Goal: Task Accomplishment & Management: Manage account settings

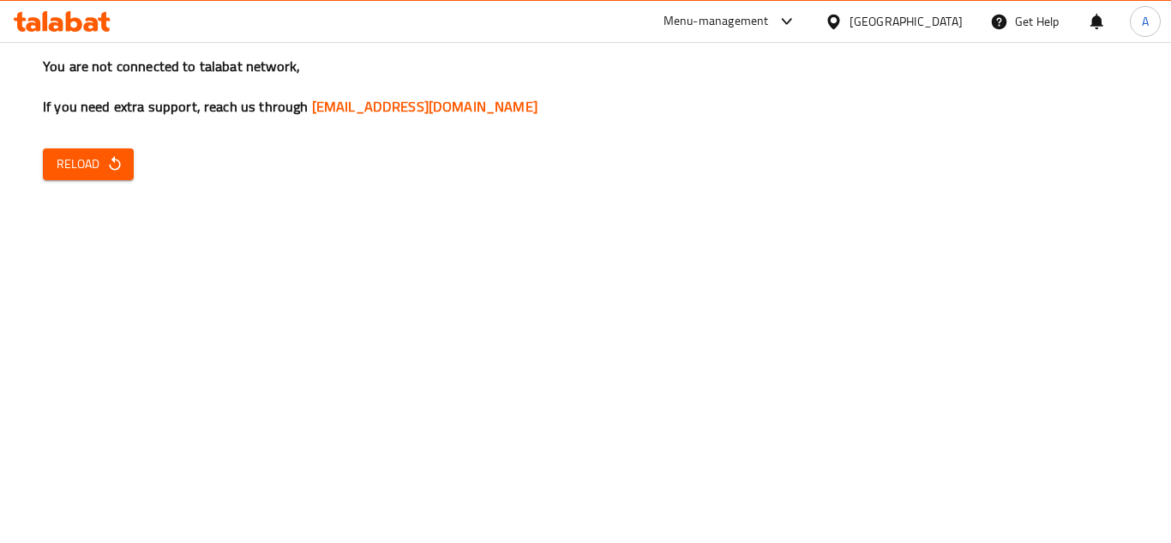
click at [932, 16] on div "[GEOGRAPHIC_DATA]" at bounding box center [906, 21] width 113 height 19
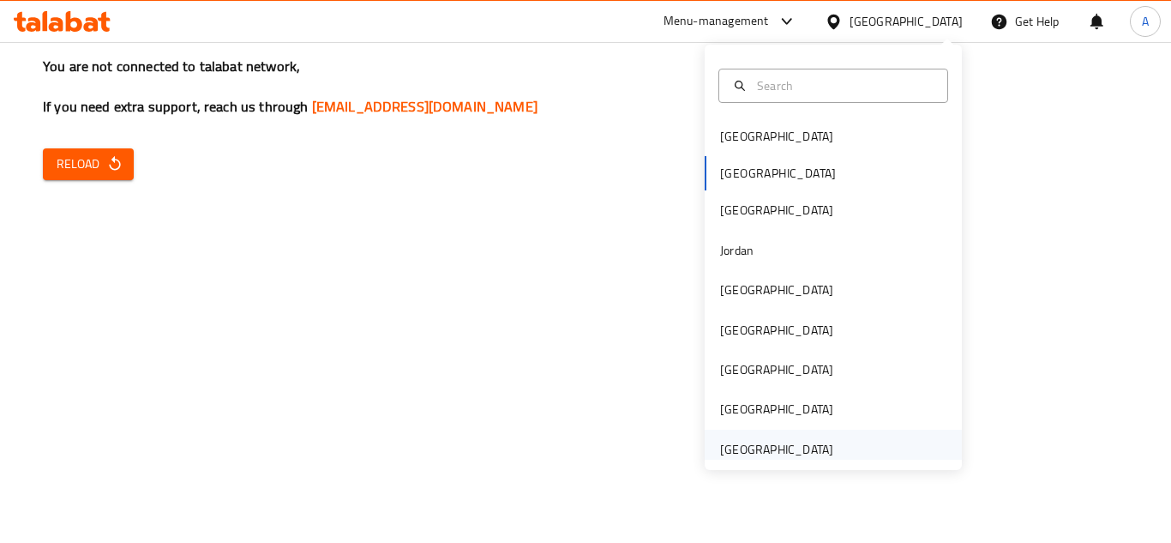
click at [773, 453] on div "[GEOGRAPHIC_DATA]" at bounding box center [776, 449] width 113 height 19
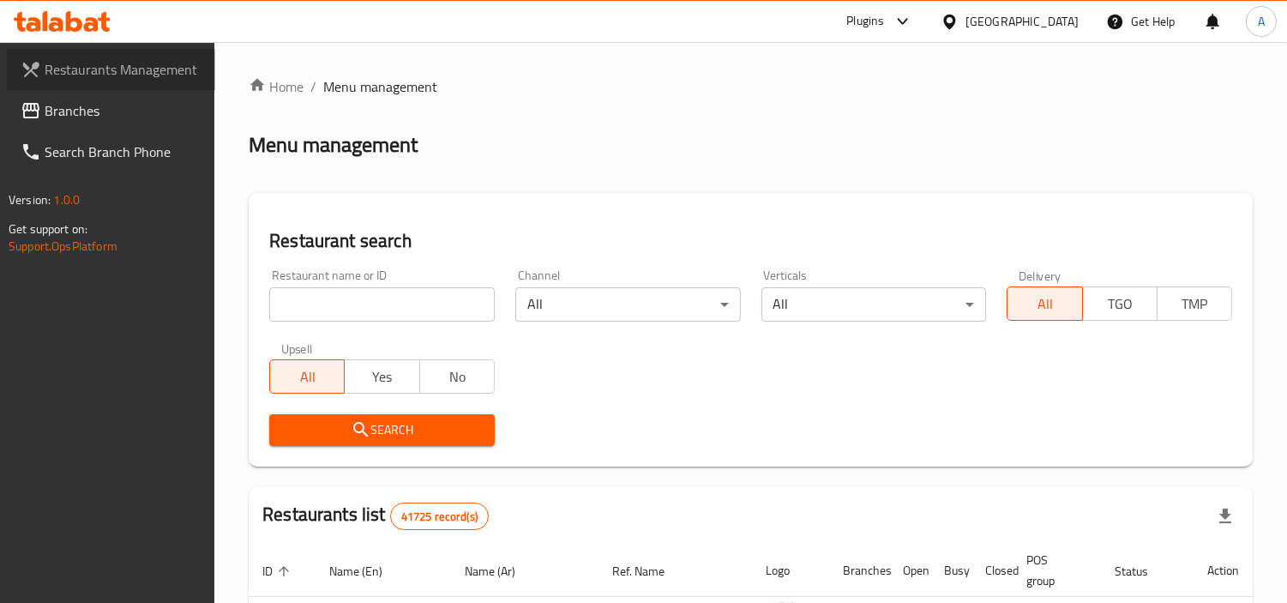
click at [114, 69] on span "Restaurants Management" at bounding box center [123, 69] width 157 height 21
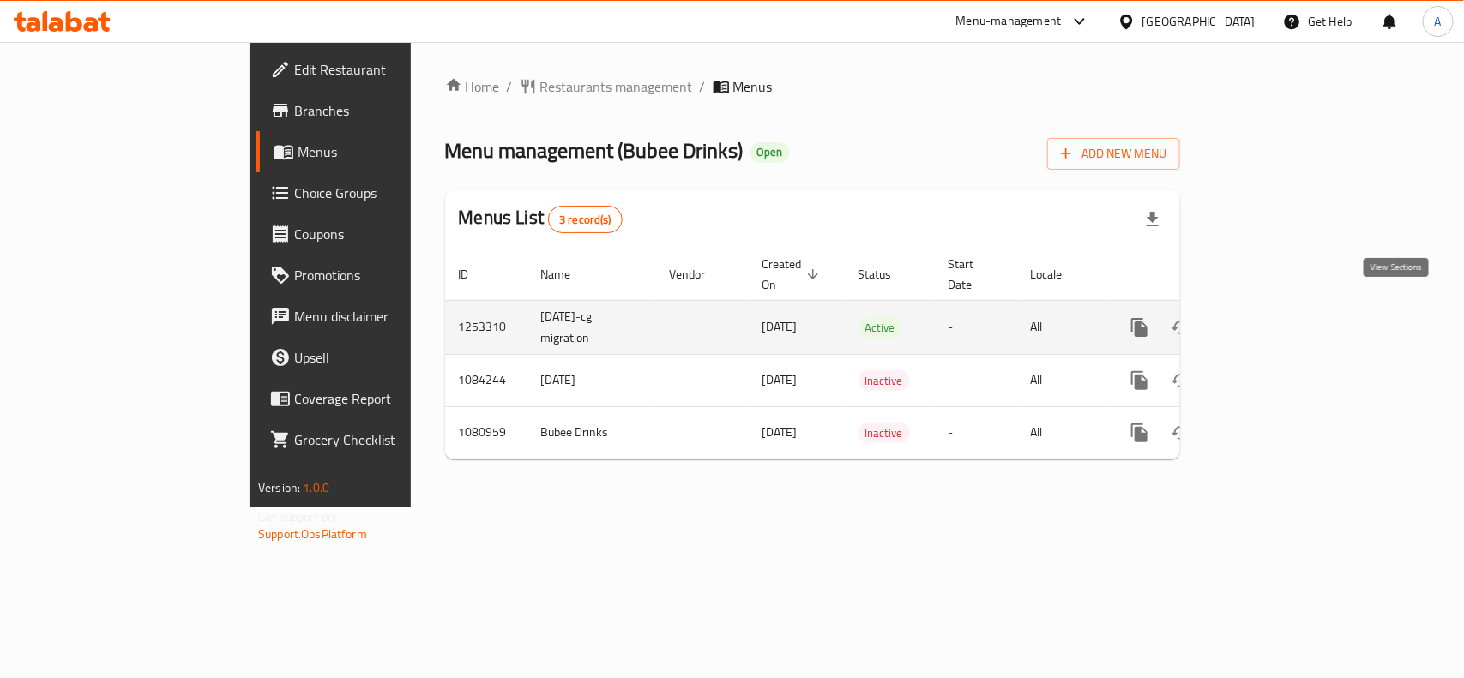
click at [1271, 320] on icon "enhanced table" at bounding box center [1262, 327] width 15 height 15
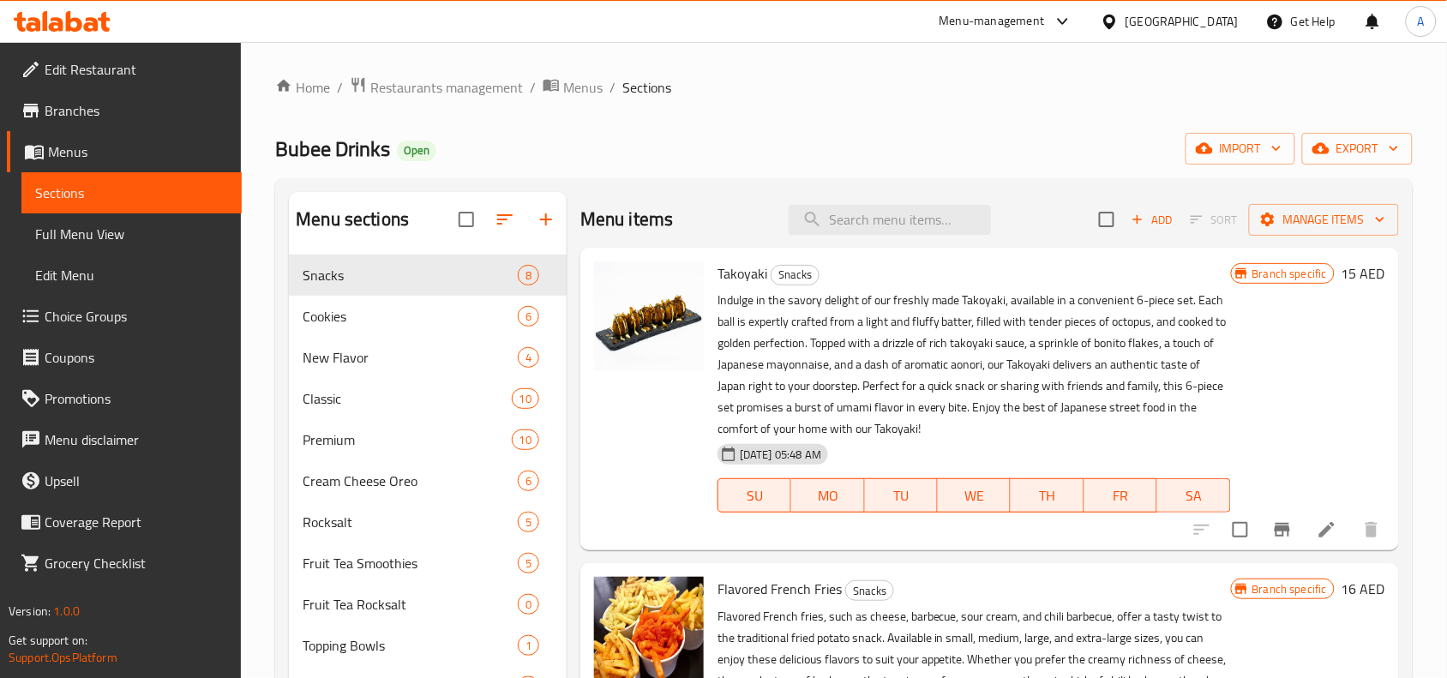
click at [869, 237] on div "Menu items Add Sort Manage items" at bounding box center [989, 220] width 819 height 56
click at [872, 237] on div "Menu items Add Sort Manage items" at bounding box center [989, 220] width 819 height 56
click at [875, 231] on input "search" at bounding box center [890, 220] width 202 height 30
paste input "Buy 1 Large Drink Get 1 Medium Free"
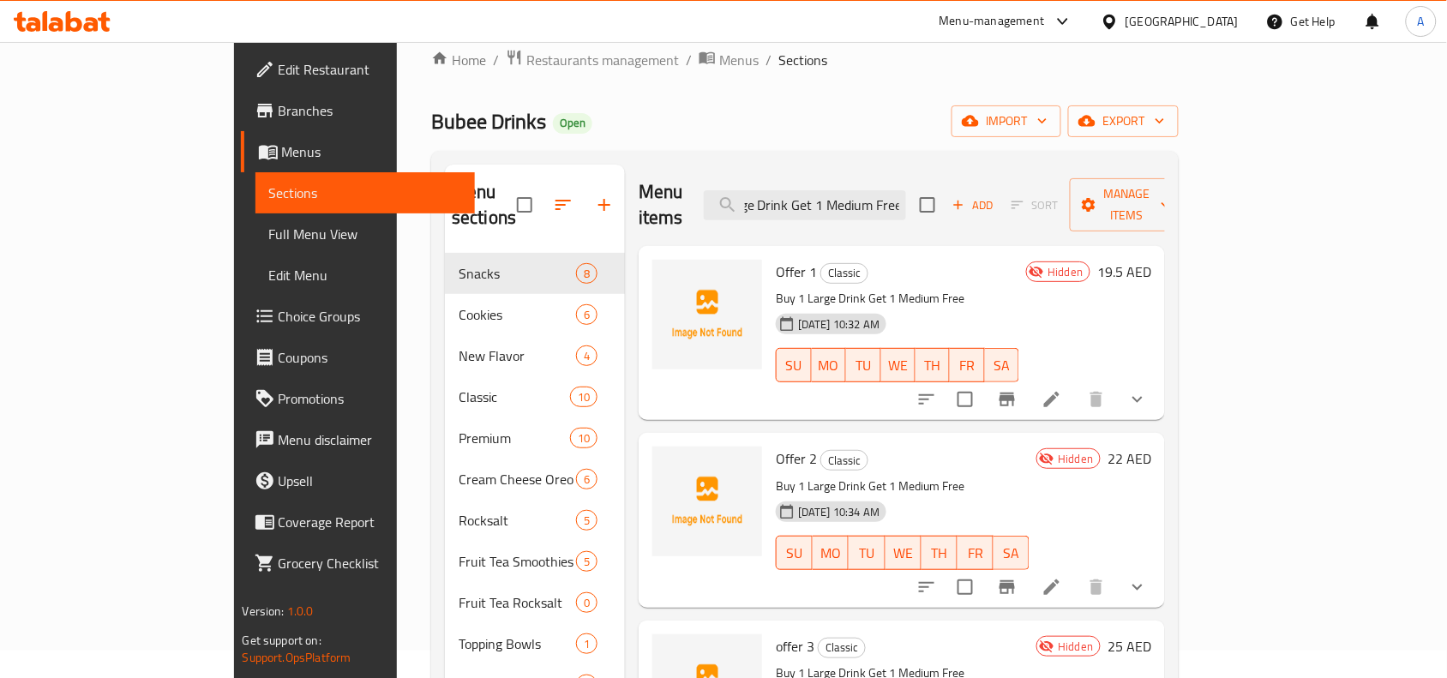
scroll to position [27, 0]
type input "Buy 1 Large Drink Get 1 Medium Free"
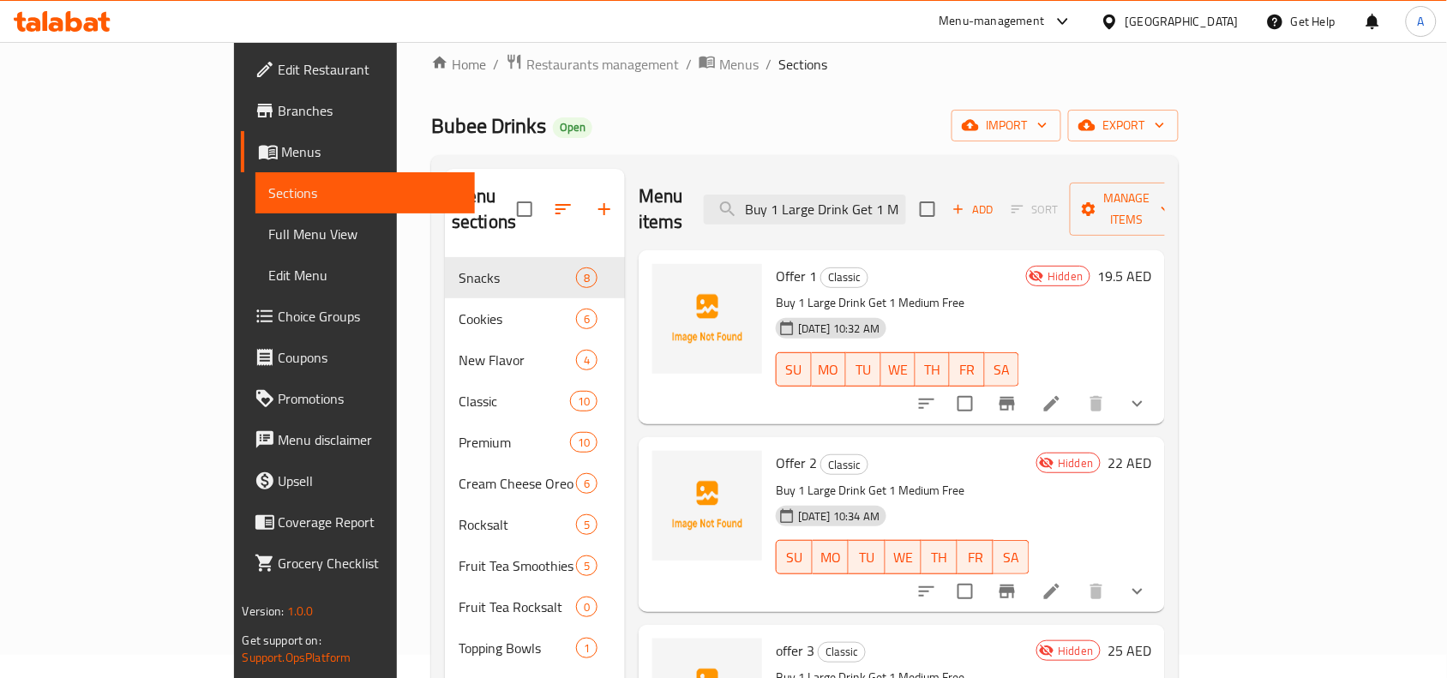
scroll to position [0, 0]
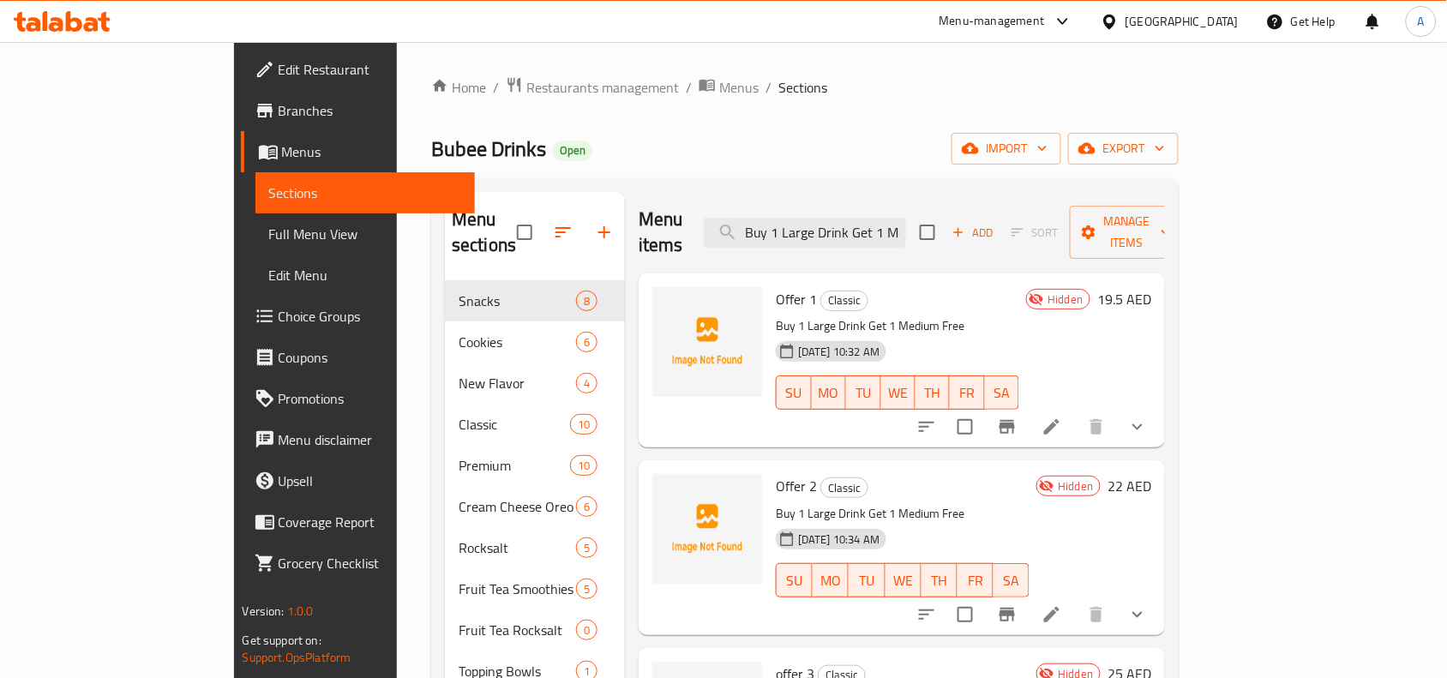
click at [1148, 417] on icon "show more" at bounding box center [1137, 427] width 21 height 21
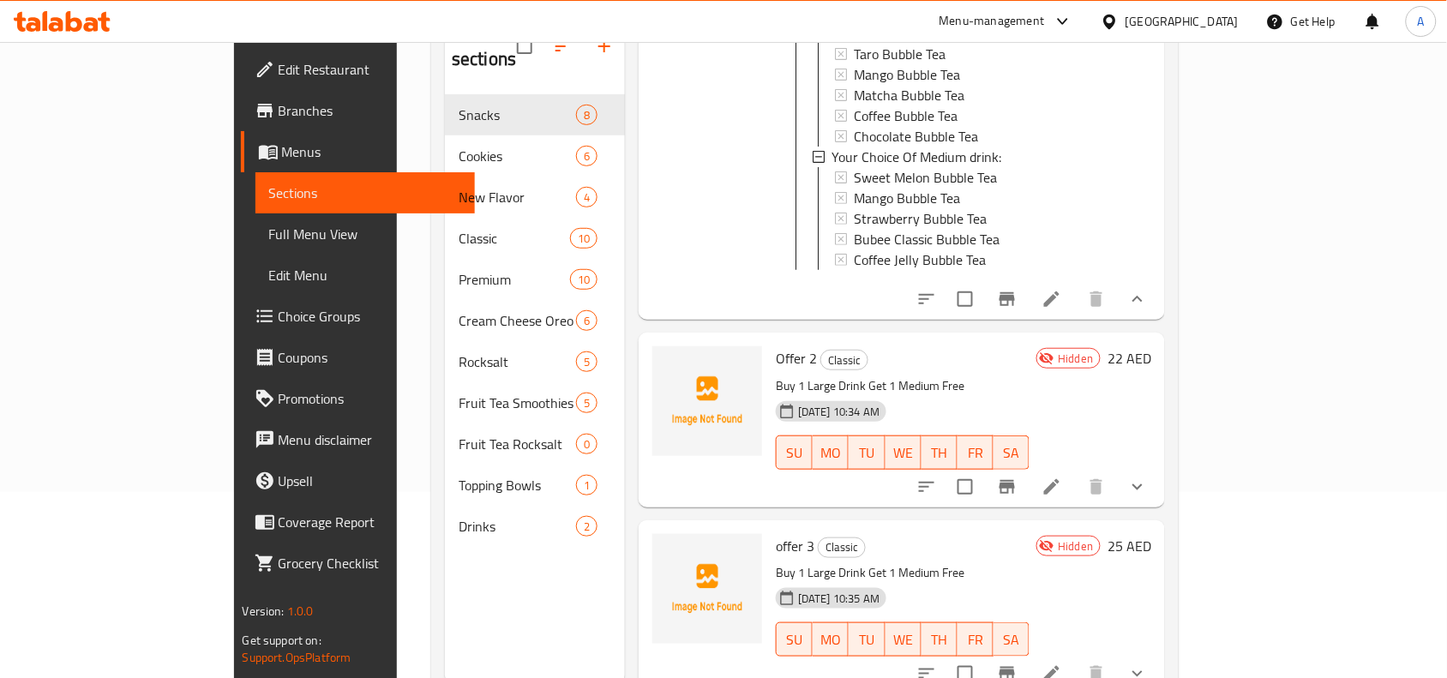
scroll to position [241, 0]
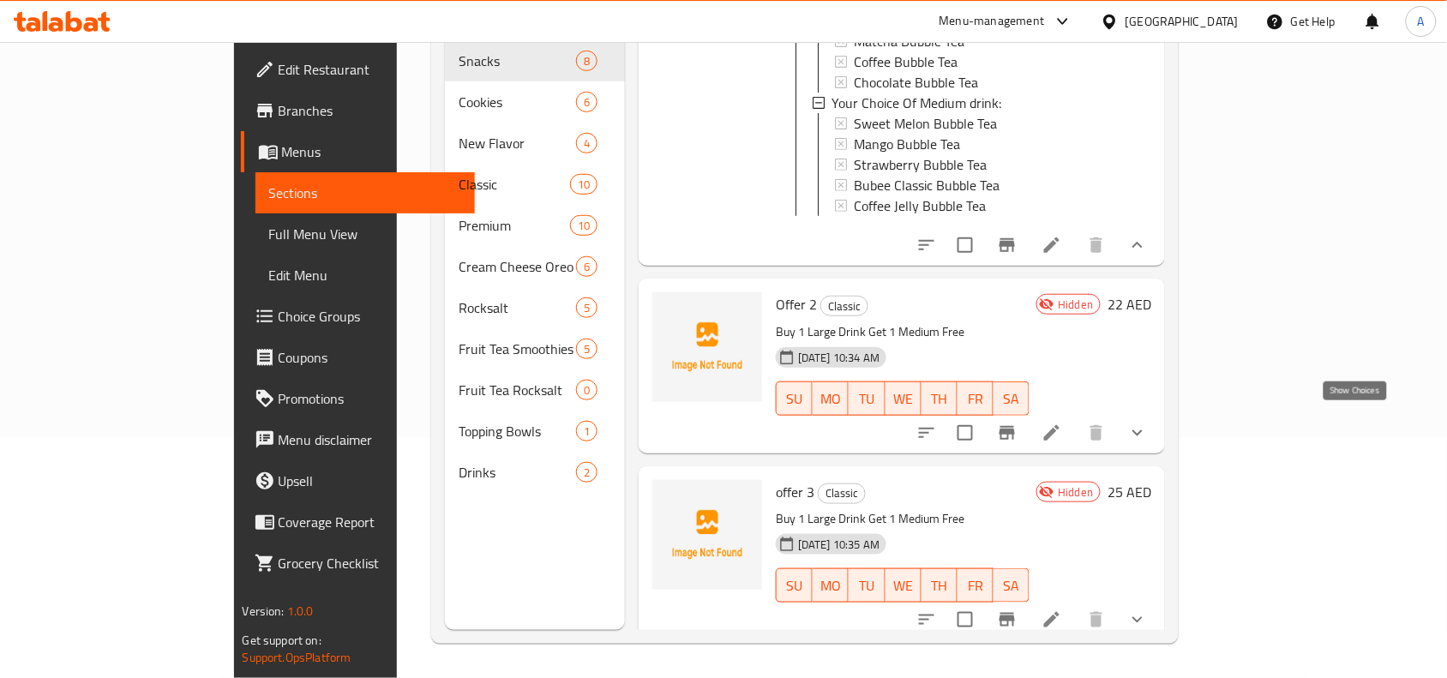
click at [1143, 430] on icon "show more" at bounding box center [1138, 433] width 10 height 6
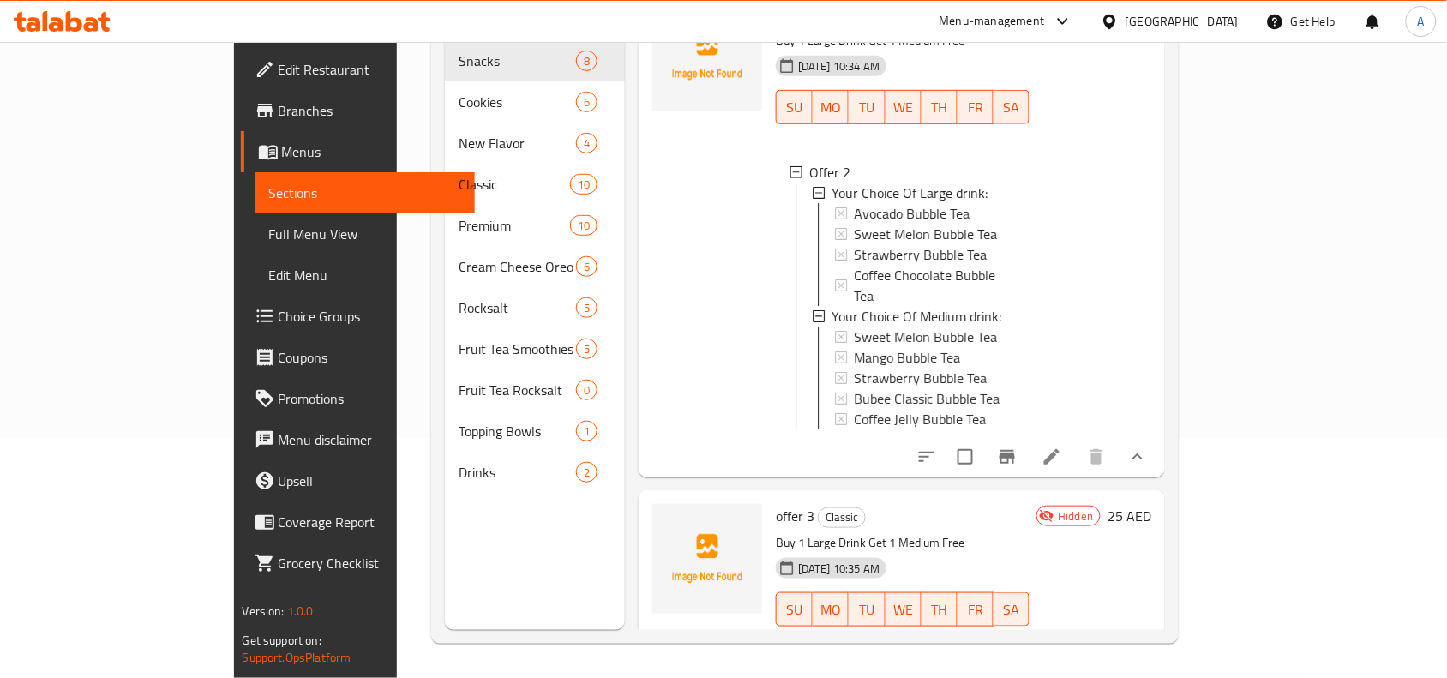
scroll to position [610, 0]
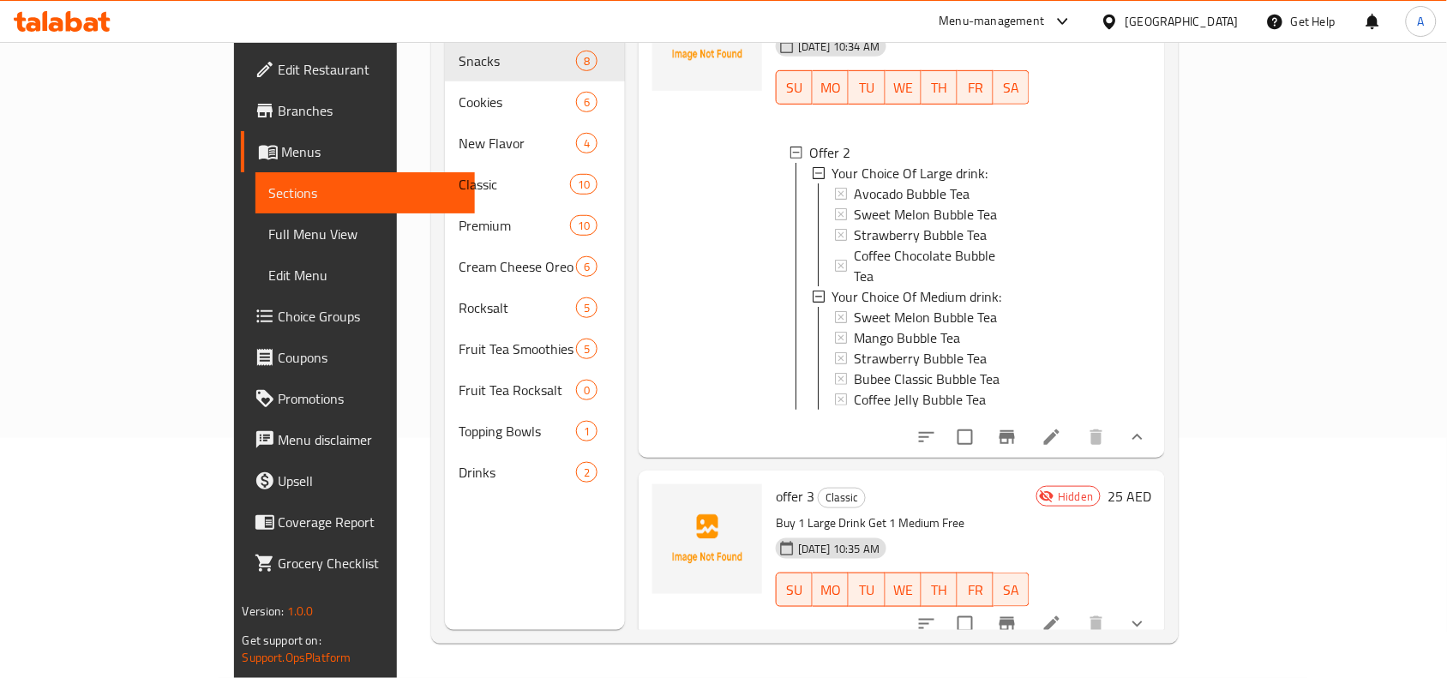
click at [1148, 614] on icon "show more" at bounding box center [1137, 624] width 21 height 21
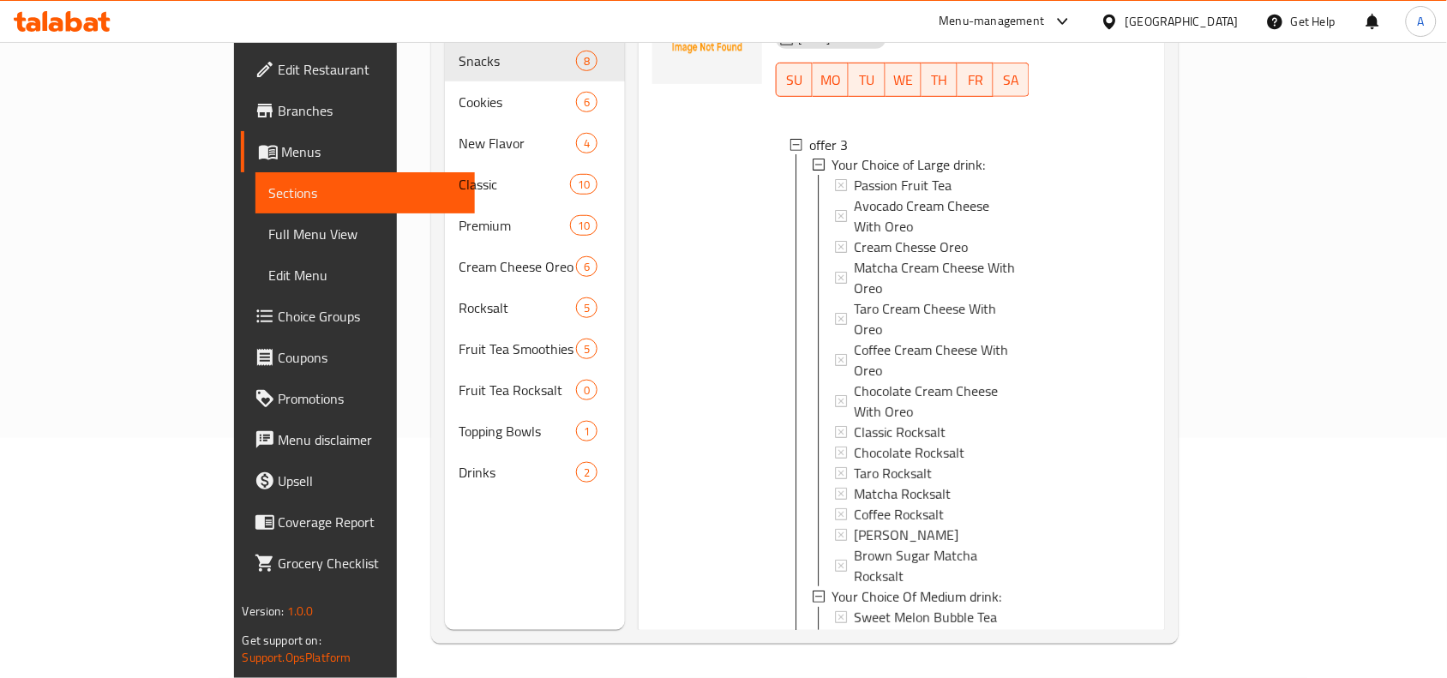
scroll to position [1121, 0]
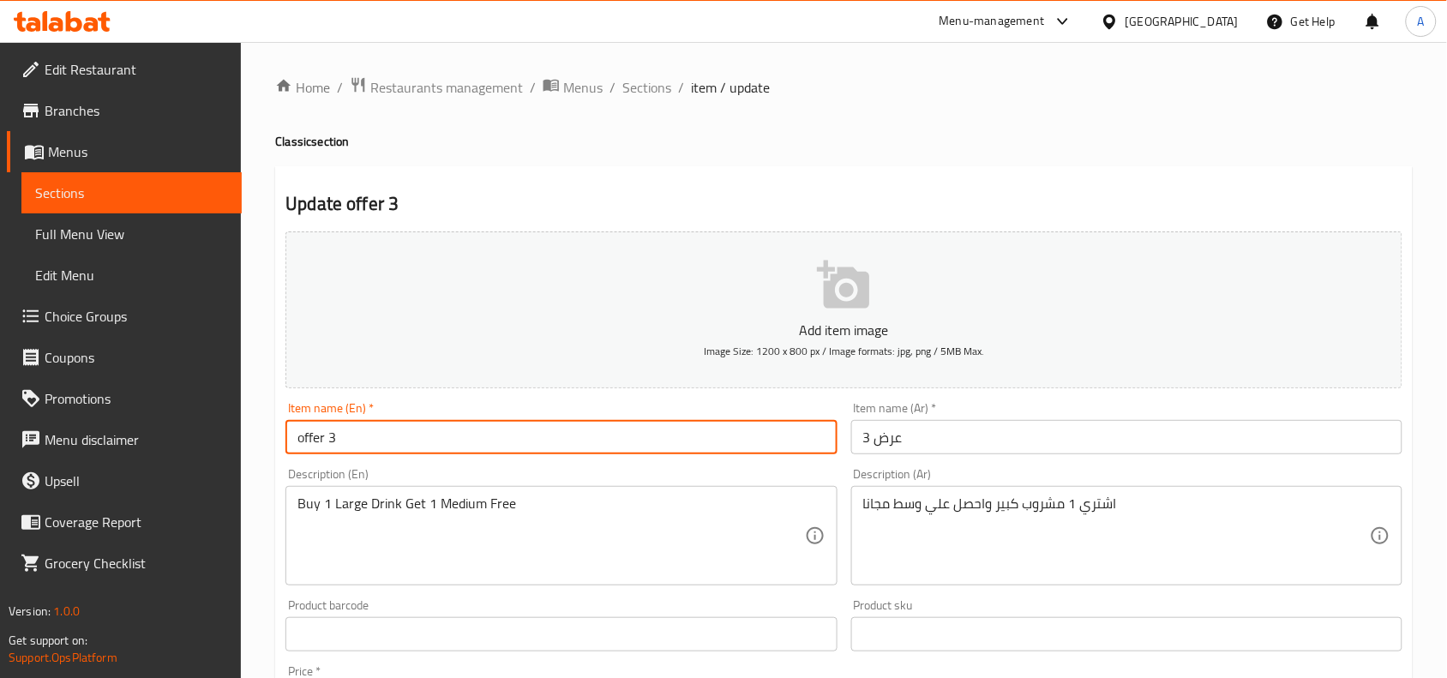
click at [311, 442] on input "offer 3" at bounding box center [561, 437] width 551 height 34
type input "Offer 3"
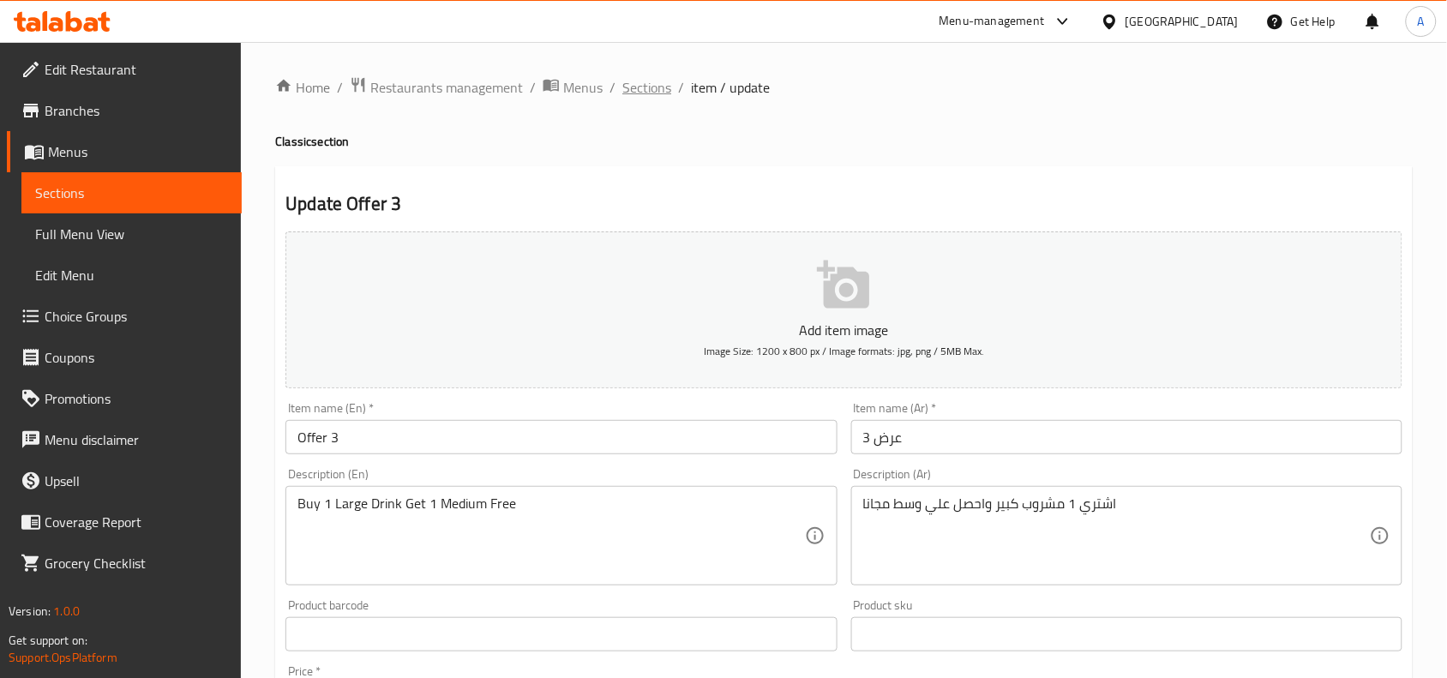
click at [640, 80] on span "Sections" at bounding box center [646, 87] width 49 height 21
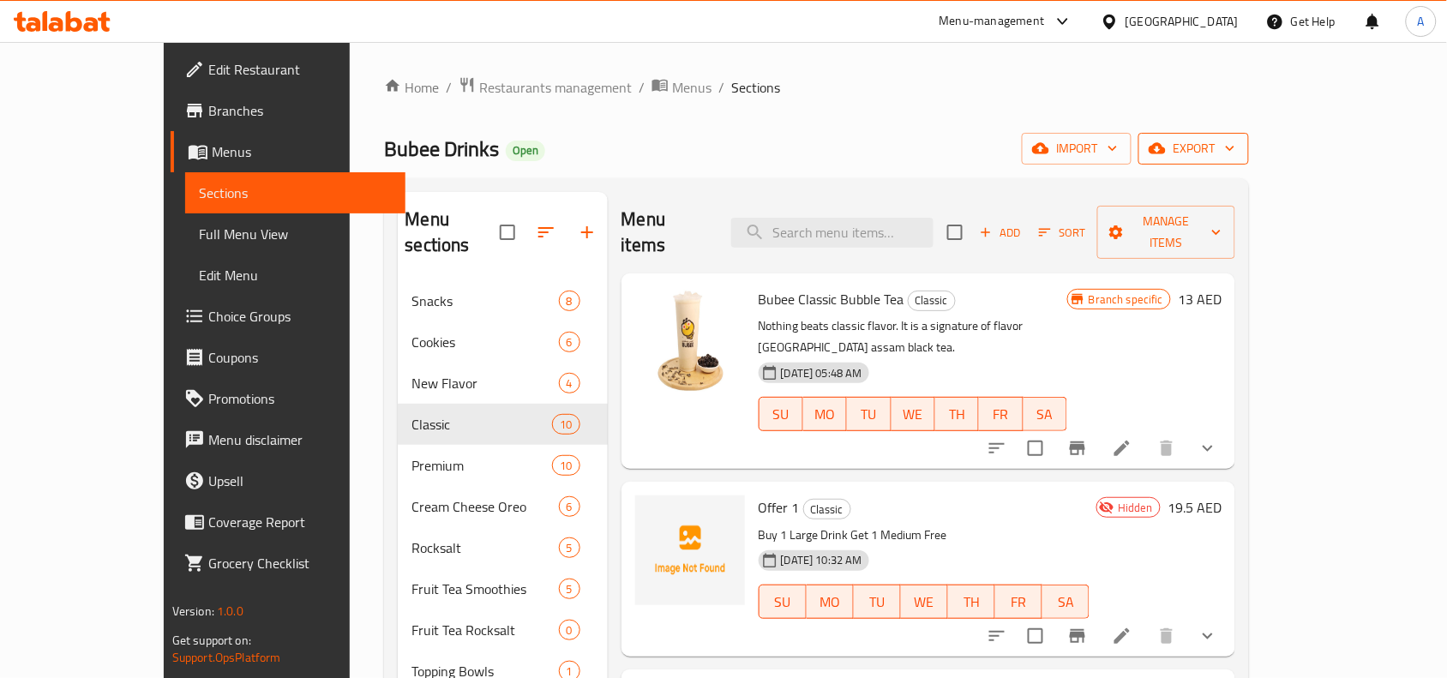
click at [1235, 153] on span "export" at bounding box center [1193, 148] width 83 height 21
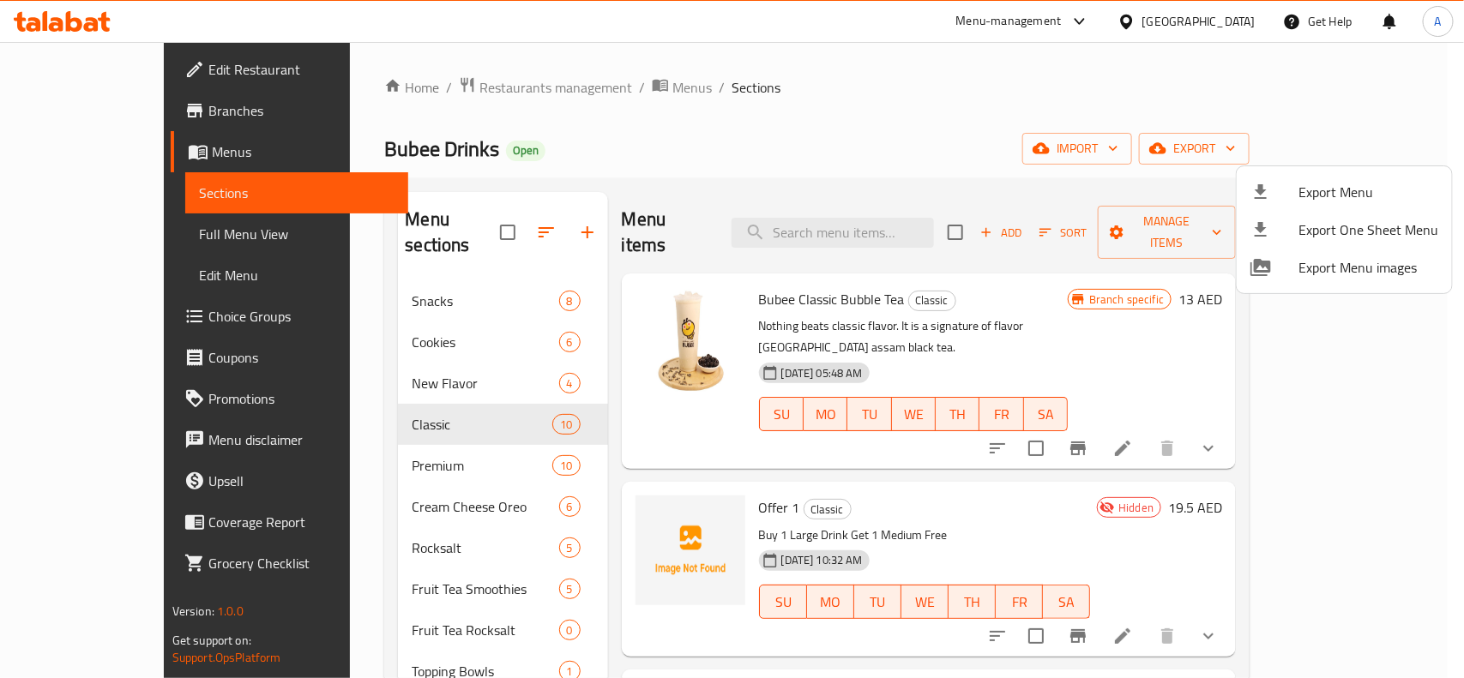
click at [810, 127] on div at bounding box center [732, 339] width 1464 height 678
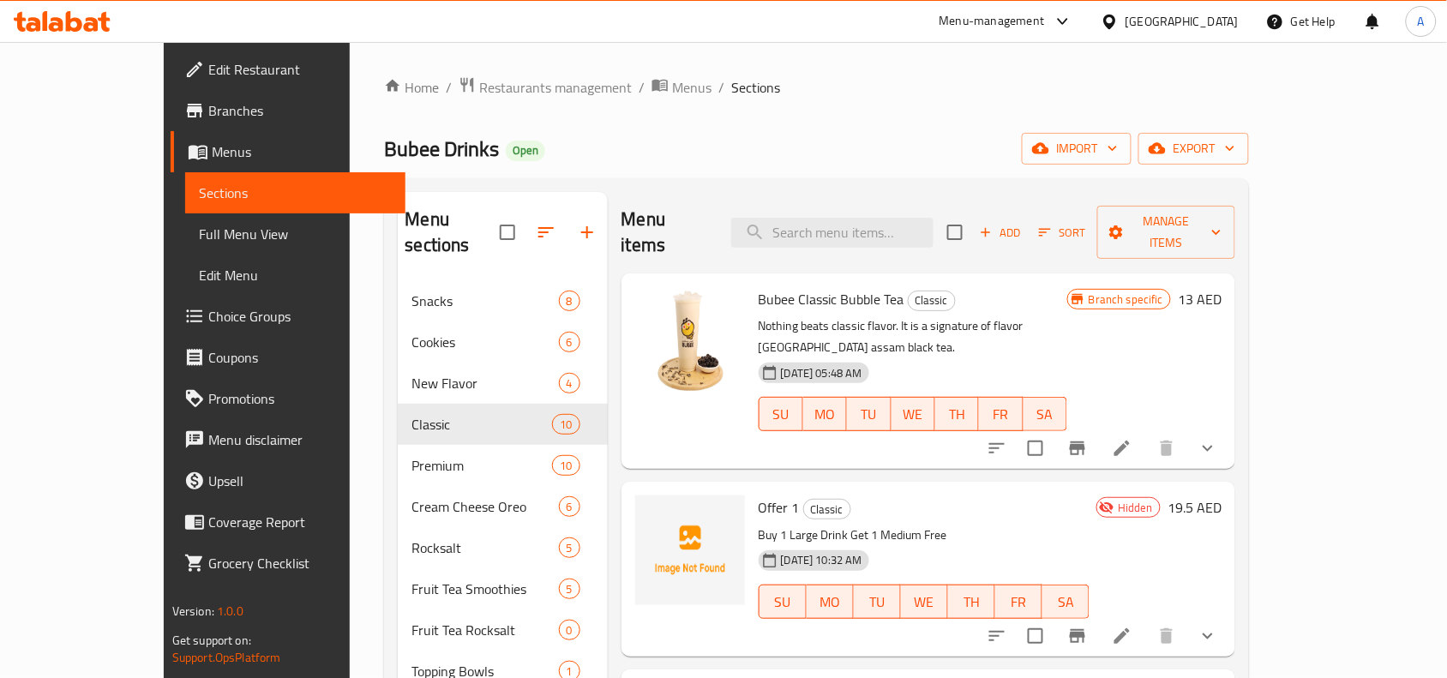
click at [739, 143] on div "Bubee Drinks Open import export" at bounding box center [816, 149] width 865 height 32
click at [1088, 438] on icon "Branch-specific-item" at bounding box center [1077, 448] width 21 height 21
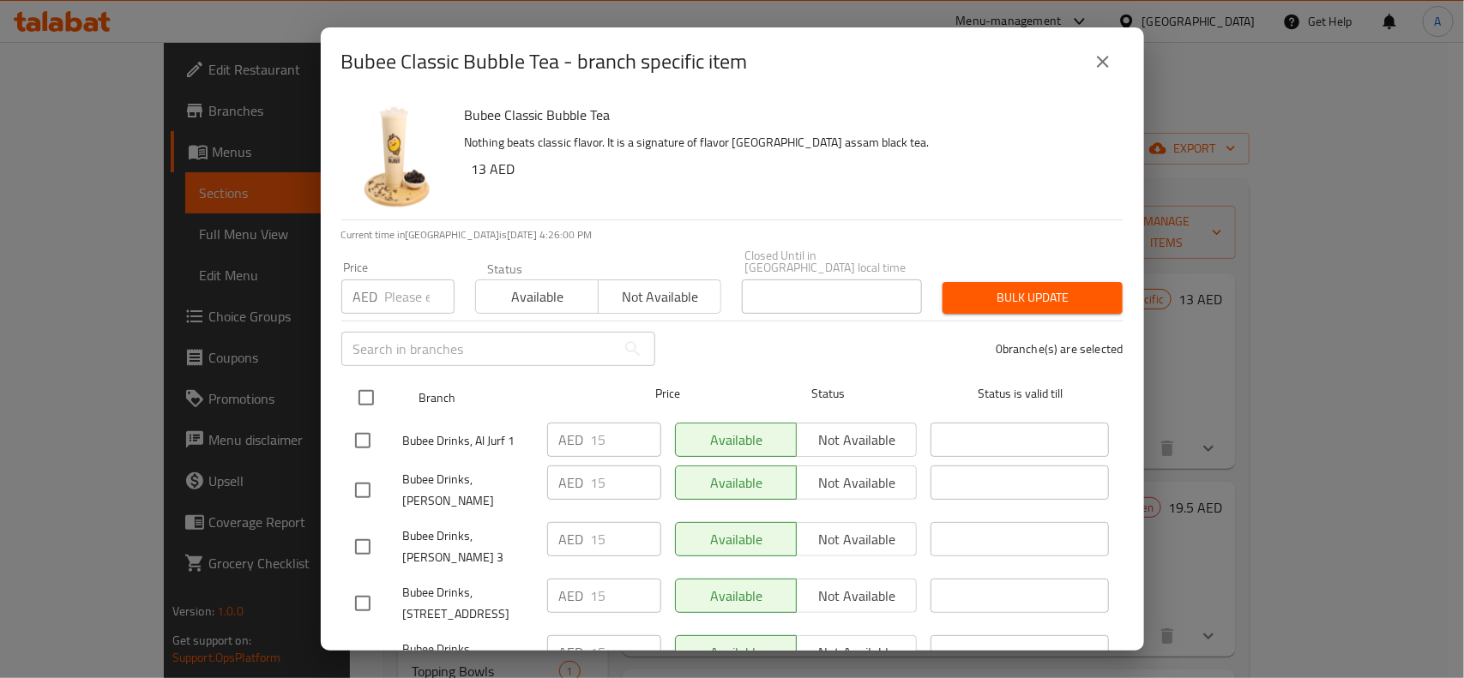
click at [360, 400] on input "checkbox" at bounding box center [366, 398] width 36 height 36
checkbox input "true"
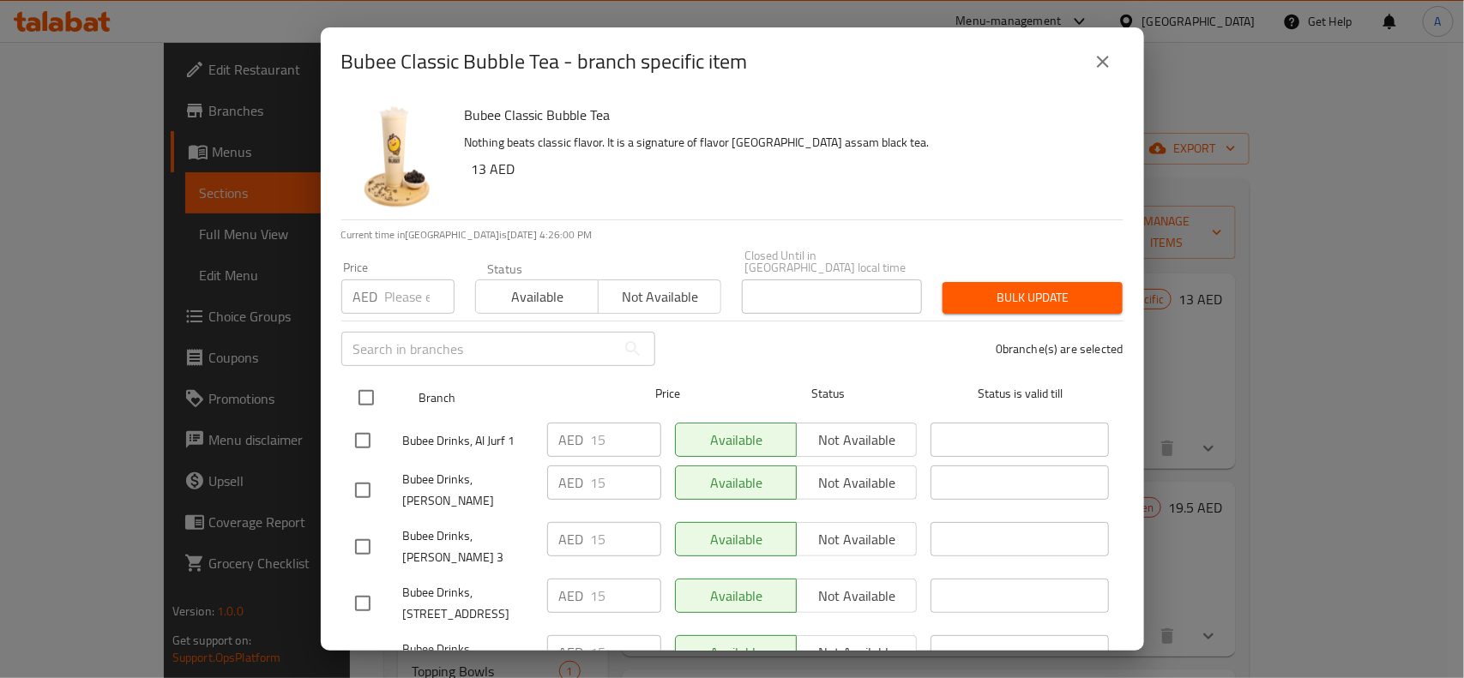
checkbox input "true"
click at [360, 400] on input "checkbox" at bounding box center [366, 398] width 36 height 36
checkbox input "false"
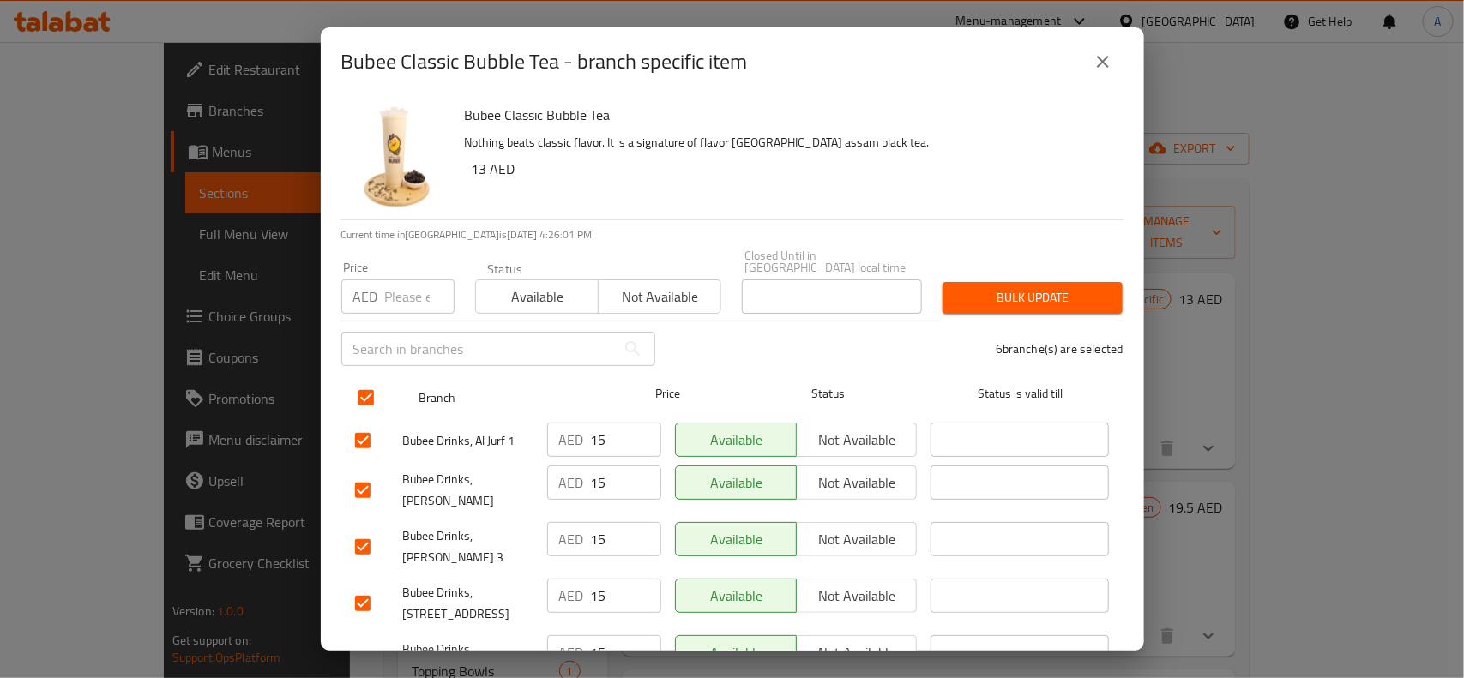
checkbox input "false"
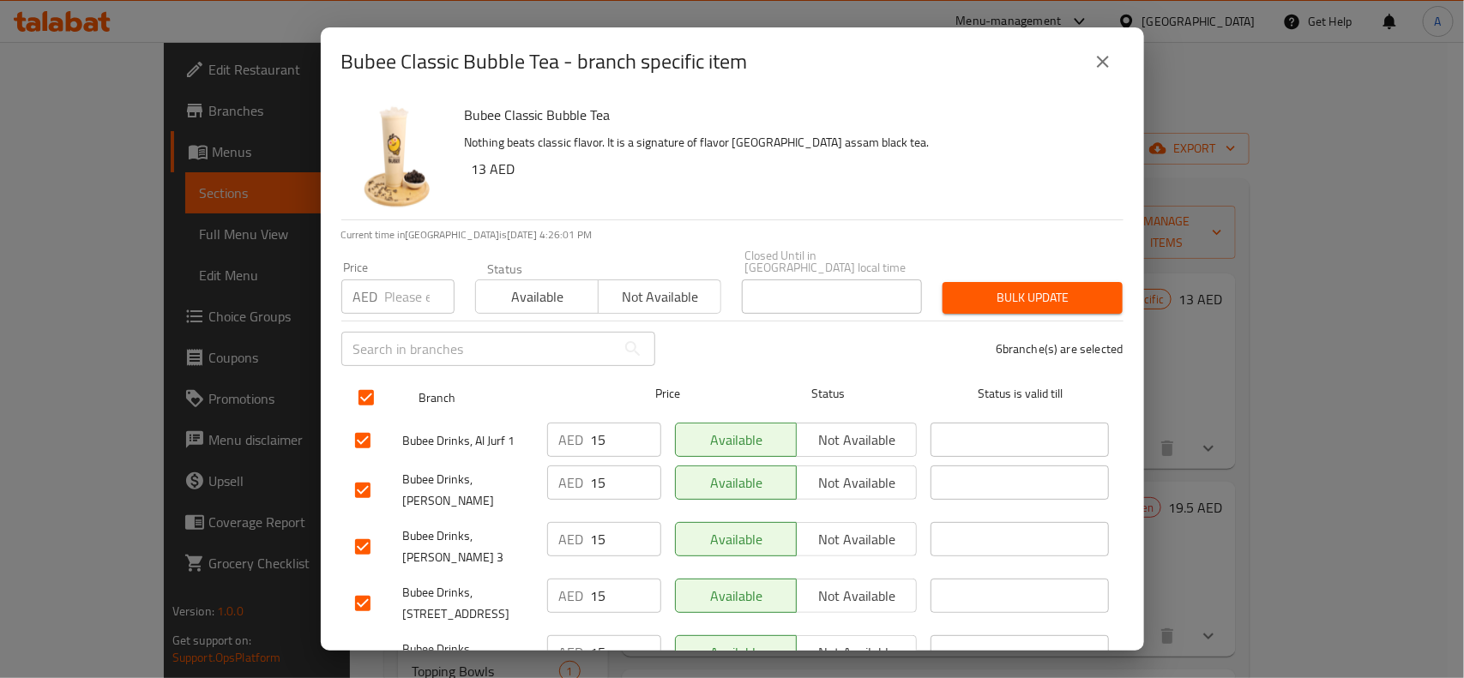
checkbox input "false"
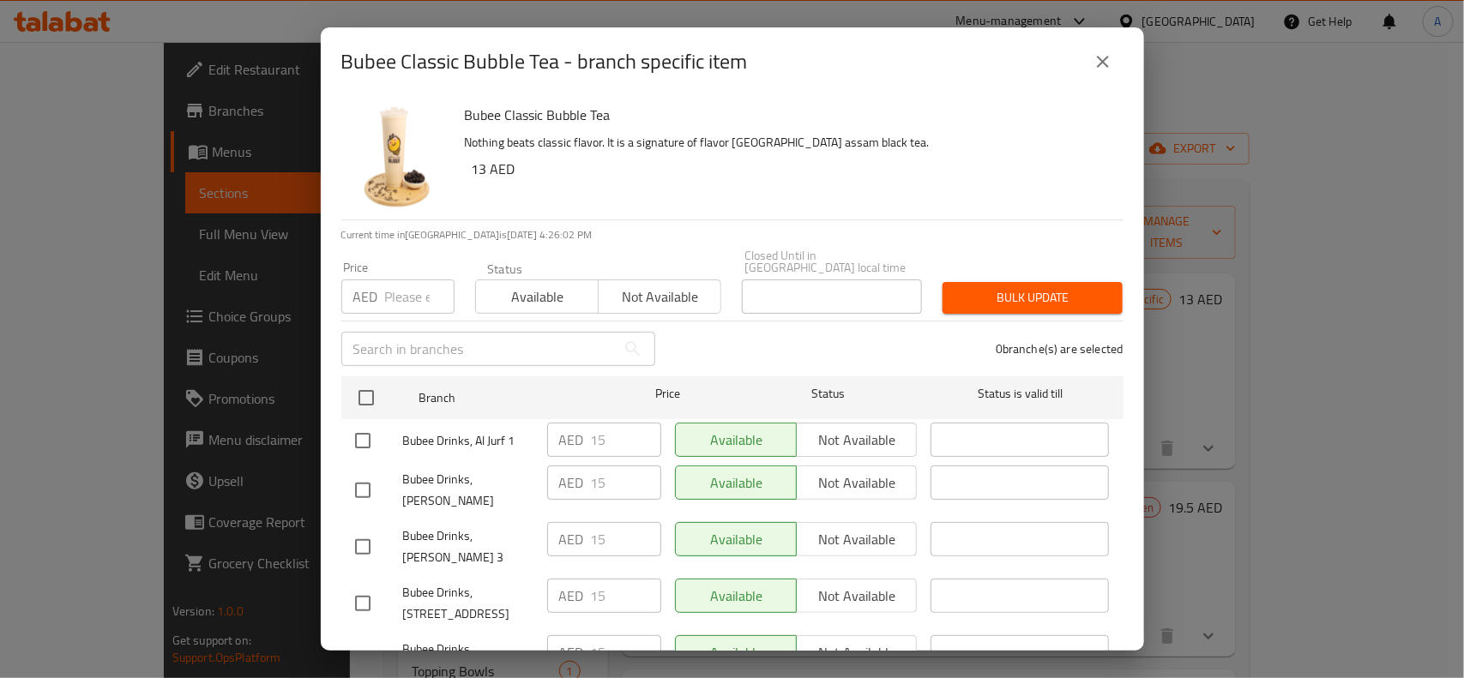
click at [1104, 54] on icon "close" at bounding box center [1102, 61] width 21 height 21
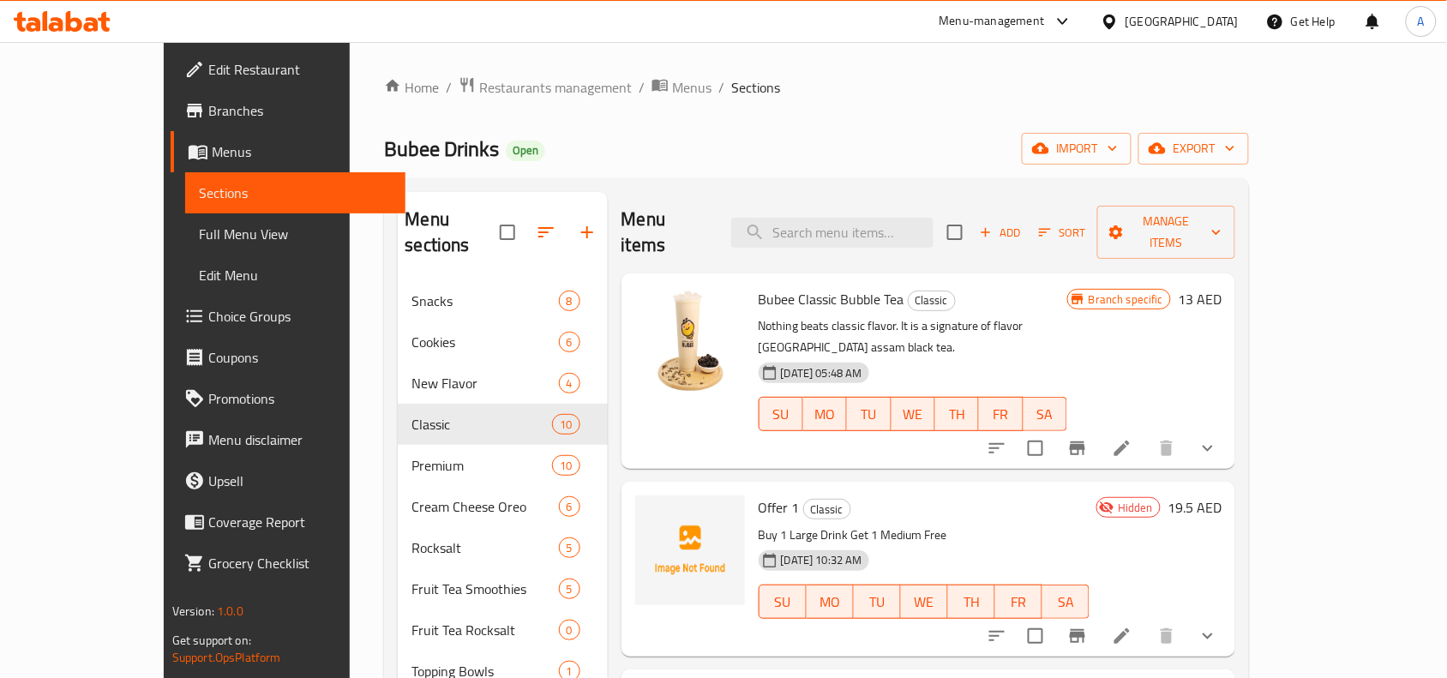
click at [823, 146] on div "Bubee Drinks Open import export" at bounding box center [816, 149] width 865 height 32
click at [813, 146] on div "Bubee Drinks Open import export" at bounding box center [816, 149] width 865 height 32
click at [208, 104] on span "Branches" at bounding box center [299, 110] width 183 height 21
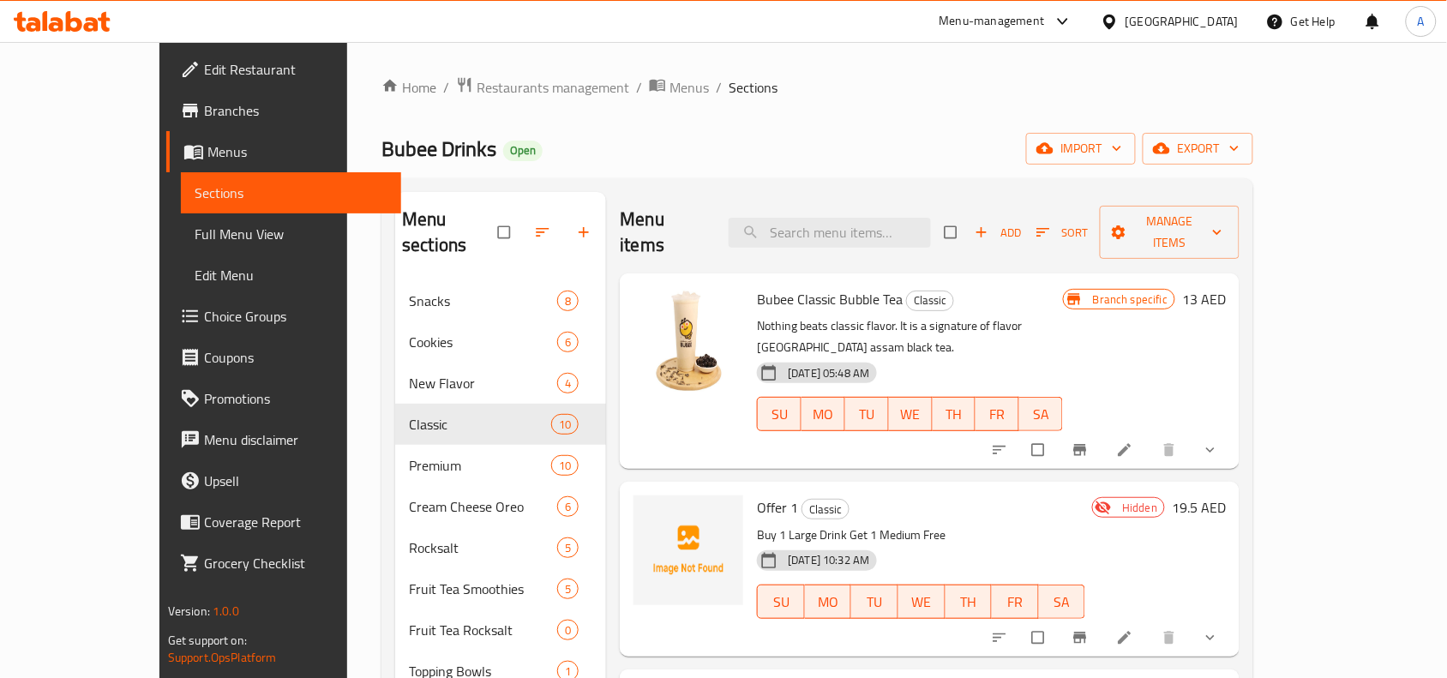
click at [1031, 30] on div "Menu-management" at bounding box center [992, 21] width 105 height 21
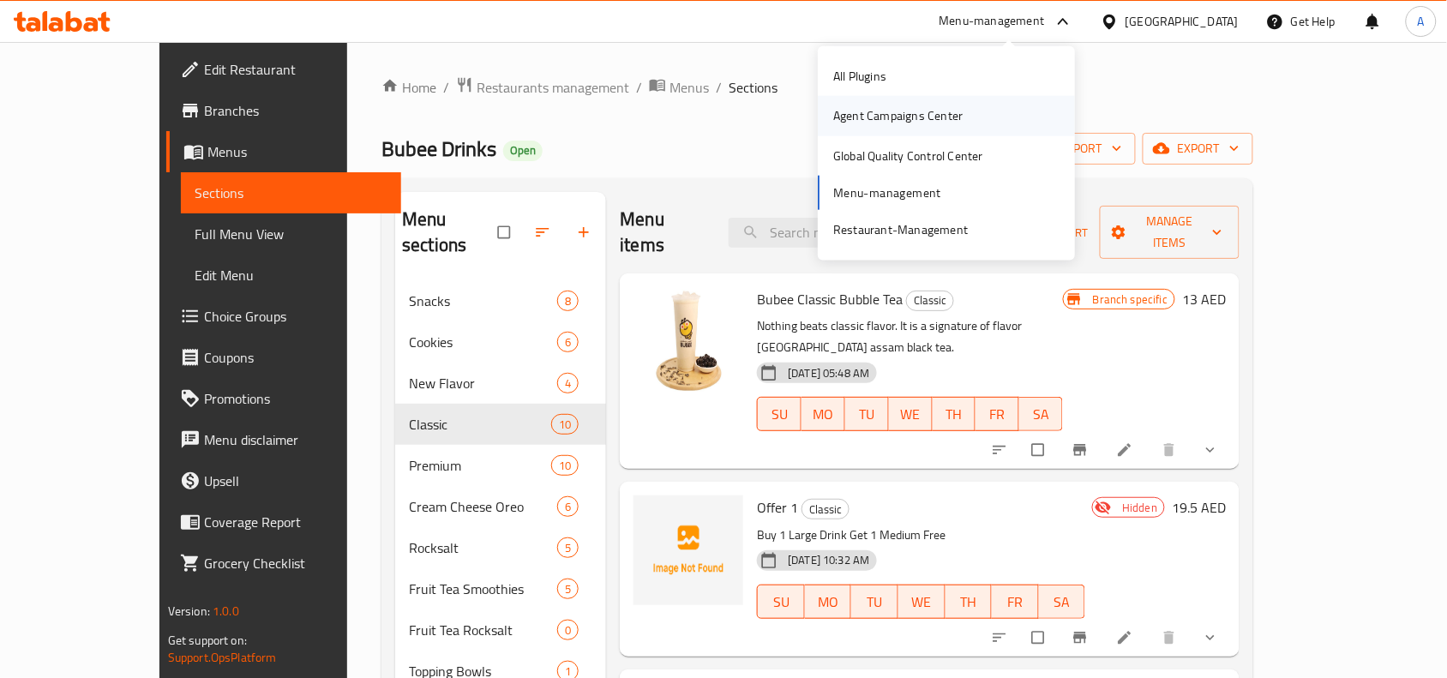
click at [988, 109] on div "Agent Campaigns Center" at bounding box center [946, 115] width 257 height 39
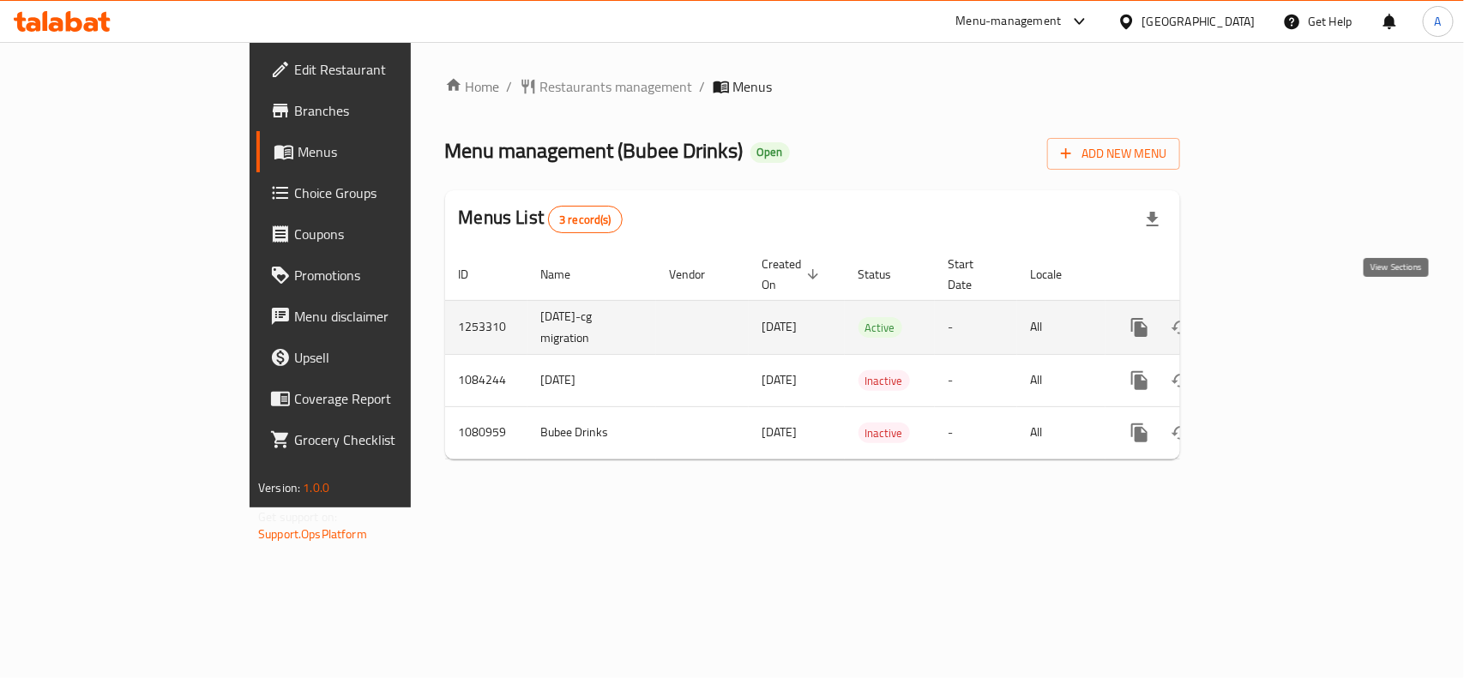
click at [1273, 317] on icon "enhanced table" at bounding box center [1263, 327] width 21 height 21
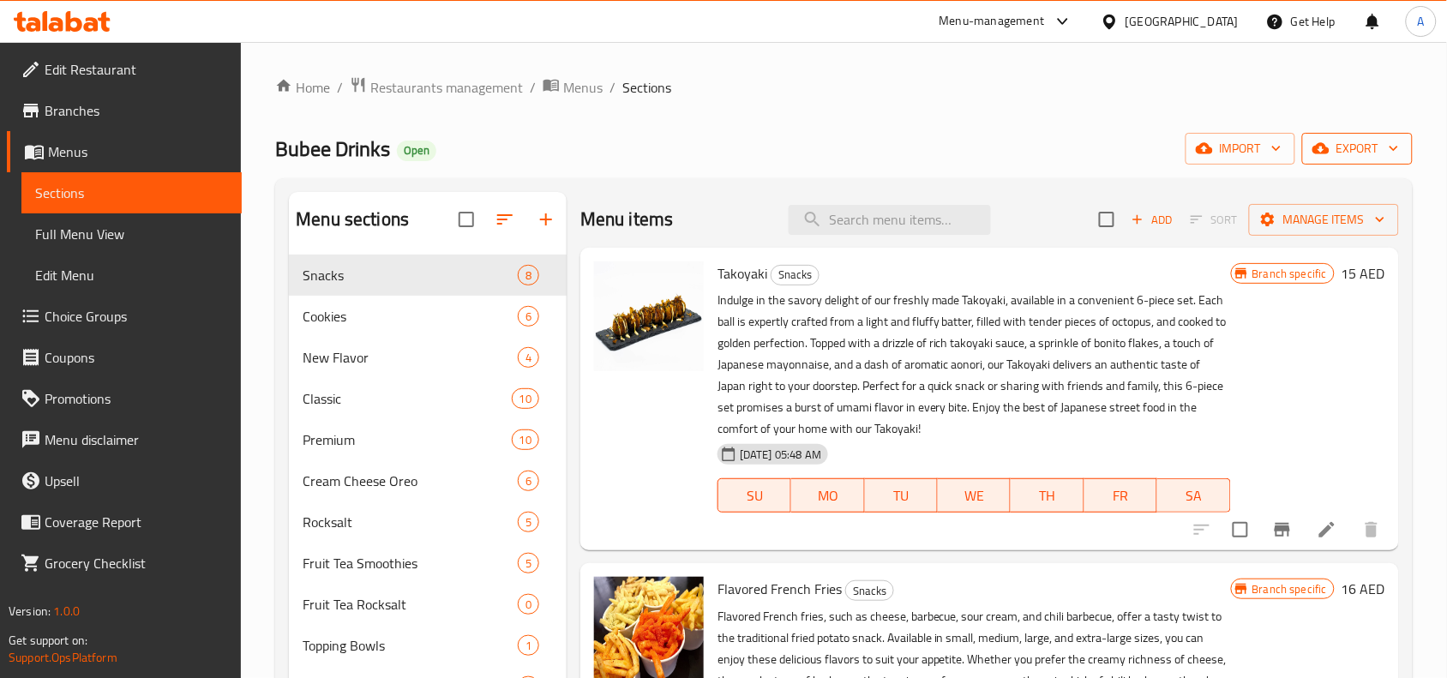
click at [1336, 147] on span "export" at bounding box center [1357, 148] width 83 height 21
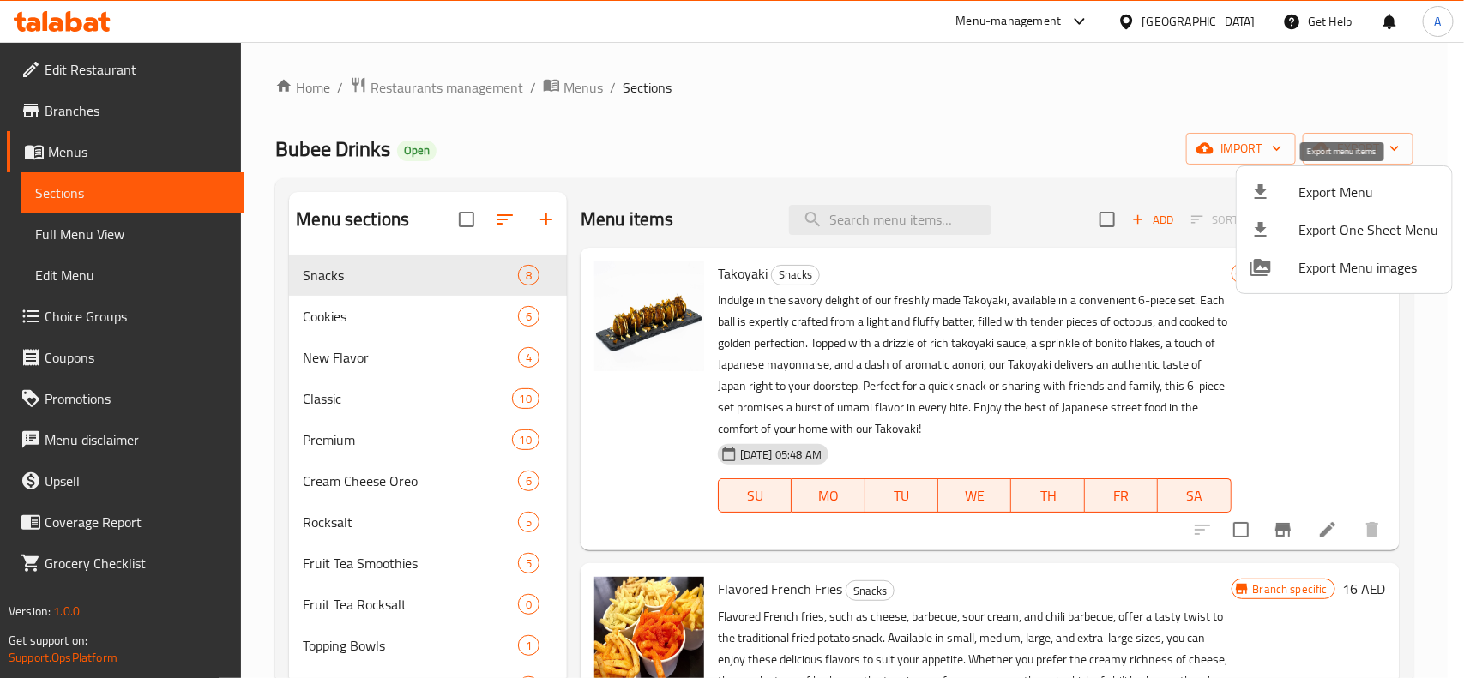
click at [1332, 191] on span "Export Menu" at bounding box center [1368, 192] width 140 height 21
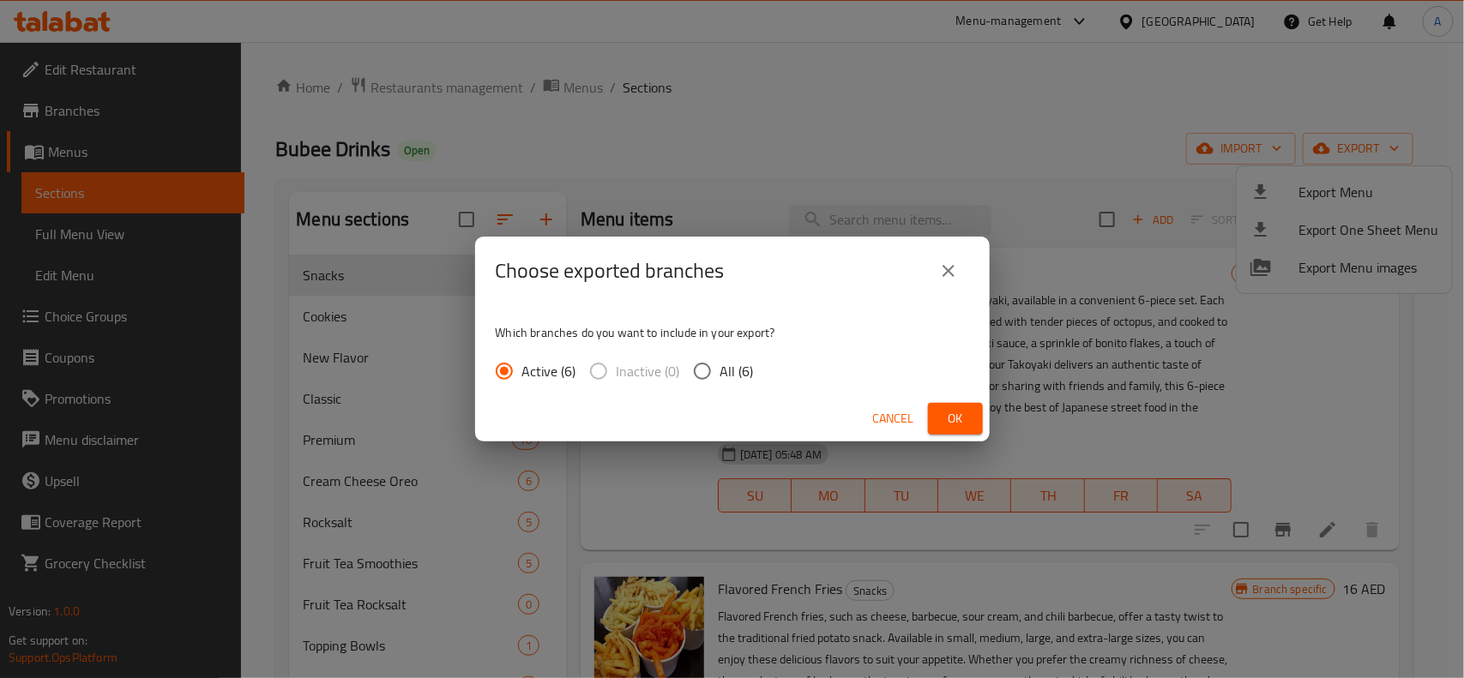
click at [704, 382] on input "All (6)" at bounding box center [702, 371] width 36 height 36
radio input "true"
click at [935, 417] on button "Ok" at bounding box center [955, 419] width 55 height 32
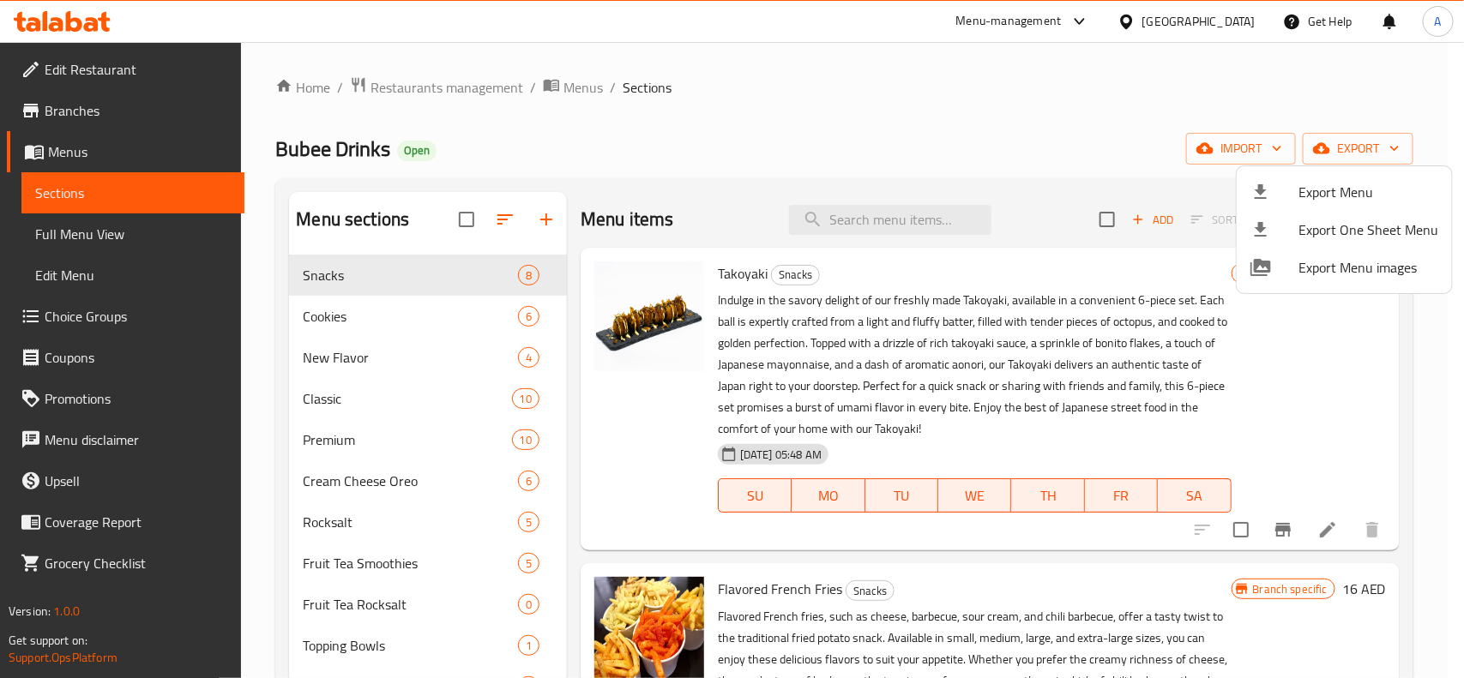
drag, startPoint x: 682, startPoint y: 129, endPoint x: 482, endPoint y: 346, distance: 294.8
click at [682, 129] on div at bounding box center [732, 339] width 1464 height 678
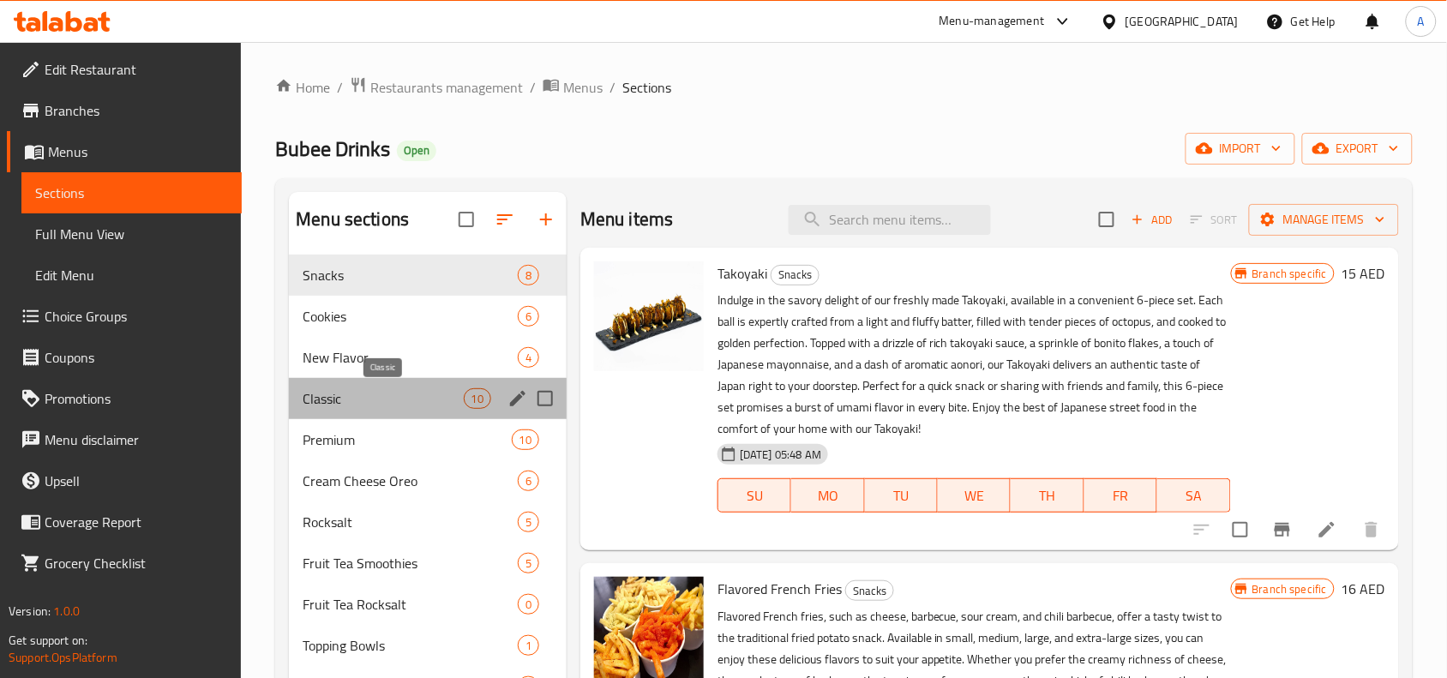
click at [331, 403] on span "Classic" at bounding box center [383, 398] width 160 height 21
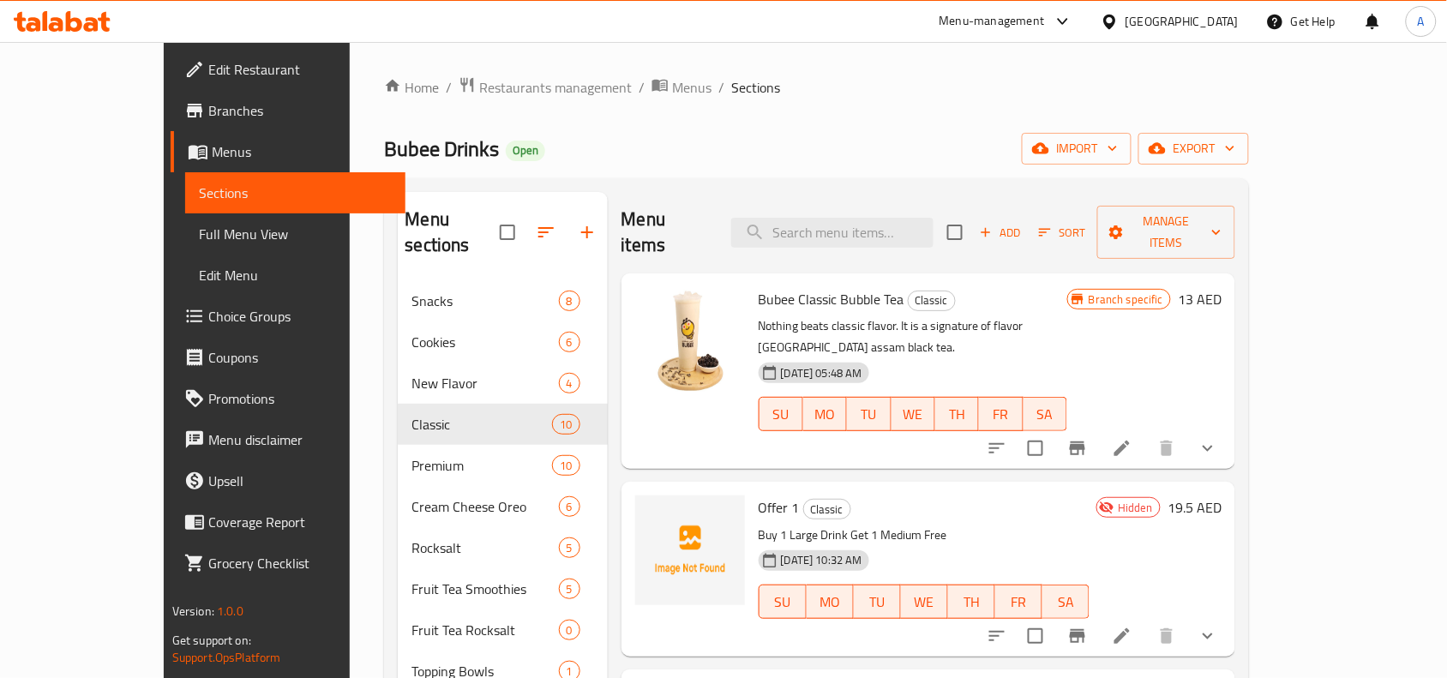
scroll to position [107, 0]
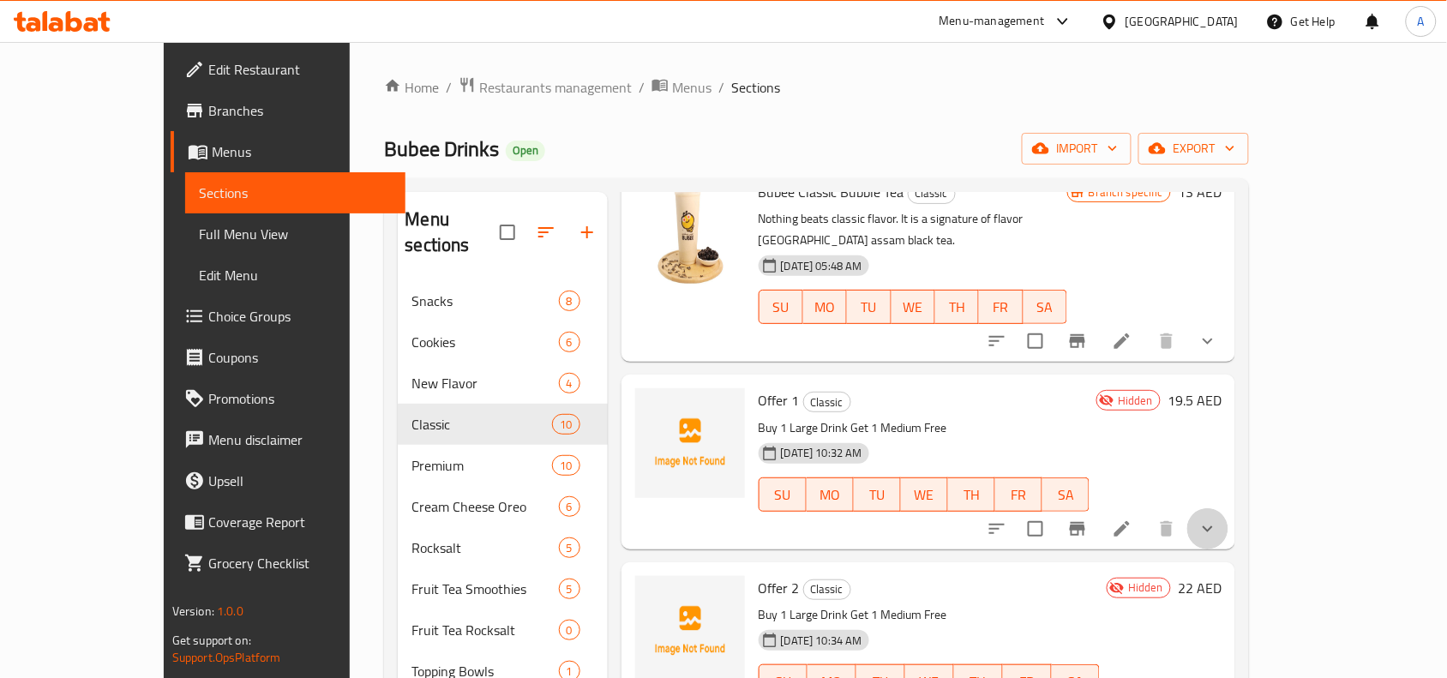
click at [1229, 508] on button "show more" at bounding box center [1207, 528] width 41 height 41
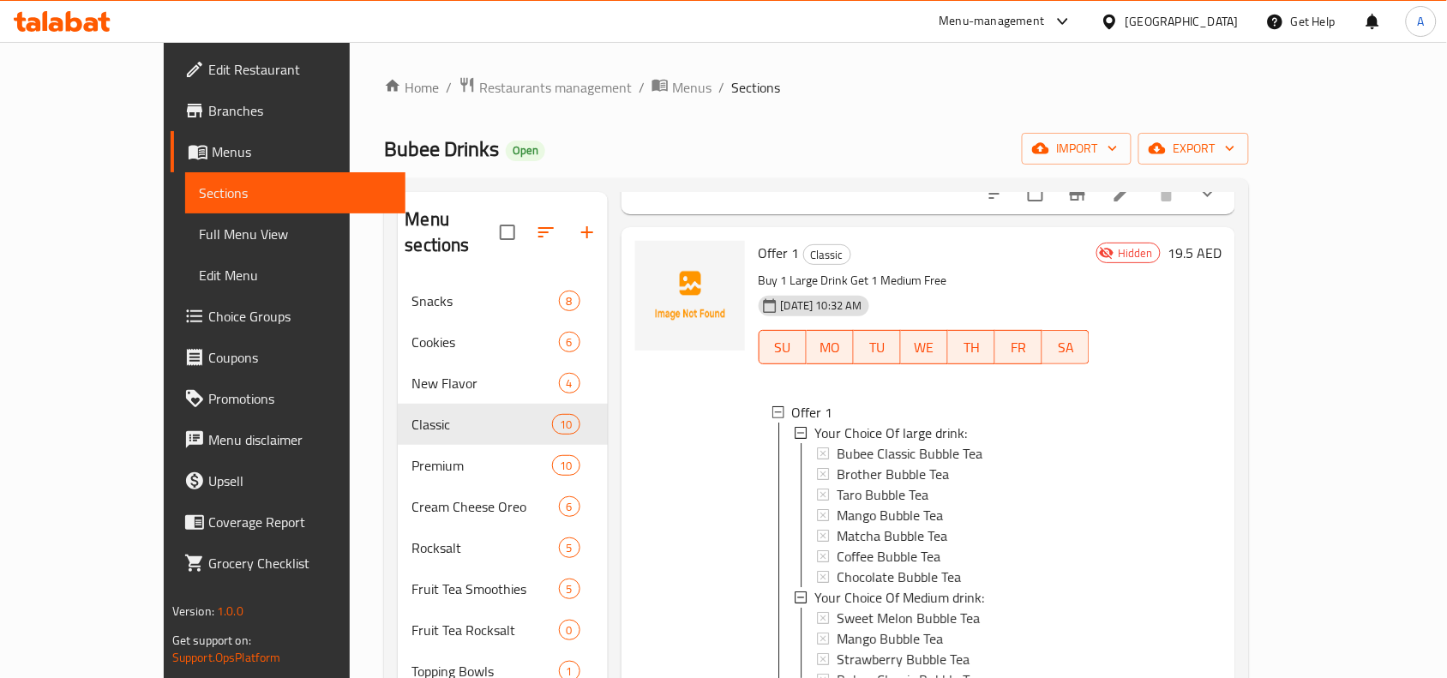
scroll to position [322, 0]
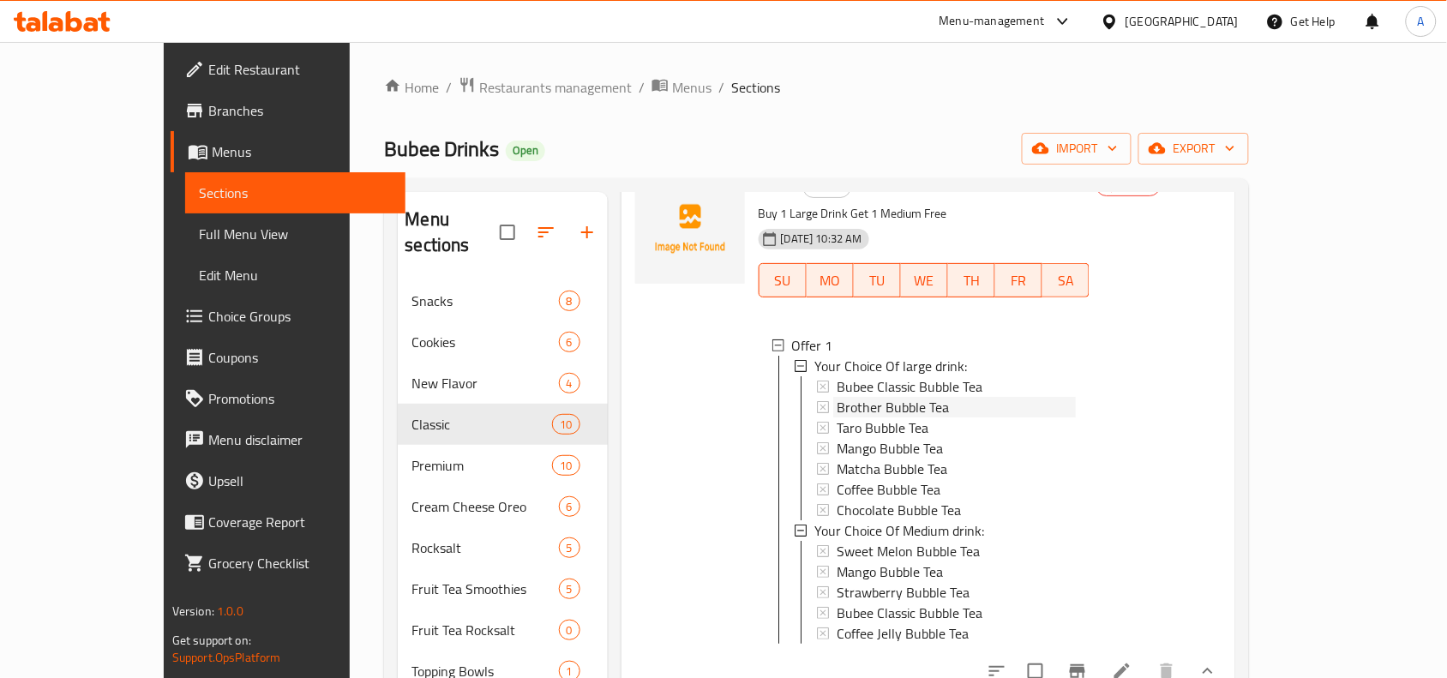
click at [817, 401] on icon at bounding box center [823, 407] width 12 height 12
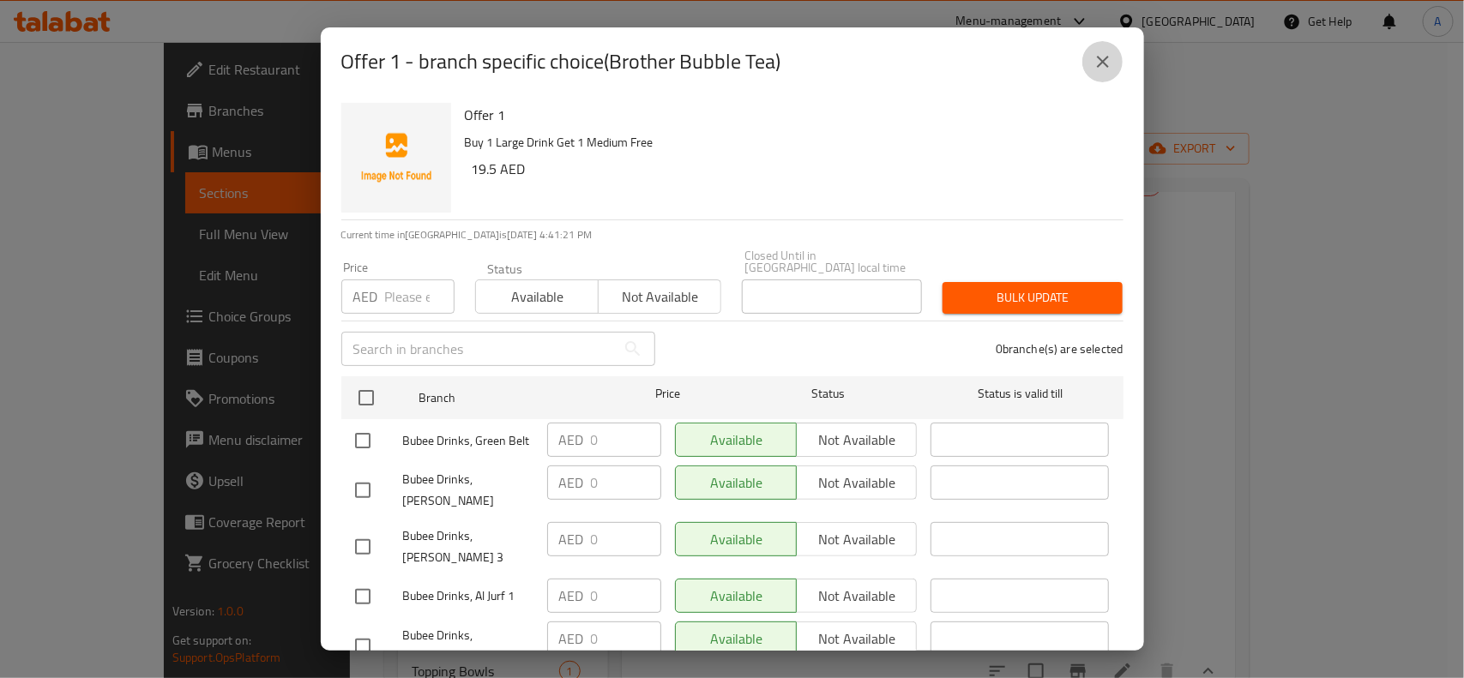
click at [1117, 61] on button "close" at bounding box center [1102, 61] width 41 height 41
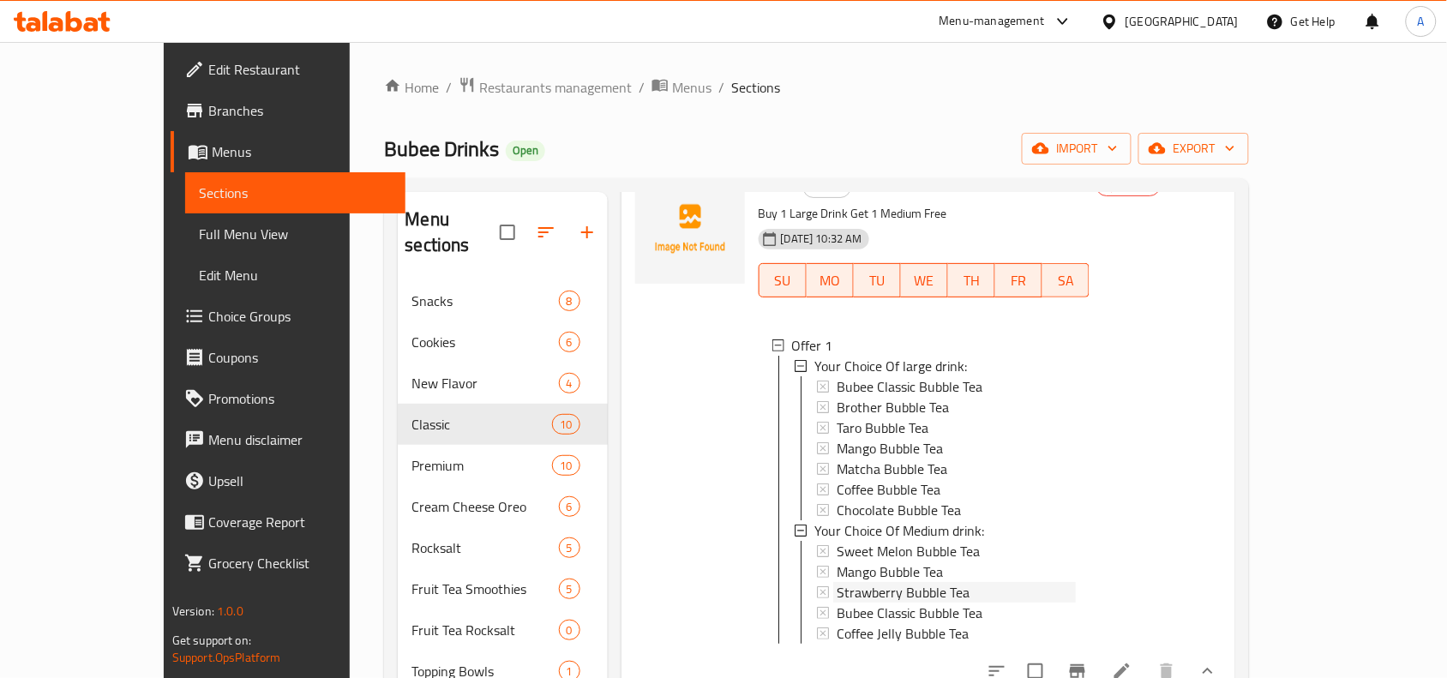
click at [817, 586] on icon at bounding box center [823, 592] width 12 height 12
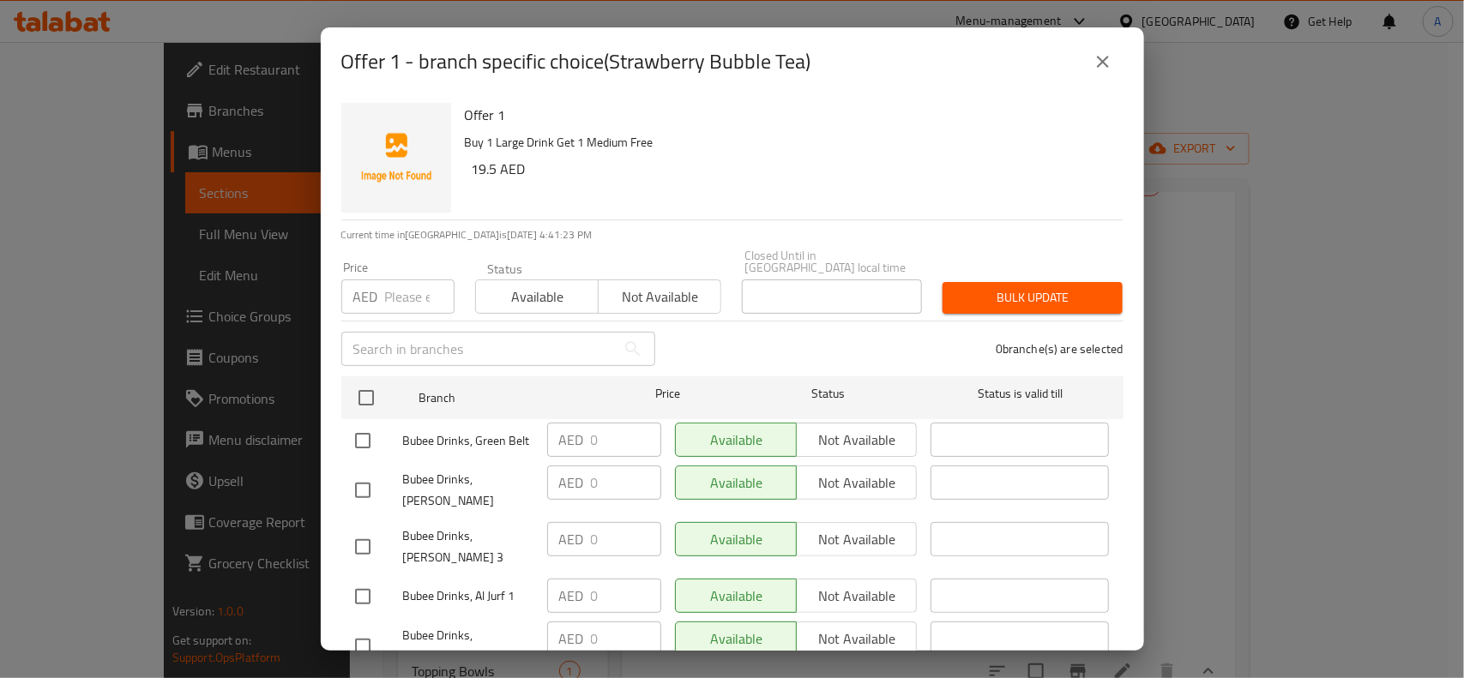
click at [1098, 49] on button "close" at bounding box center [1102, 61] width 41 height 41
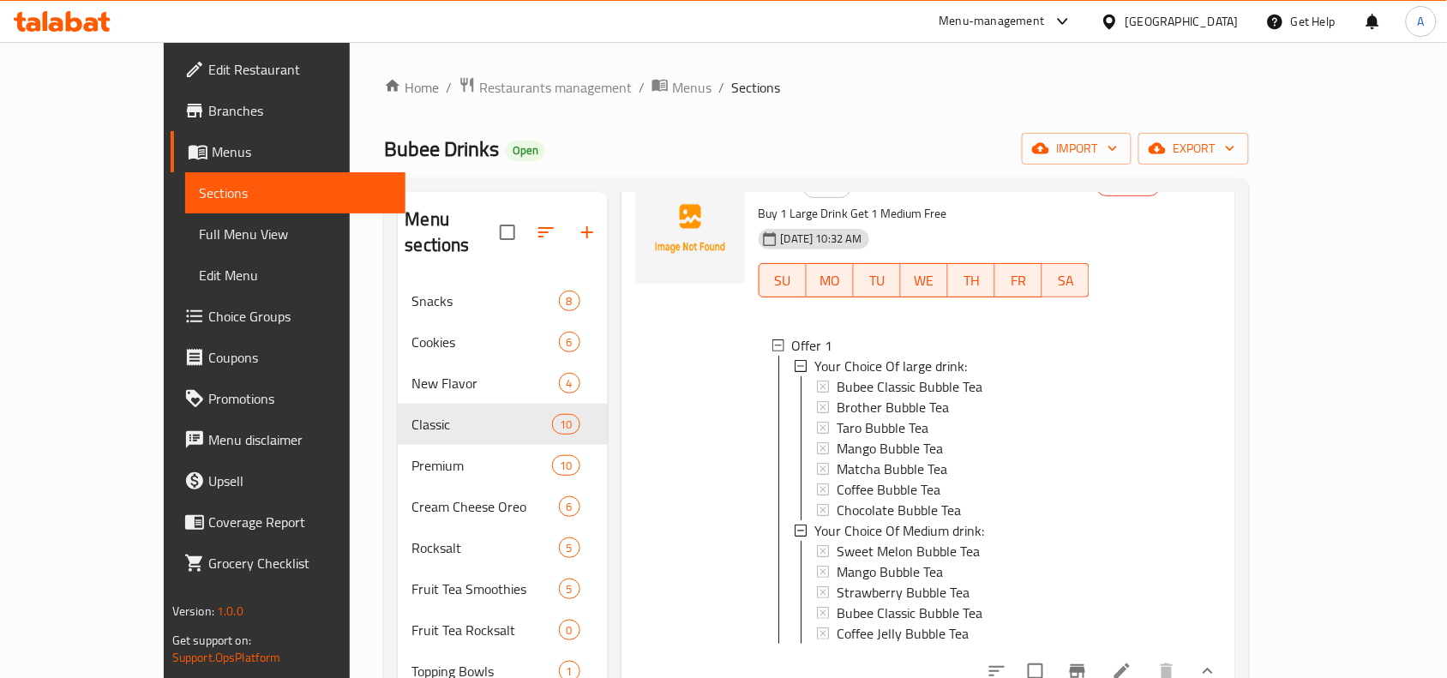
click at [1222, 400] on div "Hidden 19.5 AED" at bounding box center [1156, 425] width 132 height 503
click at [1218, 661] on icon "show more" at bounding box center [1208, 671] width 21 height 21
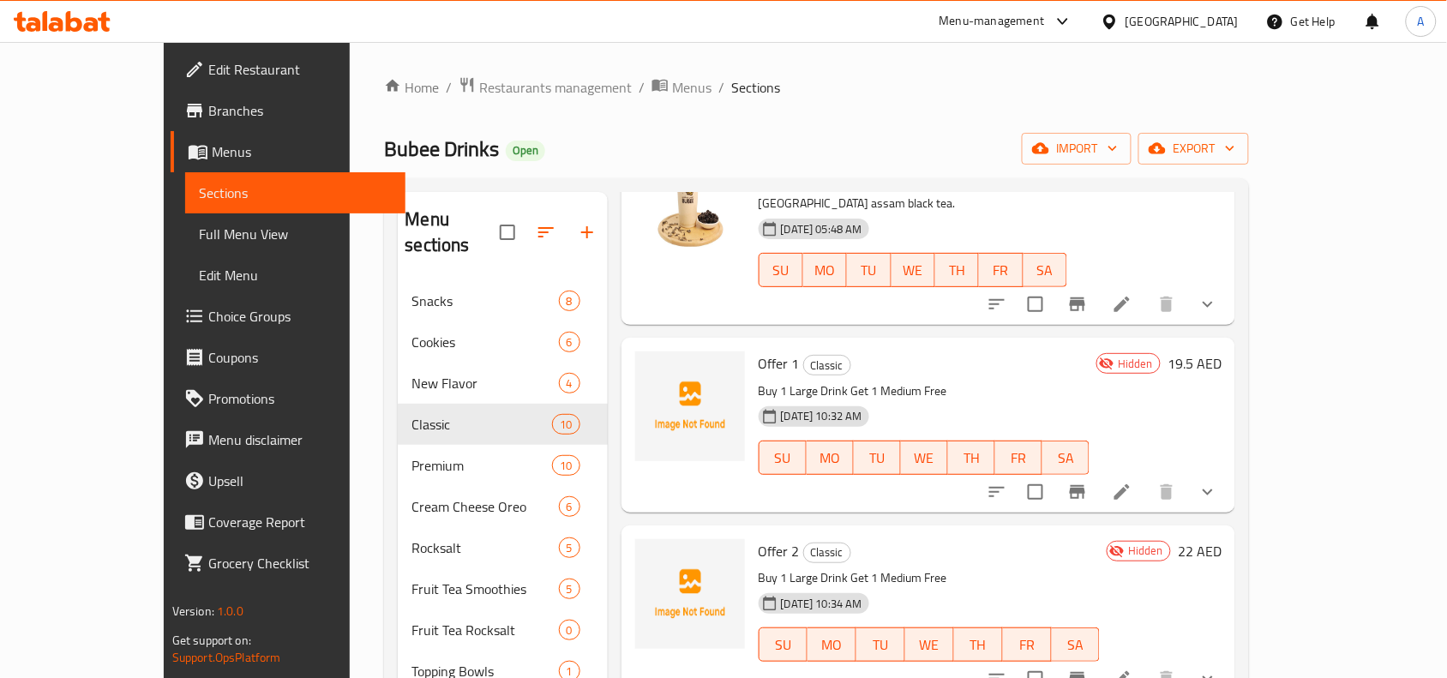
scroll to position [107, 0]
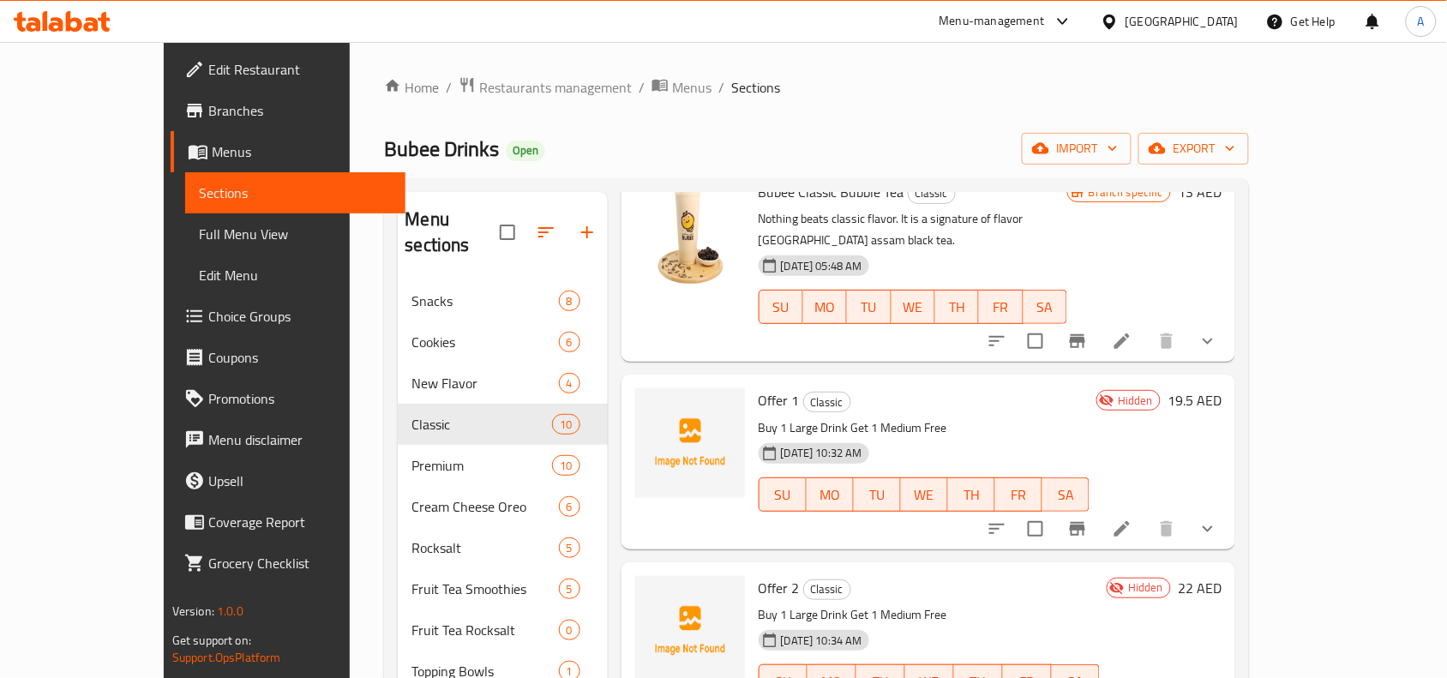
click at [811, 88] on ol "Home / Restaurants management / Menus / Sections" at bounding box center [816, 87] width 865 height 22
click at [1146, 514] on li at bounding box center [1122, 529] width 48 height 31
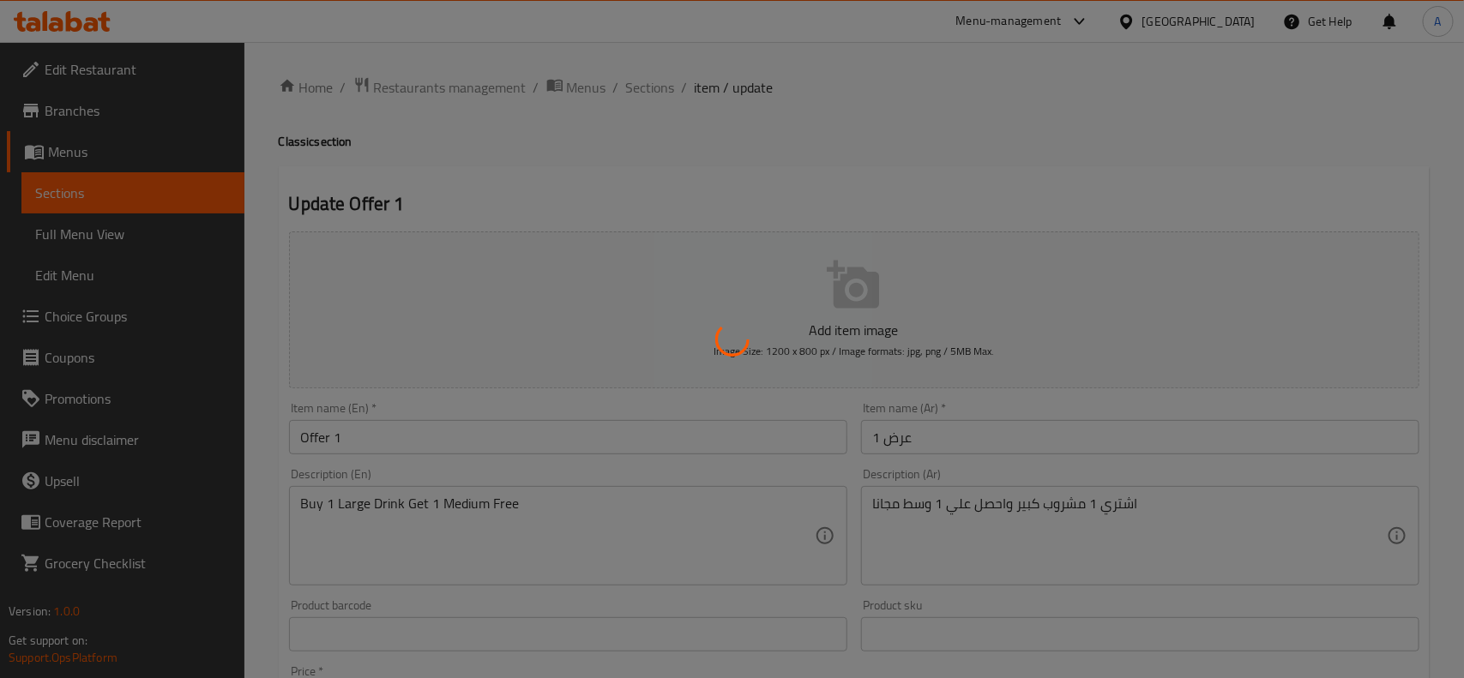
type input "اختيارك من مشروبك الكبير:"
type input "1"
type input "إختيارك من المشروب الوسط:"
type input "1"
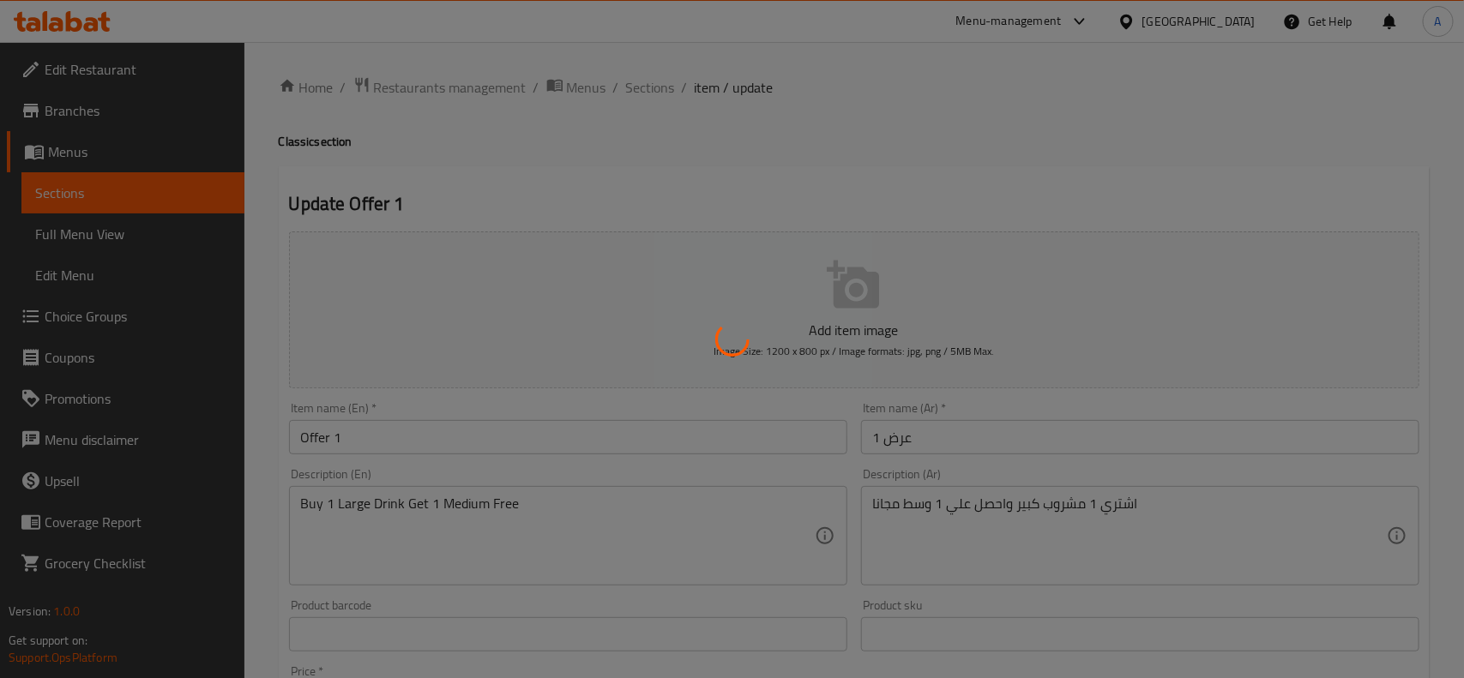
type input "1"
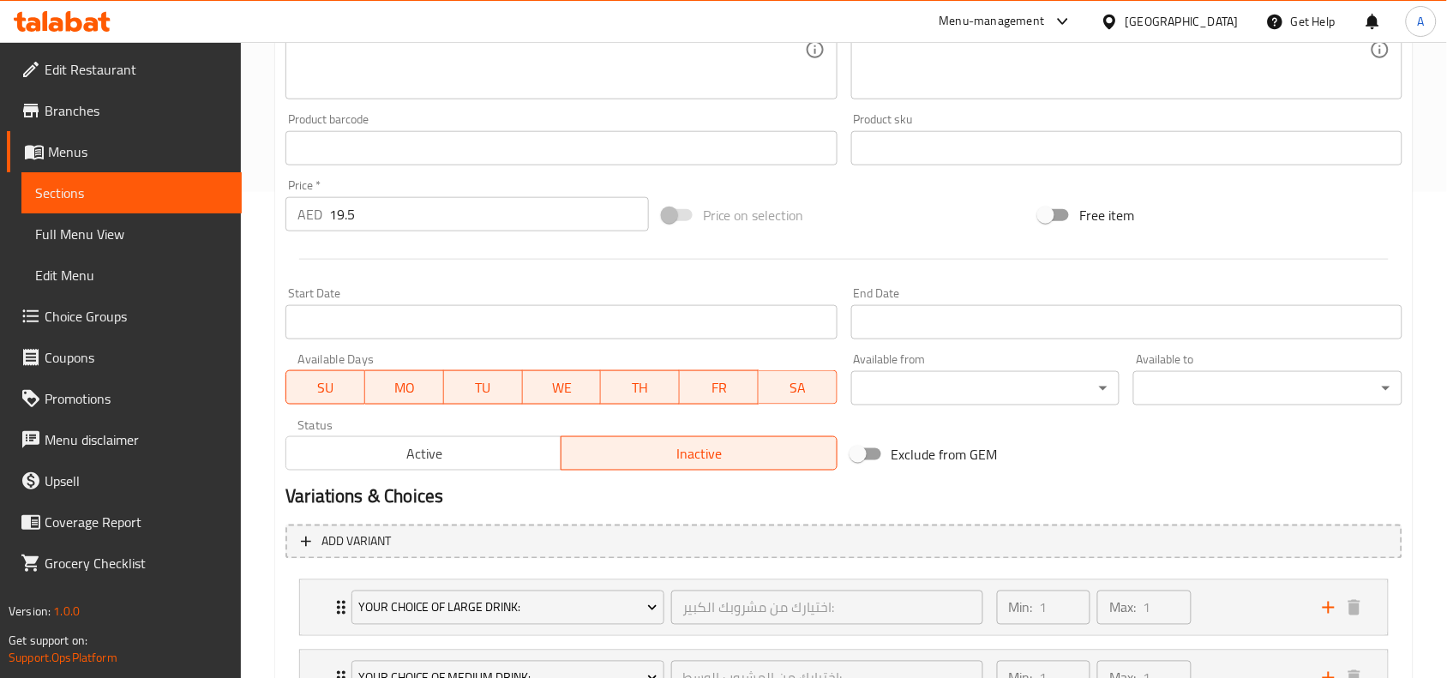
scroll to position [536, 0]
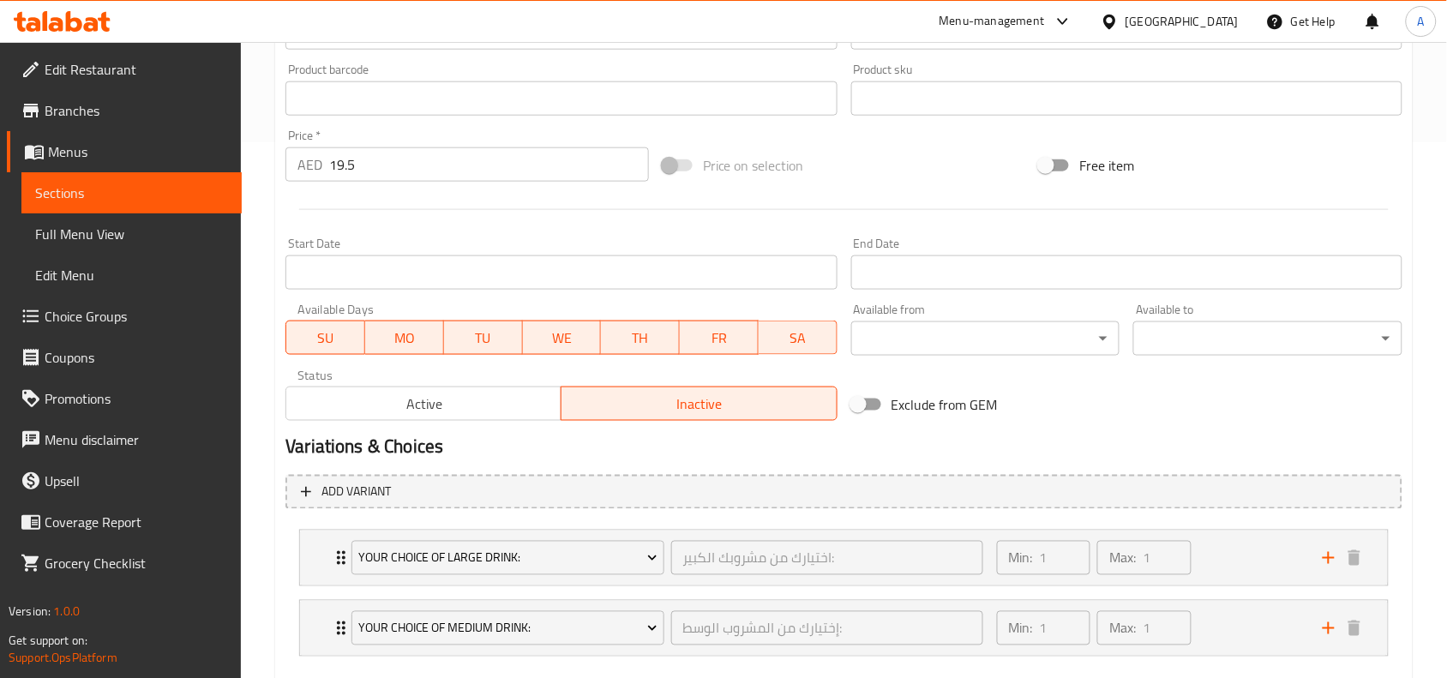
click at [490, 270] on input "Start Date" at bounding box center [561, 273] width 551 height 34
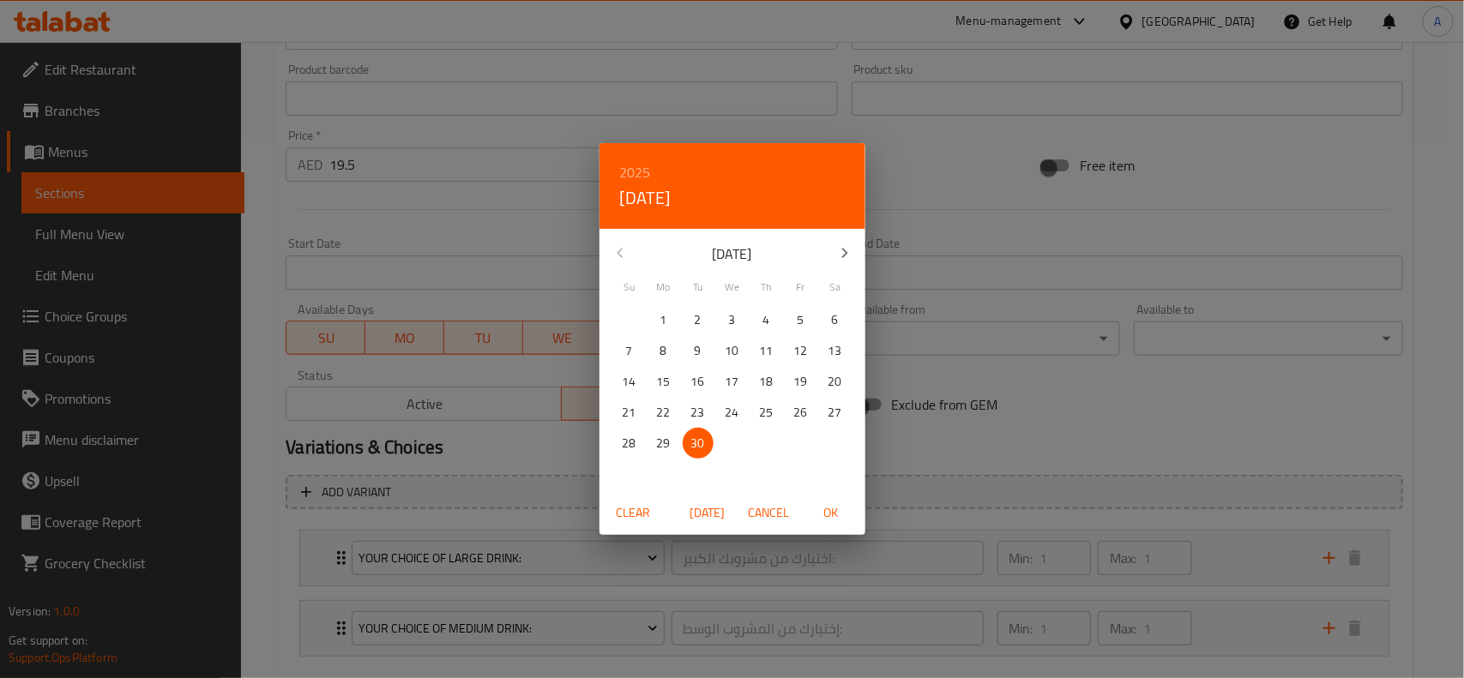
click at [845, 249] on icon "button" at bounding box center [844, 253] width 21 height 21
click at [733, 315] on p "1" at bounding box center [732, 320] width 7 height 21
click at [832, 517] on span "OK" at bounding box center [830, 512] width 41 height 21
type input "01-10-2025"
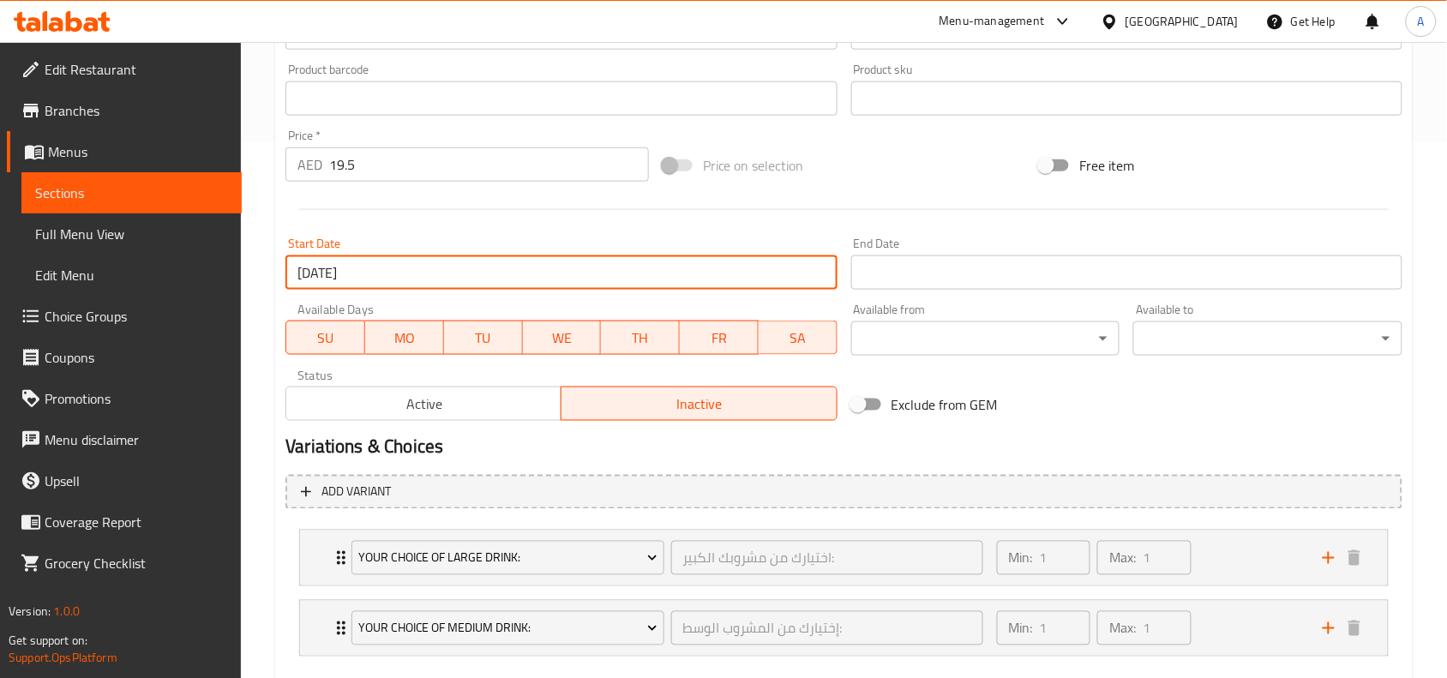
click at [976, 268] on input "Start Date" at bounding box center [1126, 273] width 551 height 34
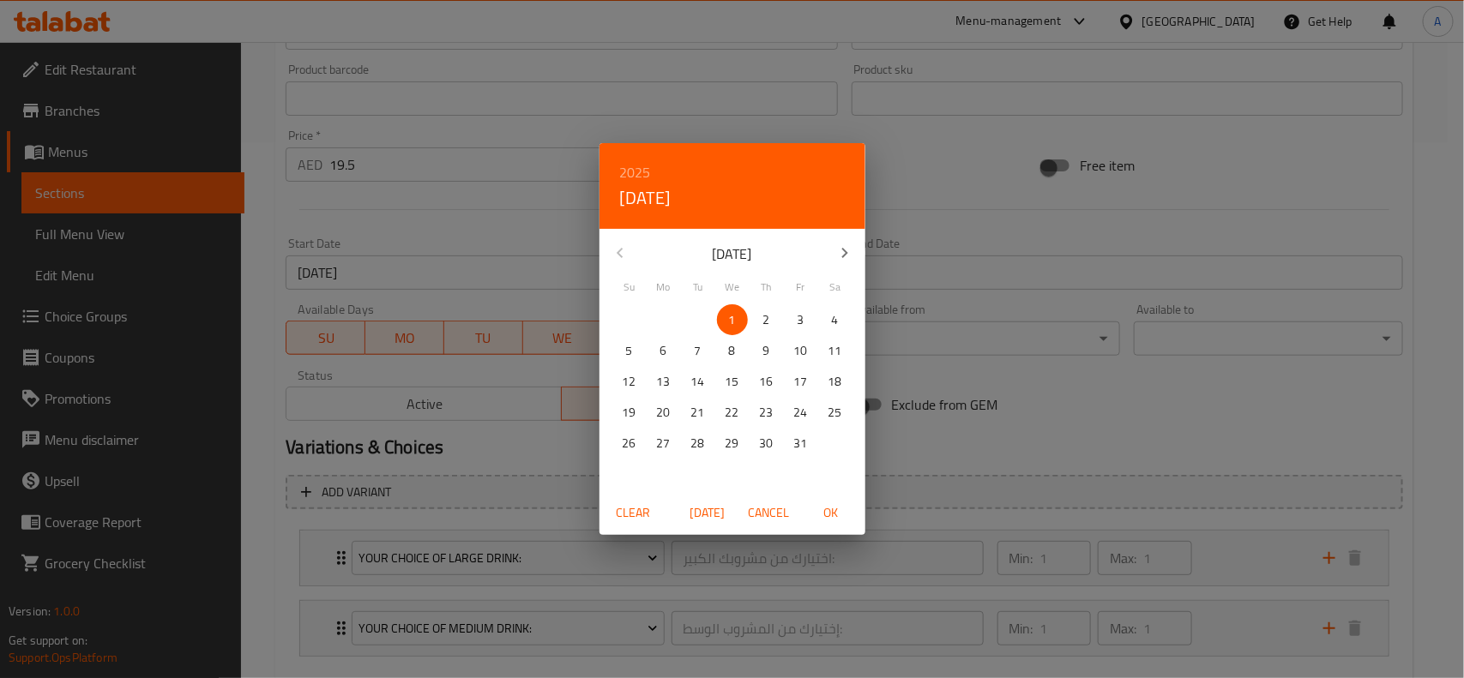
click at [803, 317] on p "3" at bounding box center [800, 320] width 7 height 21
click at [837, 515] on span "OK" at bounding box center [830, 512] width 41 height 21
type input "03-10-2025"
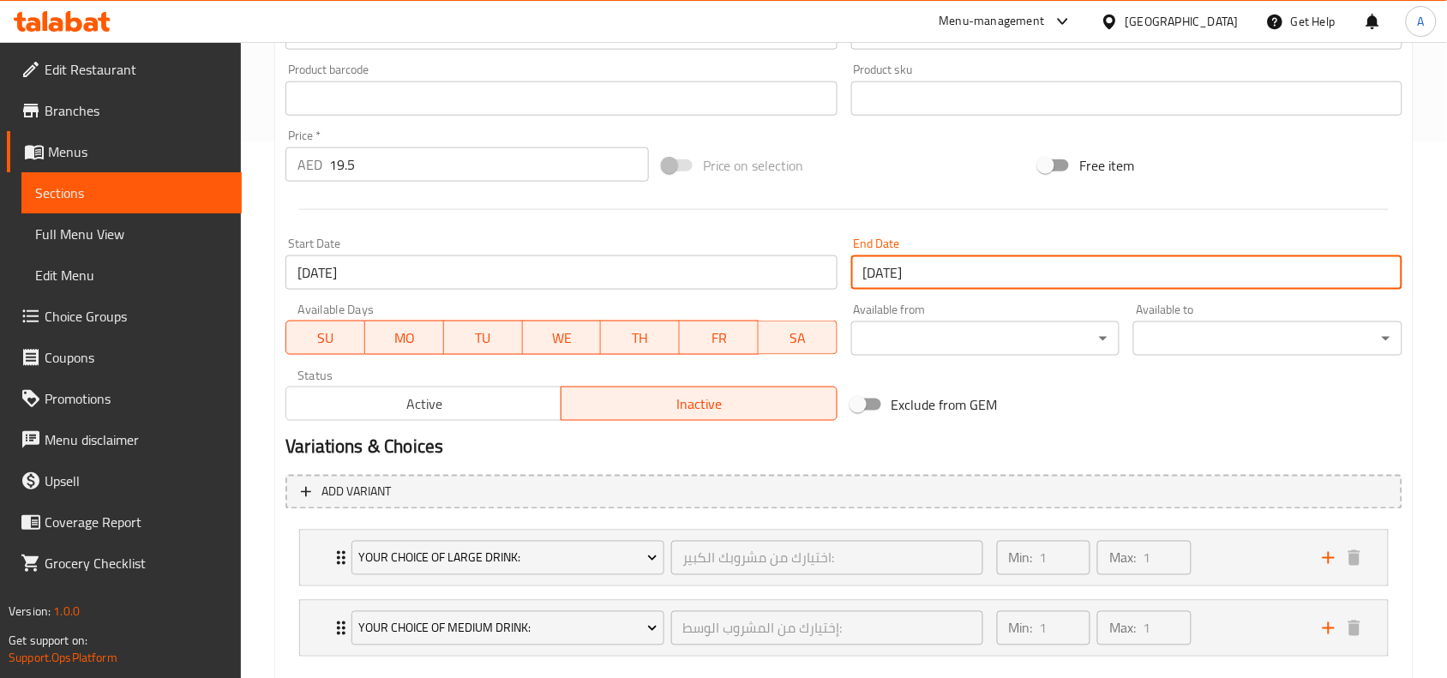
click at [949, 447] on h2 "Variations & Choices" at bounding box center [844, 448] width 1117 height 26
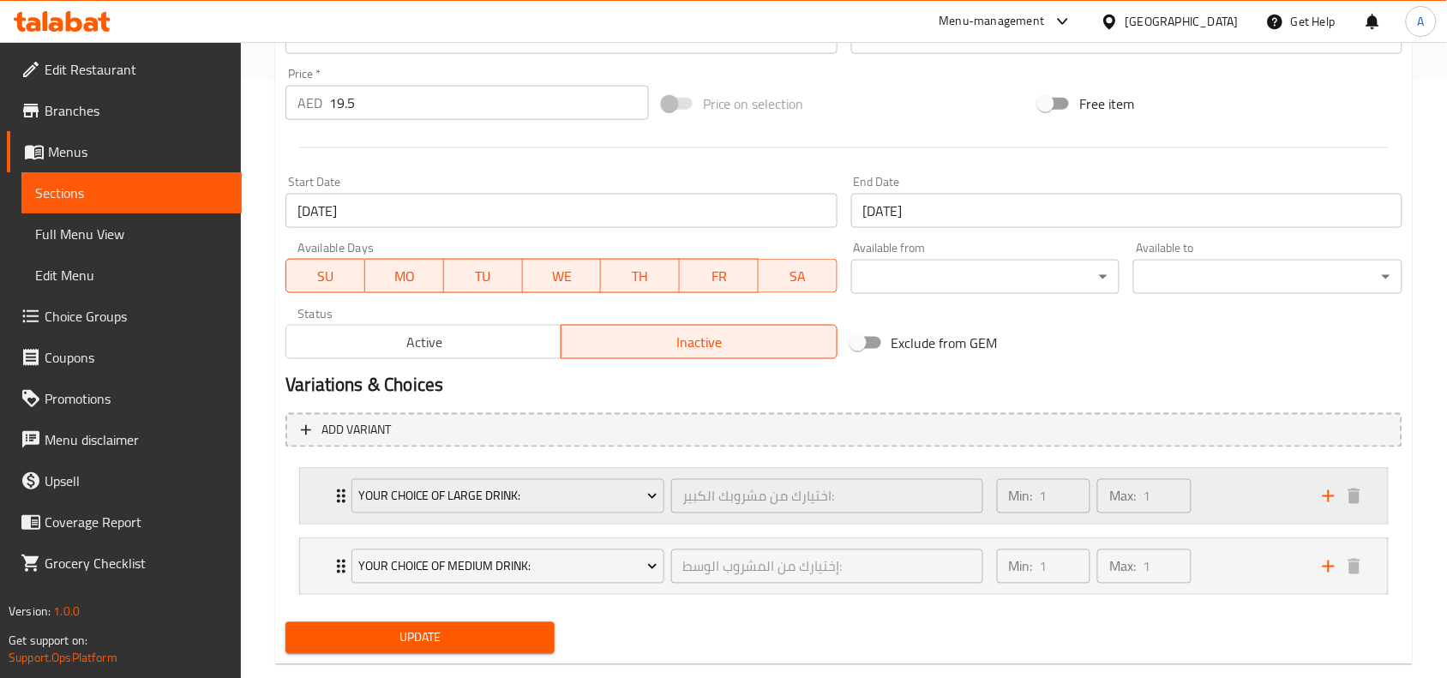
scroll to position [632, 0]
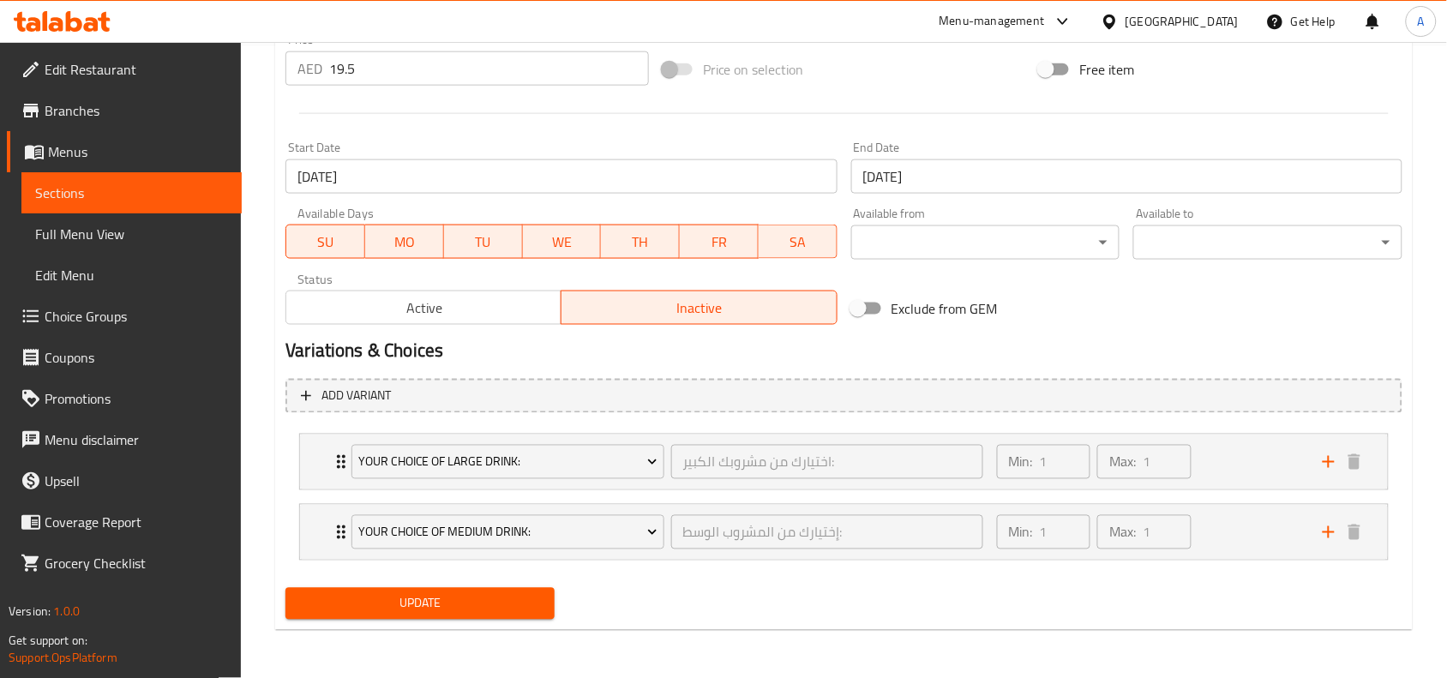
click at [498, 611] on span "Update" at bounding box center [420, 603] width 242 height 21
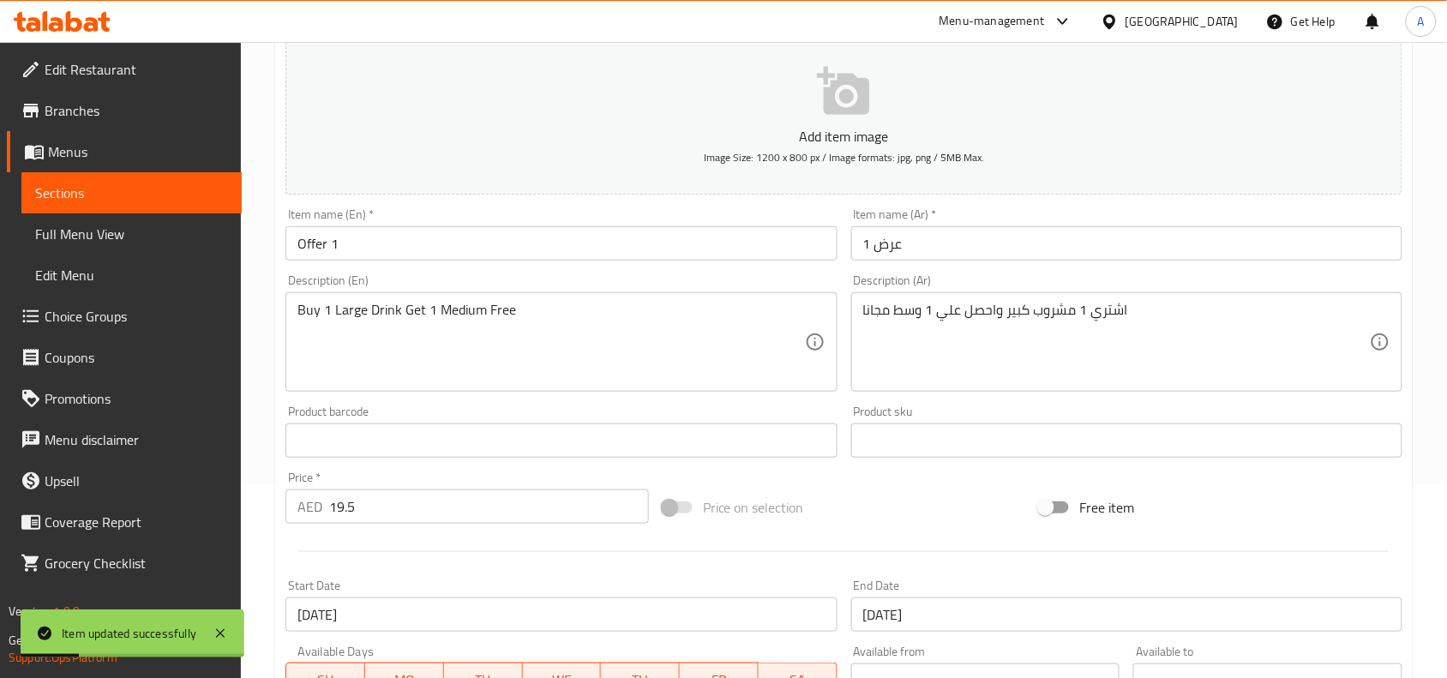
scroll to position [0, 0]
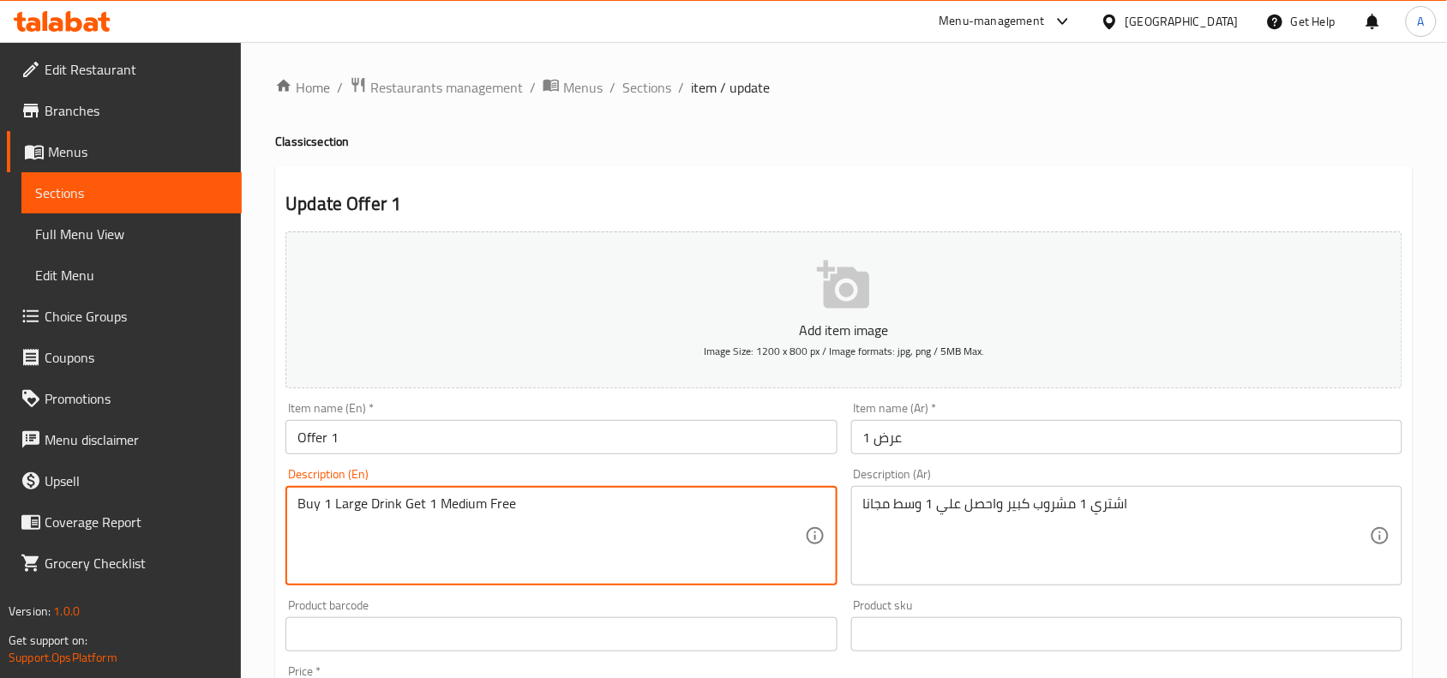
click at [451, 513] on textarea "Buy 1 Large Drink Get 1 Medium Free" at bounding box center [551, 536] width 507 height 81
type textarea "Buy 1 large drink get 1 medium free"
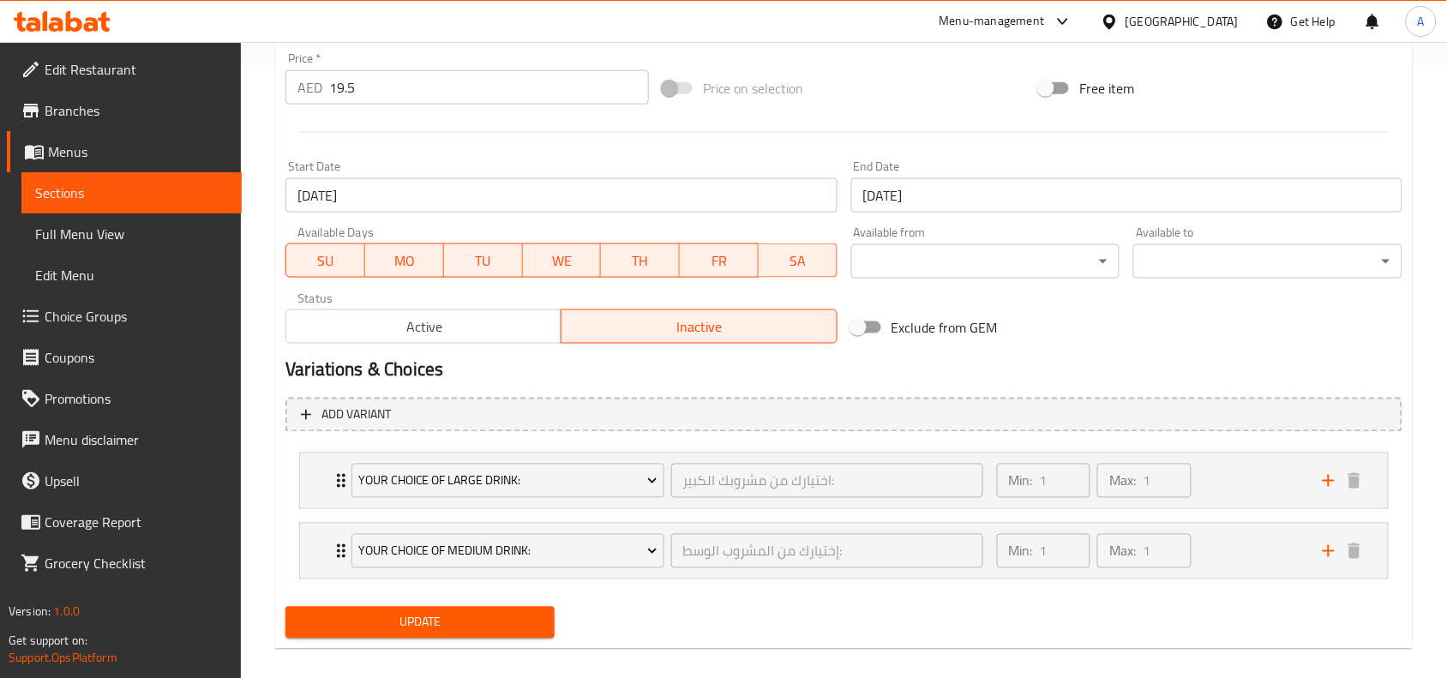
scroll to position [632, 0]
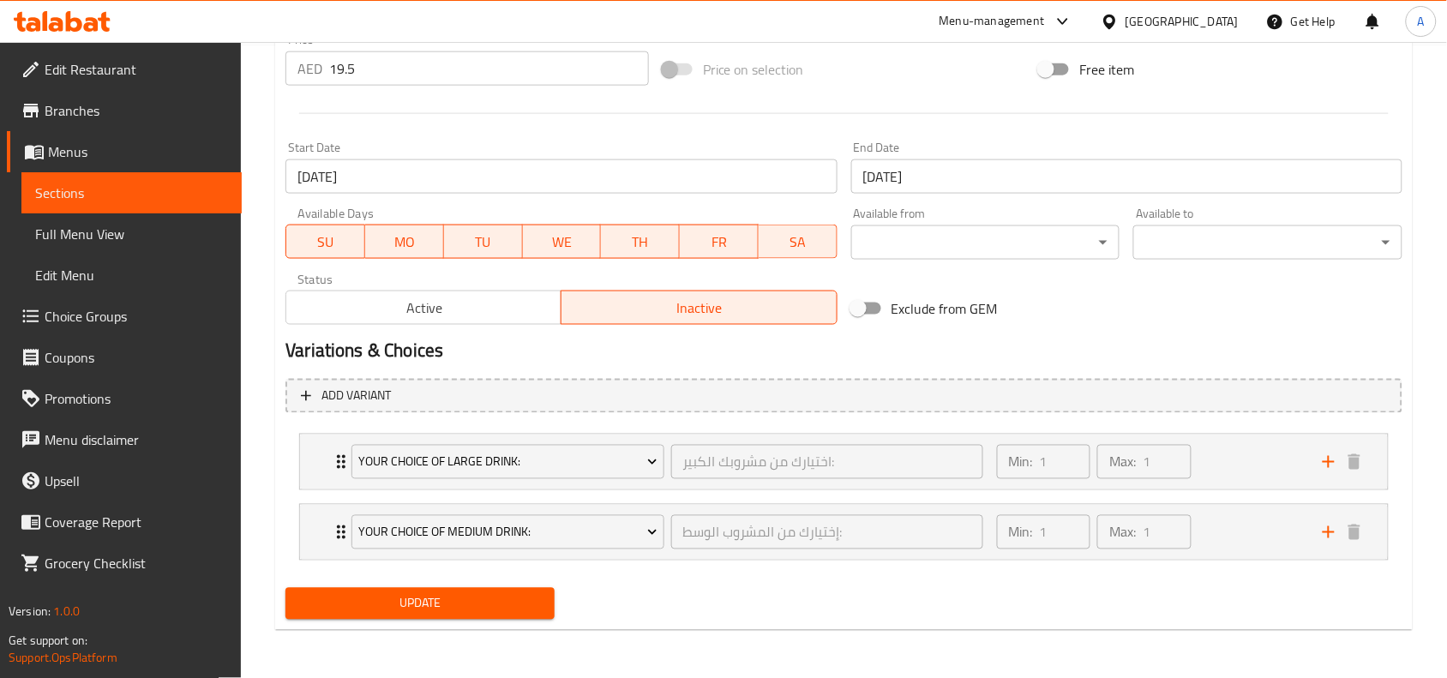
click at [502, 598] on span "Update" at bounding box center [420, 603] width 242 height 21
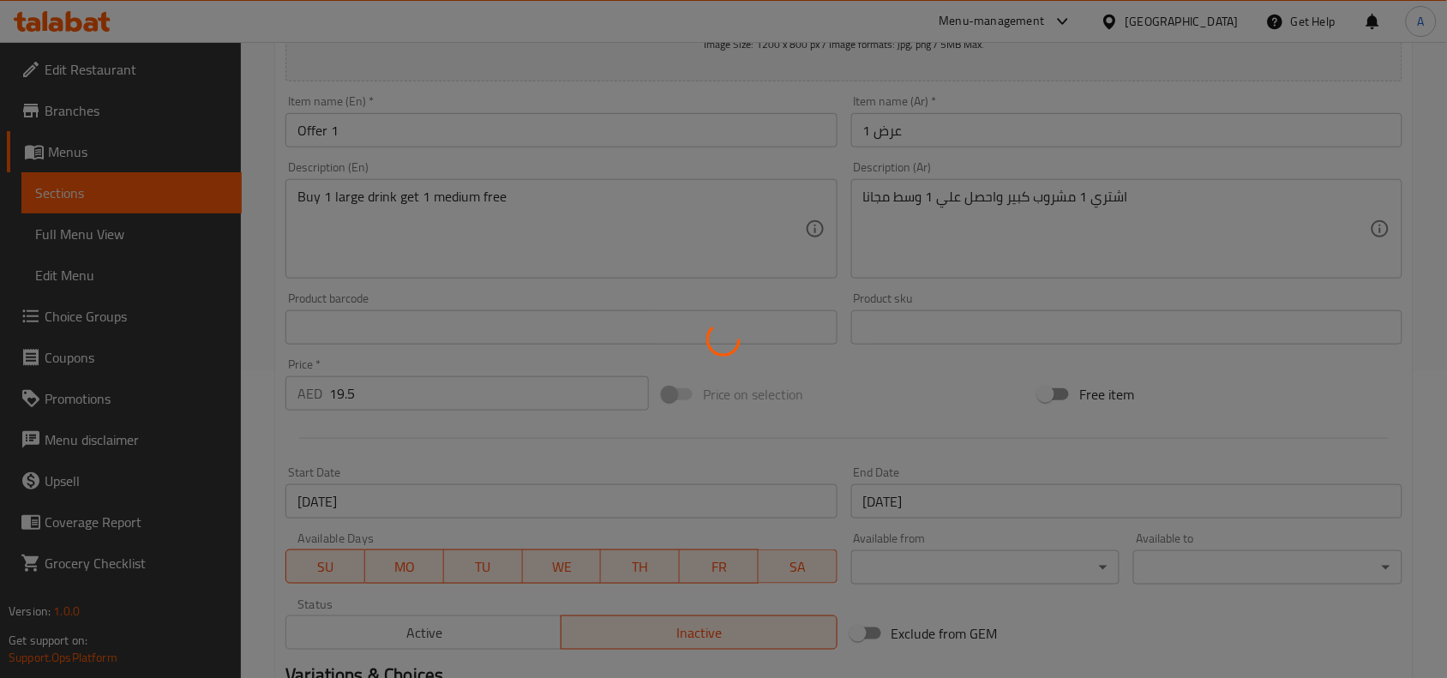
scroll to position [0, 0]
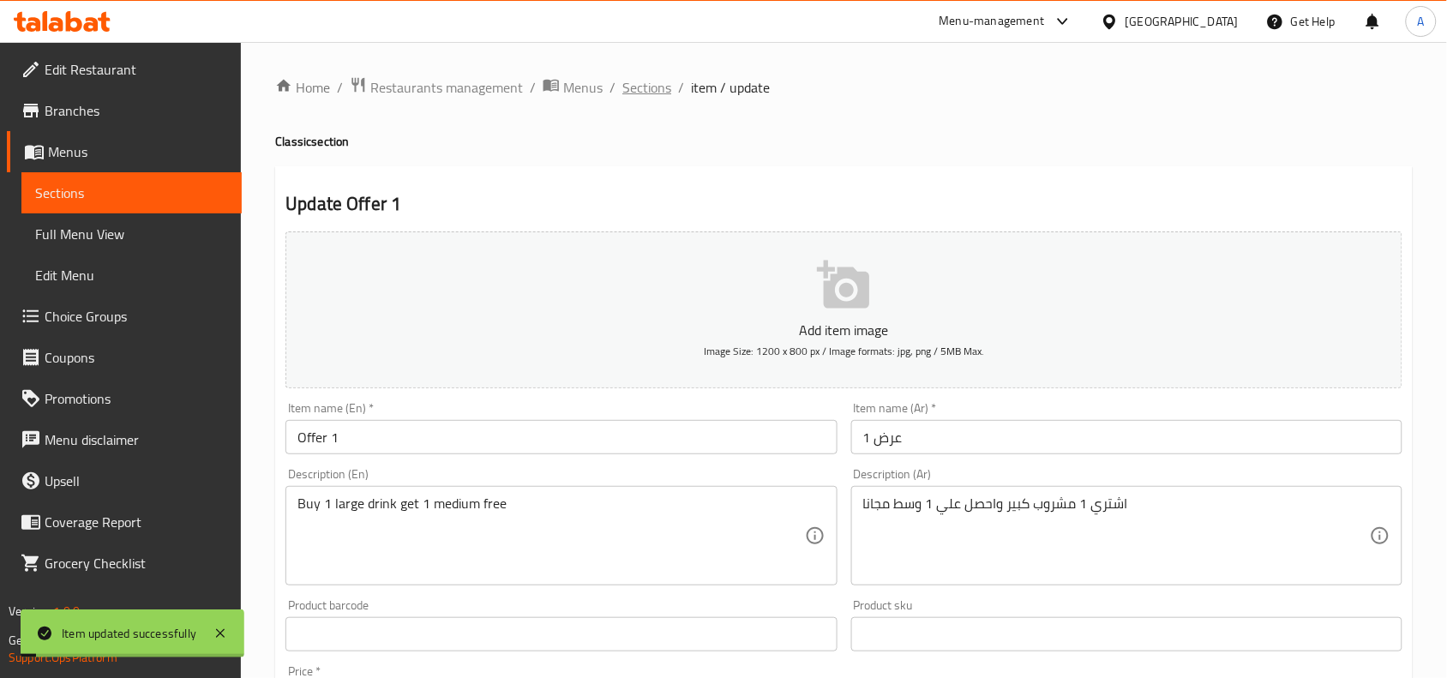
click at [628, 80] on span "Sections" at bounding box center [646, 87] width 49 height 21
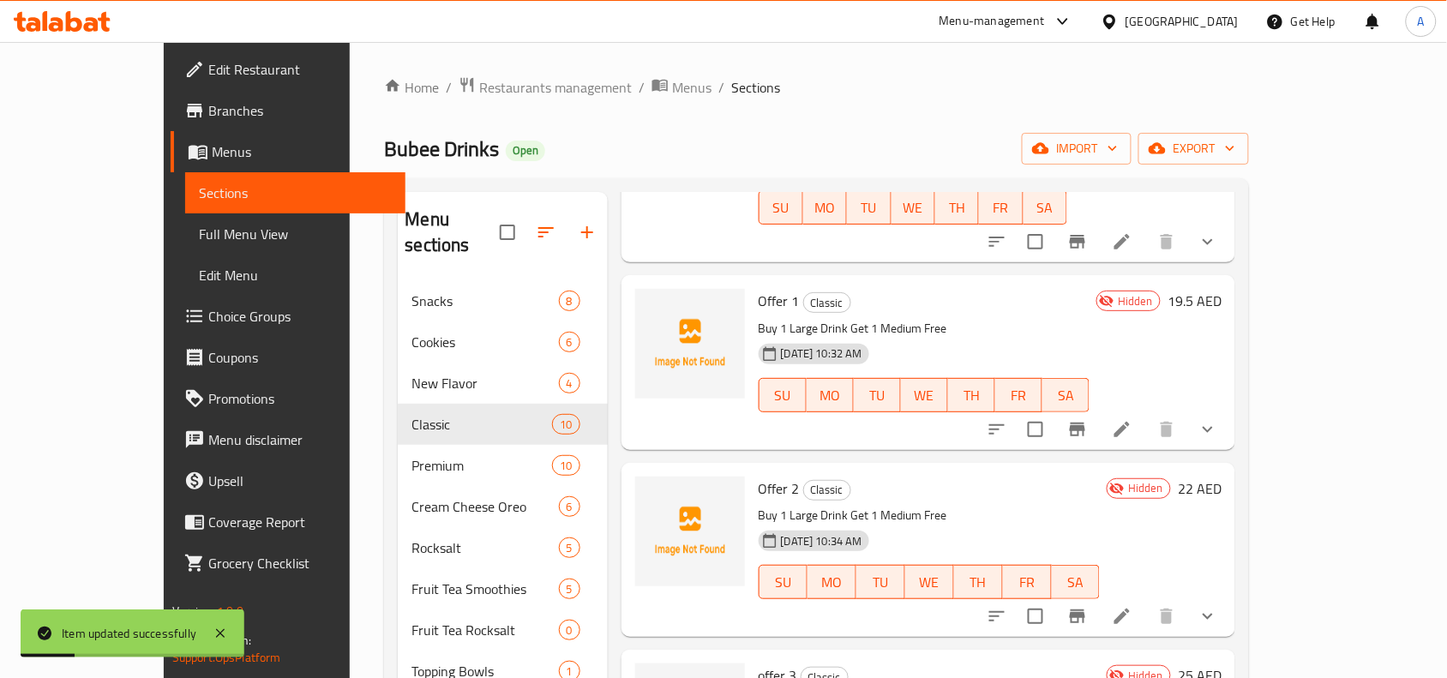
scroll to position [214, 0]
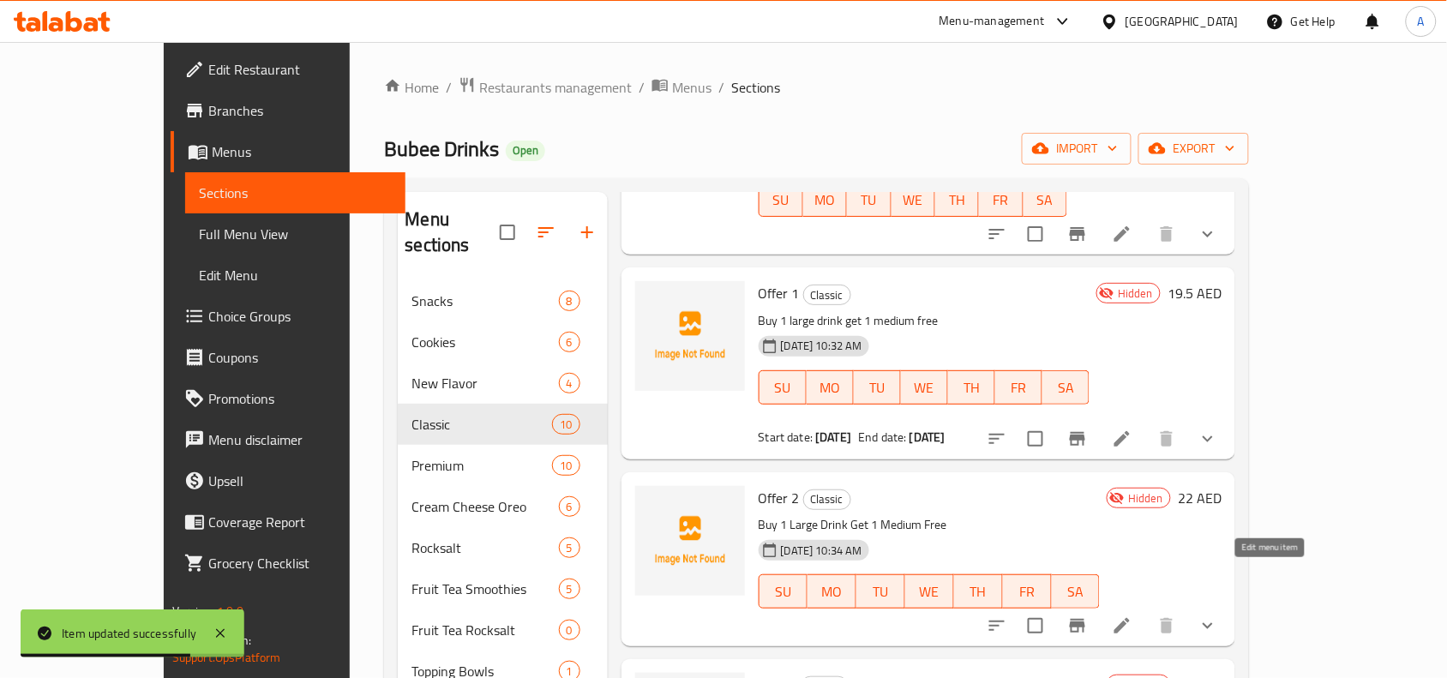
click at [1133, 616] on icon at bounding box center [1122, 626] width 21 height 21
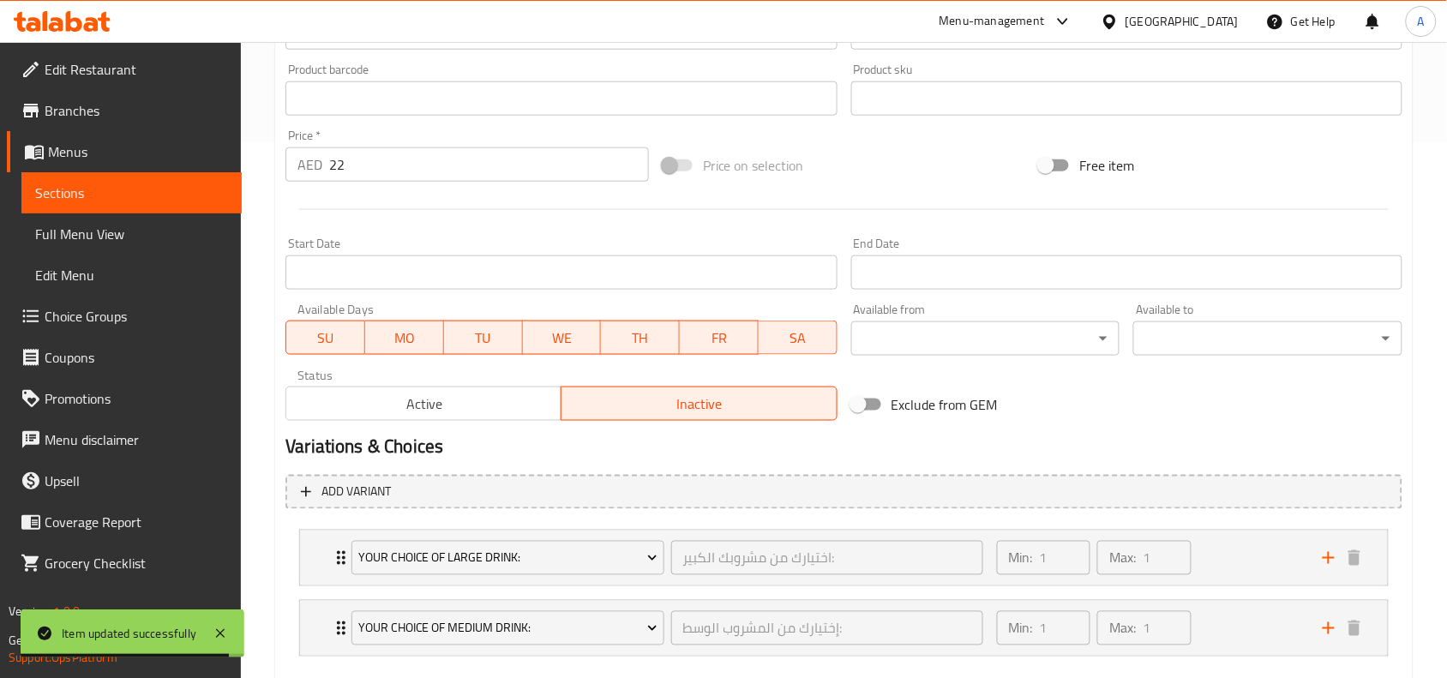
scroll to position [107, 0]
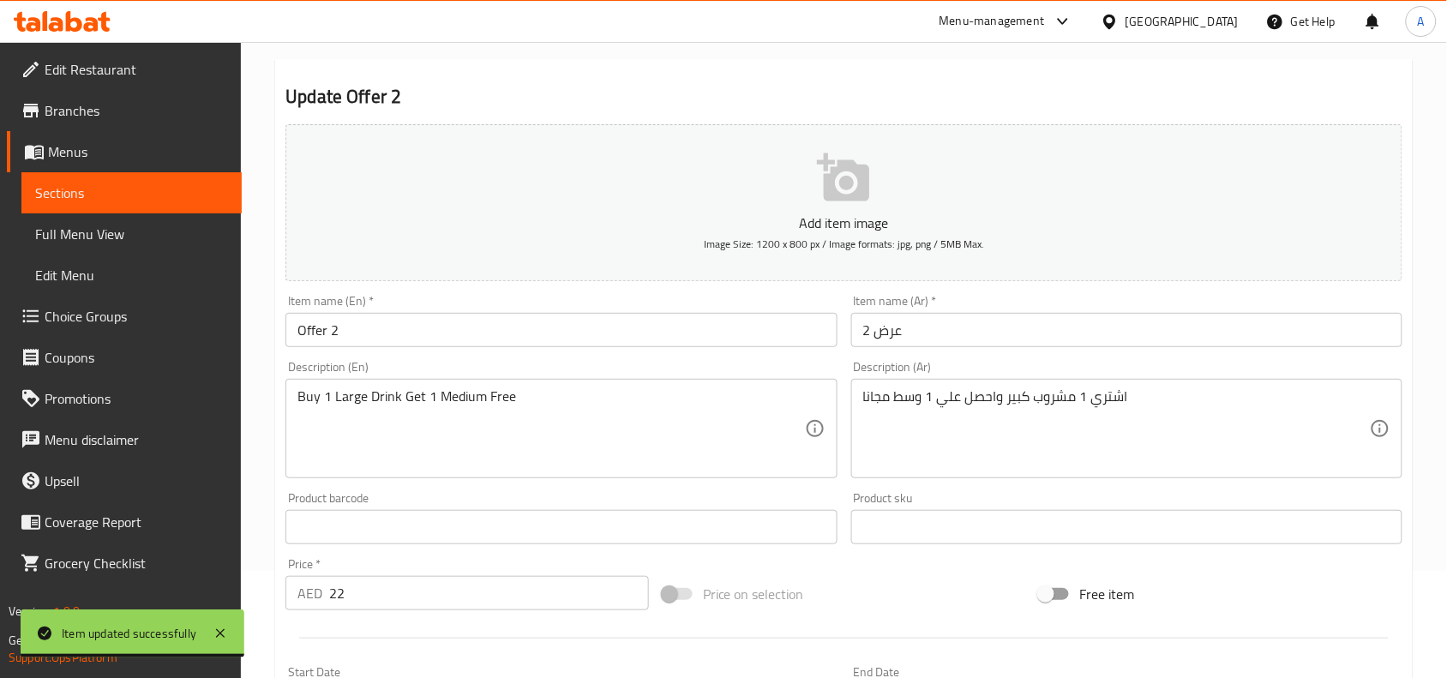
click at [454, 386] on div "Buy 1 Large Drink Get 1 Medium Free Description (En)" at bounding box center [561, 428] width 551 height 99
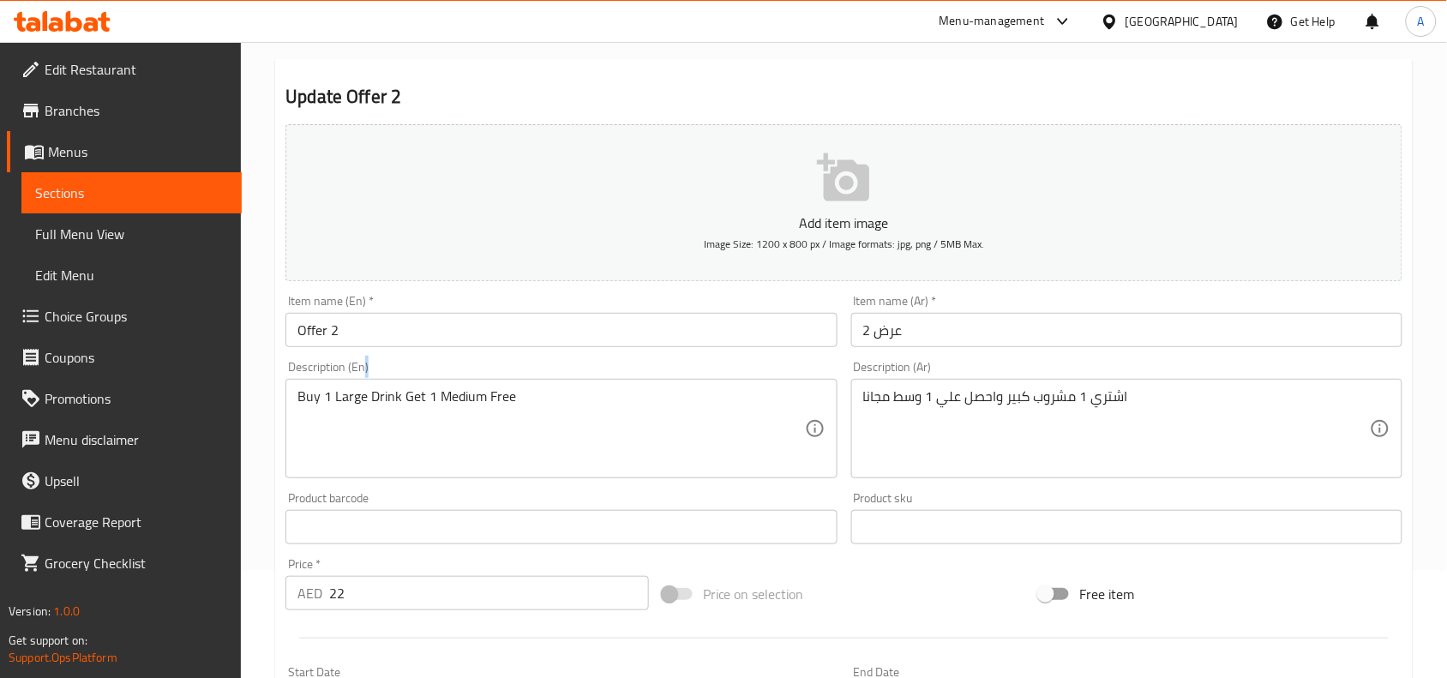
click at [454, 386] on div "Buy 1 Large Drink Get 1 Medium Free Description (En)" at bounding box center [561, 428] width 551 height 99
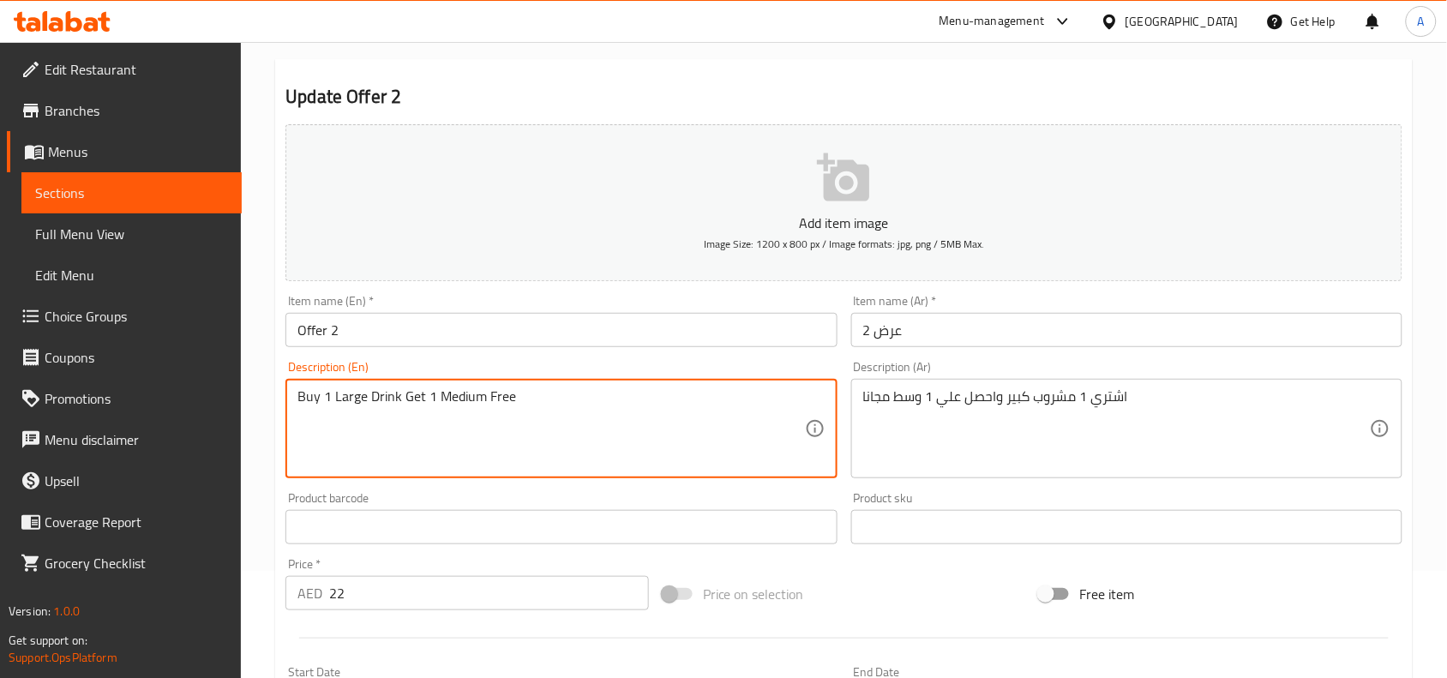
click at [448, 400] on textarea "Buy 1 Large Drink Get 1 Medium Free" at bounding box center [551, 428] width 507 height 81
type textarea "Buy 1 large drink get 1 medium free"
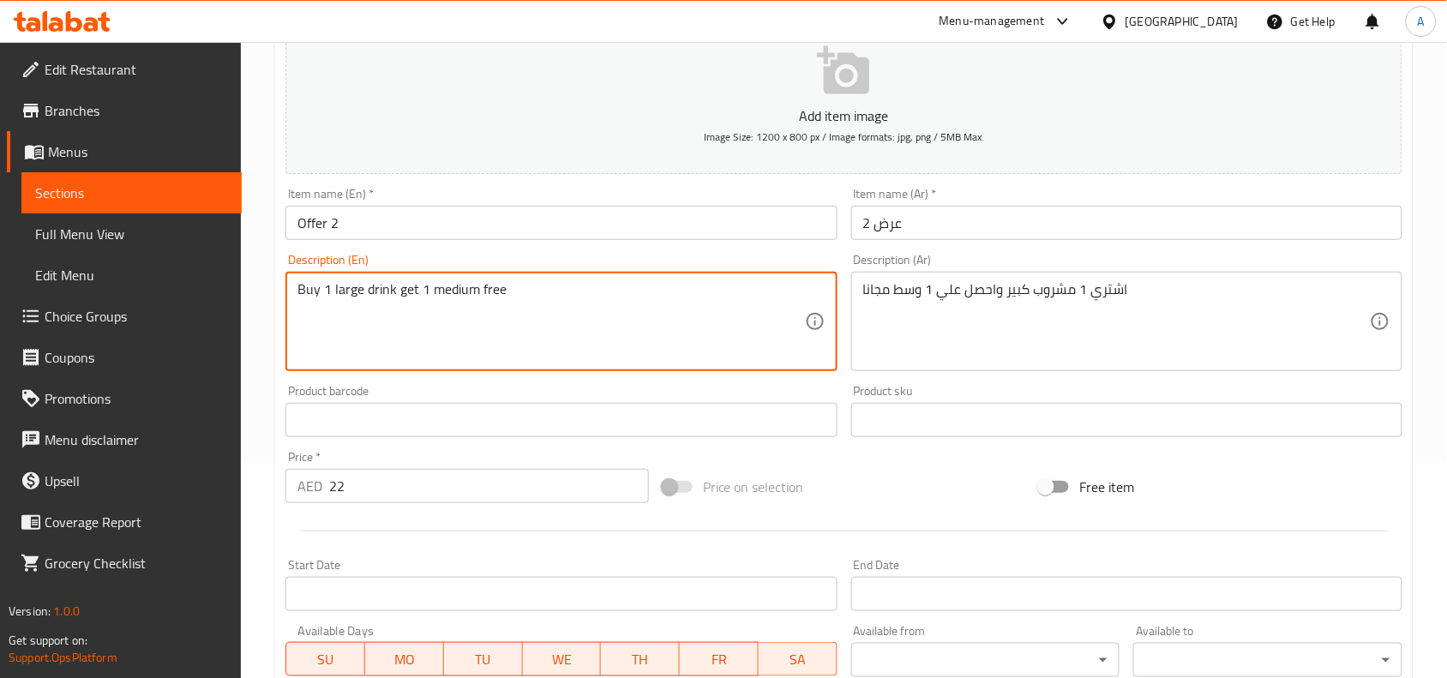
click at [641, 455] on div "Price   * AED 22 Price *" at bounding box center [468, 477] width 364 height 52
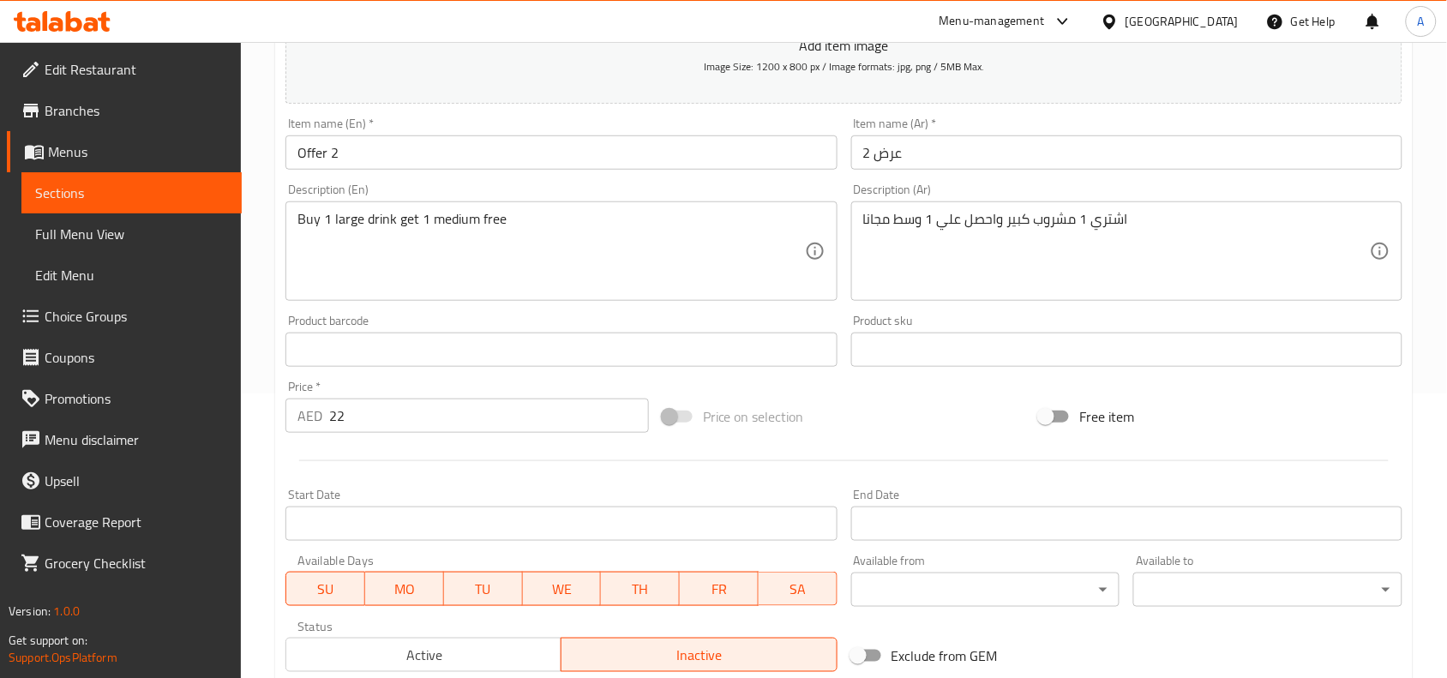
scroll to position [322, 0]
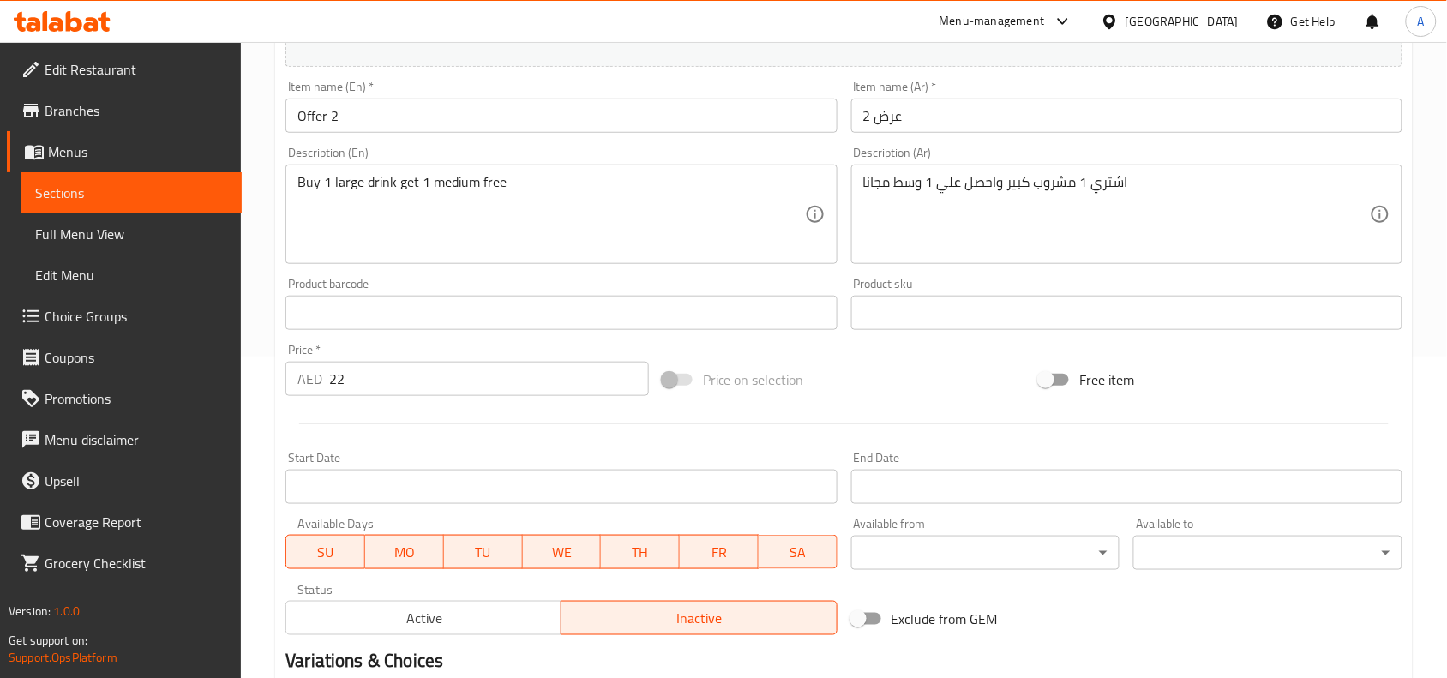
click at [656, 472] on input "Start Date" at bounding box center [561, 487] width 551 height 34
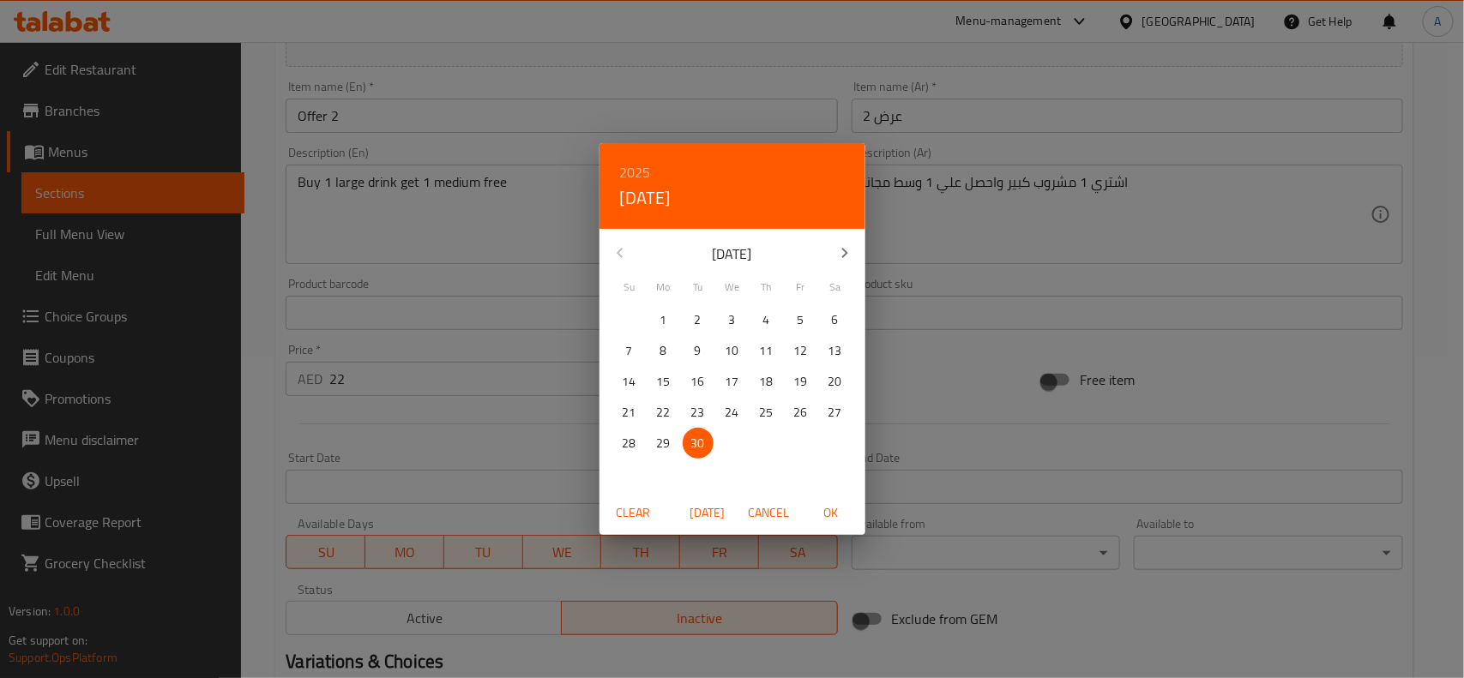
click at [845, 249] on icon "button" at bounding box center [844, 253] width 21 height 21
click at [735, 322] on p "1" at bounding box center [732, 320] width 7 height 21
click at [821, 512] on span "OK" at bounding box center [830, 512] width 41 height 21
type input "01-10-2025"
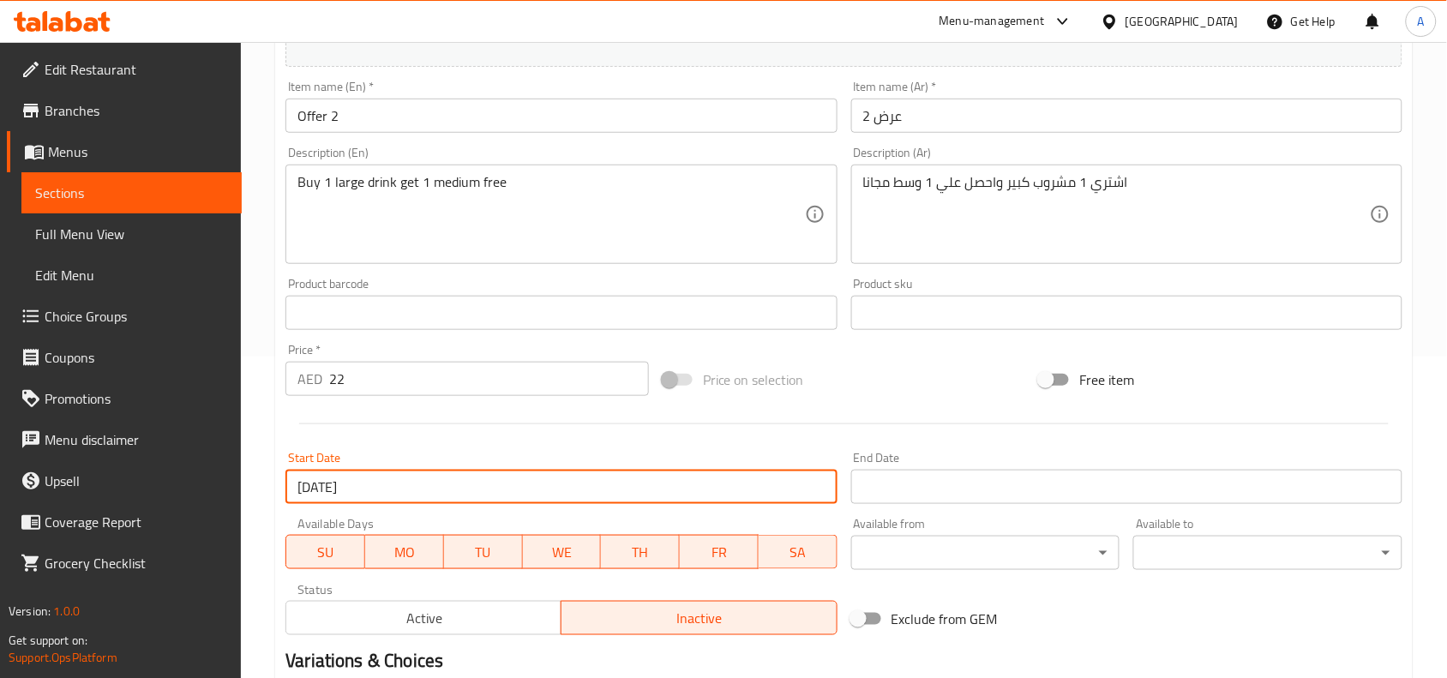
click at [931, 487] on input "Start Date" at bounding box center [1126, 487] width 551 height 34
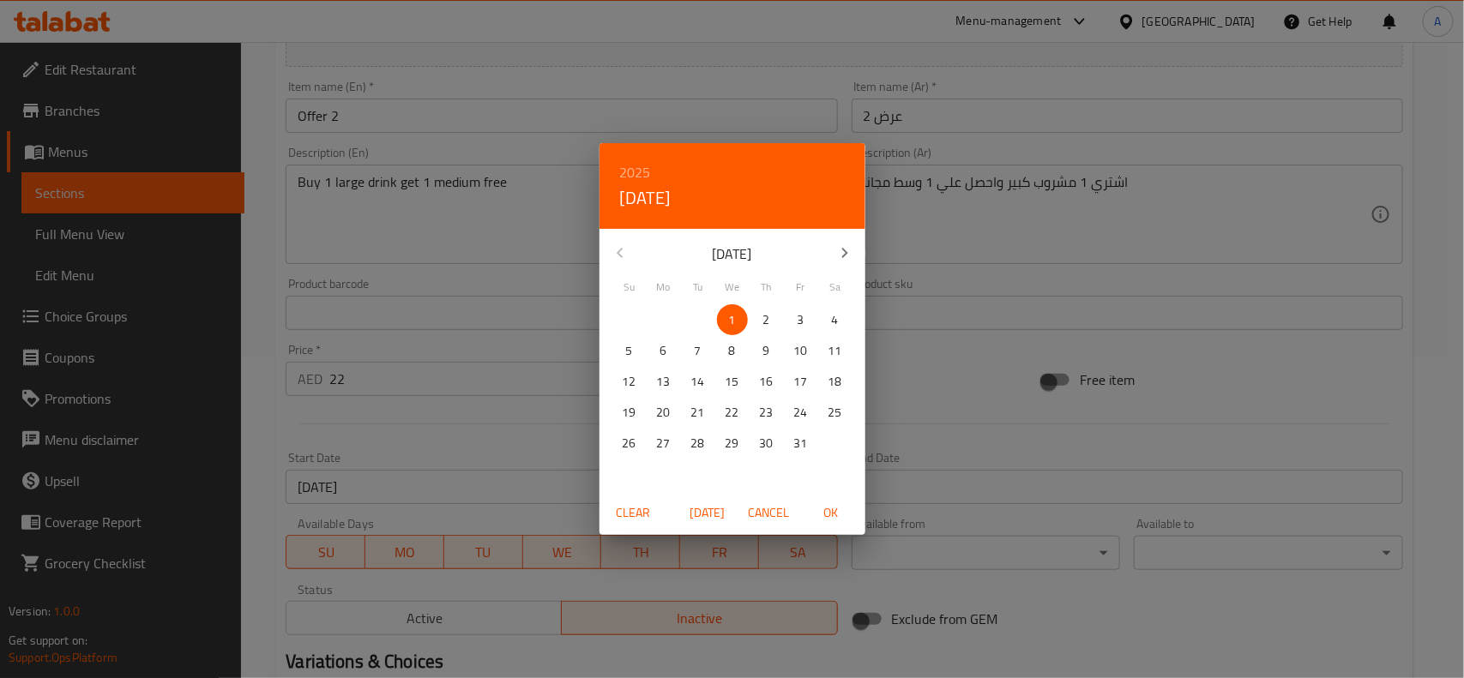
click at [799, 317] on p "3" at bounding box center [800, 320] width 7 height 21
click at [827, 508] on span "OK" at bounding box center [830, 512] width 41 height 21
type input "03-10-2025"
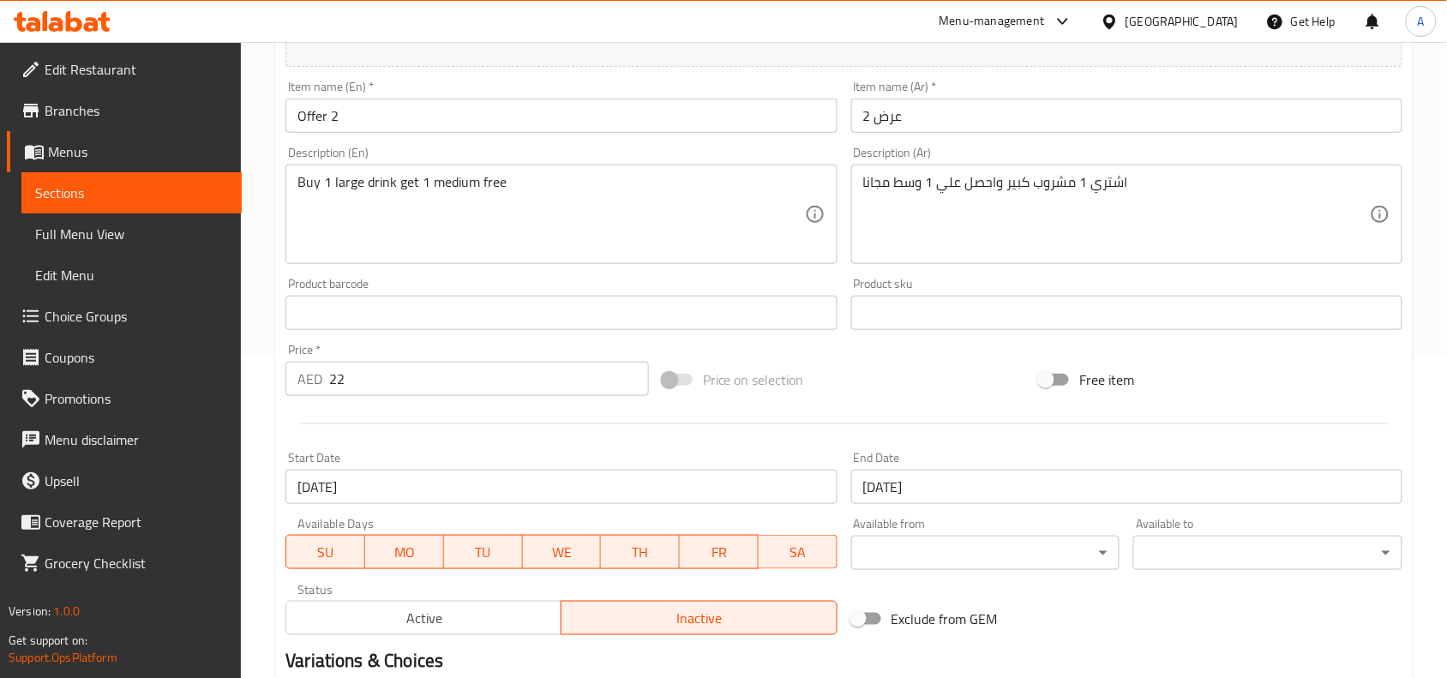
click at [752, 431] on div at bounding box center [844, 424] width 1131 height 42
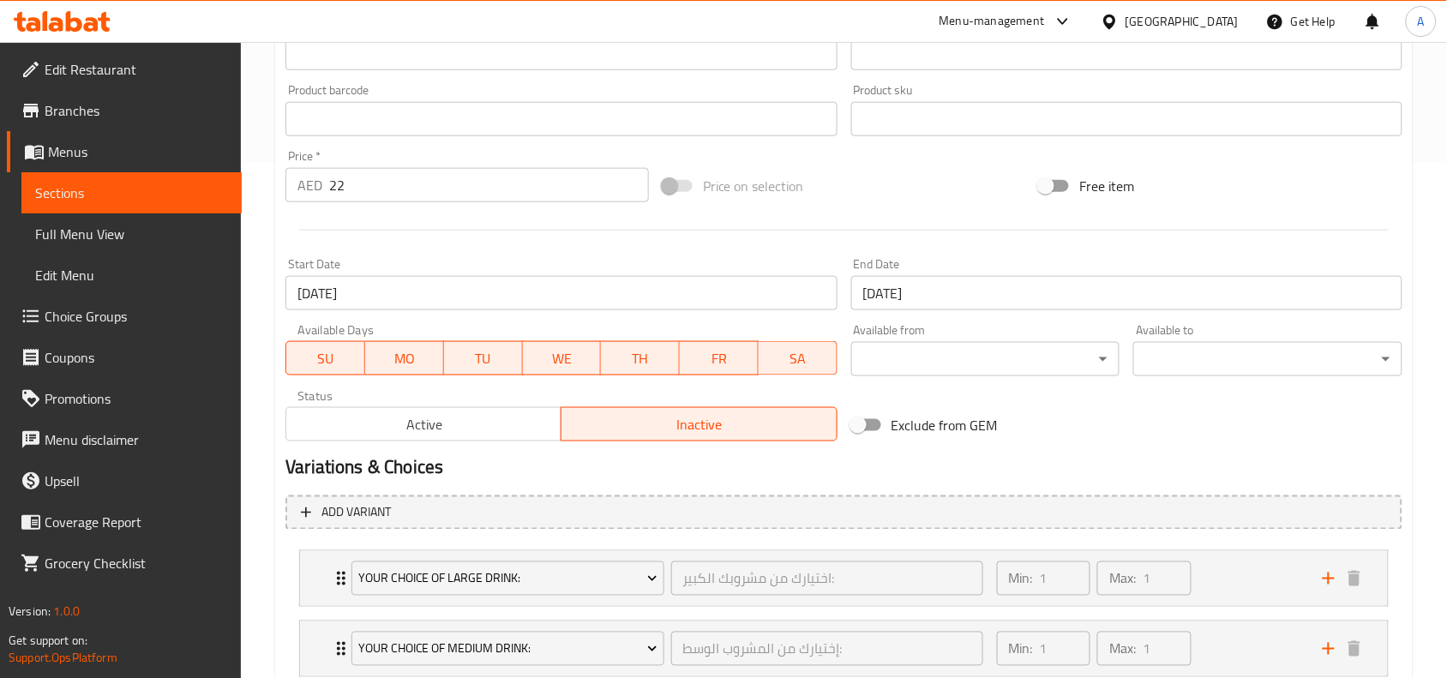
scroll to position [632, 0]
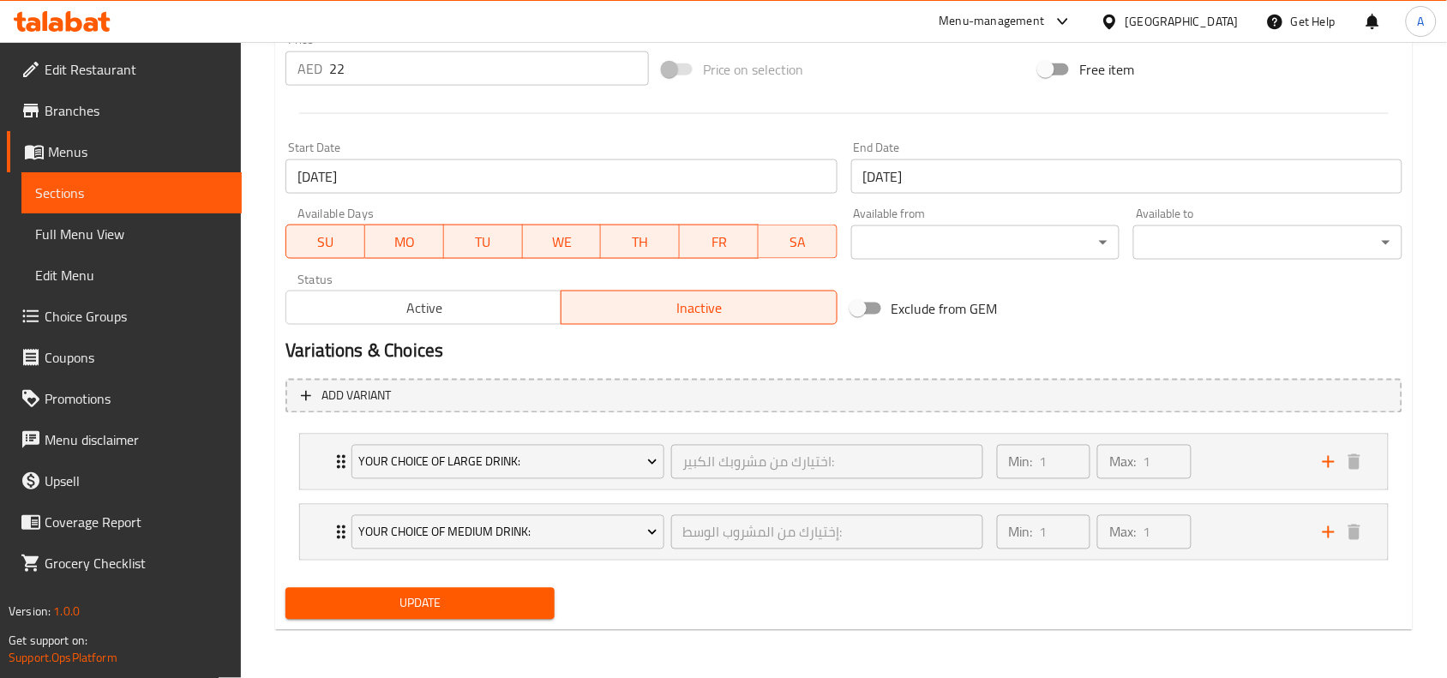
click at [469, 607] on span "Update" at bounding box center [420, 603] width 242 height 21
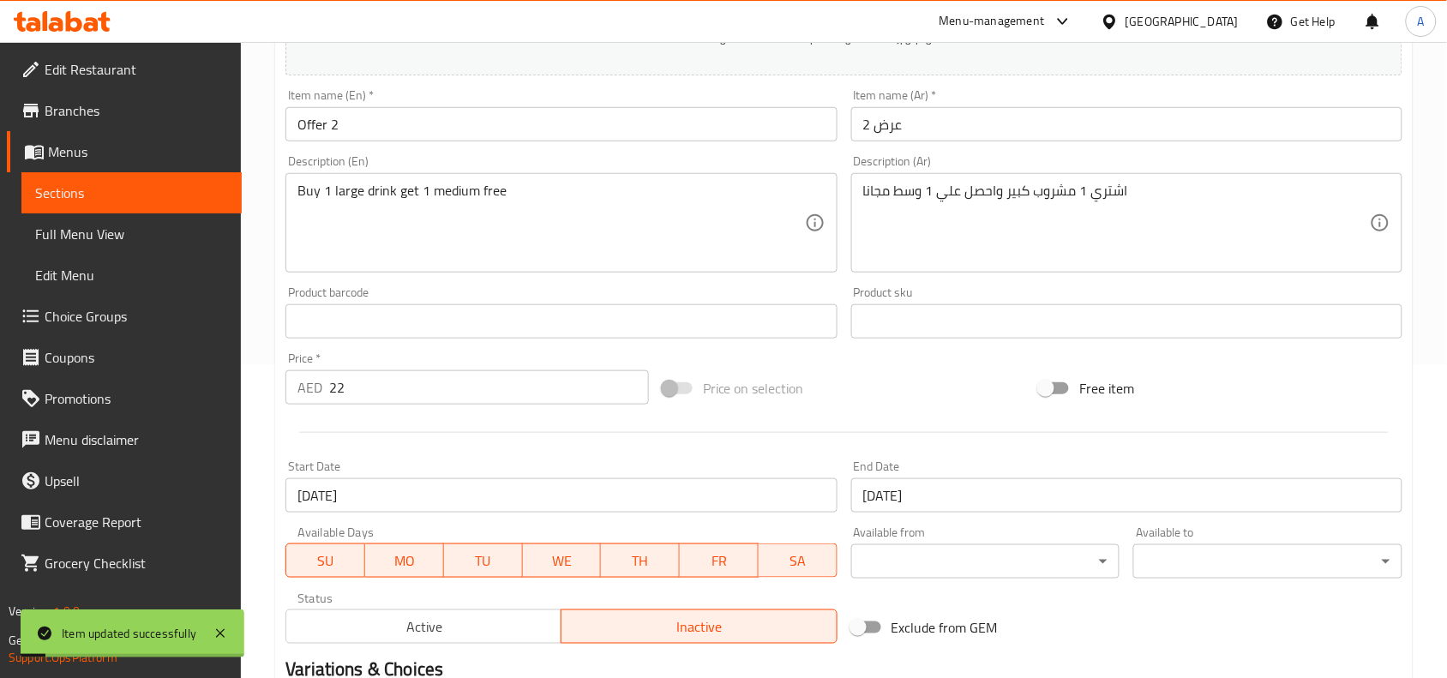
scroll to position [0, 0]
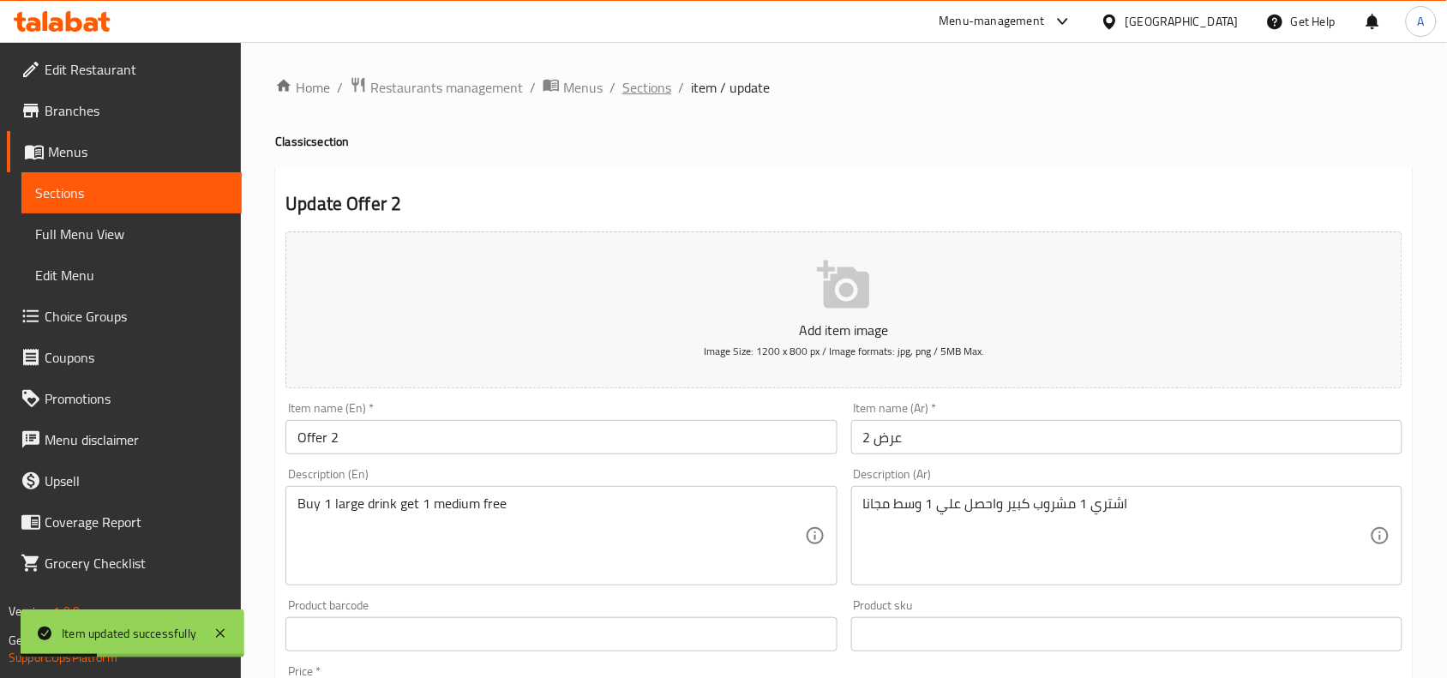
click at [658, 73] on div "Home / Restaurants management / Menus / Sections / item / update Classic sectio…" at bounding box center [844, 676] width 1206 height 1268
click at [658, 78] on span "Sections" at bounding box center [646, 87] width 49 height 21
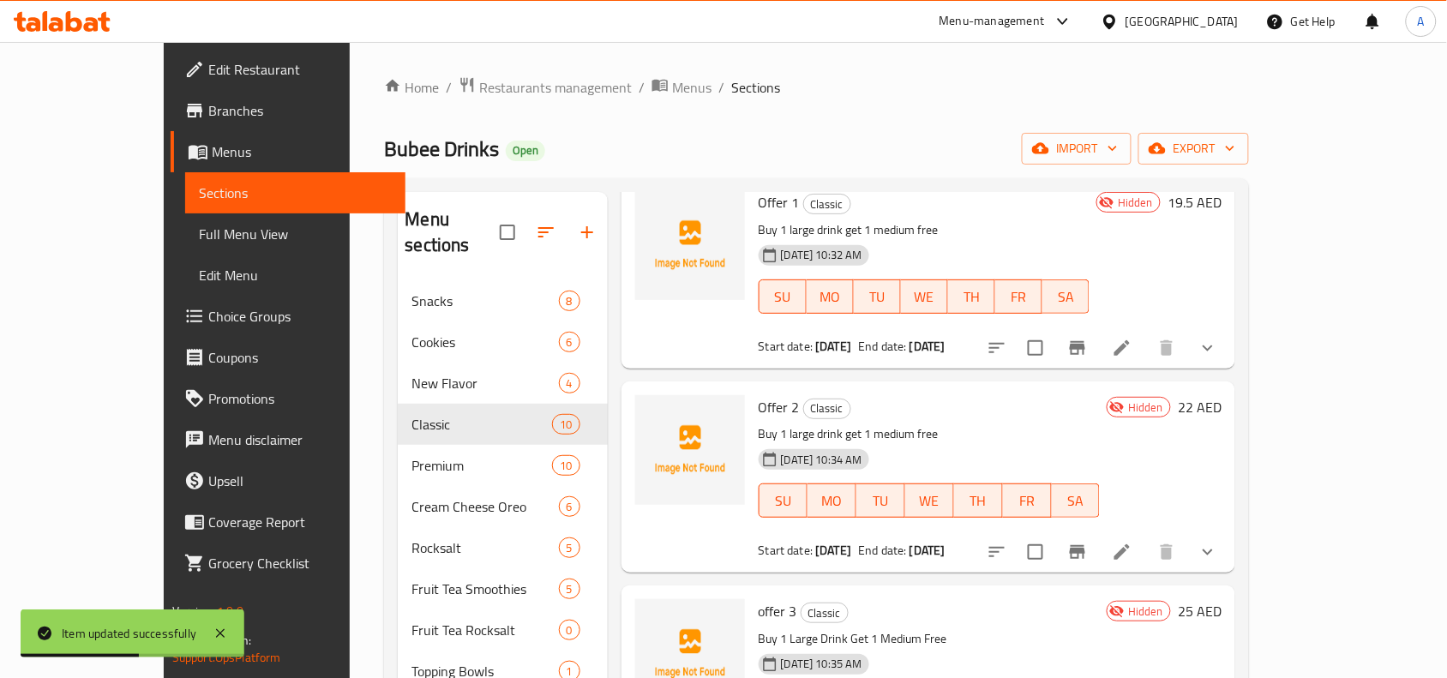
scroll to position [429, 0]
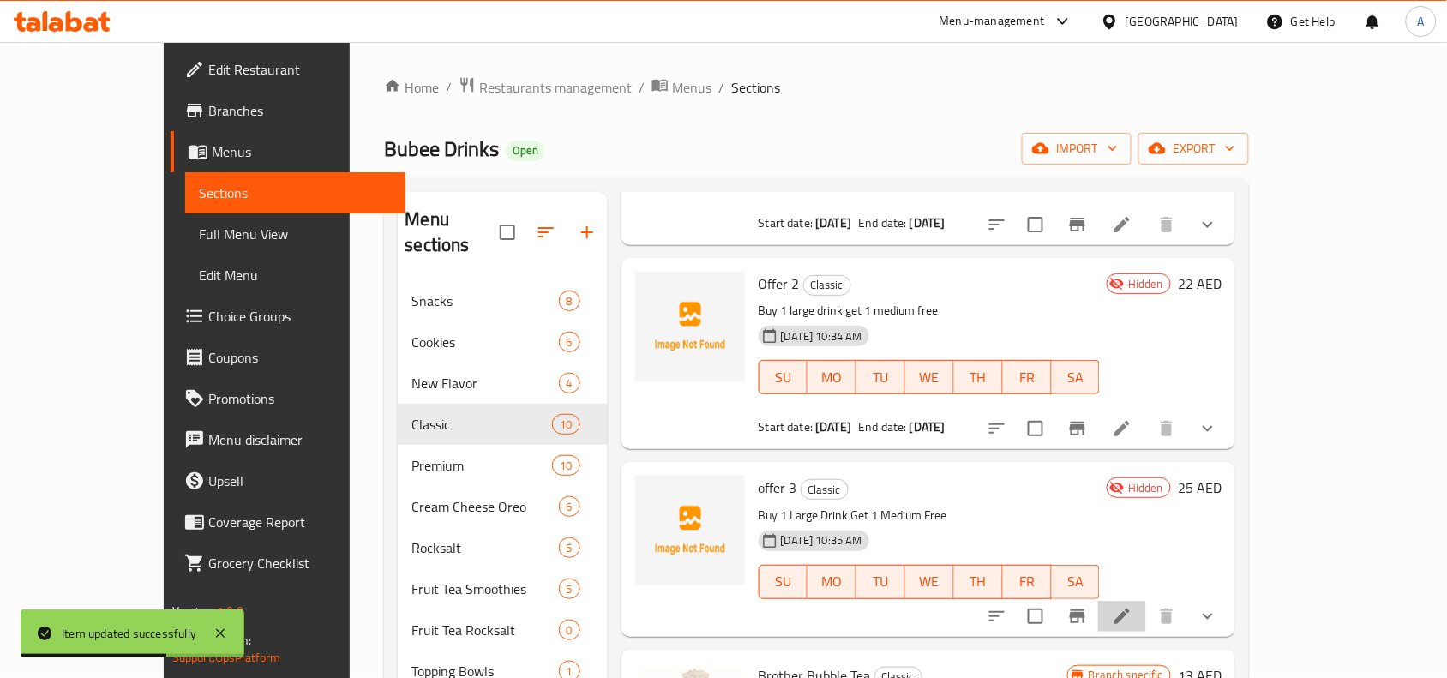
click at [1146, 601] on li at bounding box center [1122, 616] width 48 height 31
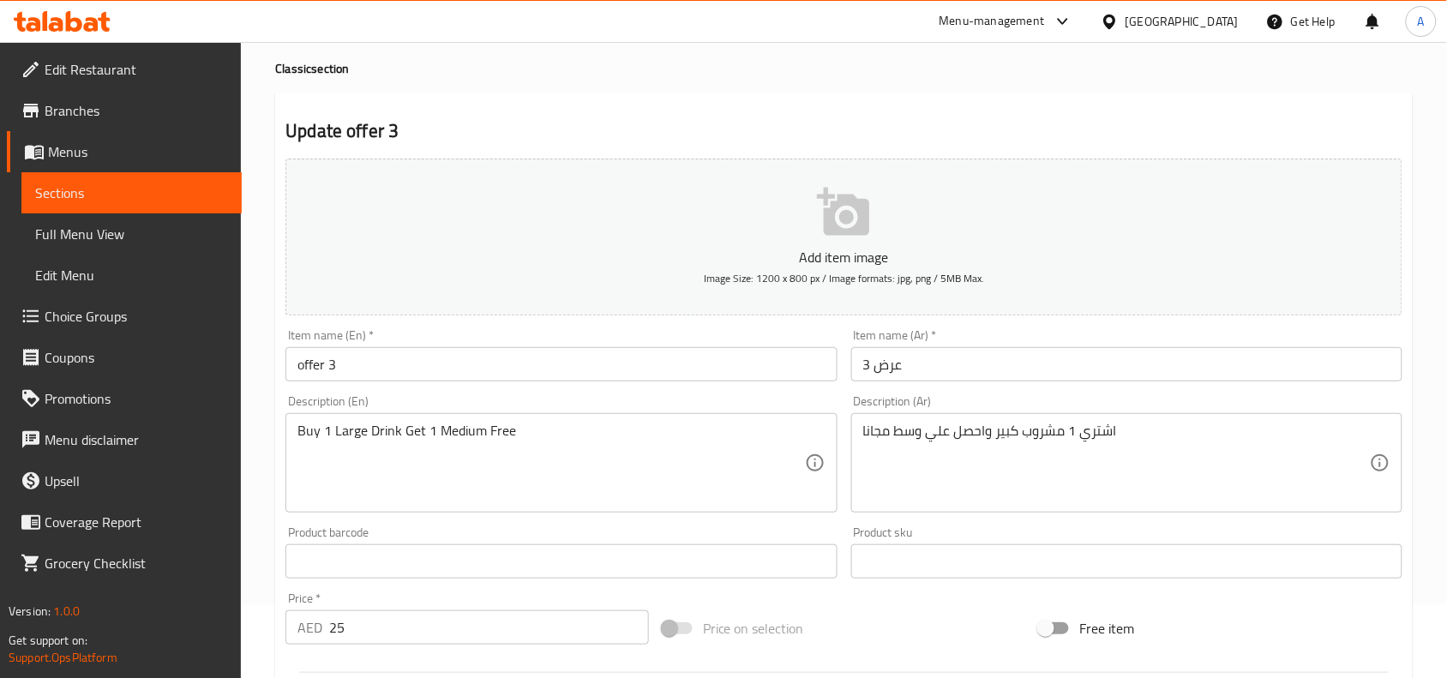
scroll to position [107, 0]
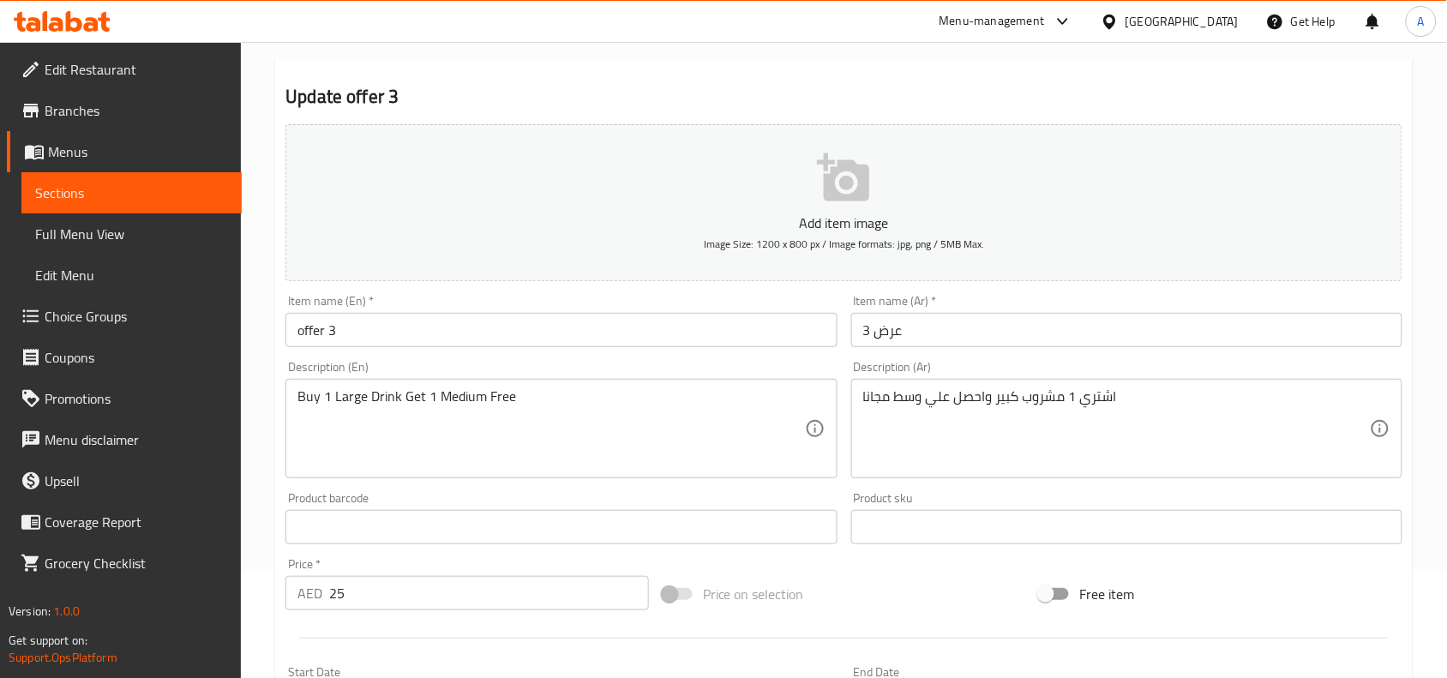
click at [447, 341] on input "offer 3" at bounding box center [561, 330] width 551 height 34
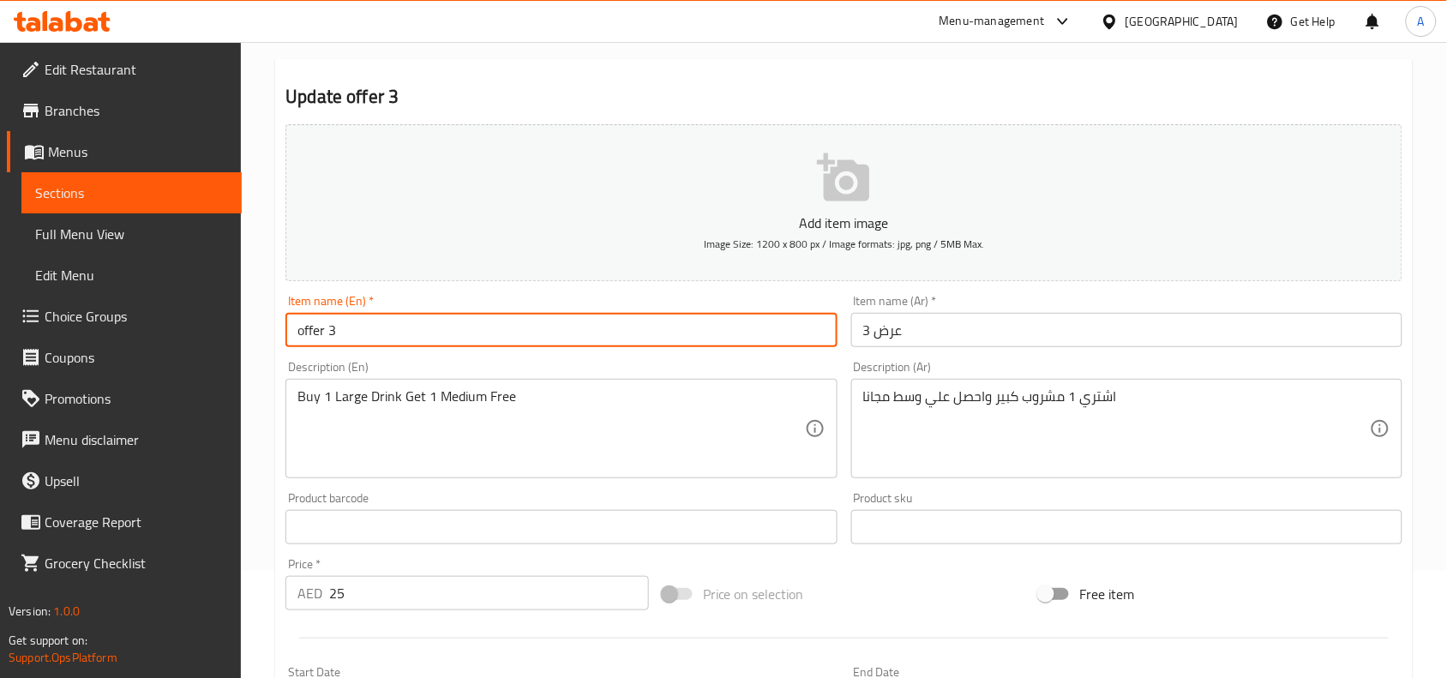
click at [447, 341] on input "offer 3" at bounding box center [561, 330] width 551 height 34
type input "Offer 3"
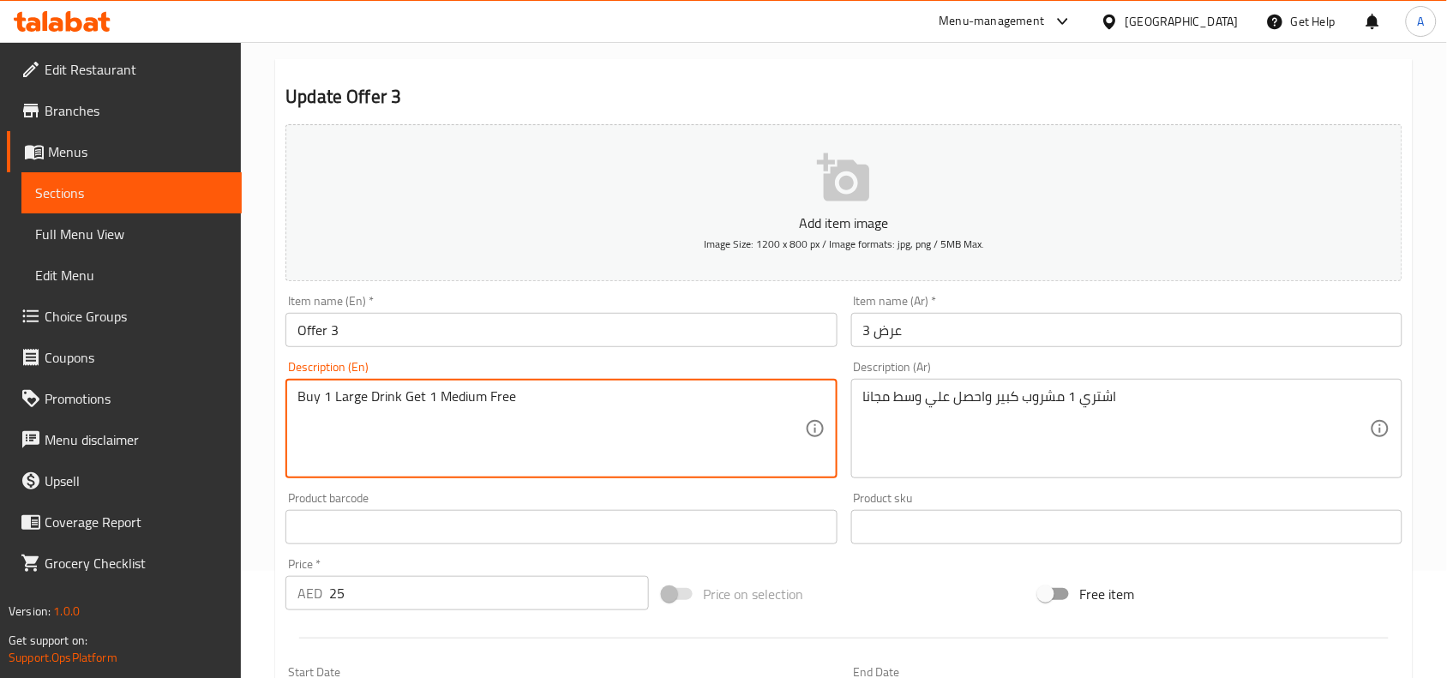
click at [405, 392] on textarea "Buy 1 Large Drink Get 1 Medium Free" at bounding box center [551, 428] width 507 height 81
type textarea "Buy 1 large drink get 1 medium free"
click at [551, 99] on h2 "Update Offer 3" at bounding box center [844, 97] width 1117 height 26
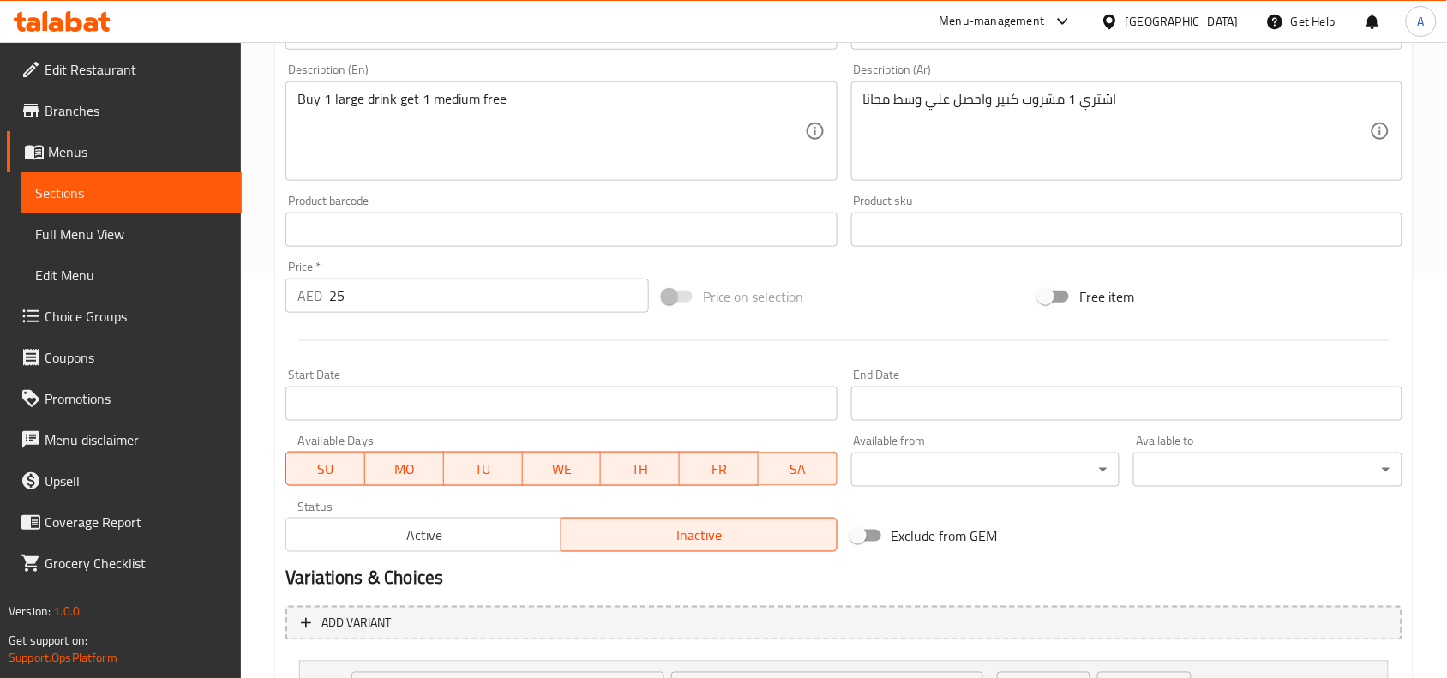
scroll to position [536, 0]
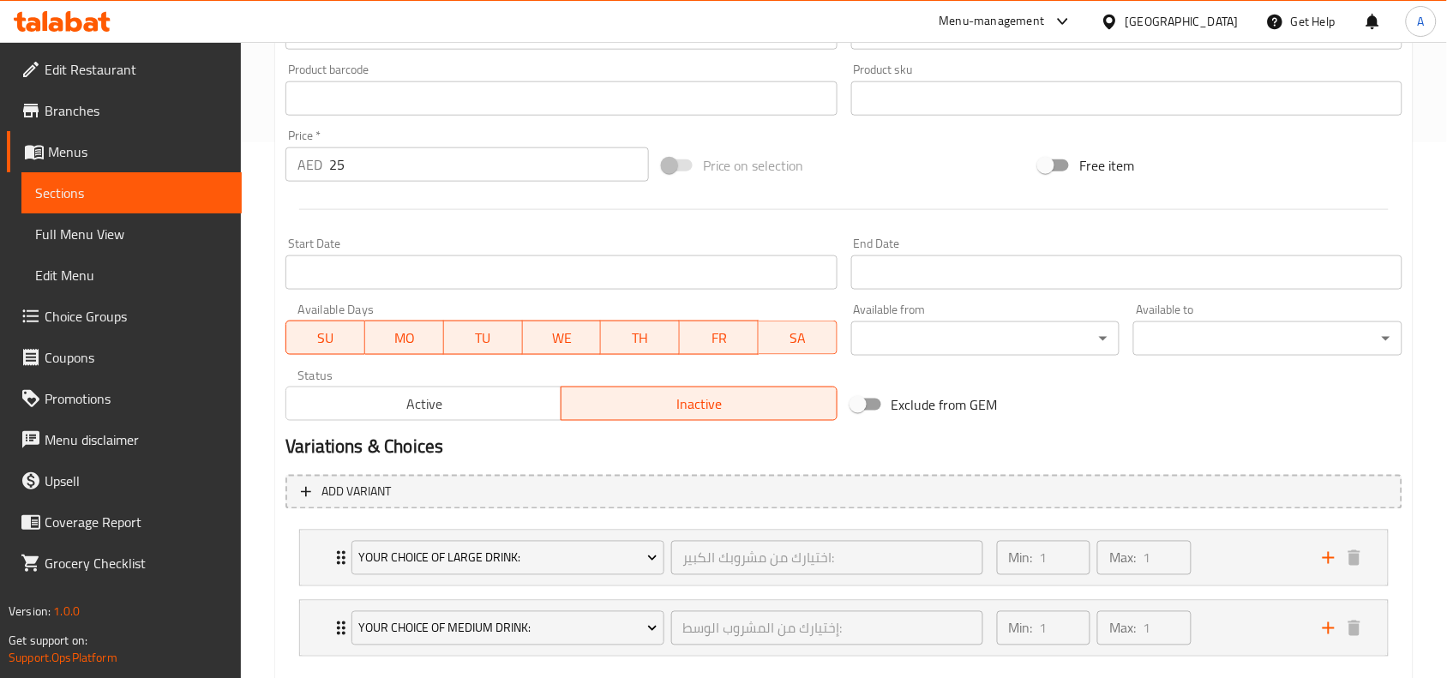
click at [640, 264] on input "Start Date" at bounding box center [561, 273] width 551 height 34
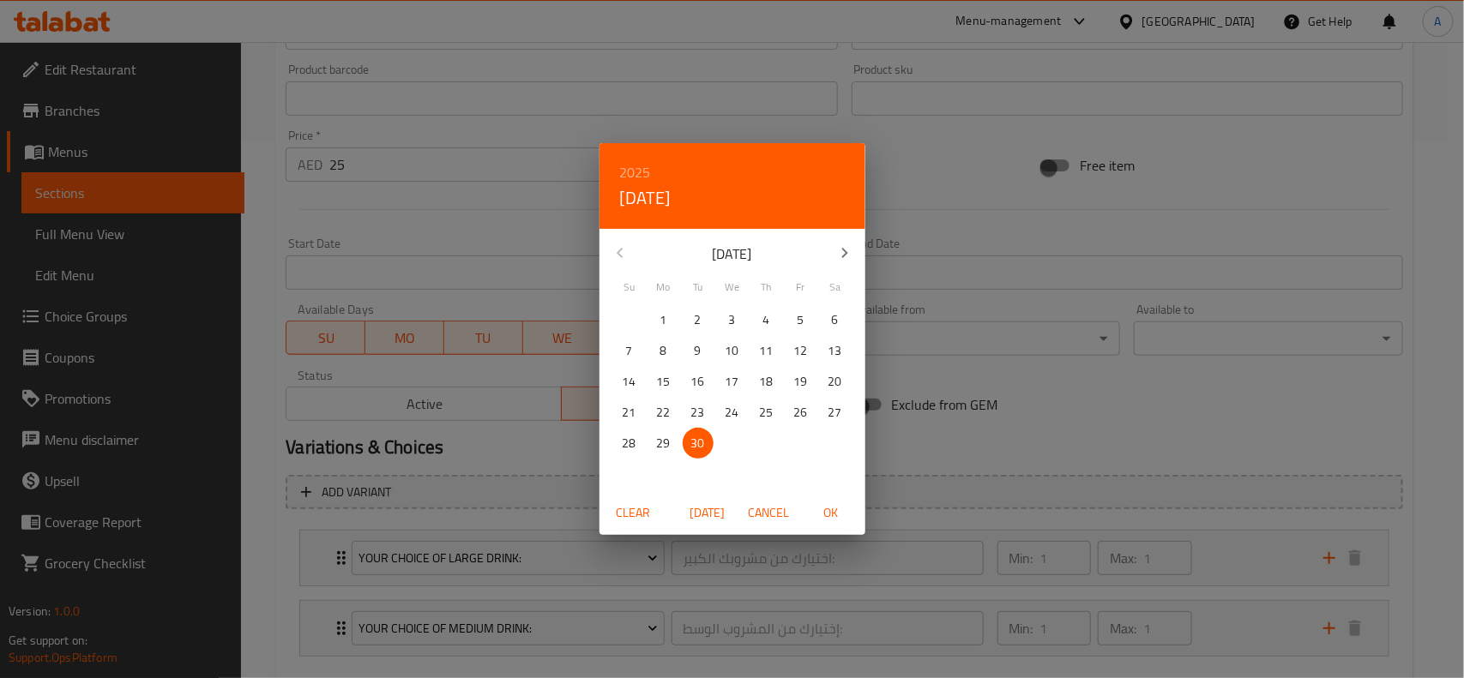
click at [850, 255] on icon "button" at bounding box center [844, 253] width 21 height 21
click at [729, 316] on p "1" at bounding box center [732, 320] width 7 height 21
click at [827, 520] on span "OK" at bounding box center [830, 512] width 41 height 21
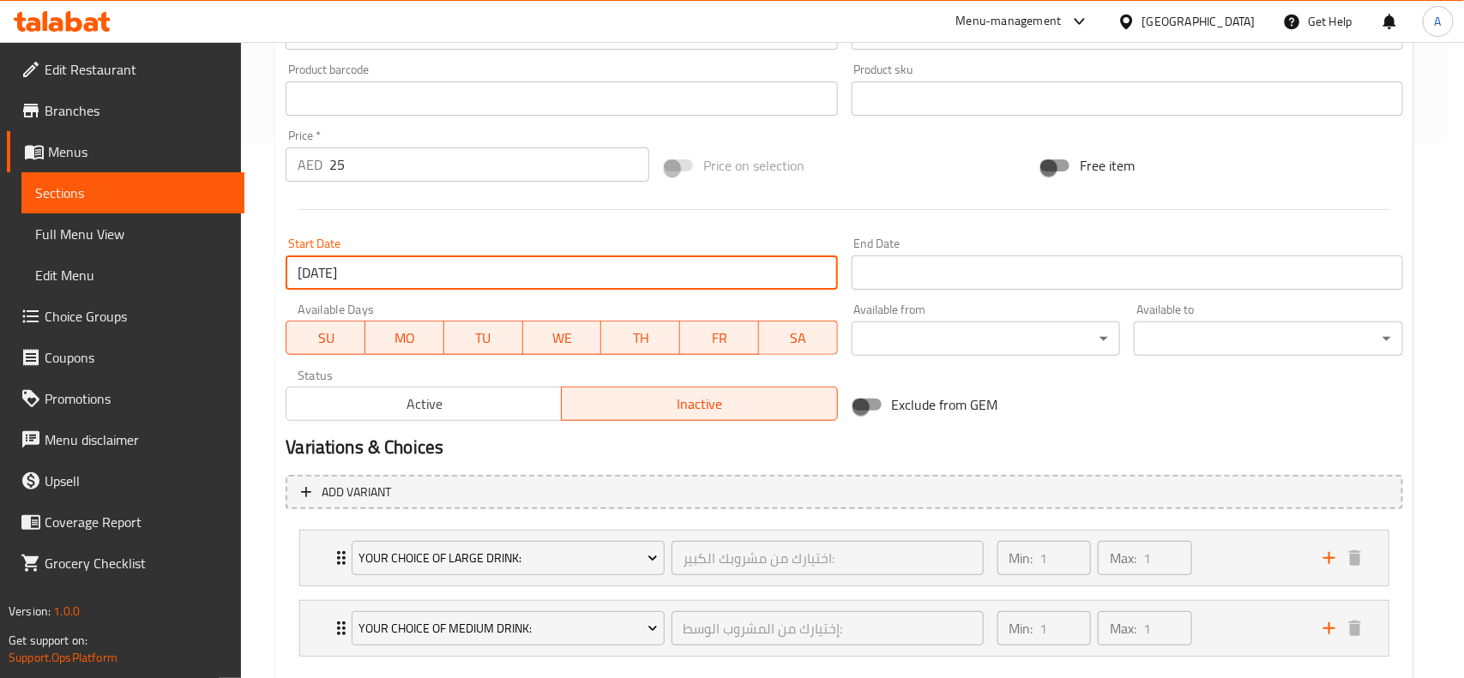
type input "01-10-2025"
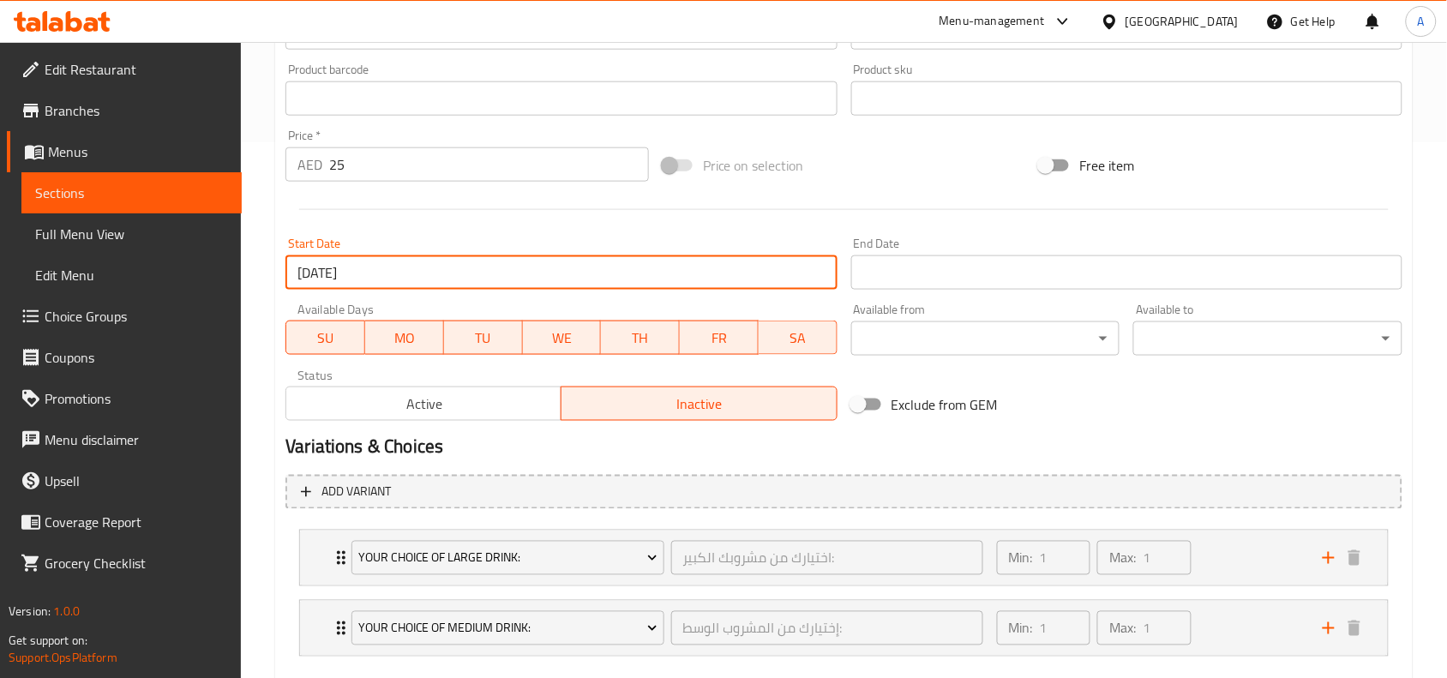
click at [948, 270] on input "Start Date" at bounding box center [1126, 273] width 551 height 34
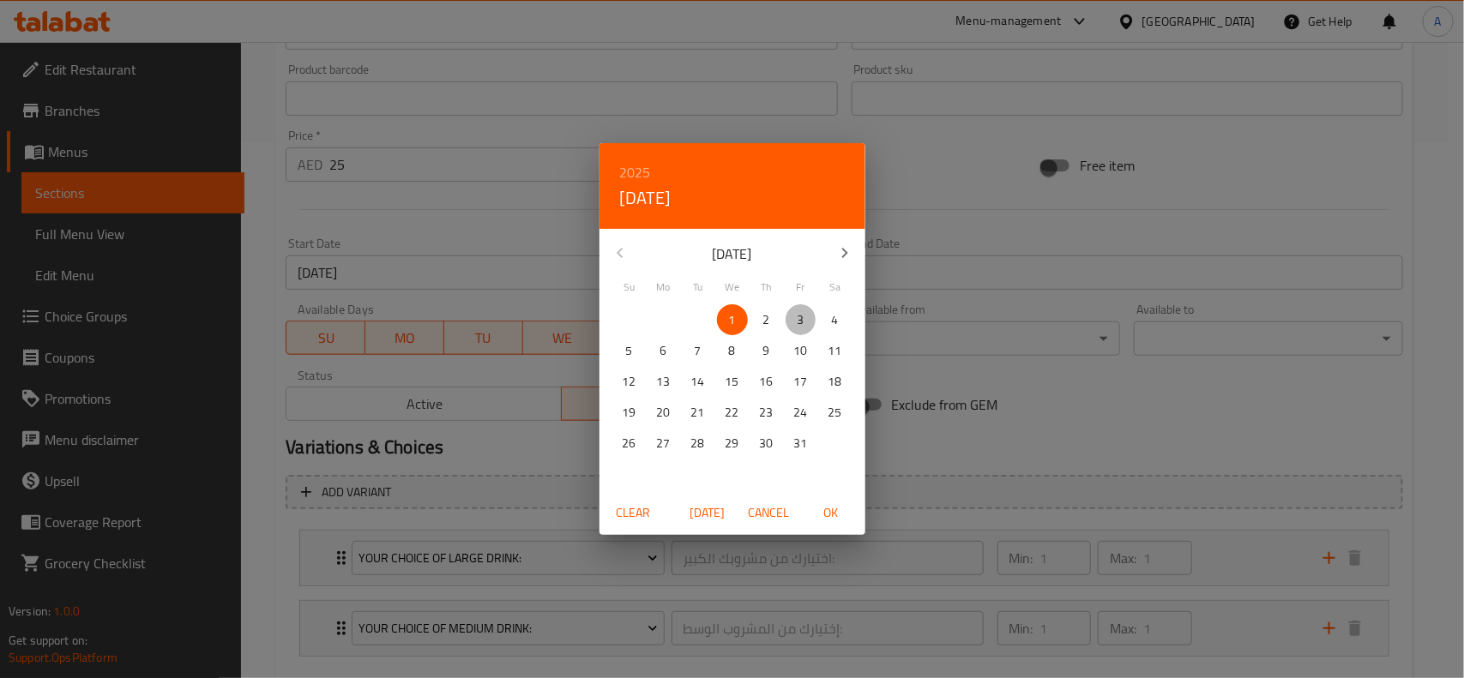
click at [790, 315] on span "3" at bounding box center [800, 320] width 31 height 21
click at [816, 508] on span "OK" at bounding box center [830, 512] width 41 height 21
type input "03-10-2025"
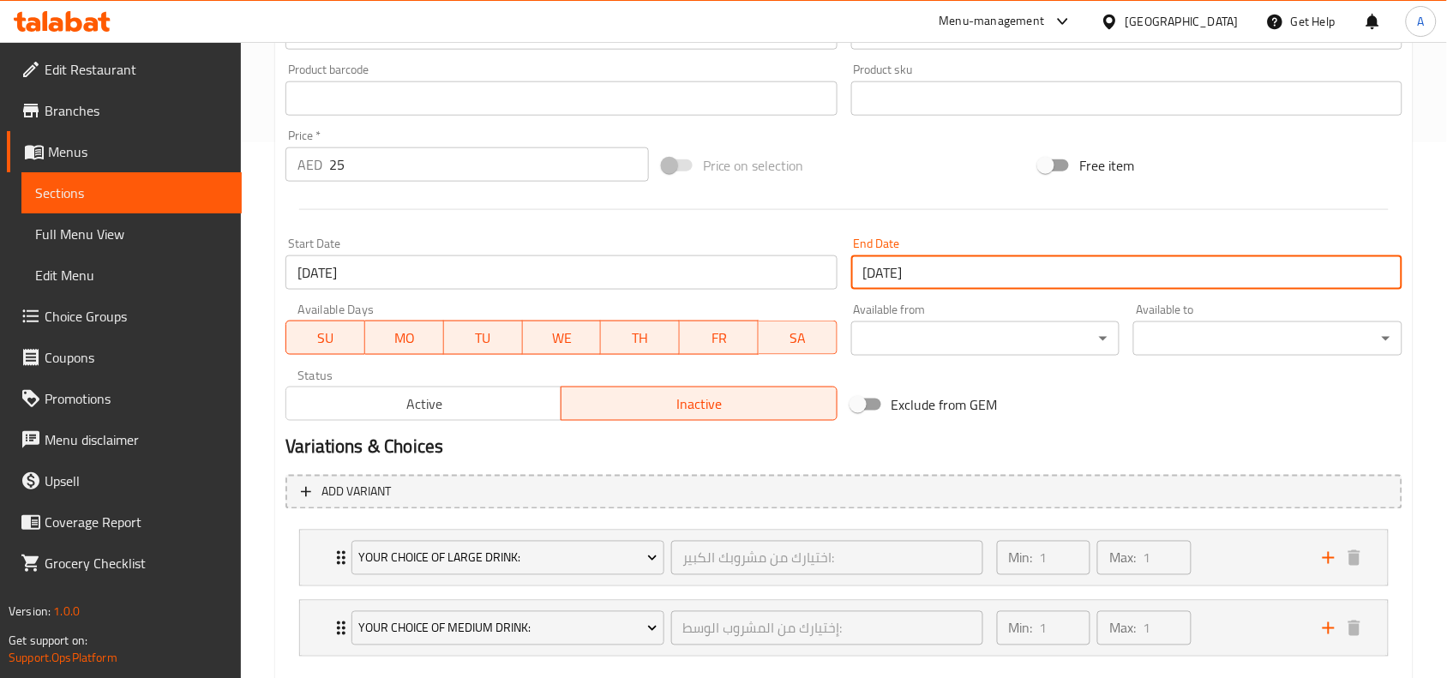
click at [819, 447] on h2 "Variations & Choices" at bounding box center [844, 448] width 1117 height 26
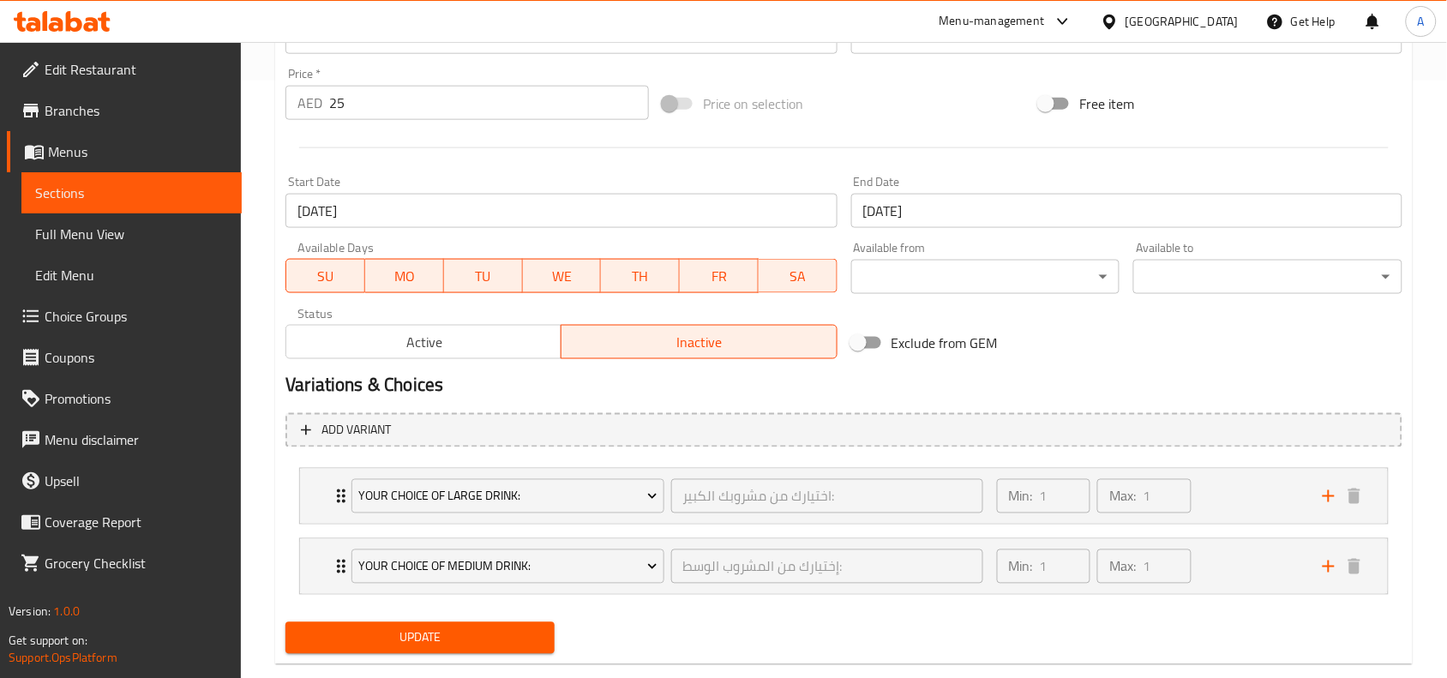
scroll to position [632, 0]
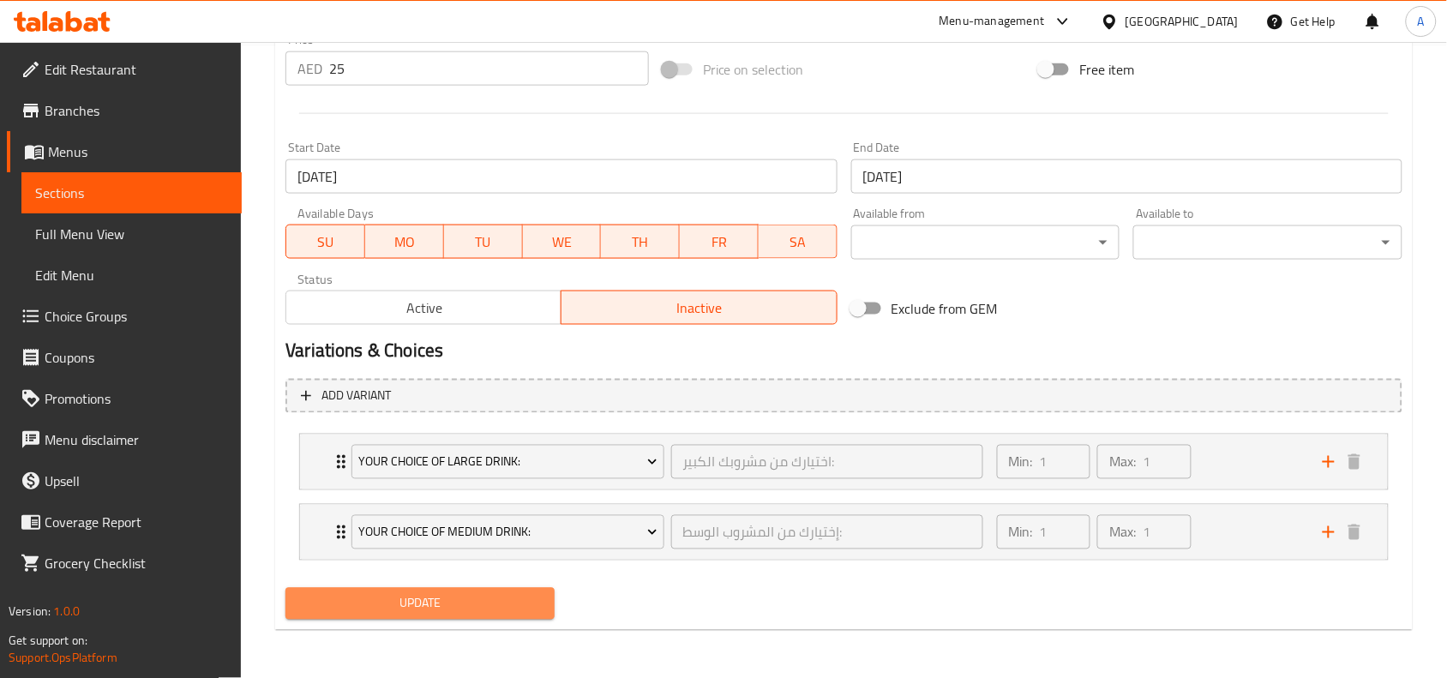
click at [497, 615] on button "Update" at bounding box center [420, 604] width 269 height 32
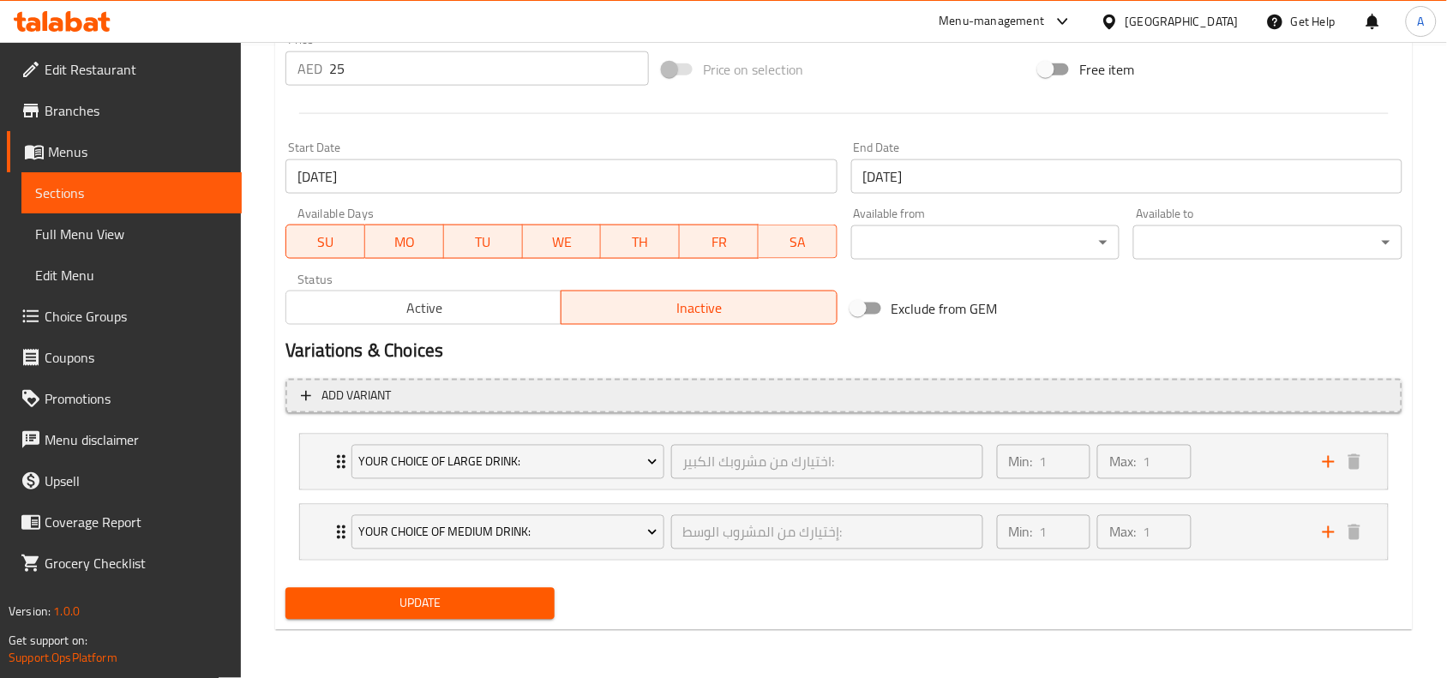
scroll to position [0, 0]
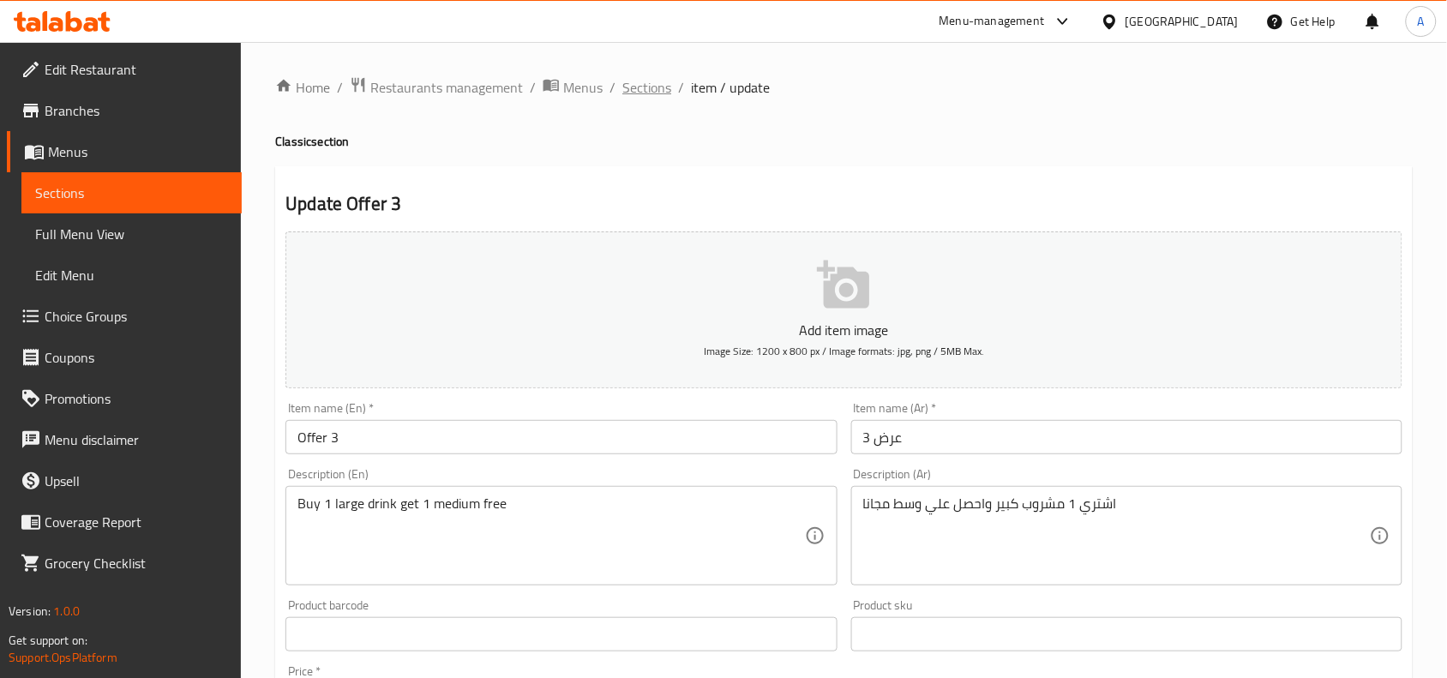
click at [630, 95] on span "Sections" at bounding box center [646, 87] width 49 height 21
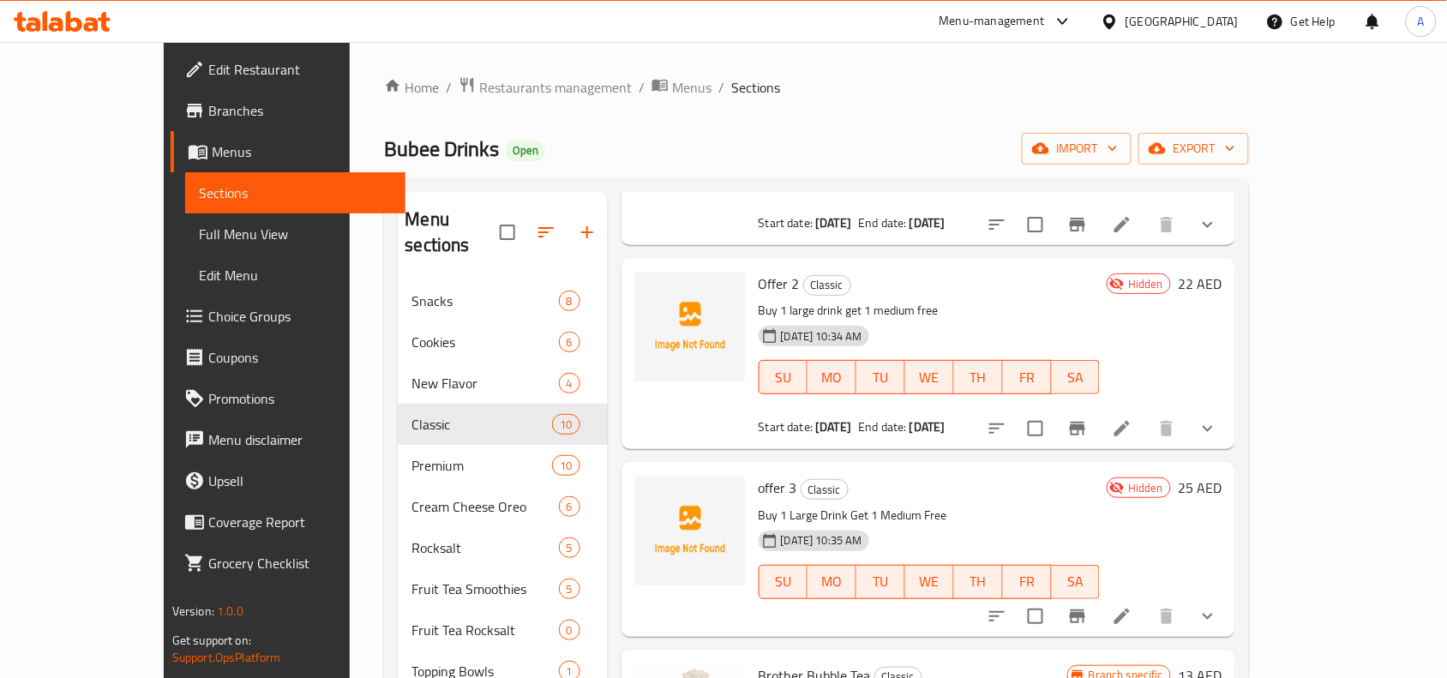
scroll to position [536, 0]
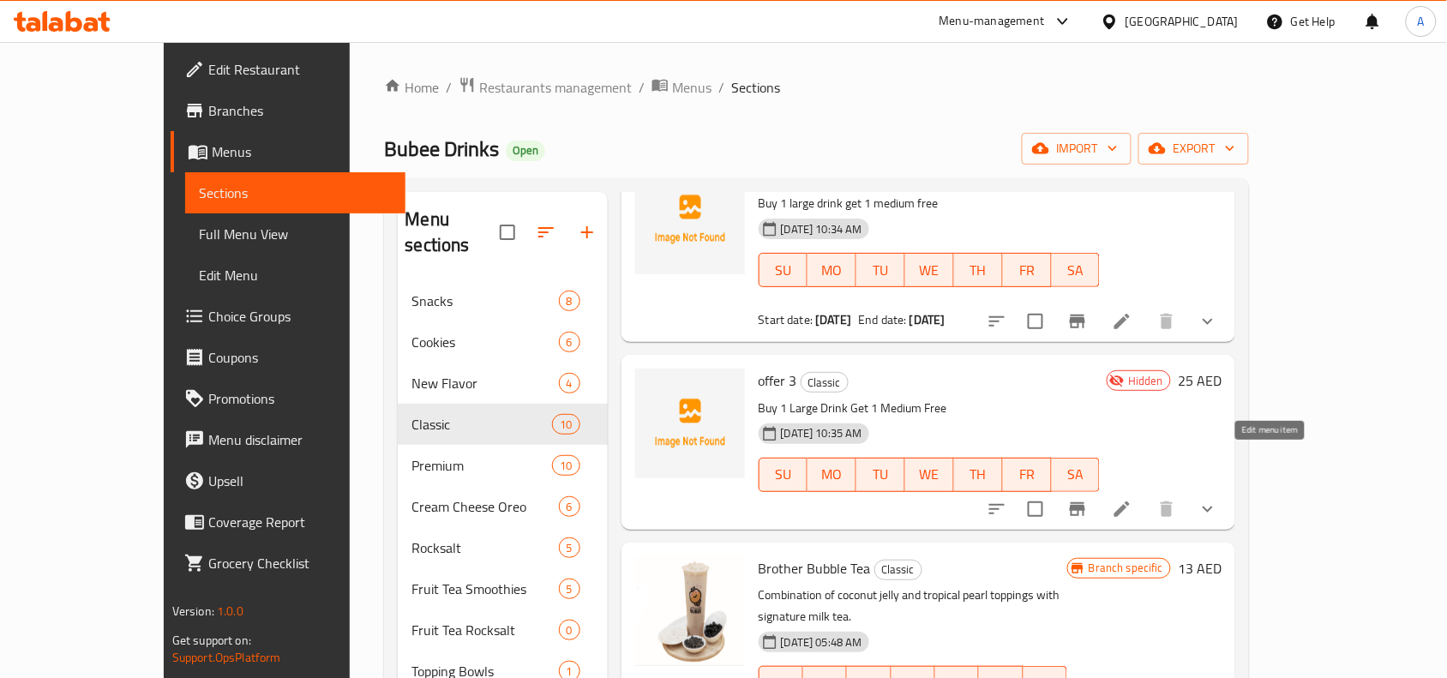
click at [1133, 499] on icon at bounding box center [1122, 509] width 21 height 21
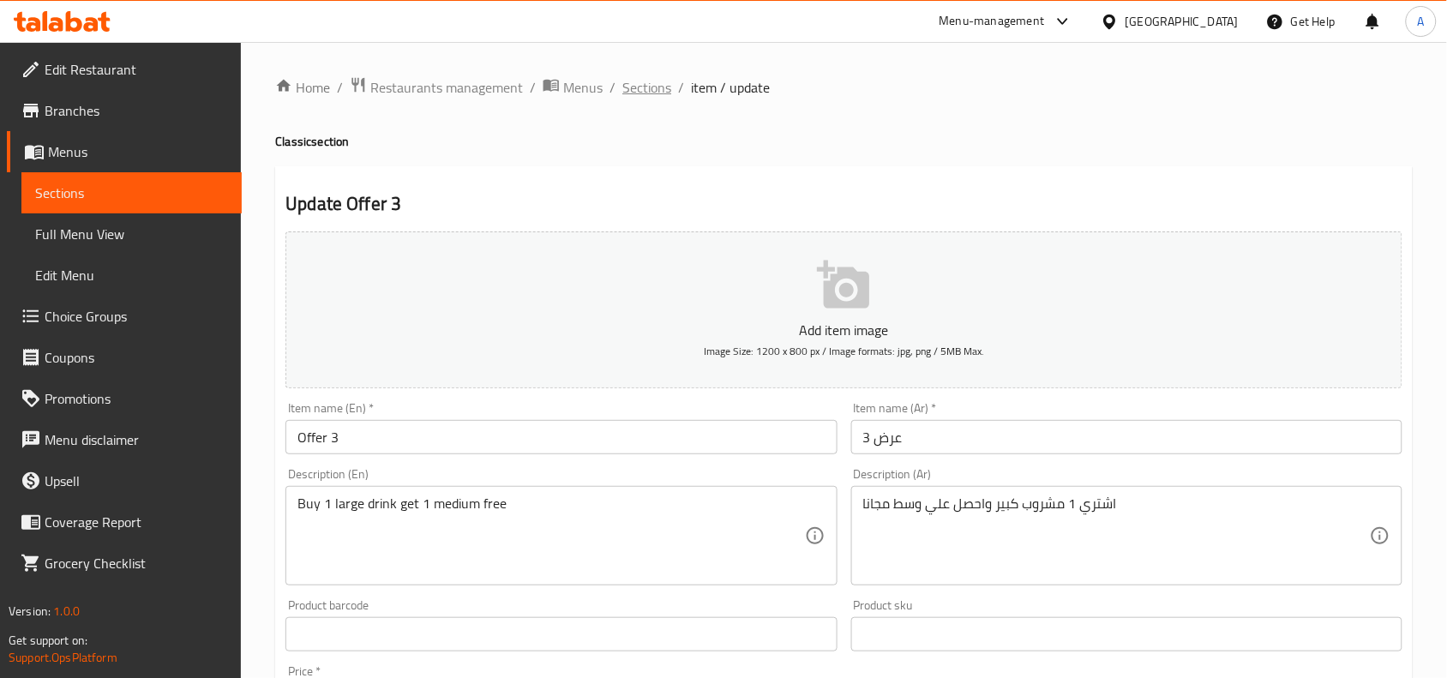
click at [656, 88] on span "Sections" at bounding box center [646, 87] width 49 height 21
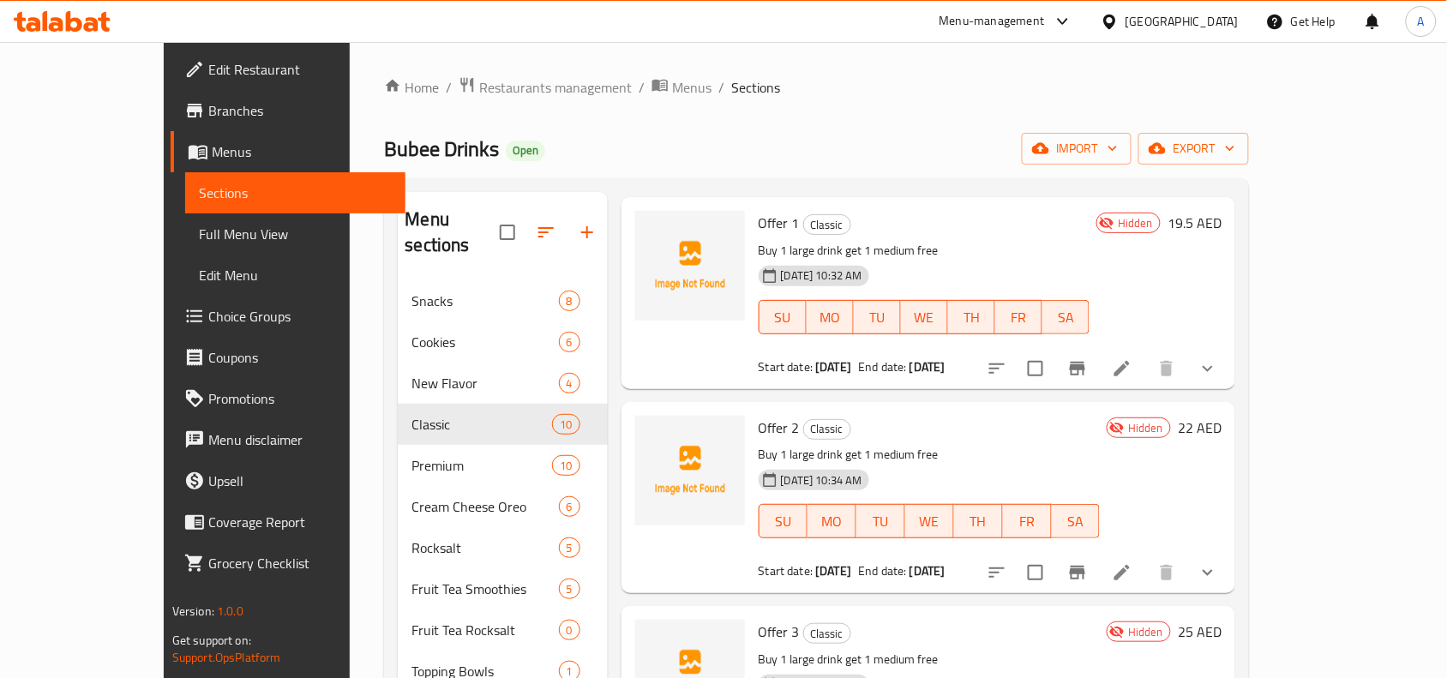
scroll to position [322, 0]
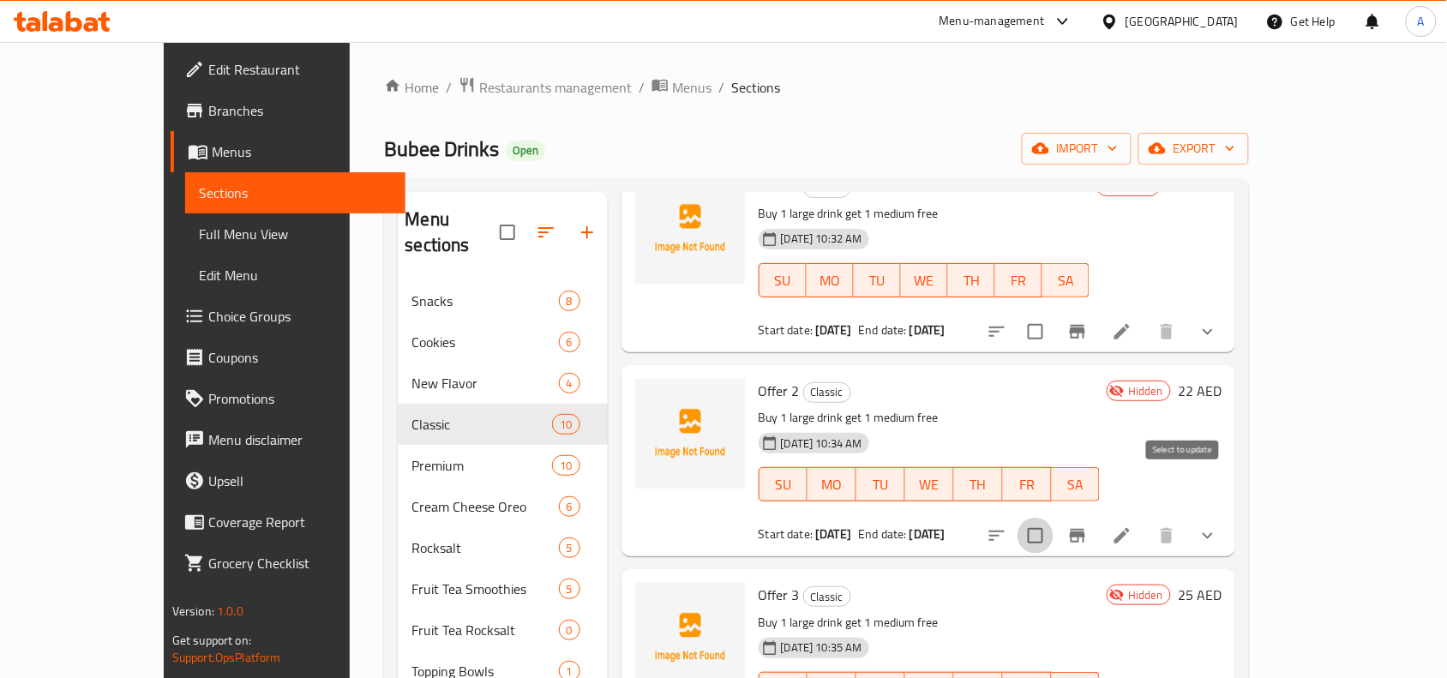
click at [1054, 518] on input "checkbox" at bounding box center [1036, 536] width 36 height 36
checkbox input "true"
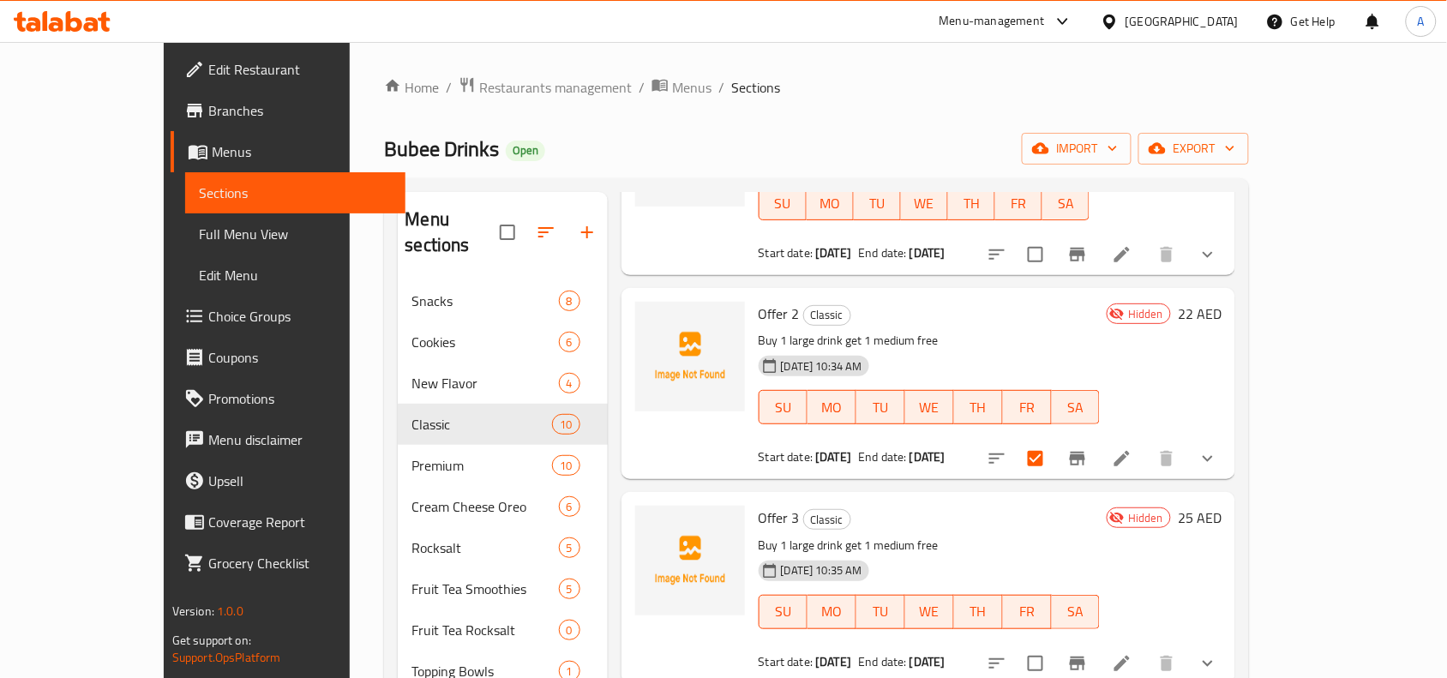
scroll to position [643, 0]
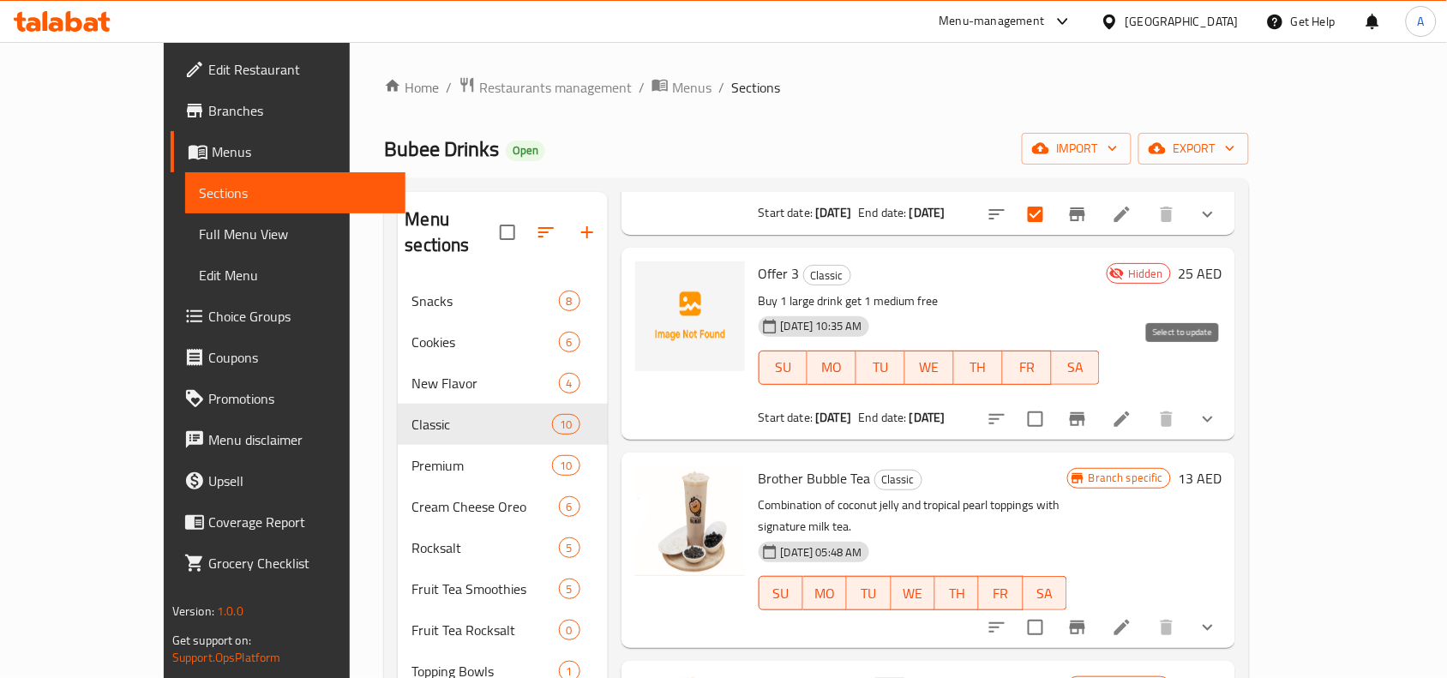
click at [1054, 401] on input "checkbox" at bounding box center [1036, 419] width 36 height 36
checkbox input "true"
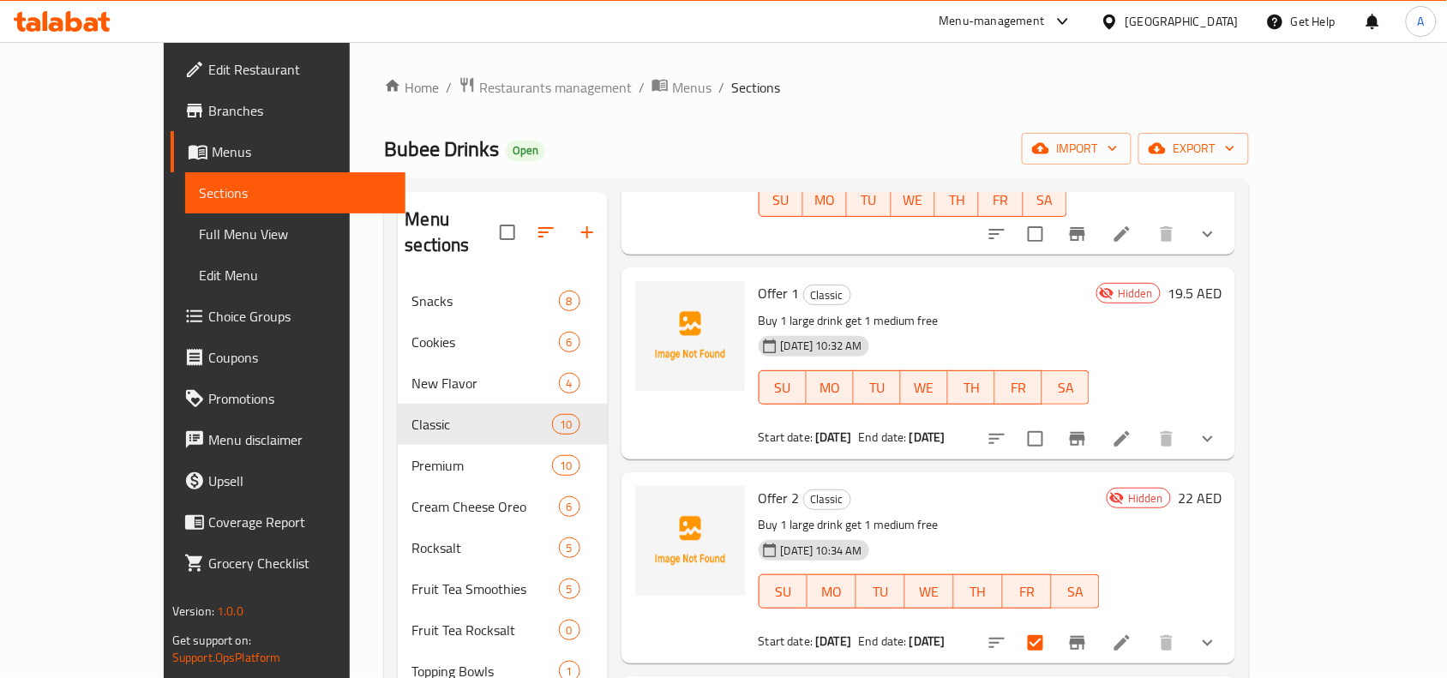
scroll to position [0, 0]
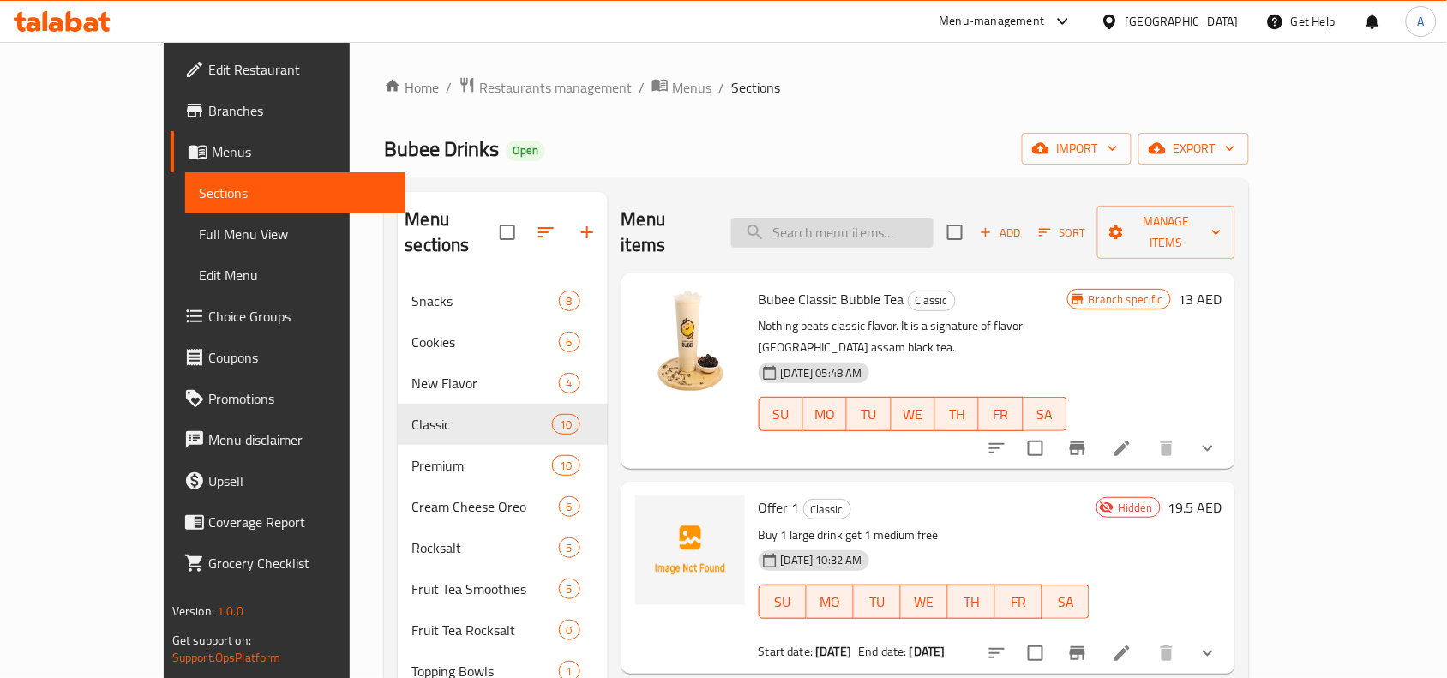
click at [889, 218] on input "search" at bounding box center [832, 233] width 202 height 30
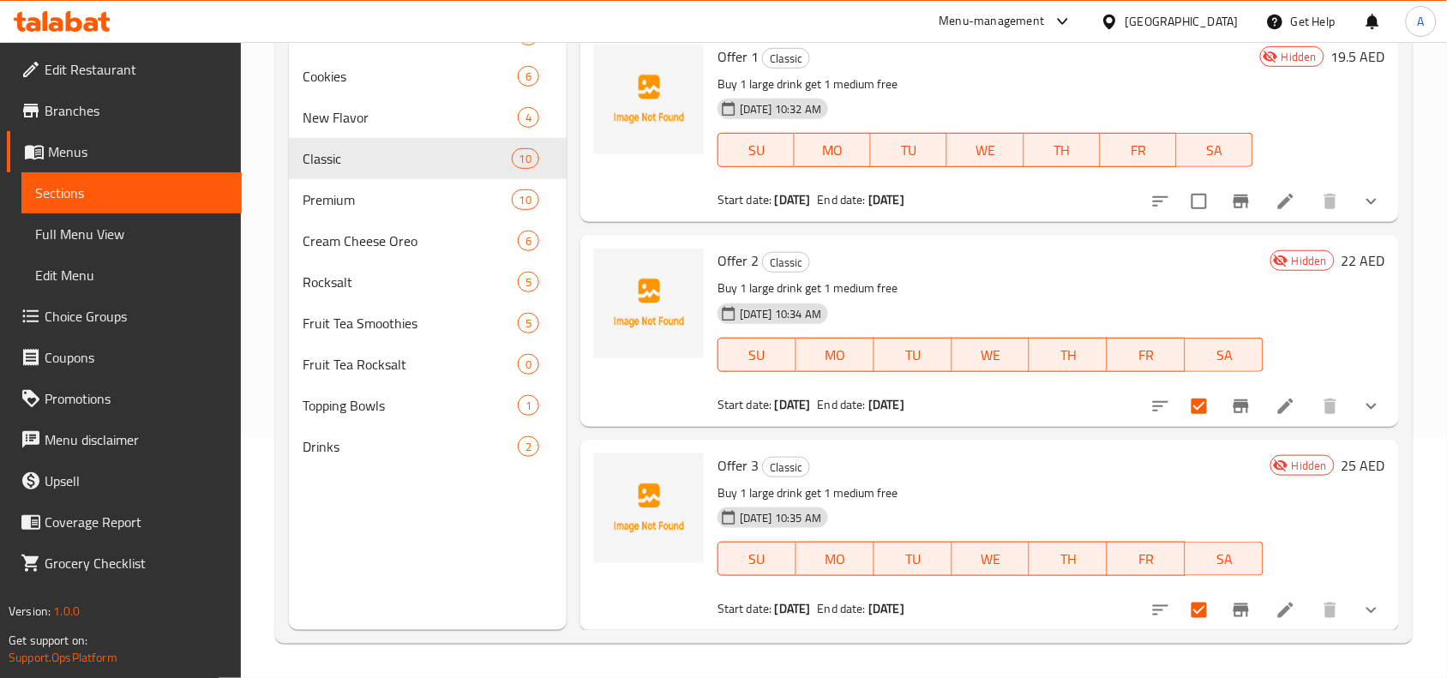
scroll to position [774, 0]
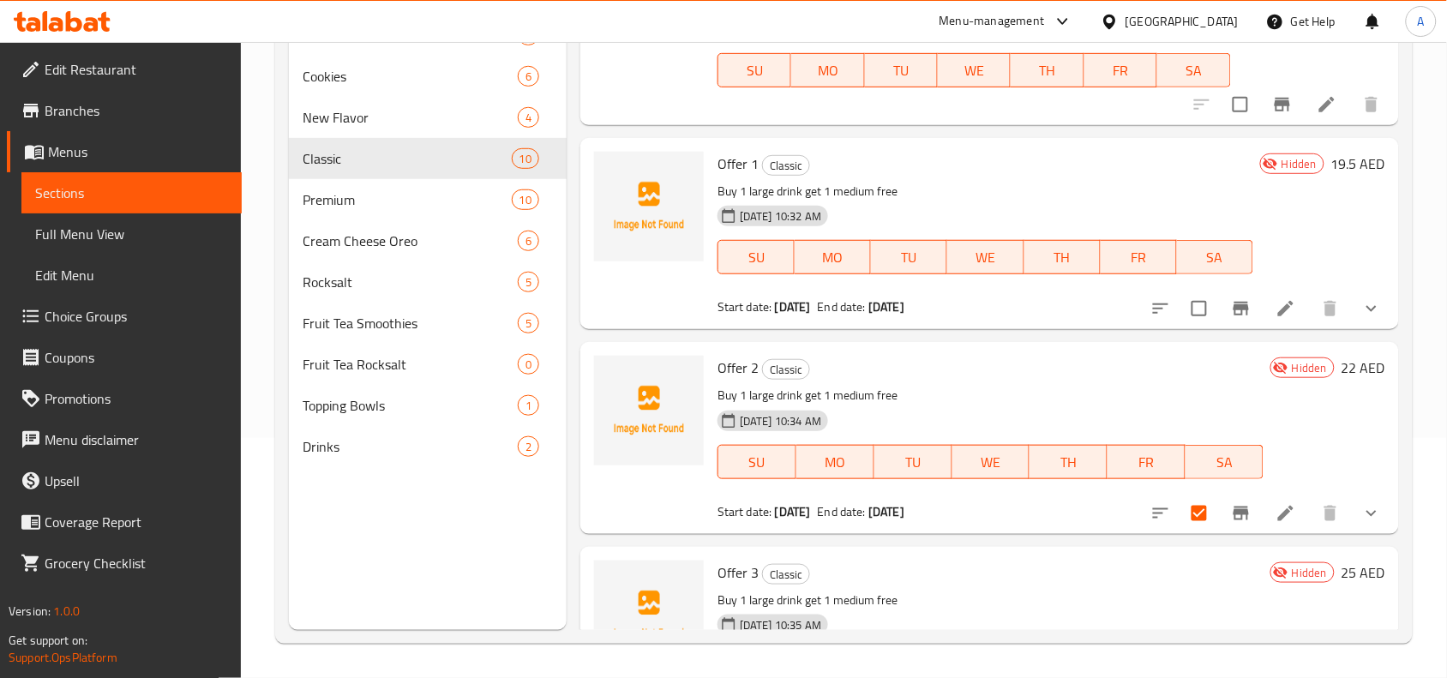
type input "offer"
click at [1181, 314] on input "checkbox" at bounding box center [1199, 309] width 36 height 36
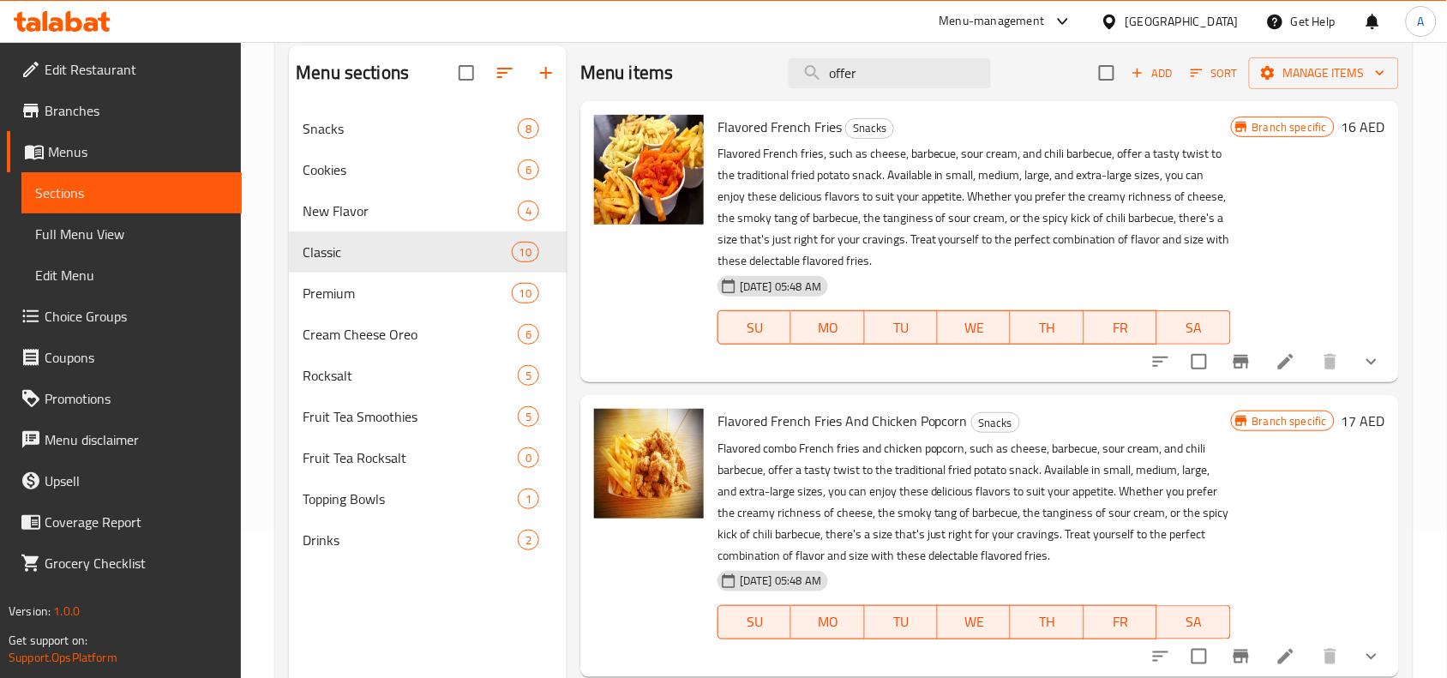
scroll to position [0, 0]
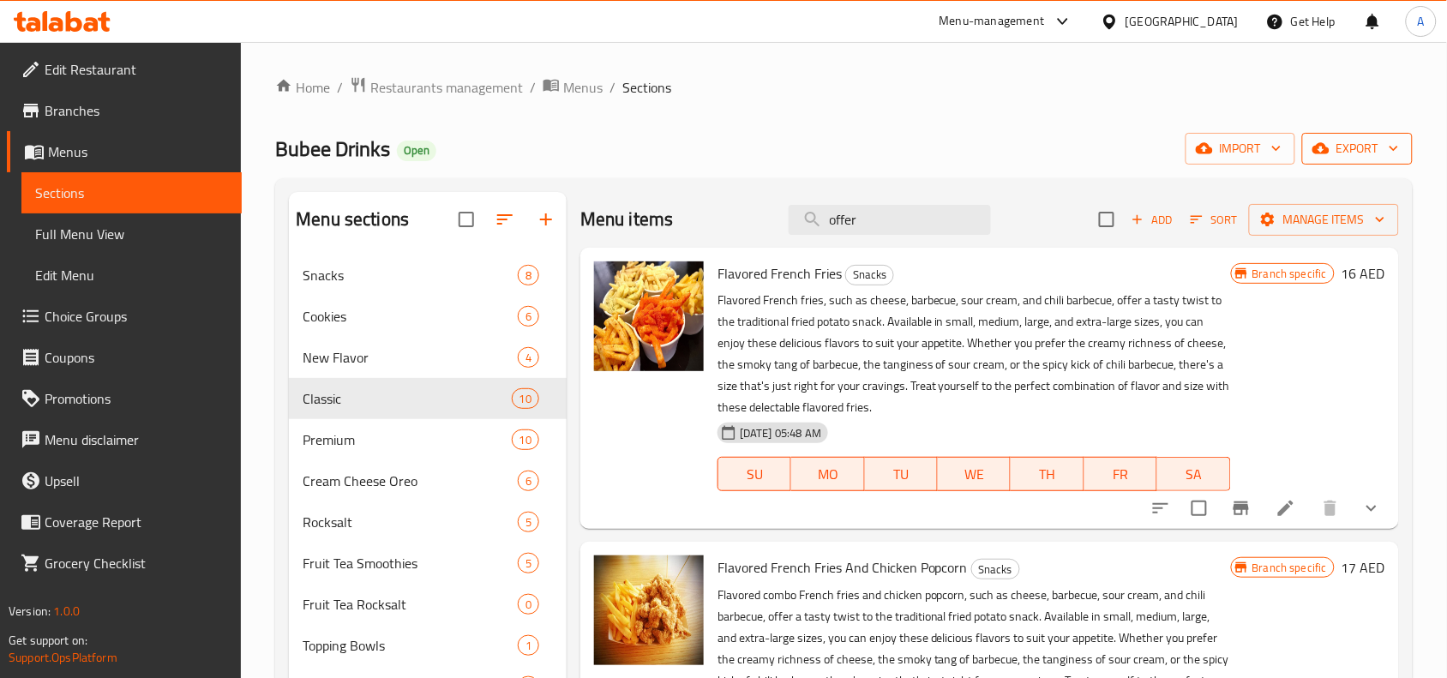
click at [1334, 157] on span "export" at bounding box center [1357, 148] width 83 height 21
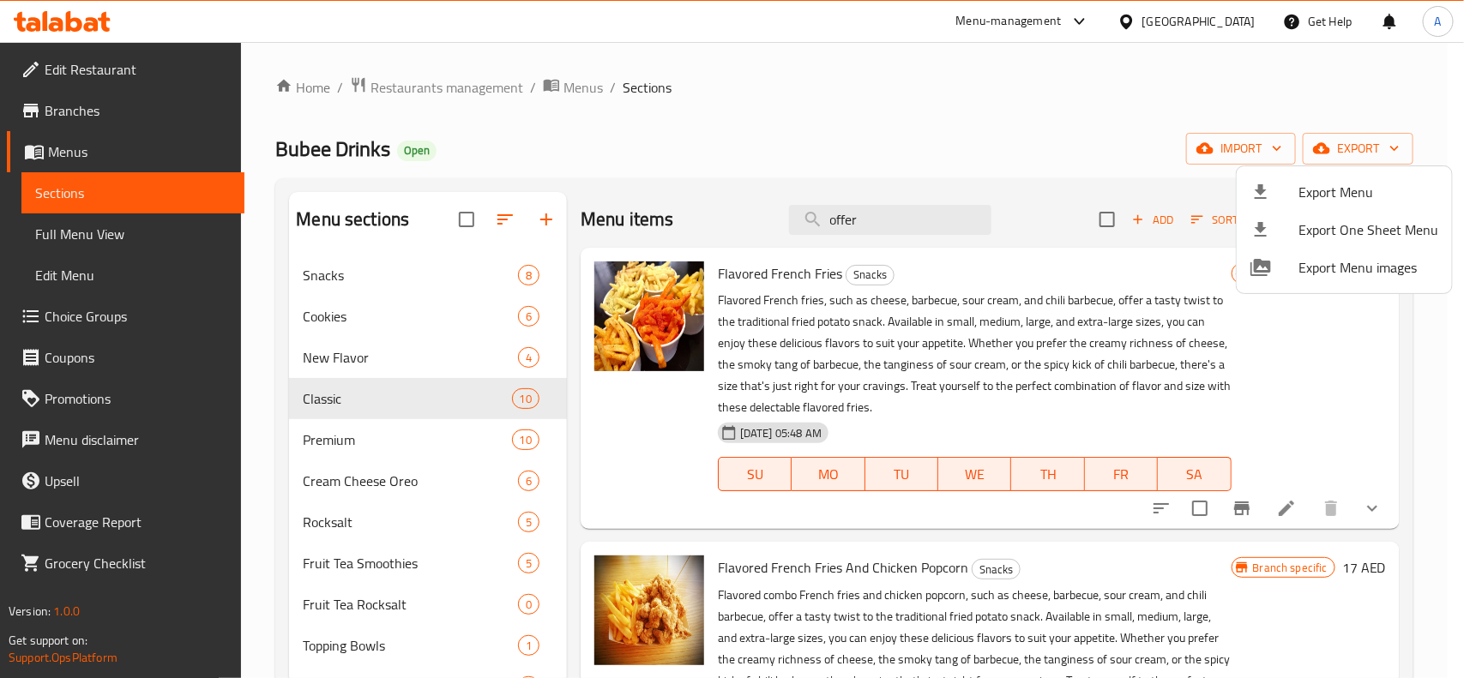
click at [1069, 117] on div at bounding box center [732, 339] width 1464 height 678
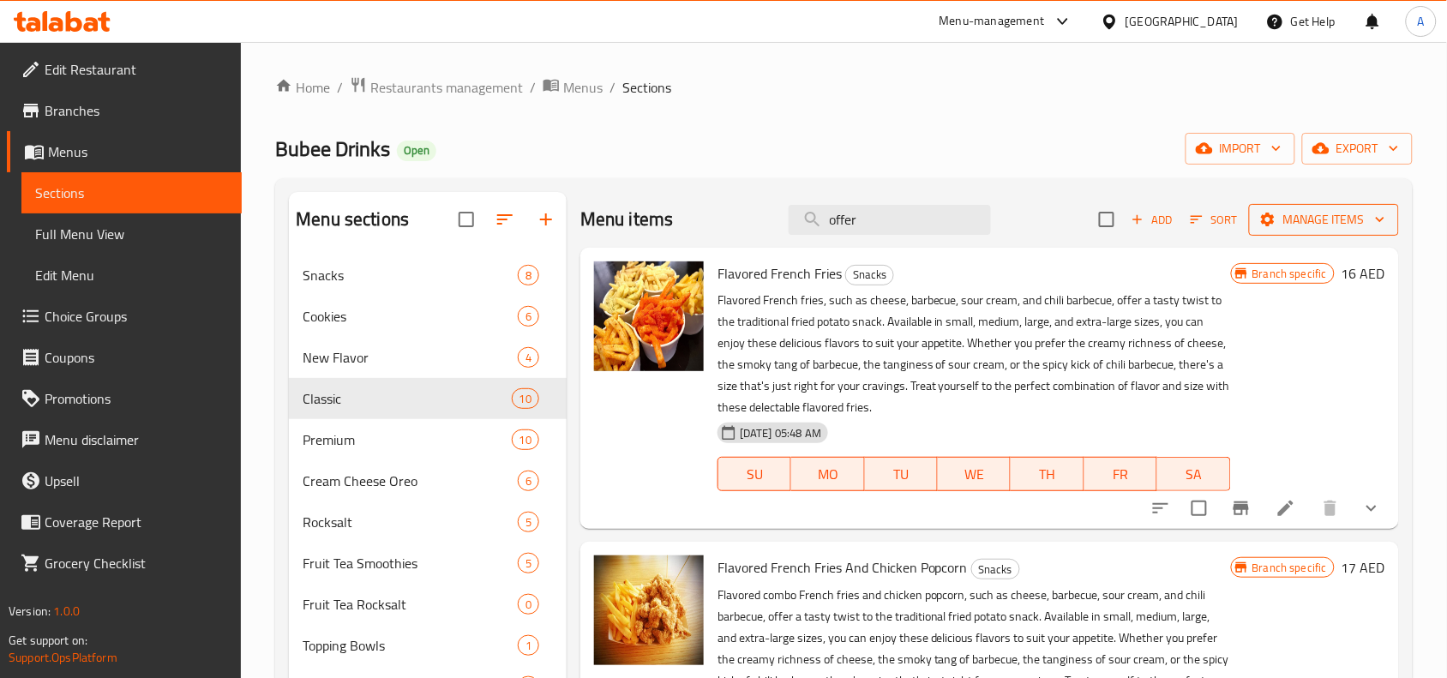
click at [1305, 219] on span "Manage items" at bounding box center [1324, 219] width 123 height 21
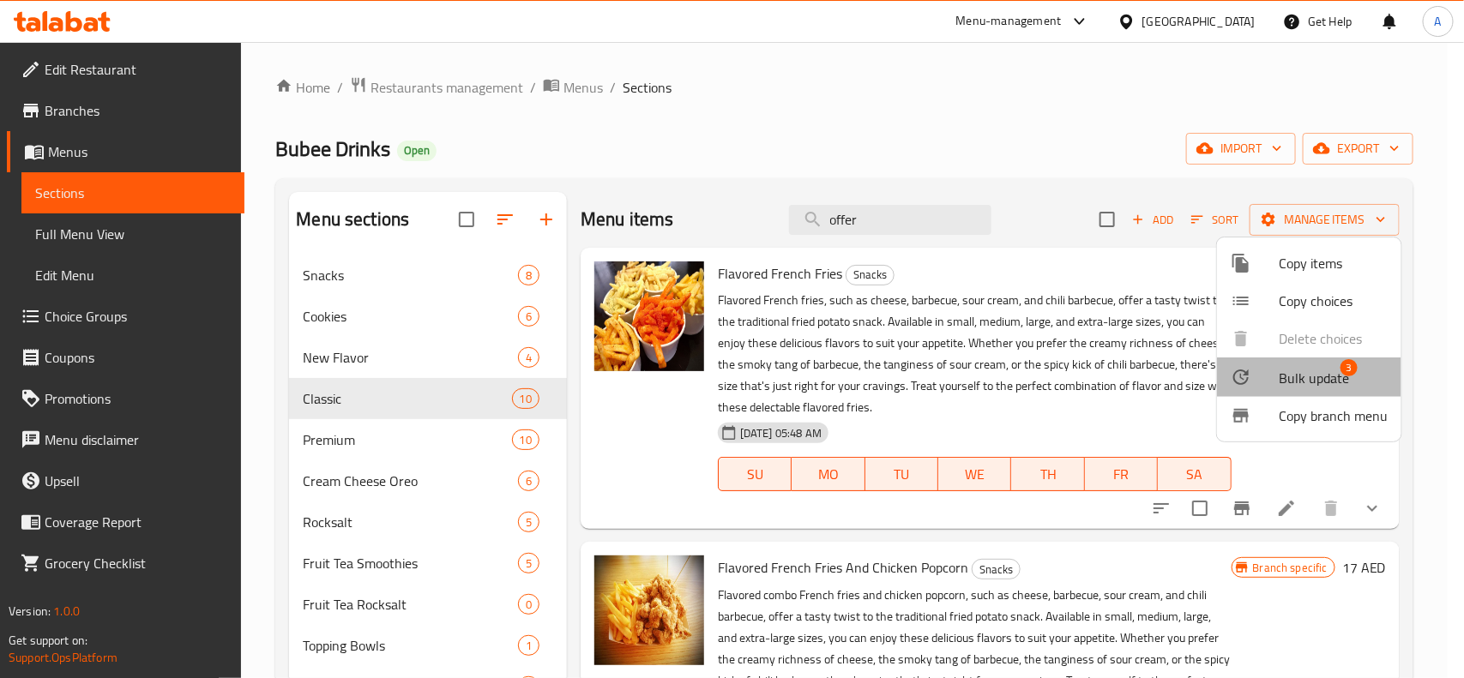
click at [1308, 373] on span "Bulk update" at bounding box center [1313, 378] width 70 height 21
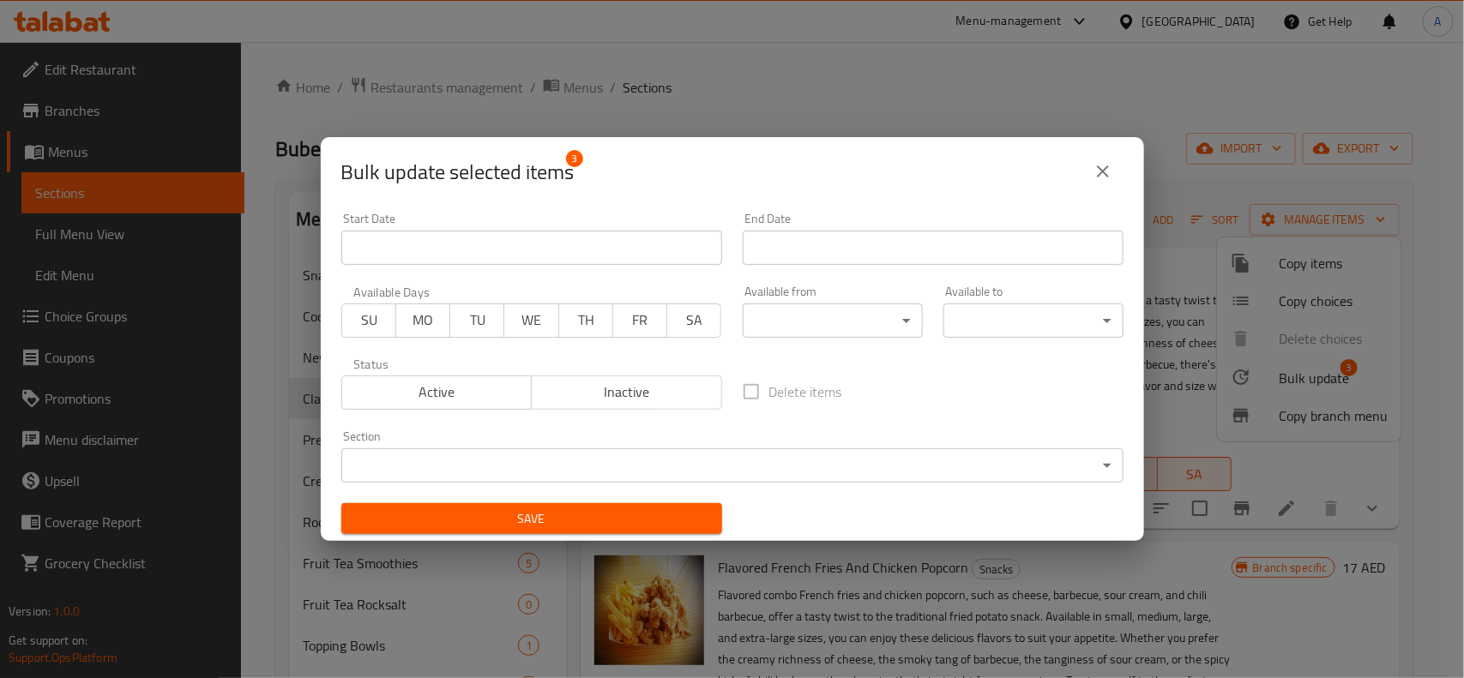
click at [347, 382] on button "Active" at bounding box center [436, 393] width 191 height 34
click at [563, 515] on span "Save" at bounding box center [531, 518] width 353 height 21
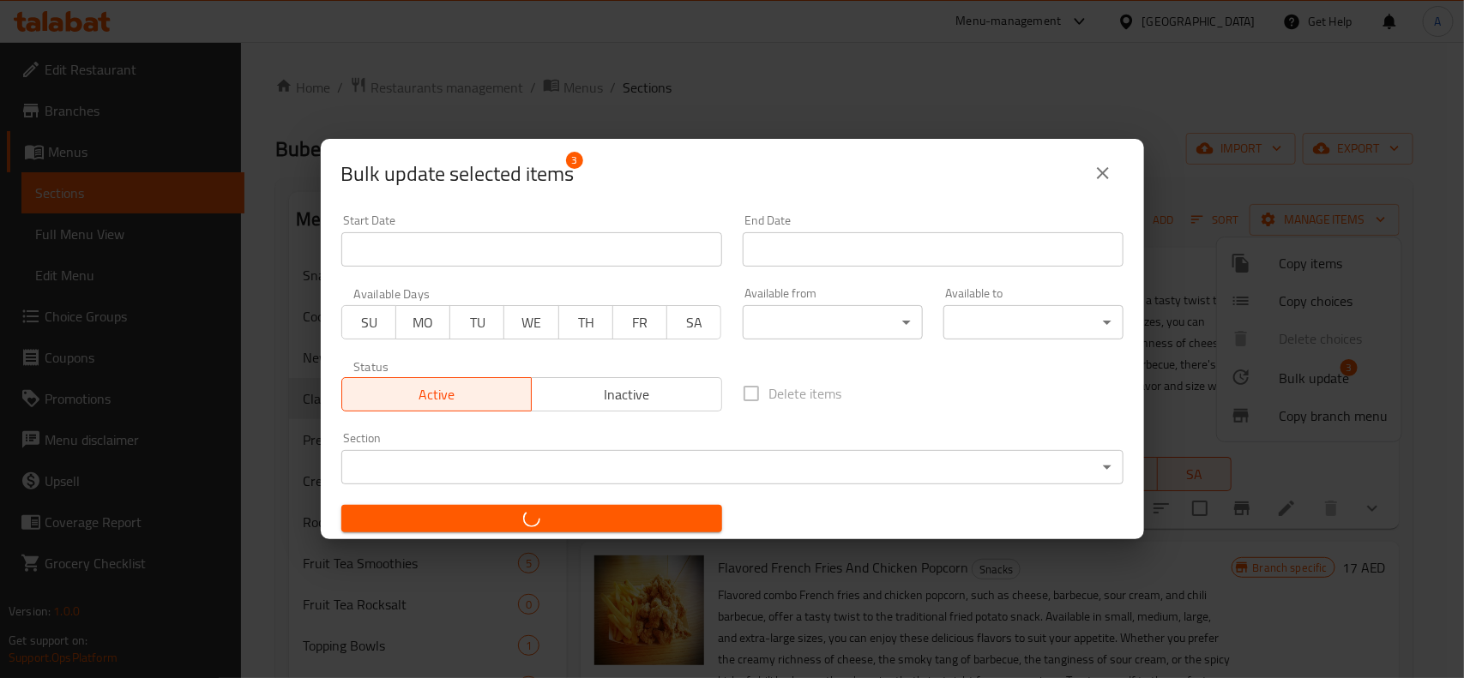
checkbox input "false"
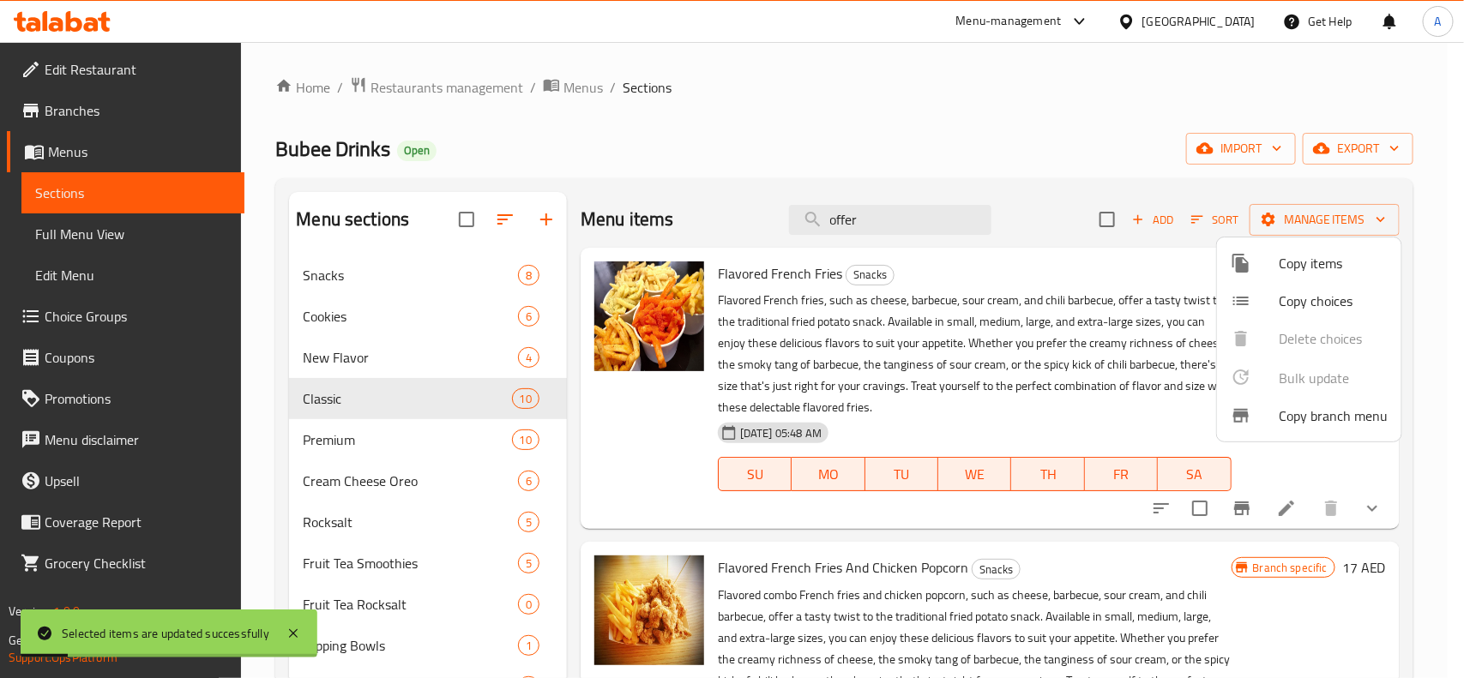
click at [1053, 563] on div at bounding box center [732, 339] width 1464 height 678
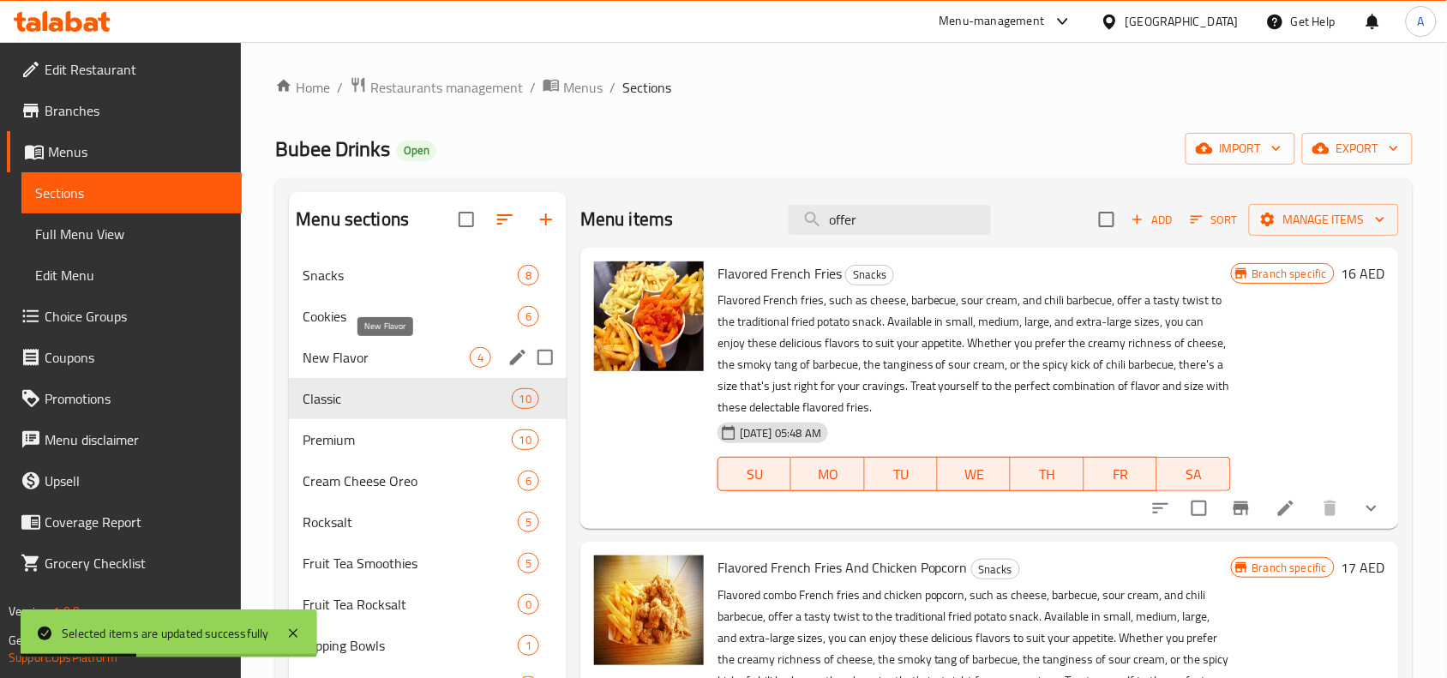
click at [348, 365] on span "New Flavor" at bounding box center [386, 357] width 167 height 21
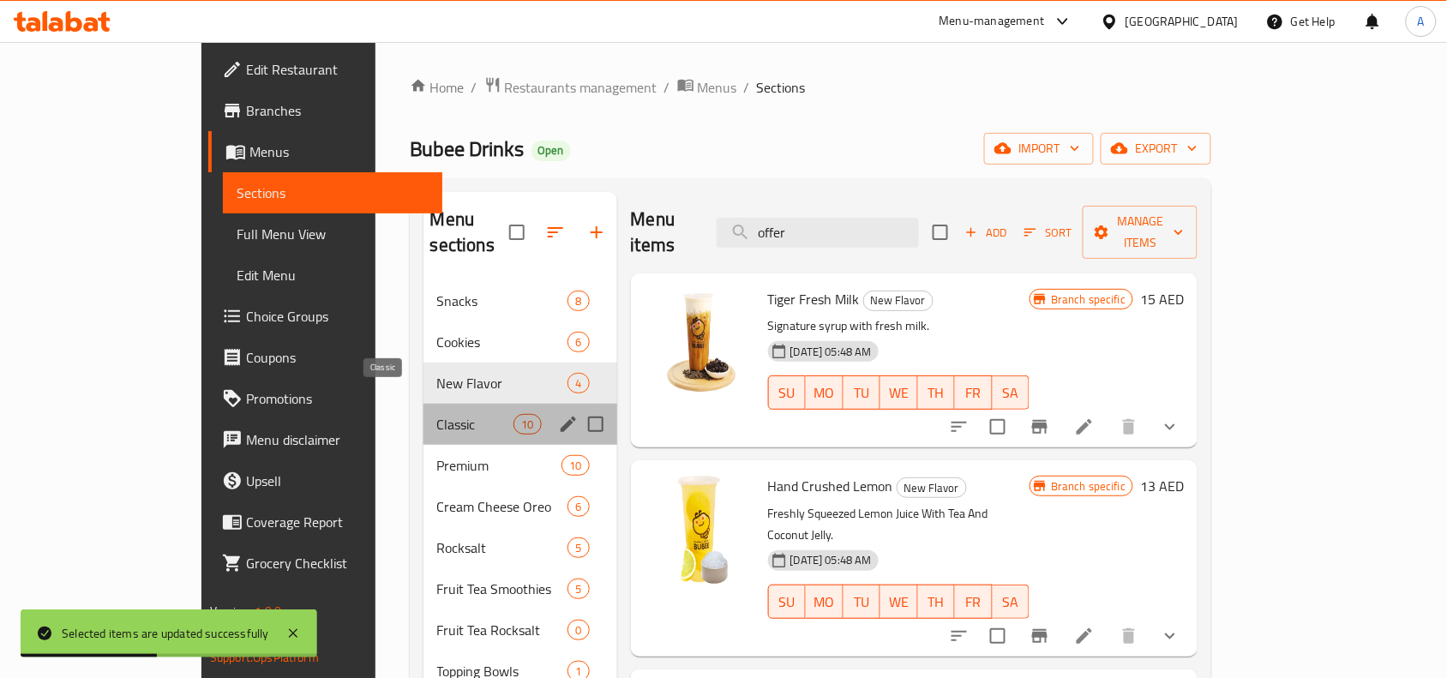
click at [437, 414] on span "Classic" at bounding box center [475, 424] width 77 height 21
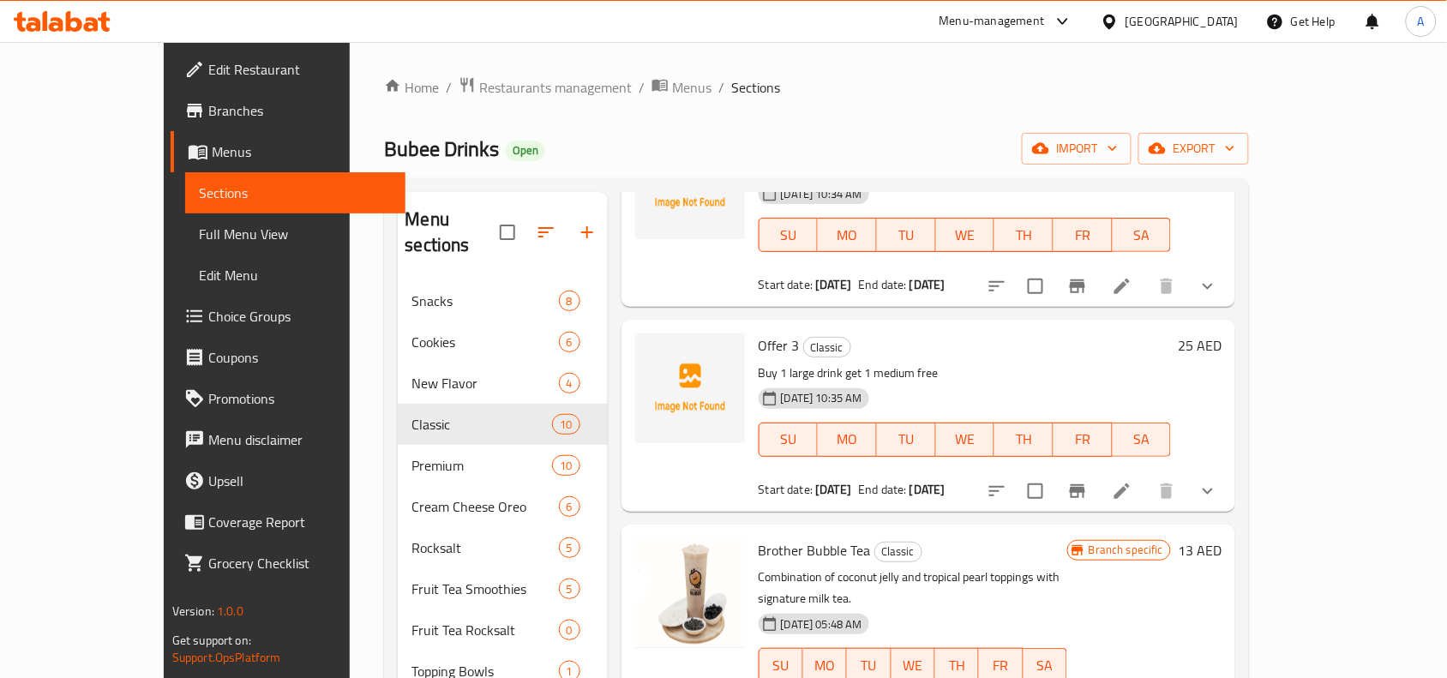
scroll to position [536, 0]
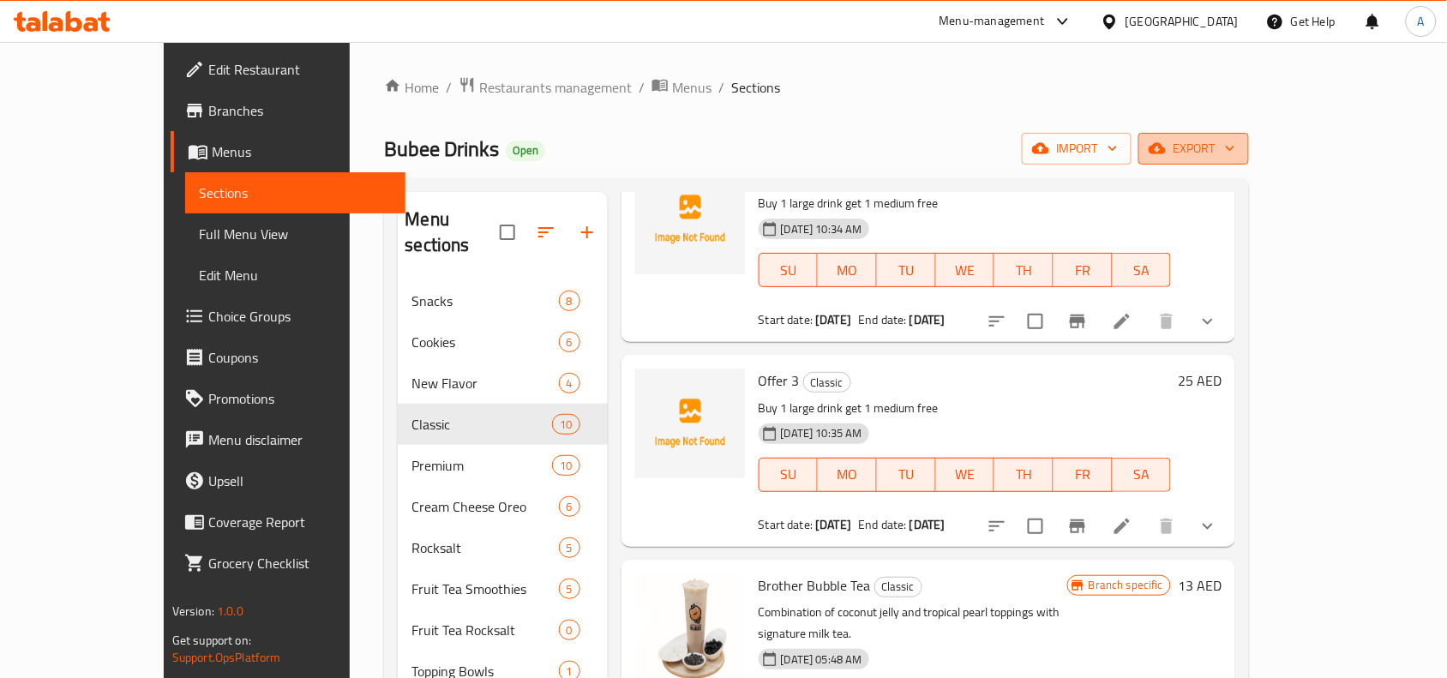
click at [1249, 160] on button "export" at bounding box center [1194, 149] width 111 height 32
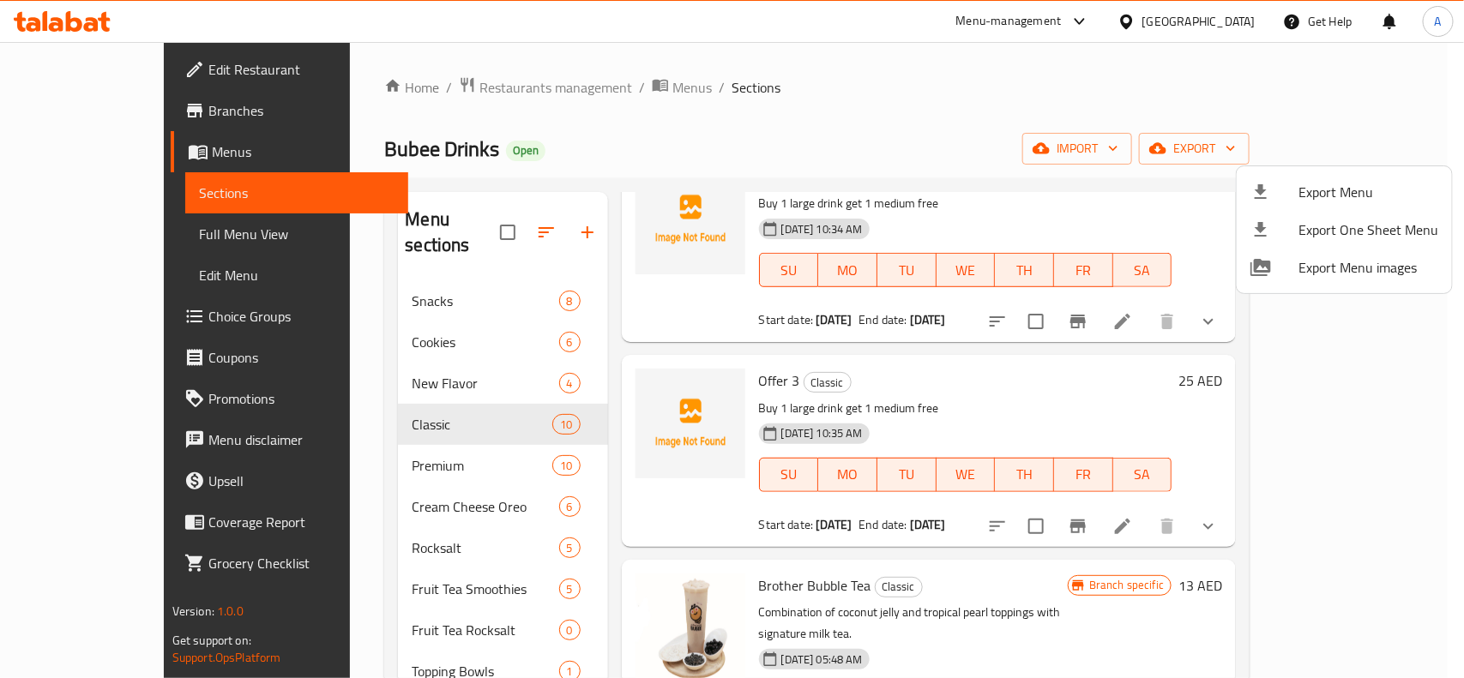
click at [1034, 96] on div at bounding box center [732, 339] width 1464 height 678
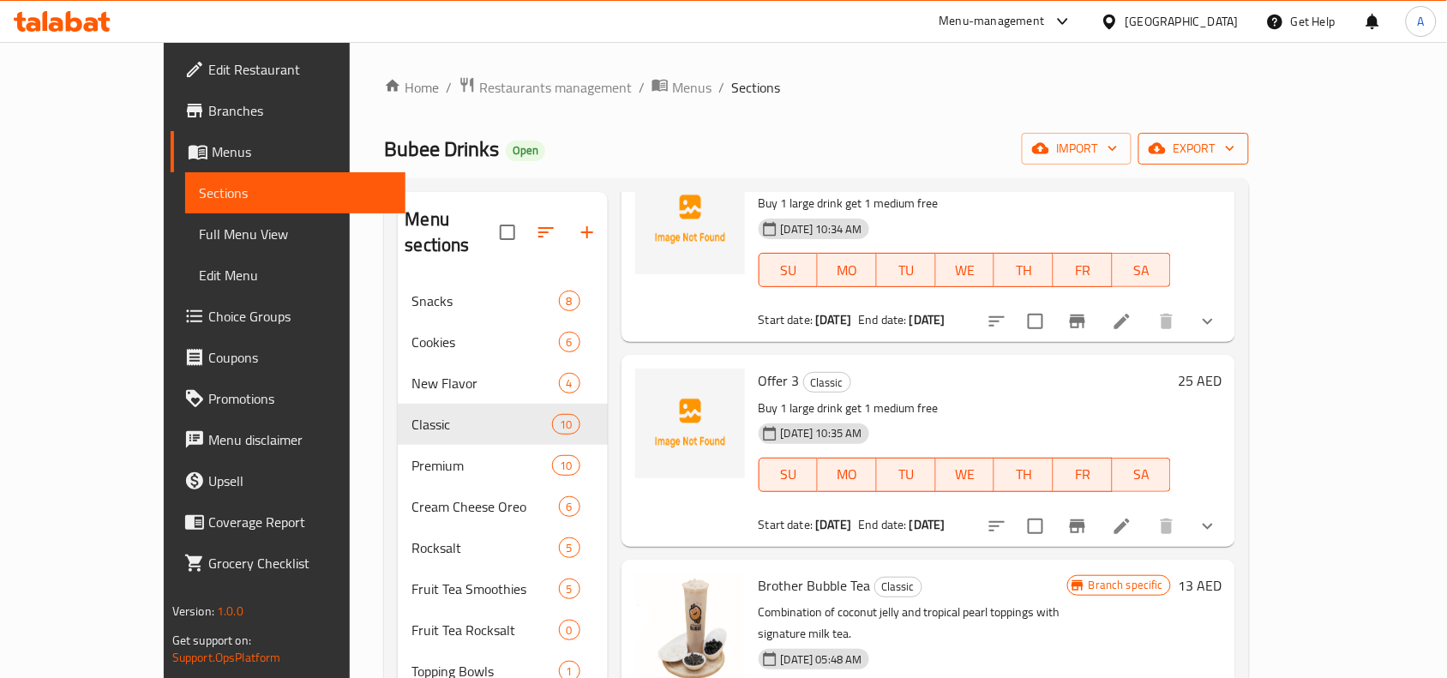
click at [1235, 148] on span "export" at bounding box center [1193, 148] width 83 height 21
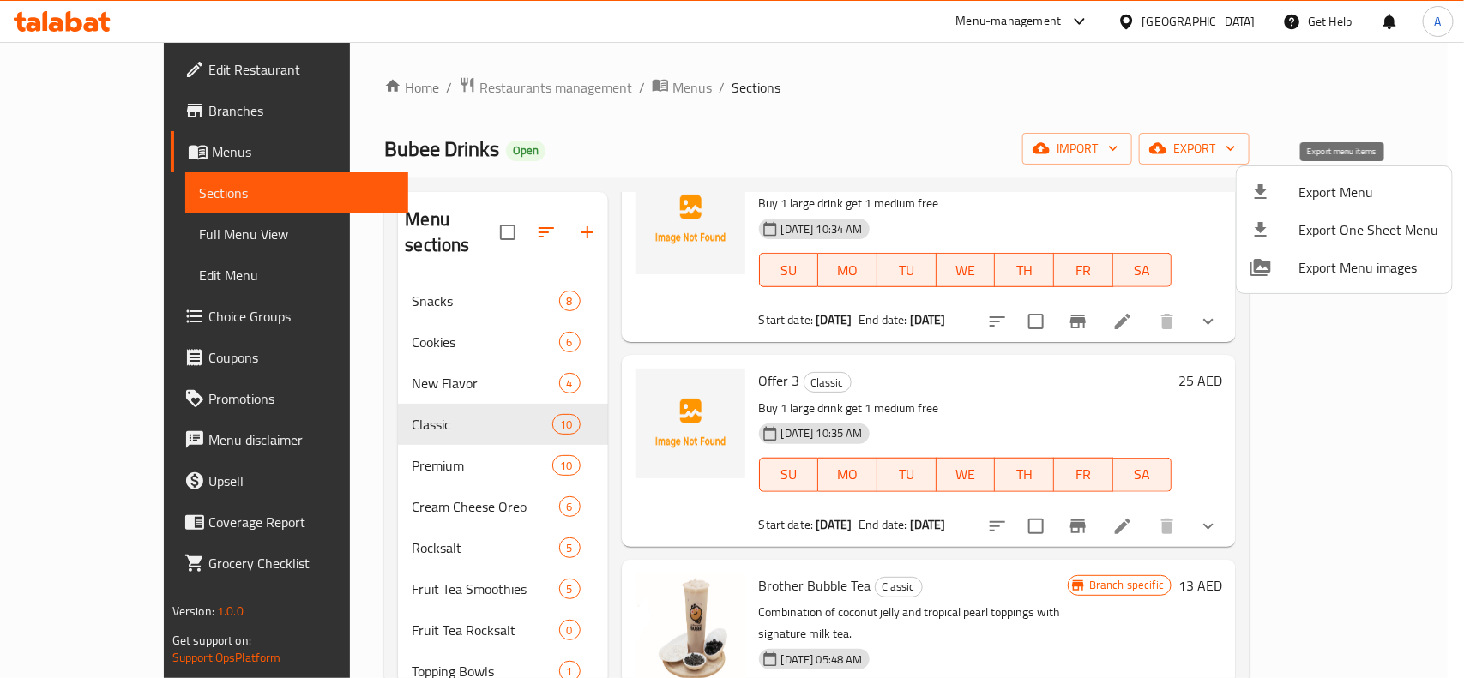
click at [1330, 201] on span "Export Menu" at bounding box center [1368, 192] width 140 height 21
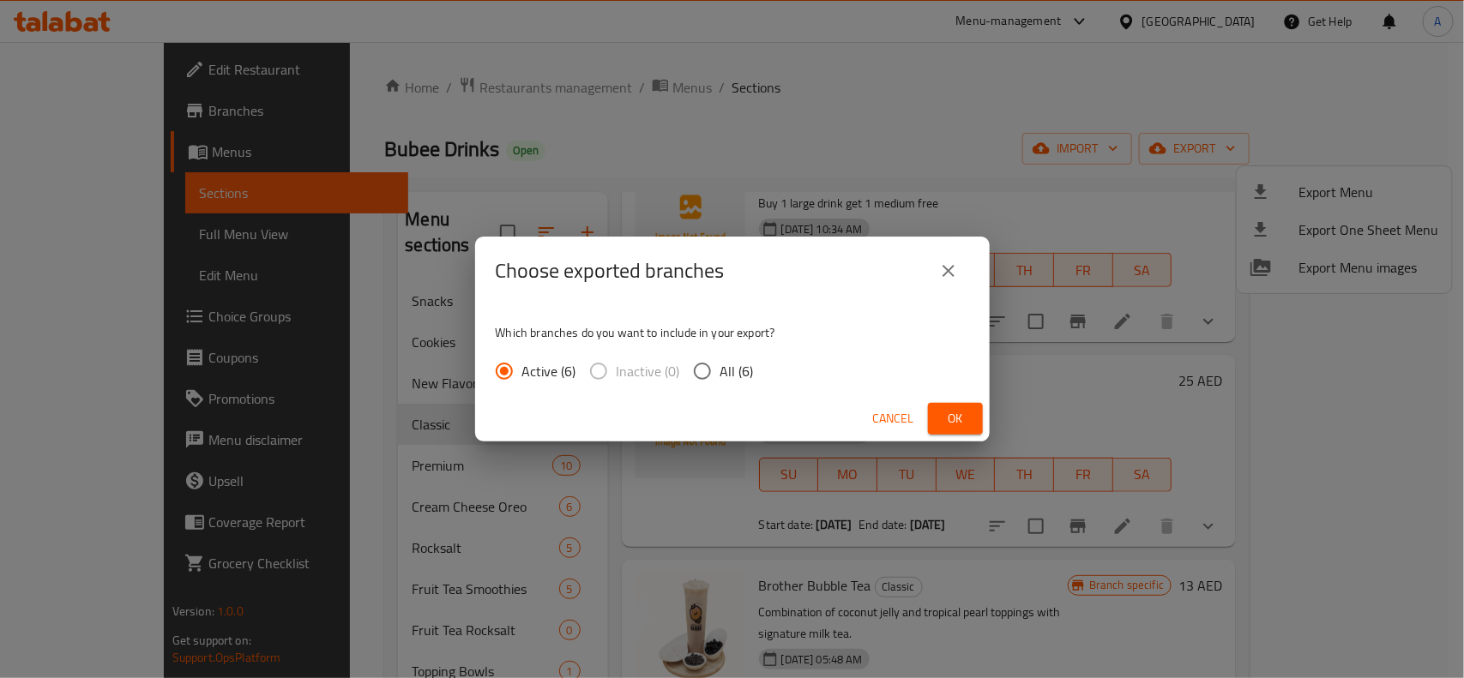
click at [720, 370] on span "All (6)" at bounding box center [736, 371] width 33 height 21
click at [720, 370] on input "All (6)" at bounding box center [702, 371] width 36 height 36
radio input "true"
click at [1057, 310] on div "Choose exported branches Which branches do you want to include in your export? …" at bounding box center [732, 339] width 1464 height 678
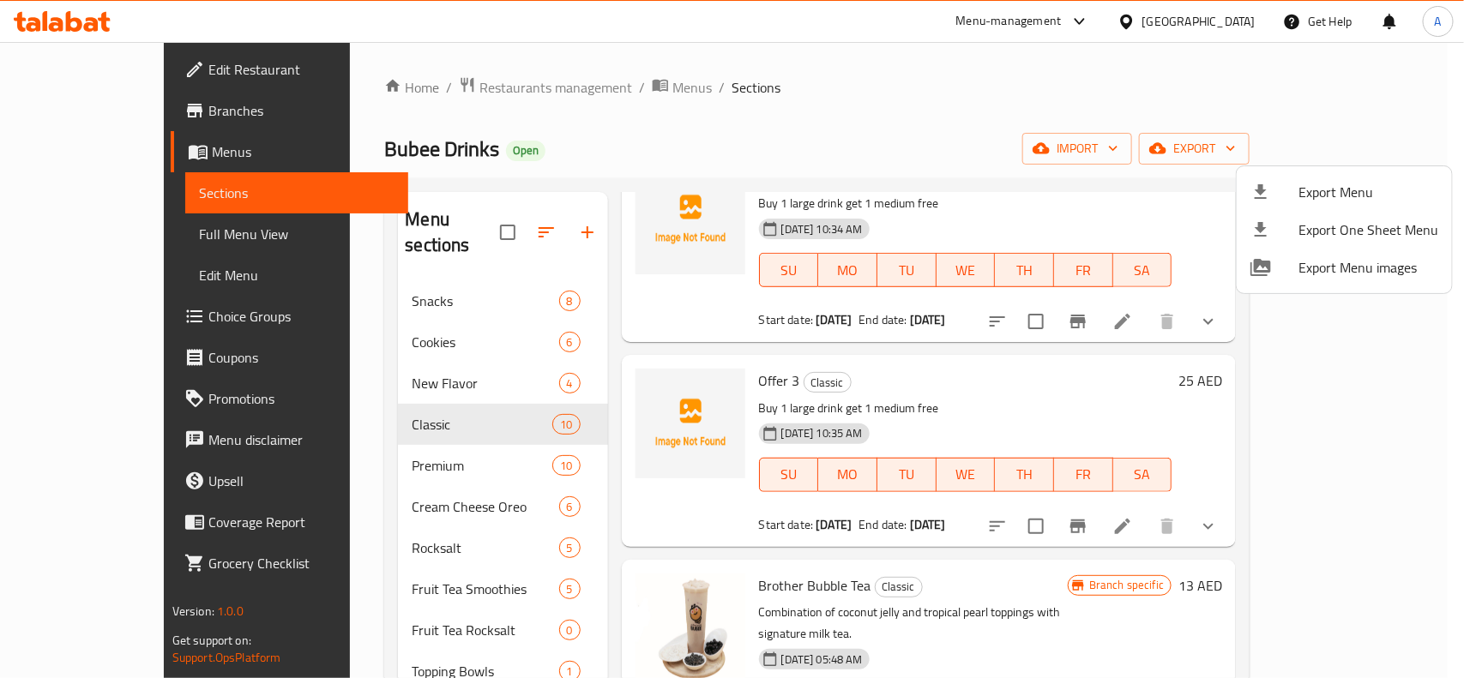
click at [1308, 190] on span "Export Menu" at bounding box center [1368, 192] width 140 height 21
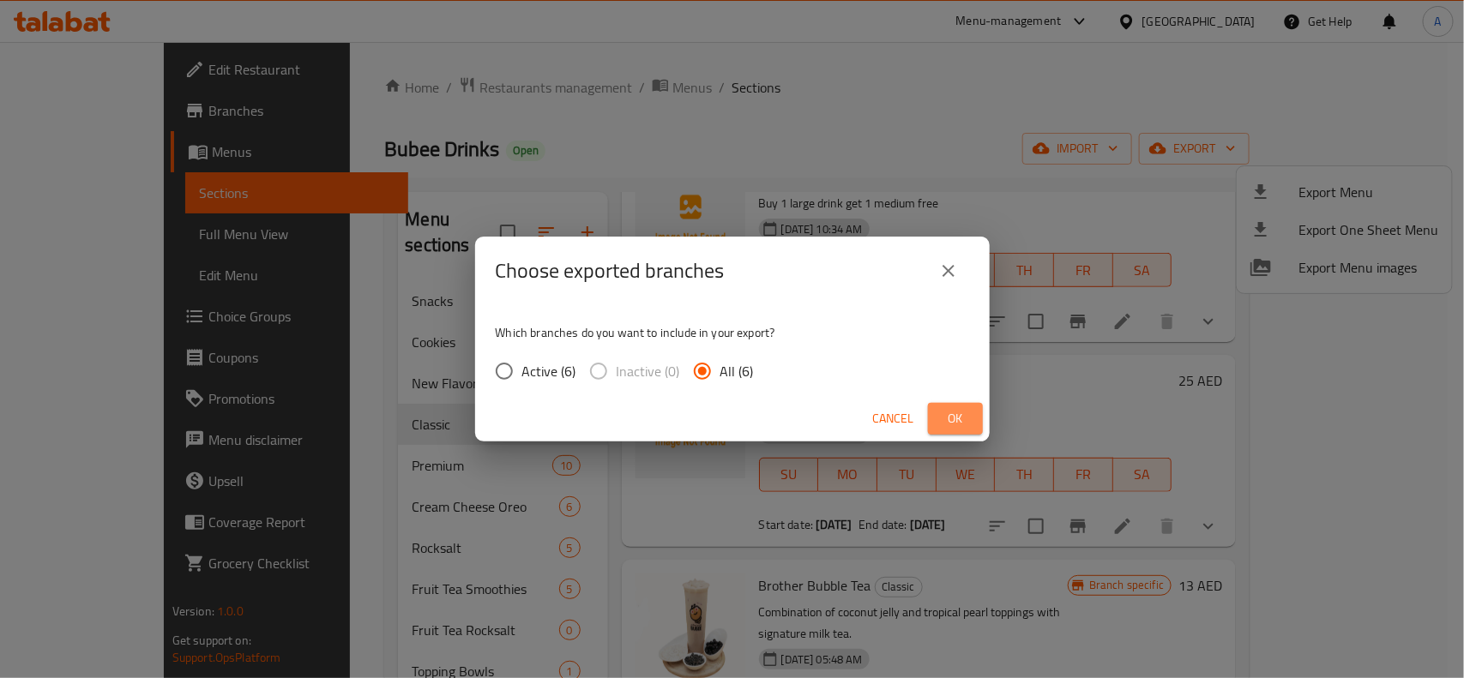
click at [947, 418] on span "Ok" at bounding box center [954, 418] width 27 height 21
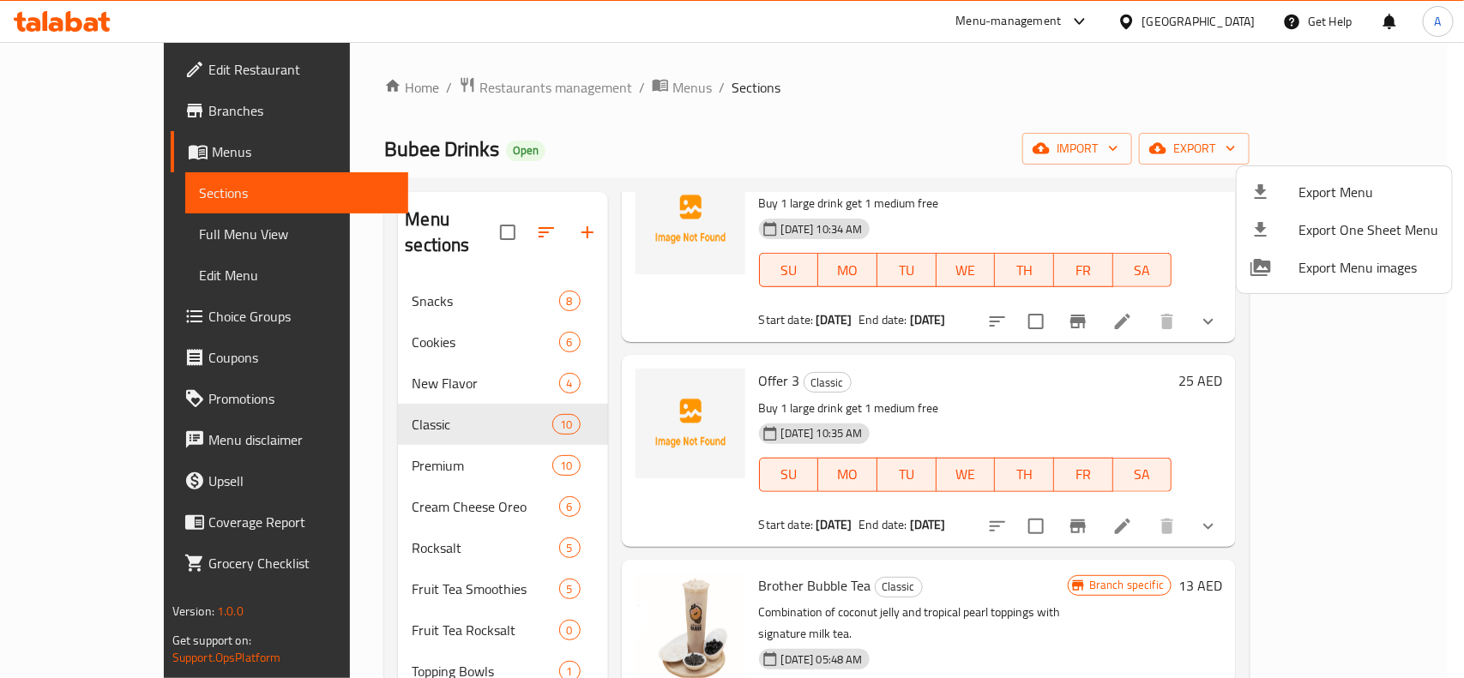
click at [810, 86] on div at bounding box center [732, 339] width 1464 height 678
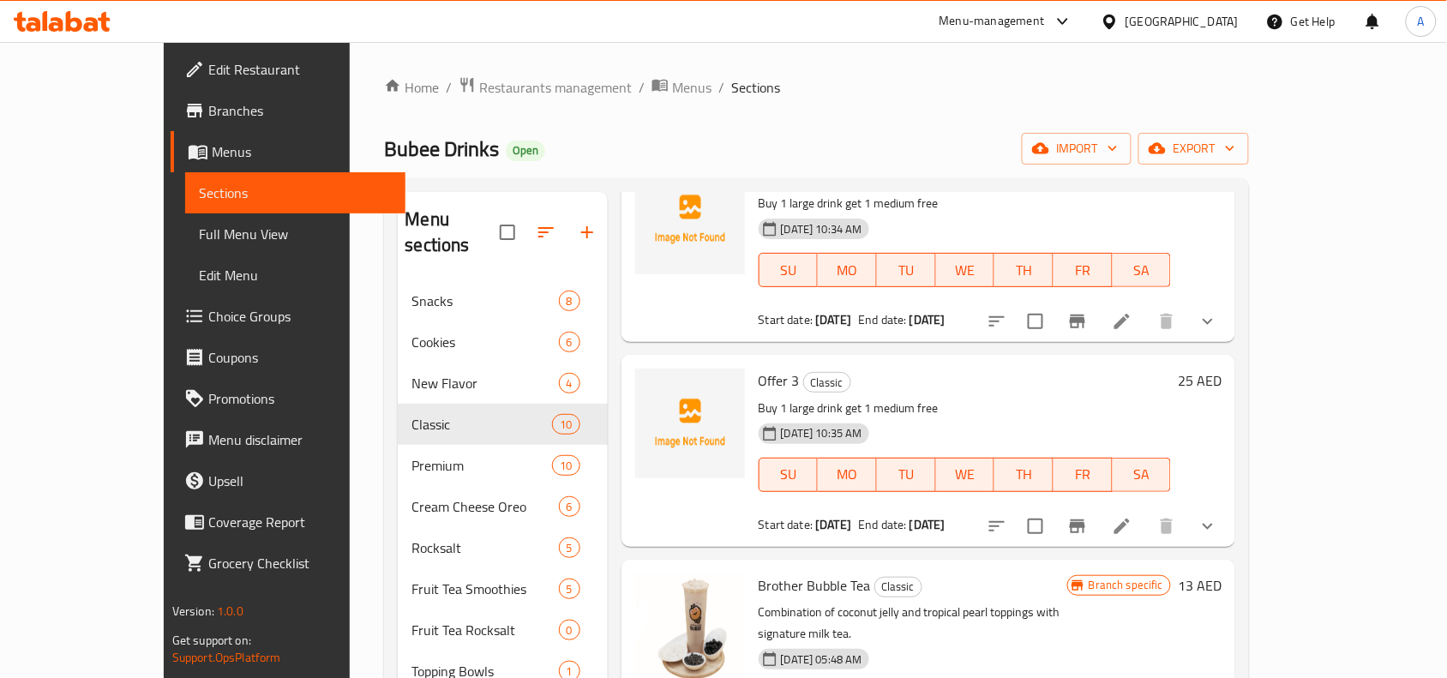
click at [810, 86] on ol "Home / Restaurants management / Menus / Sections" at bounding box center [816, 87] width 865 height 22
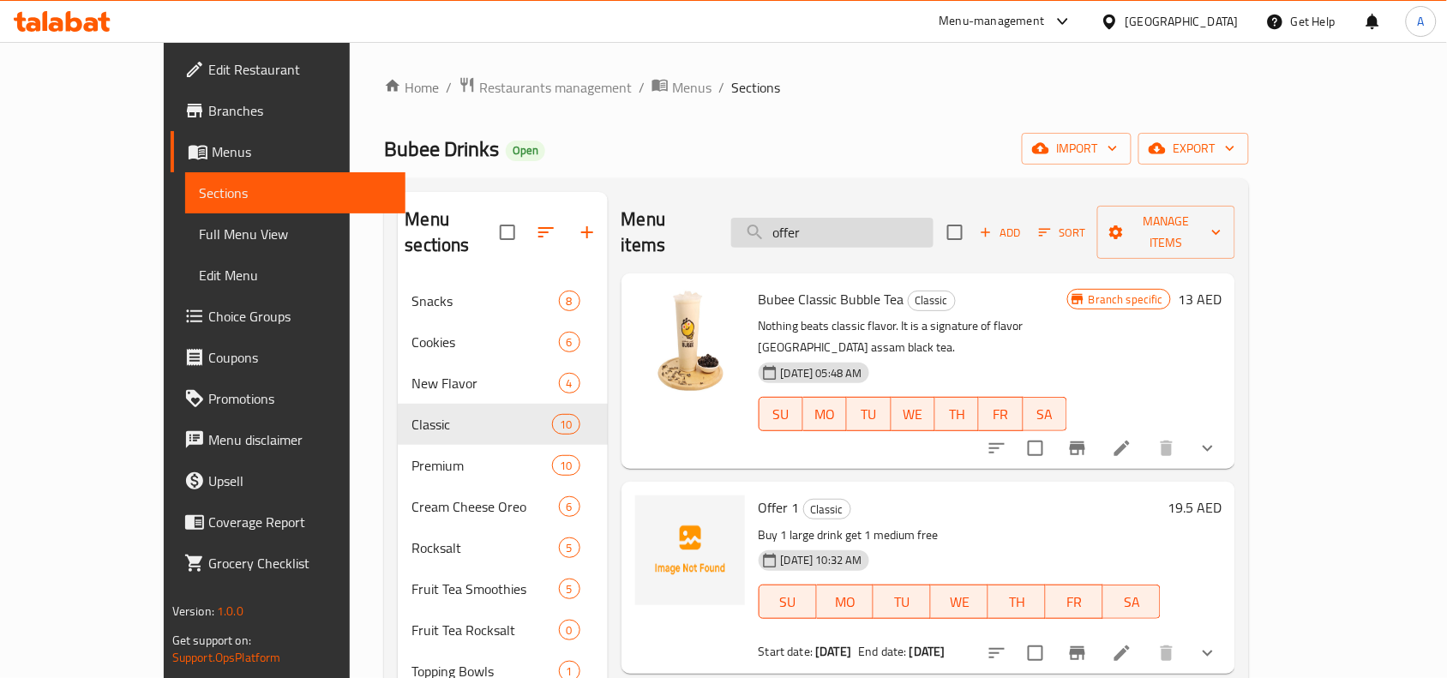
click at [892, 225] on input "offer" at bounding box center [832, 233] width 202 height 30
click at [903, 163] on div "Bubee Drinks Open import export" at bounding box center [816, 149] width 865 height 32
click at [804, 286] on span "Bubee Classic Bubble Tea" at bounding box center [832, 299] width 146 height 26
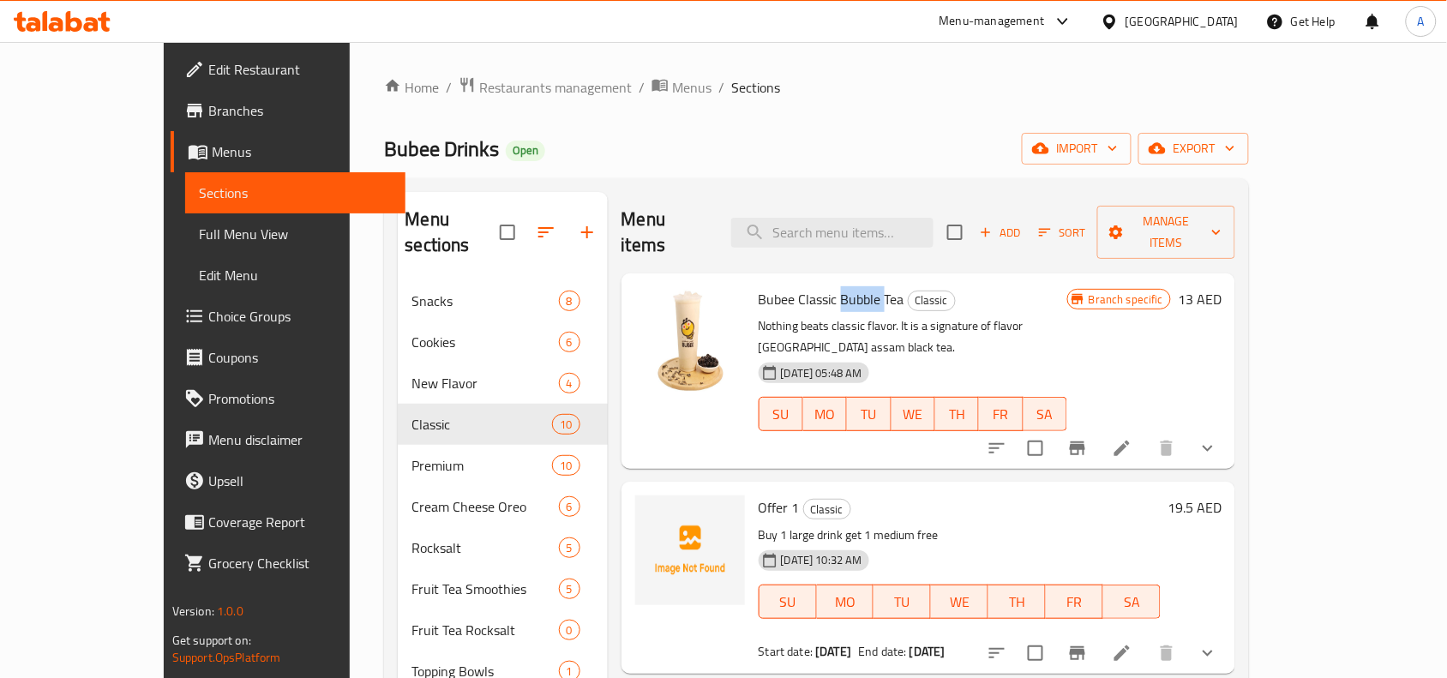
click at [804, 286] on span "Bubee Classic Bubble Tea" at bounding box center [832, 299] width 146 height 26
click at [829, 126] on div "Home / Restaurants management / Menus / Sections Bubee Drinks Open import expor…" at bounding box center [816, 480] width 865 height 808
click at [208, 116] on span "Branches" at bounding box center [299, 110] width 183 height 21
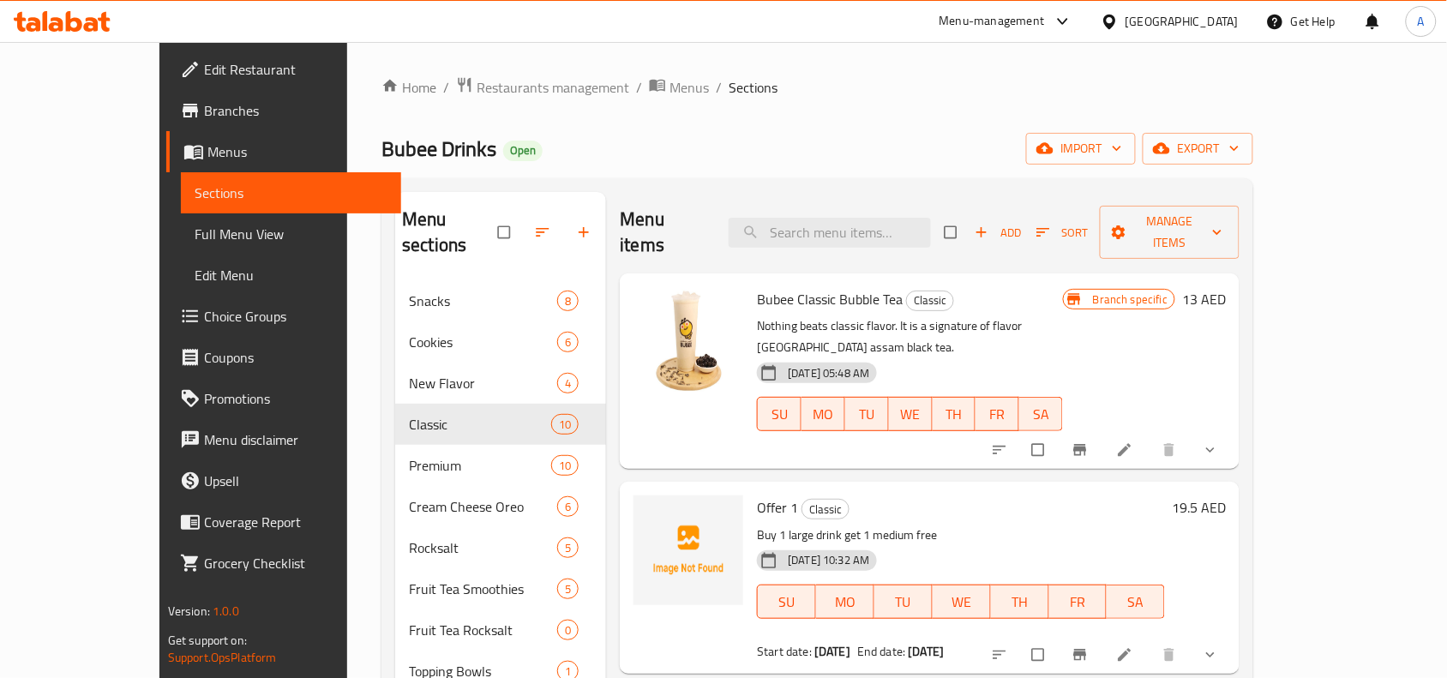
scroll to position [107, 0]
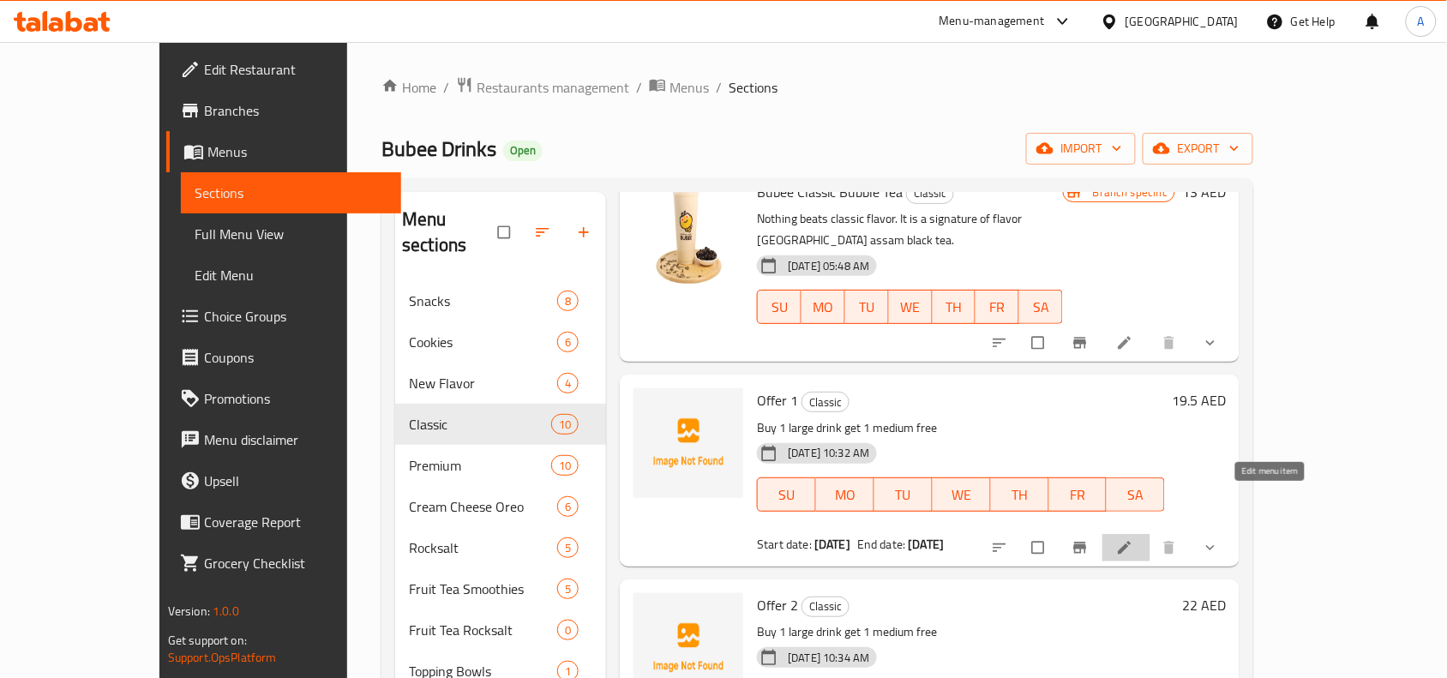
click at [1133, 539] on icon at bounding box center [1124, 547] width 17 height 17
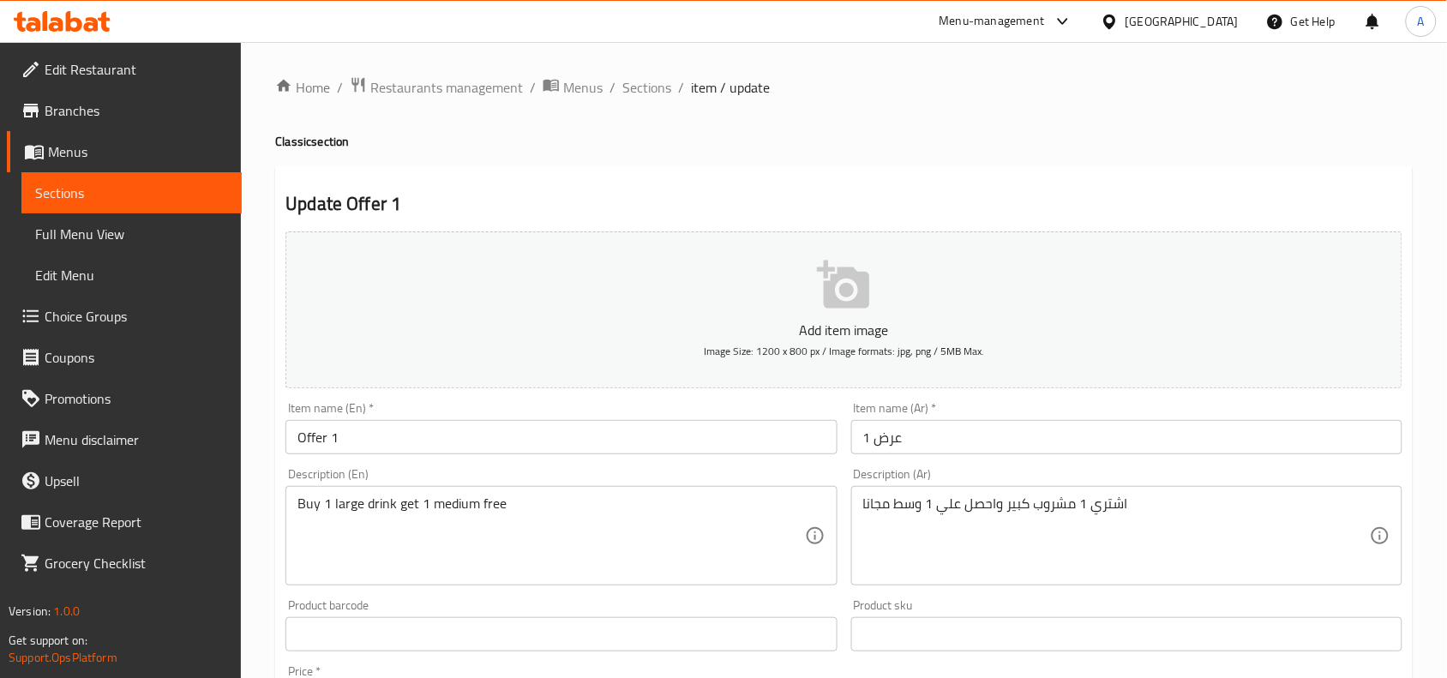
scroll to position [536, 0]
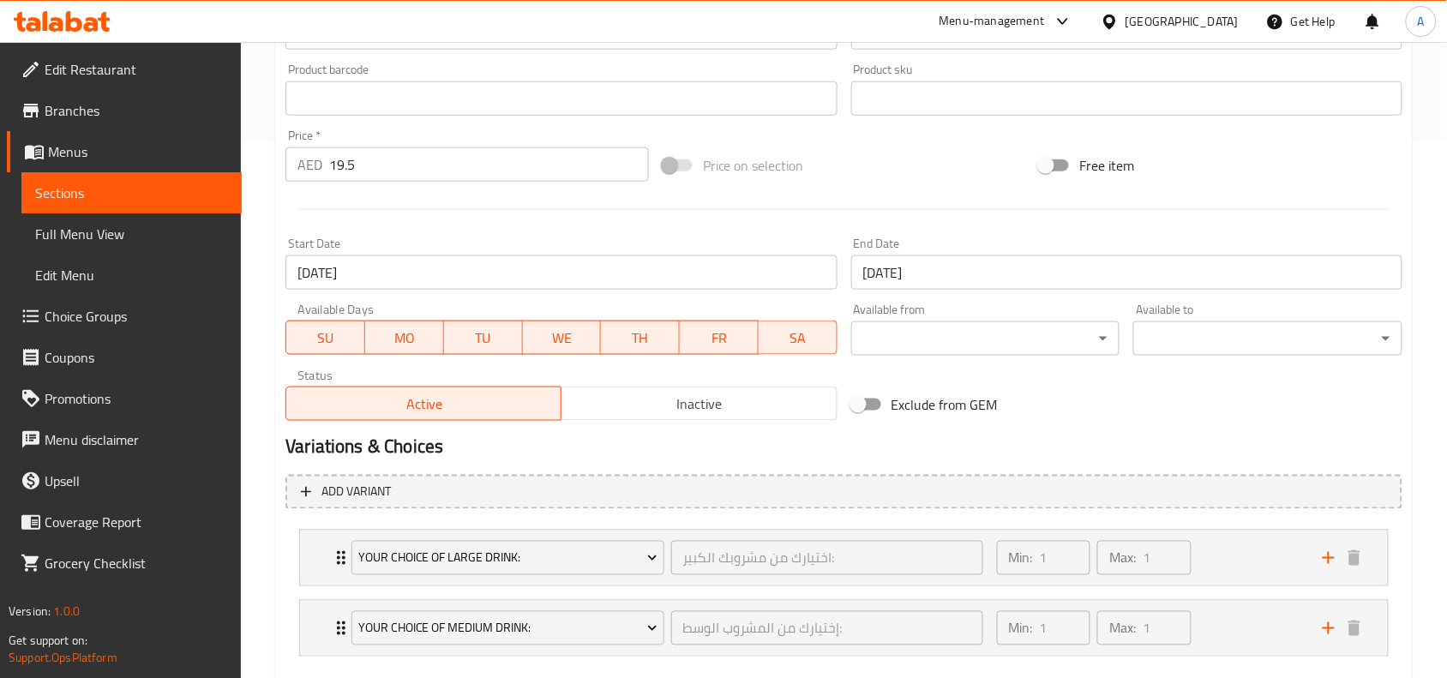
click at [738, 234] on div "Start Date [DATE] Start Date" at bounding box center [561, 264] width 565 height 66
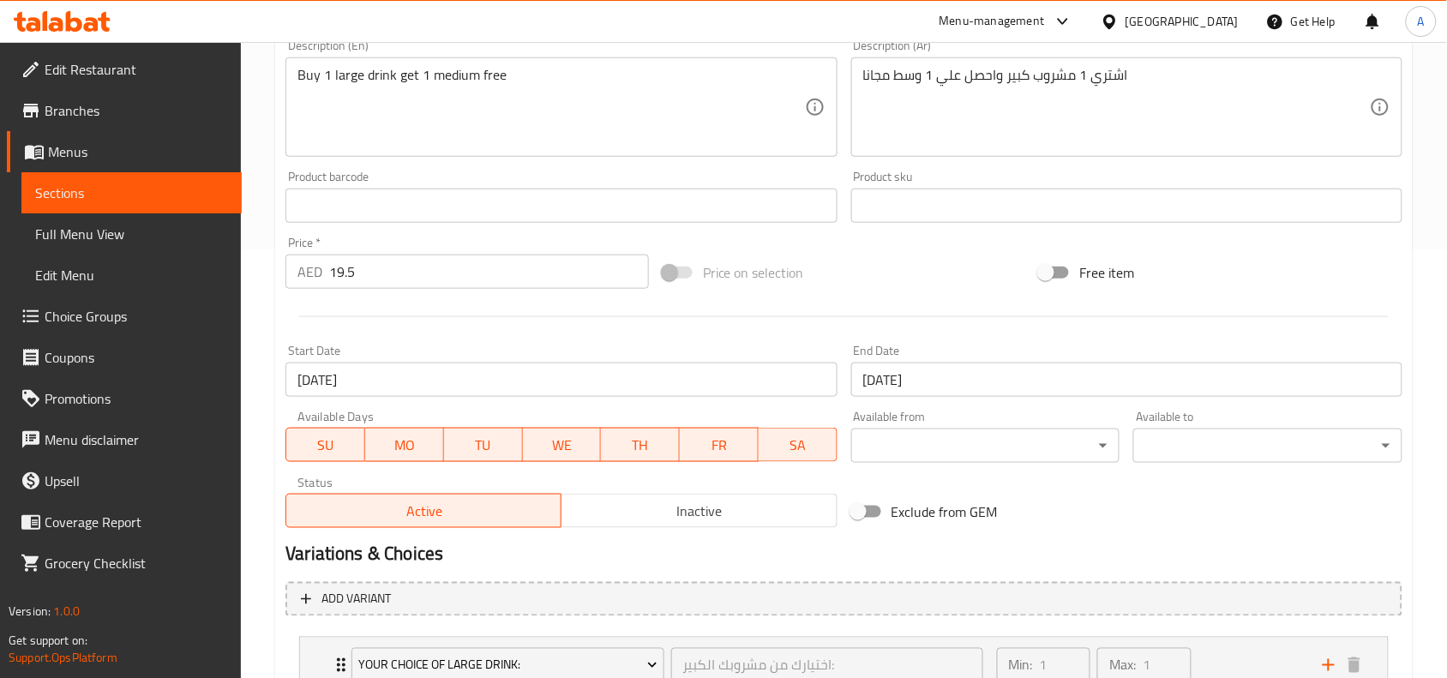
scroll to position [0, 0]
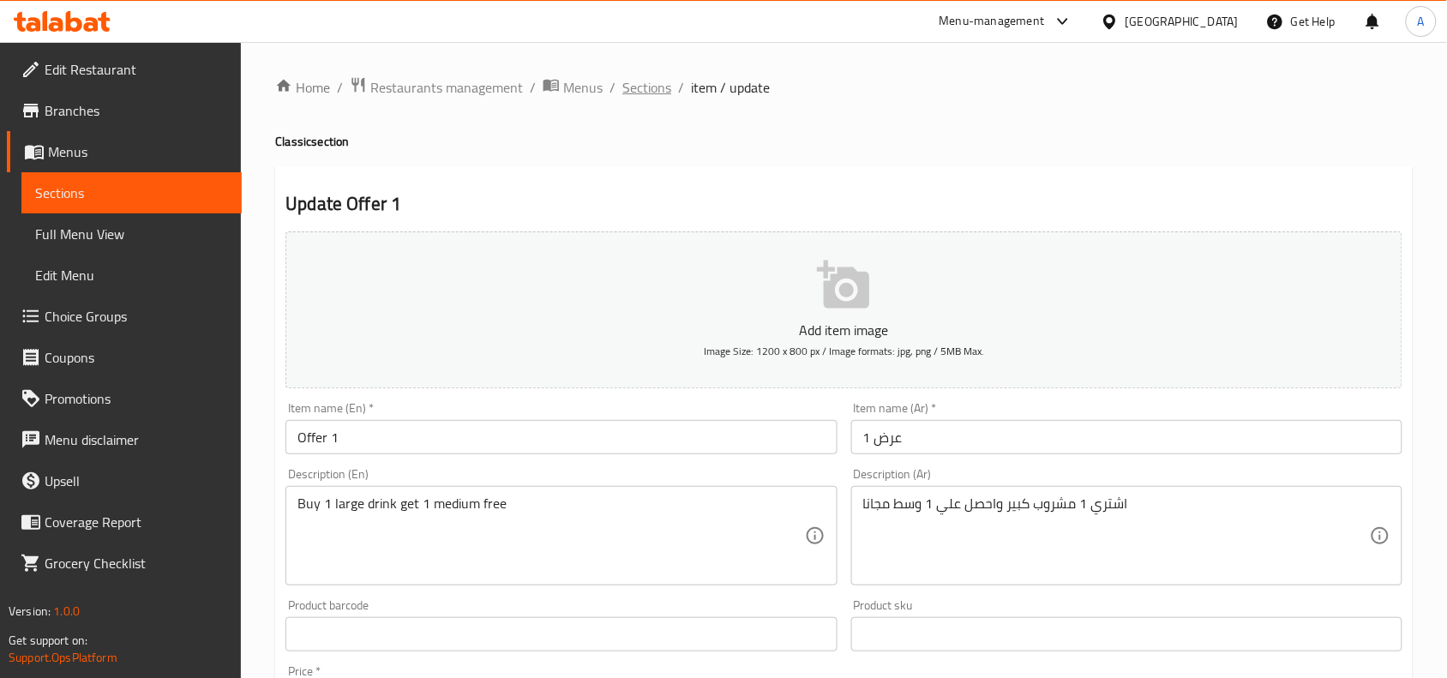
click at [646, 83] on span "Sections" at bounding box center [646, 87] width 49 height 21
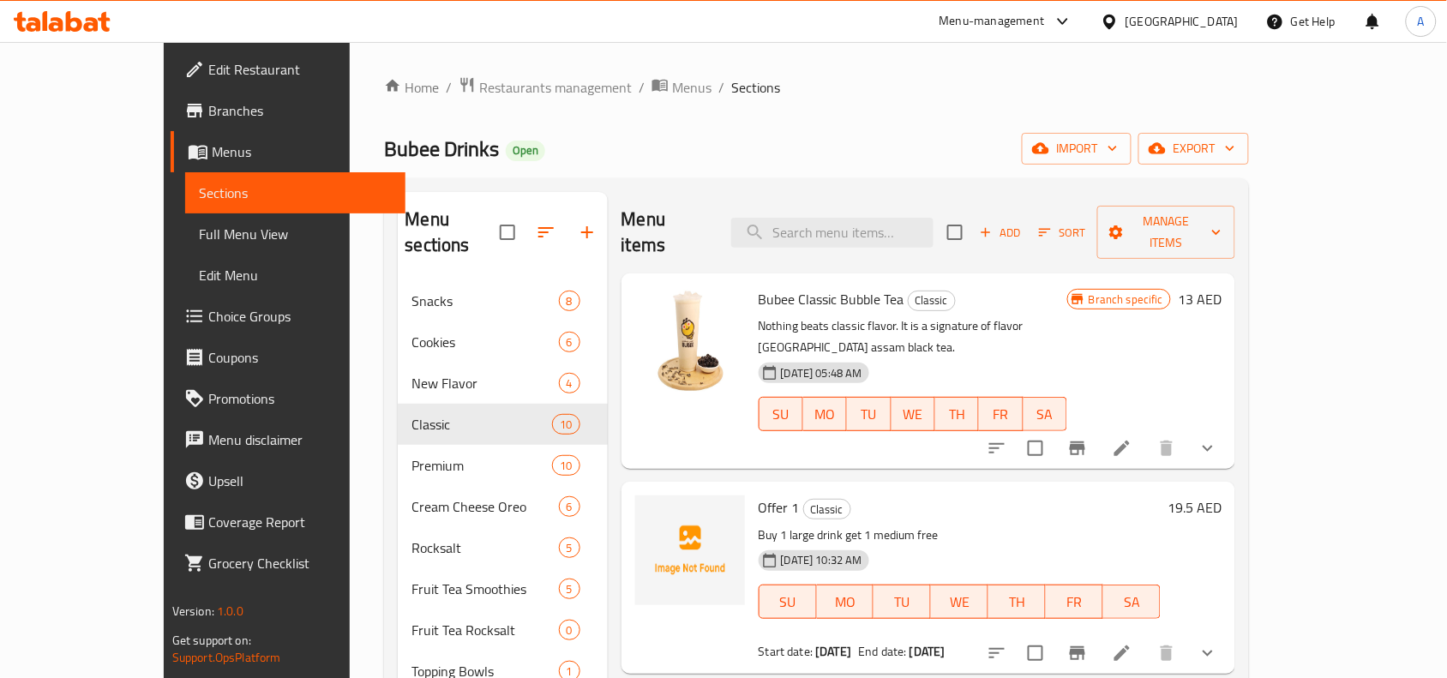
click at [932, 134] on div "Bubee Drinks Open import export" at bounding box center [816, 149] width 865 height 32
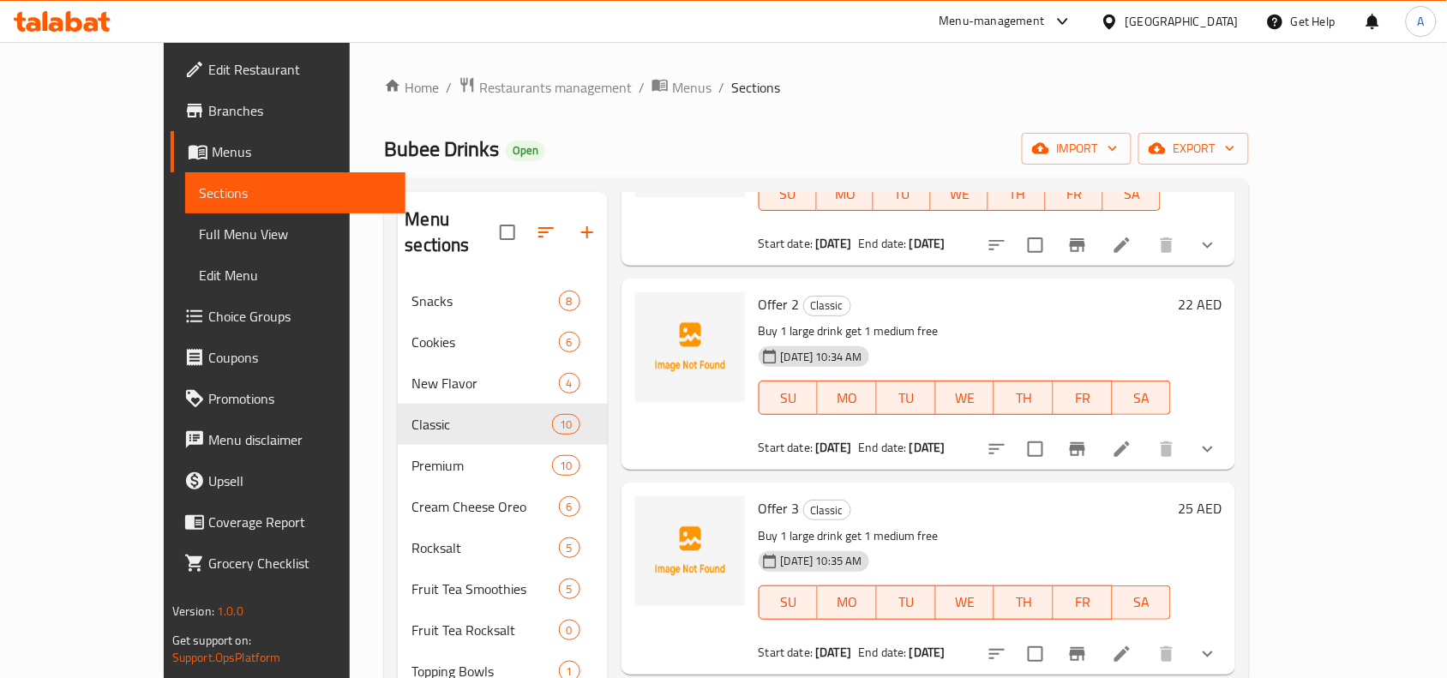
scroll to position [429, 0]
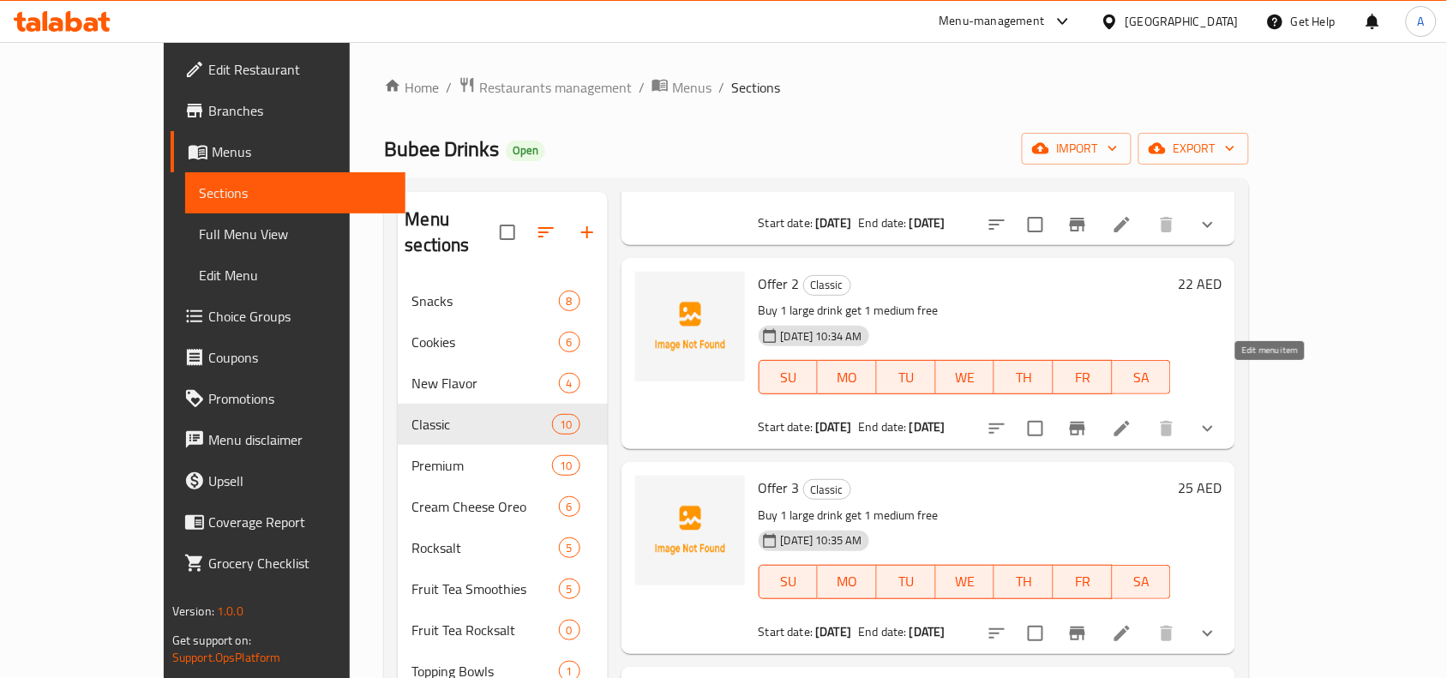
click at [1133, 418] on icon at bounding box center [1122, 428] width 21 height 21
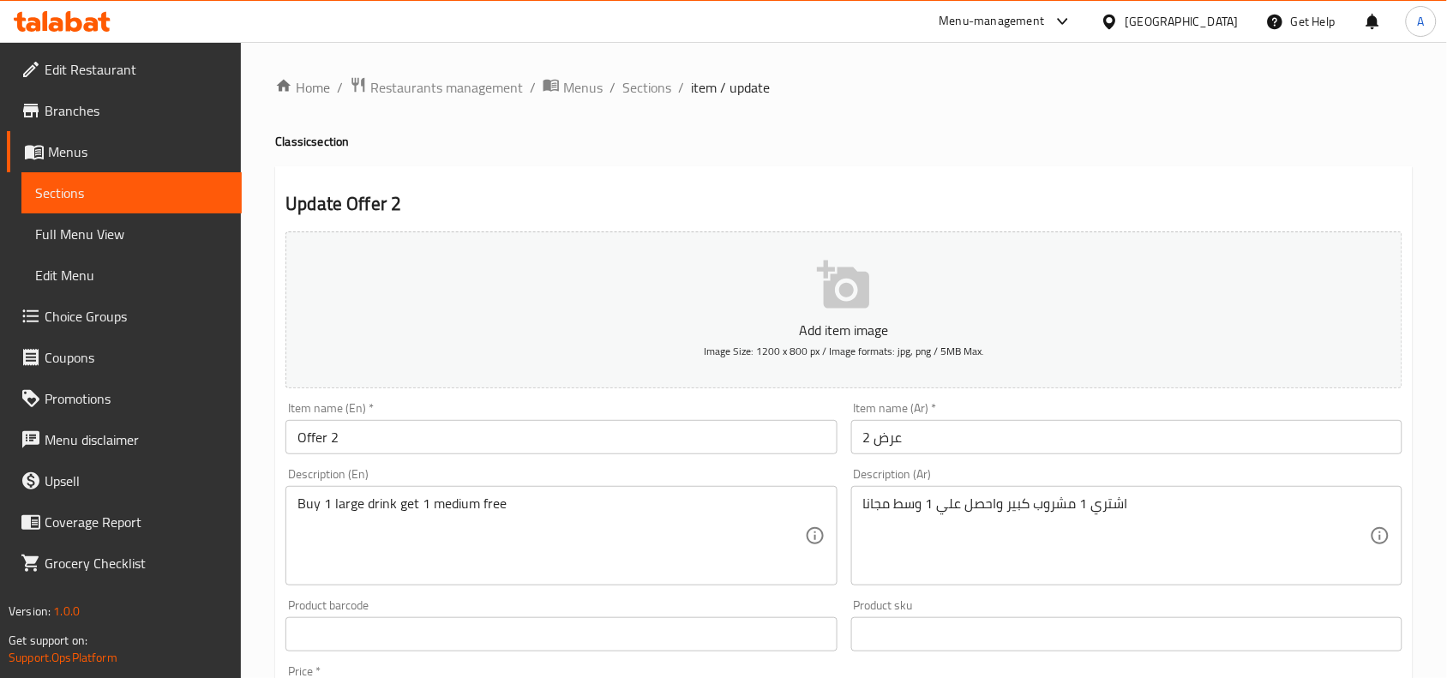
click at [622, 86] on span "Sections" at bounding box center [646, 87] width 49 height 21
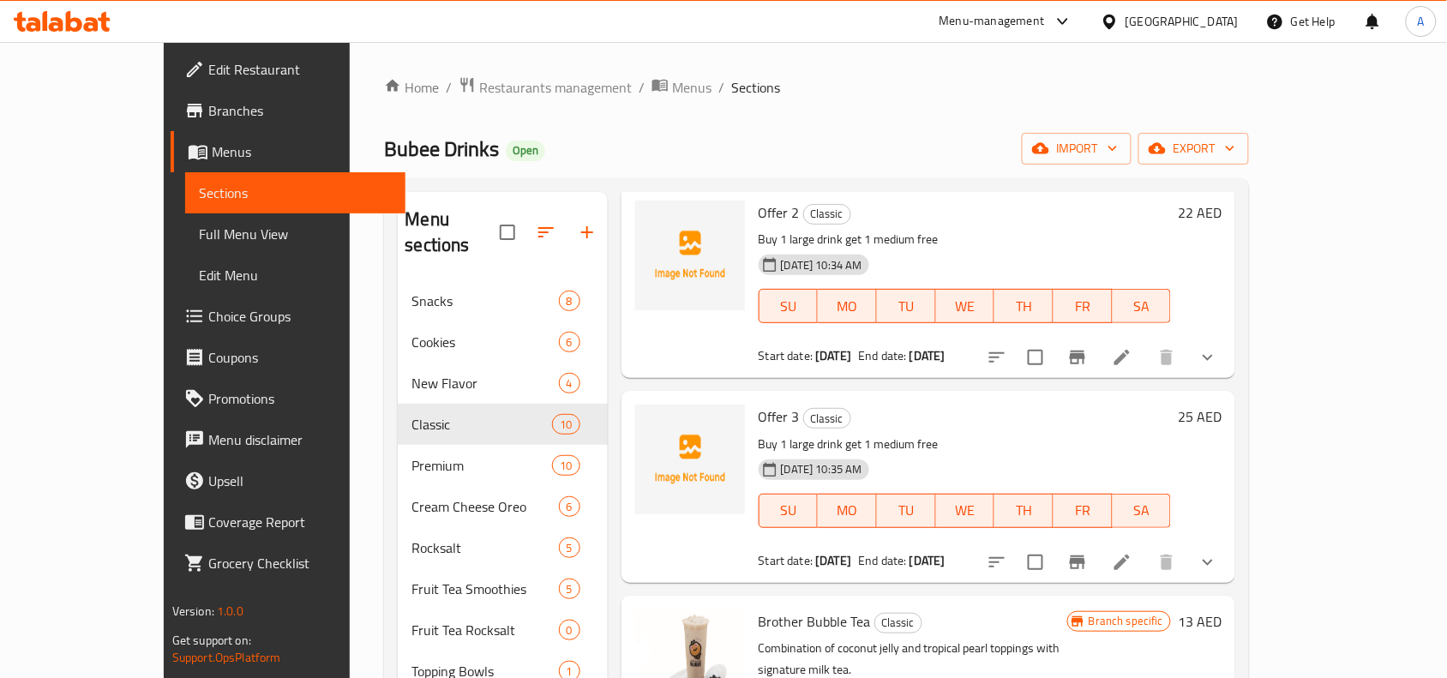
scroll to position [536, 0]
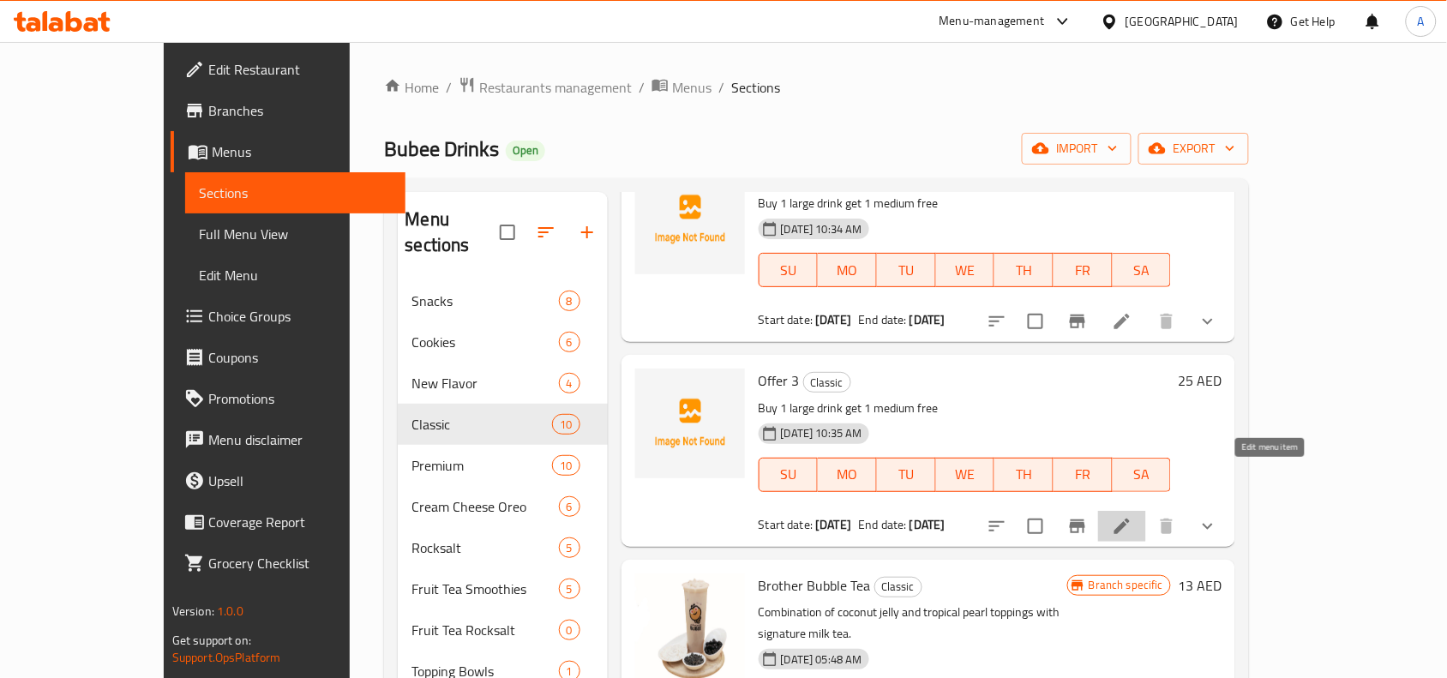
click at [1133, 516] on icon at bounding box center [1122, 526] width 21 height 21
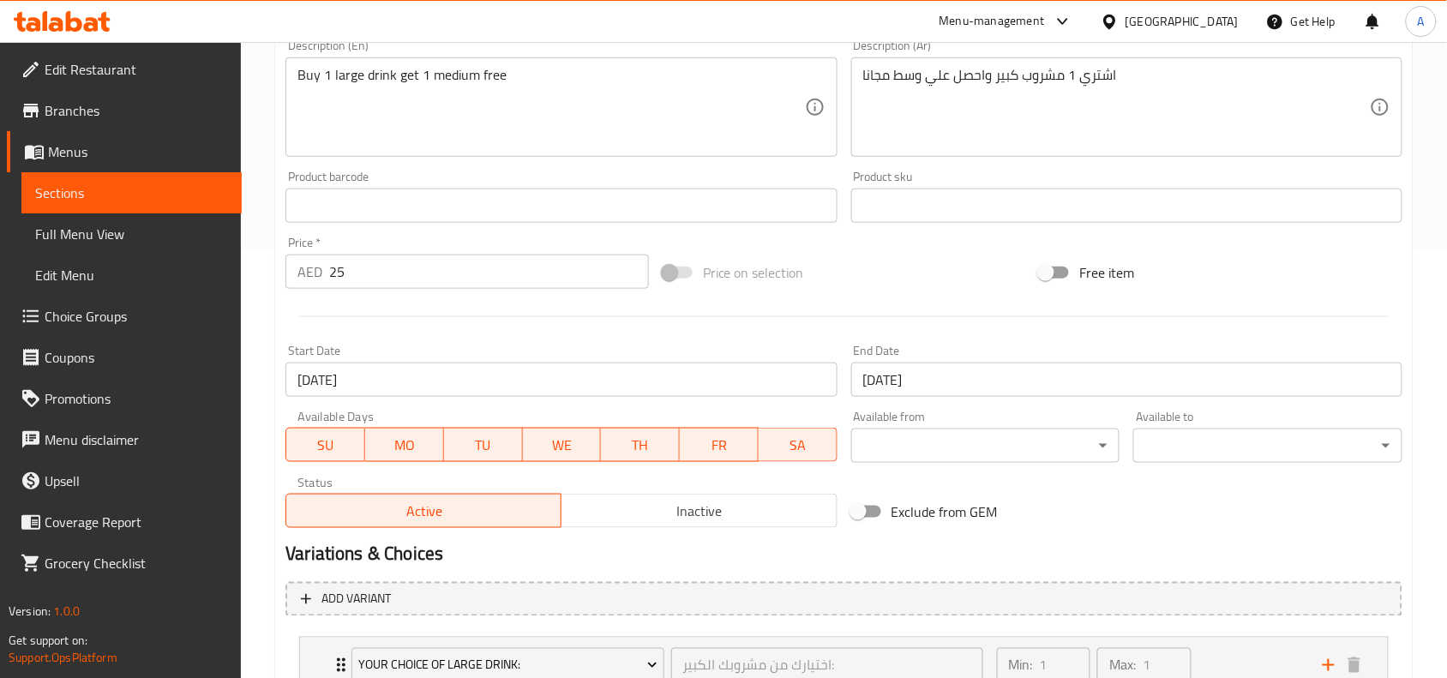
click at [472, 310] on div at bounding box center [844, 317] width 1131 height 42
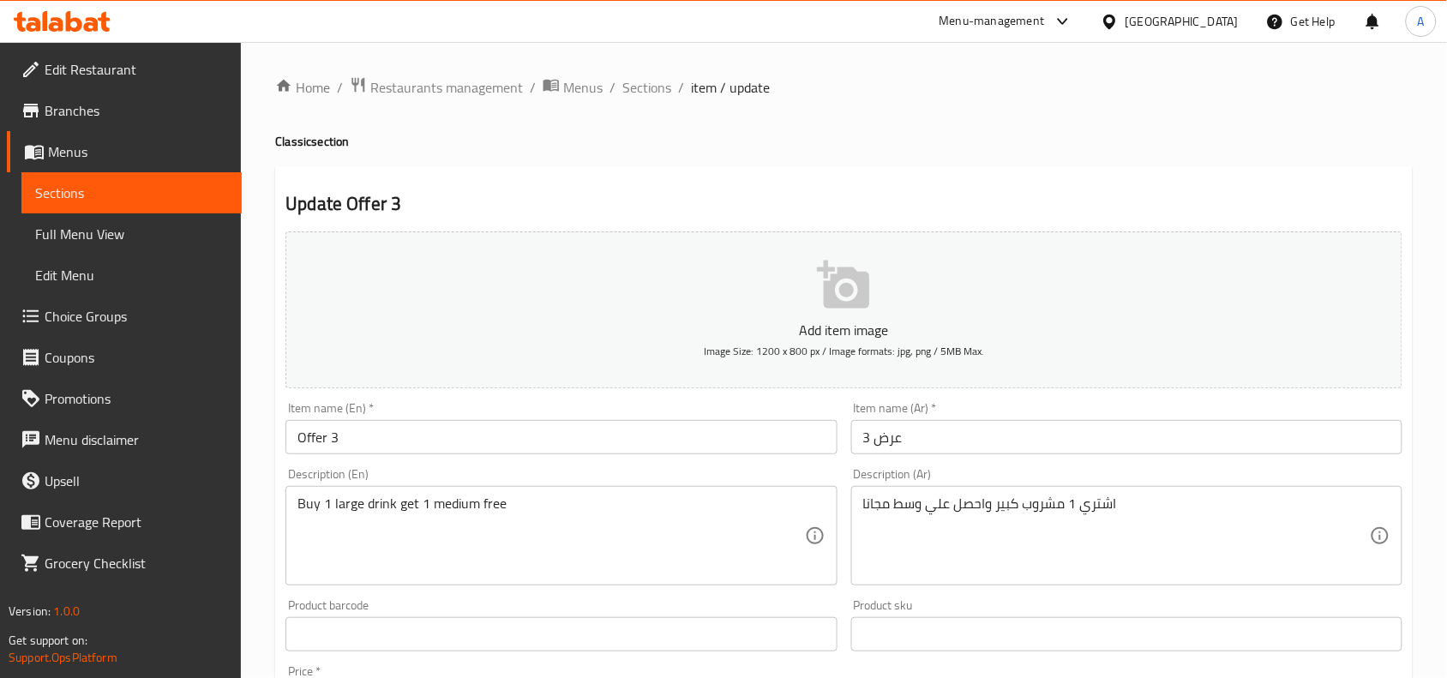
click at [577, 164] on div "Home / Restaurants management / Menus / Sections / item / update Classic sectio…" at bounding box center [844, 675] width 1138 height 1199
click at [714, 164] on div "Home / Restaurants management / Menus / Sections / item / update Classic sectio…" at bounding box center [844, 675] width 1138 height 1199
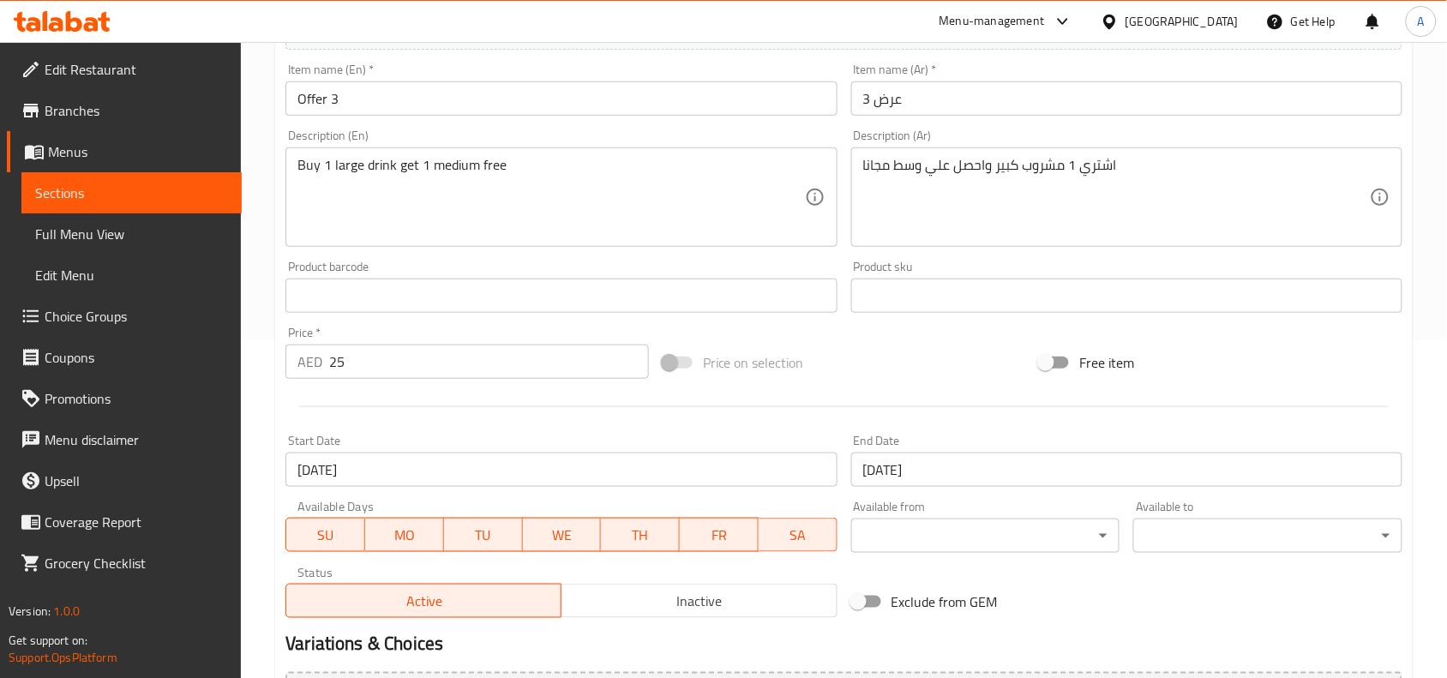
scroll to position [429, 0]
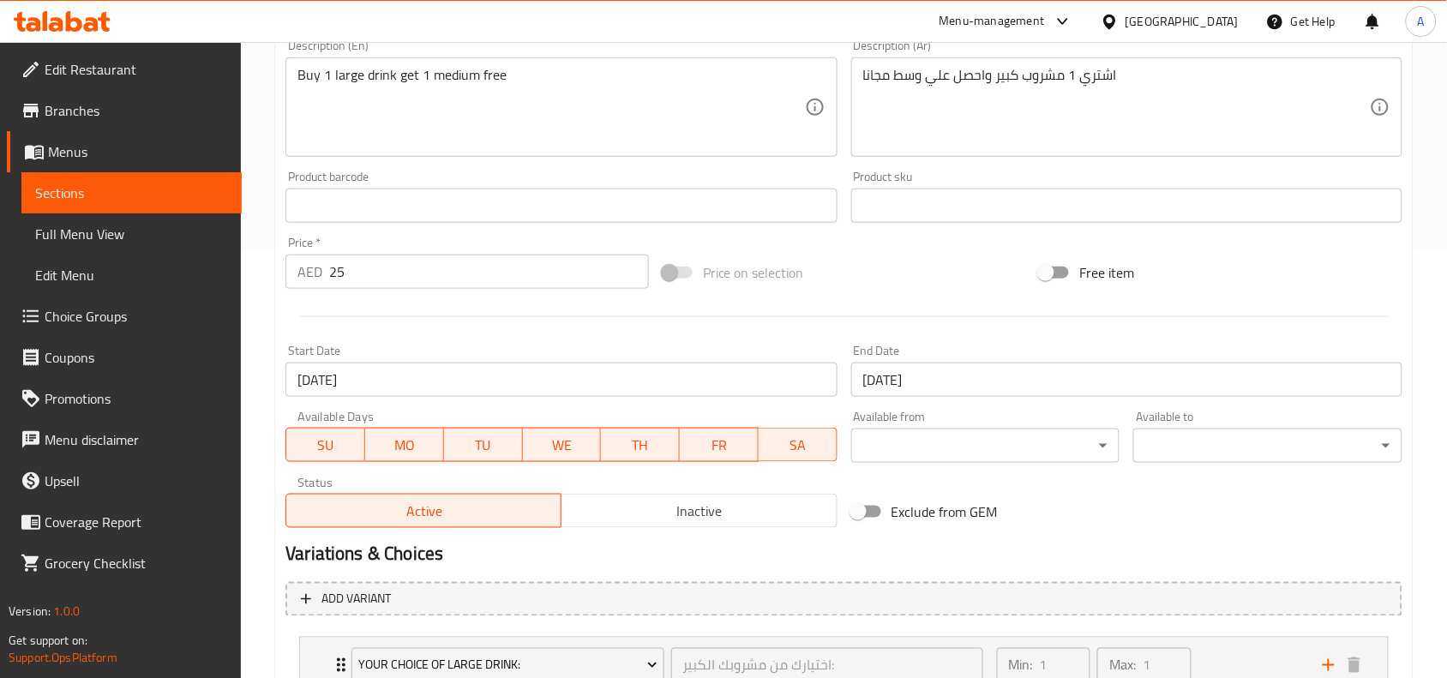
click at [813, 297] on div at bounding box center [844, 317] width 1131 height 42
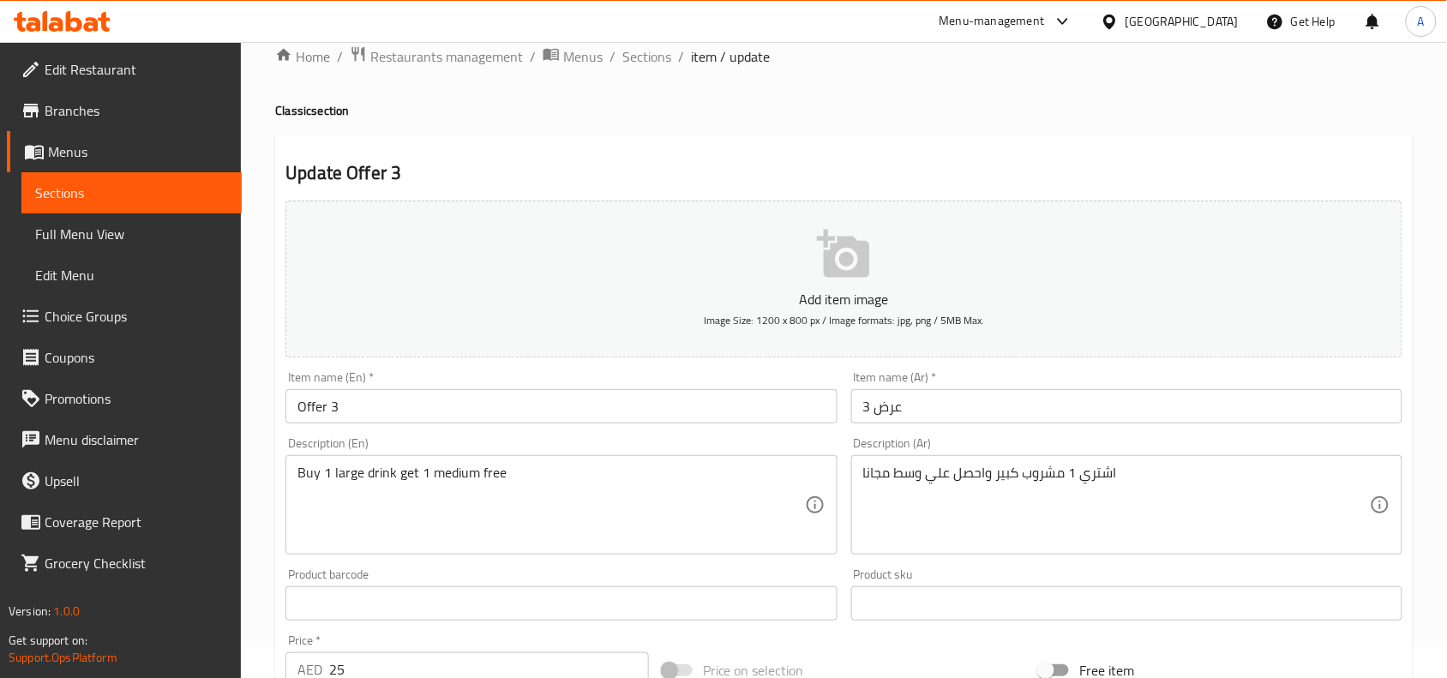
scroll to position [0, 0]
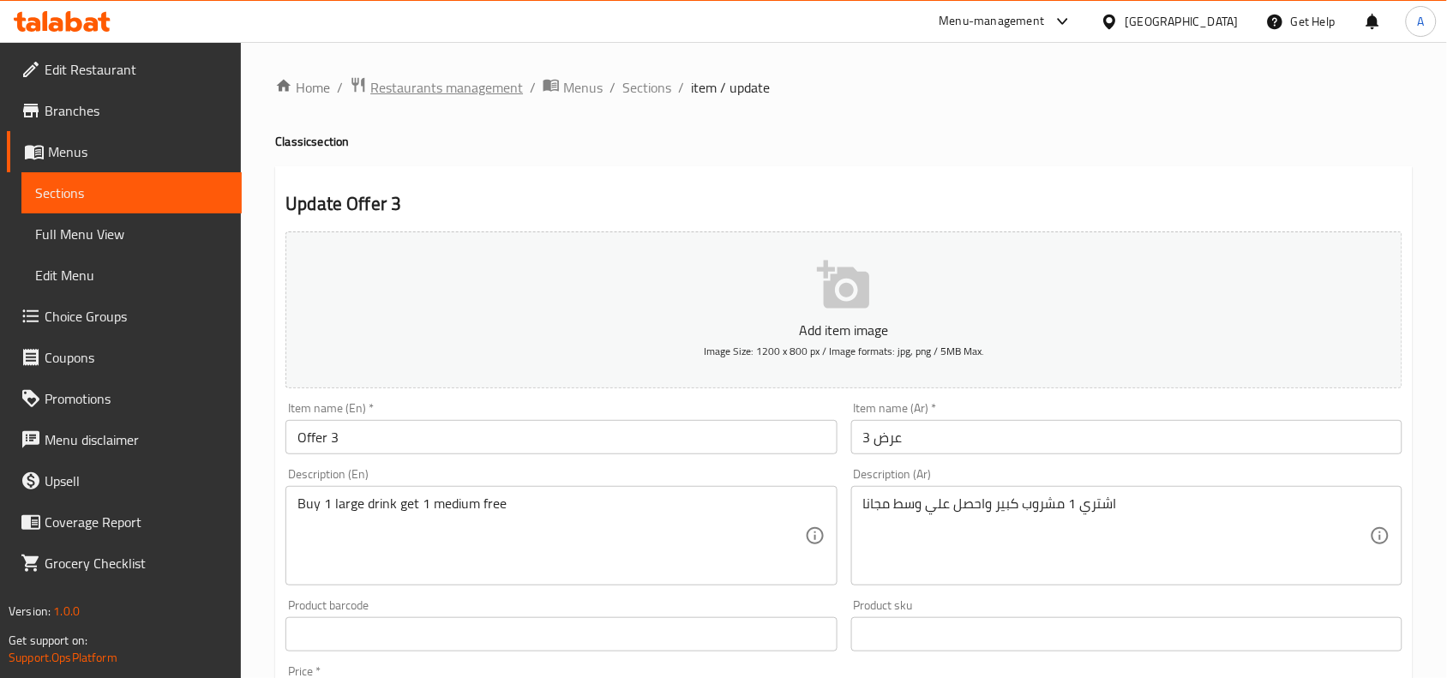
click at [409, 84] on span "Restaurants management" at bounding box center [446, 87] width 153 height 21
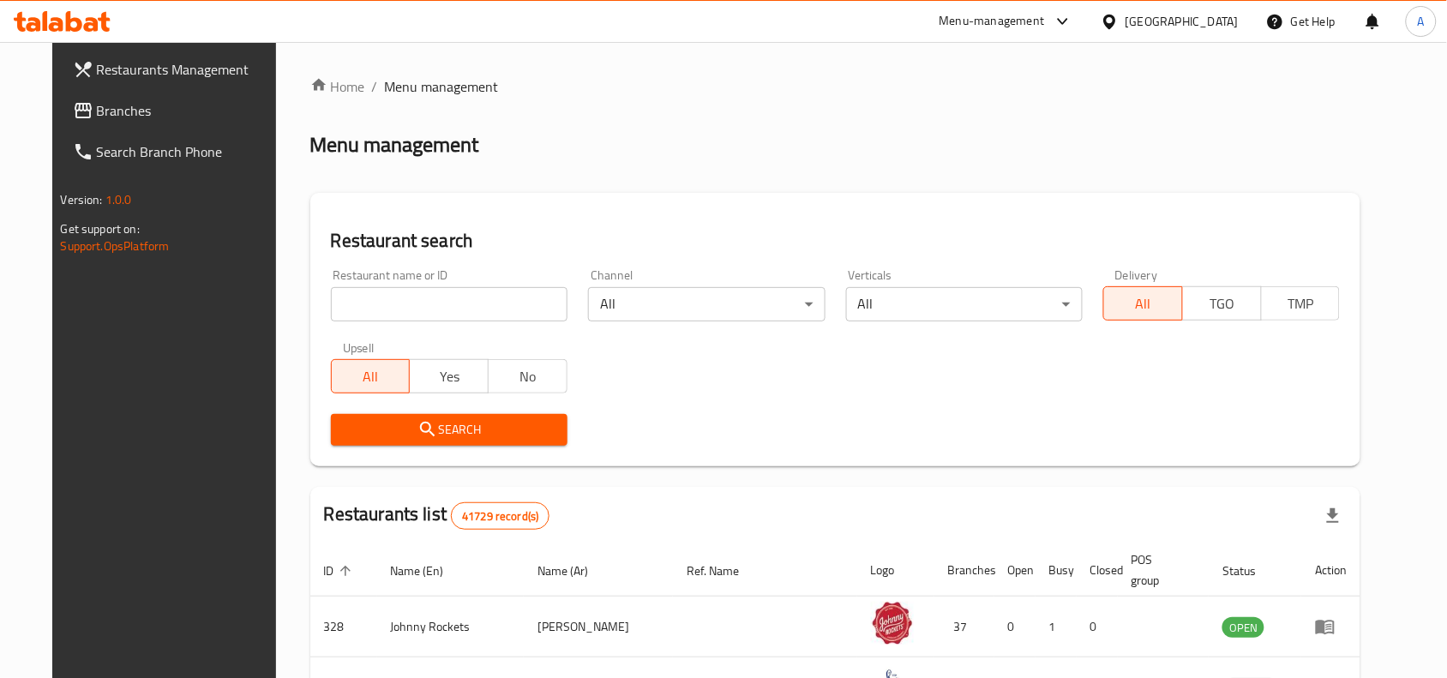
click at [114, 64] on div at bounding box center [723, 339] width 1447 height 678
click at [114, 64] on span "Restaurants Management" at bounding box center [188, 69] width 183 height 21
